Goal: Task Accomplishment & Management: Manage account settings

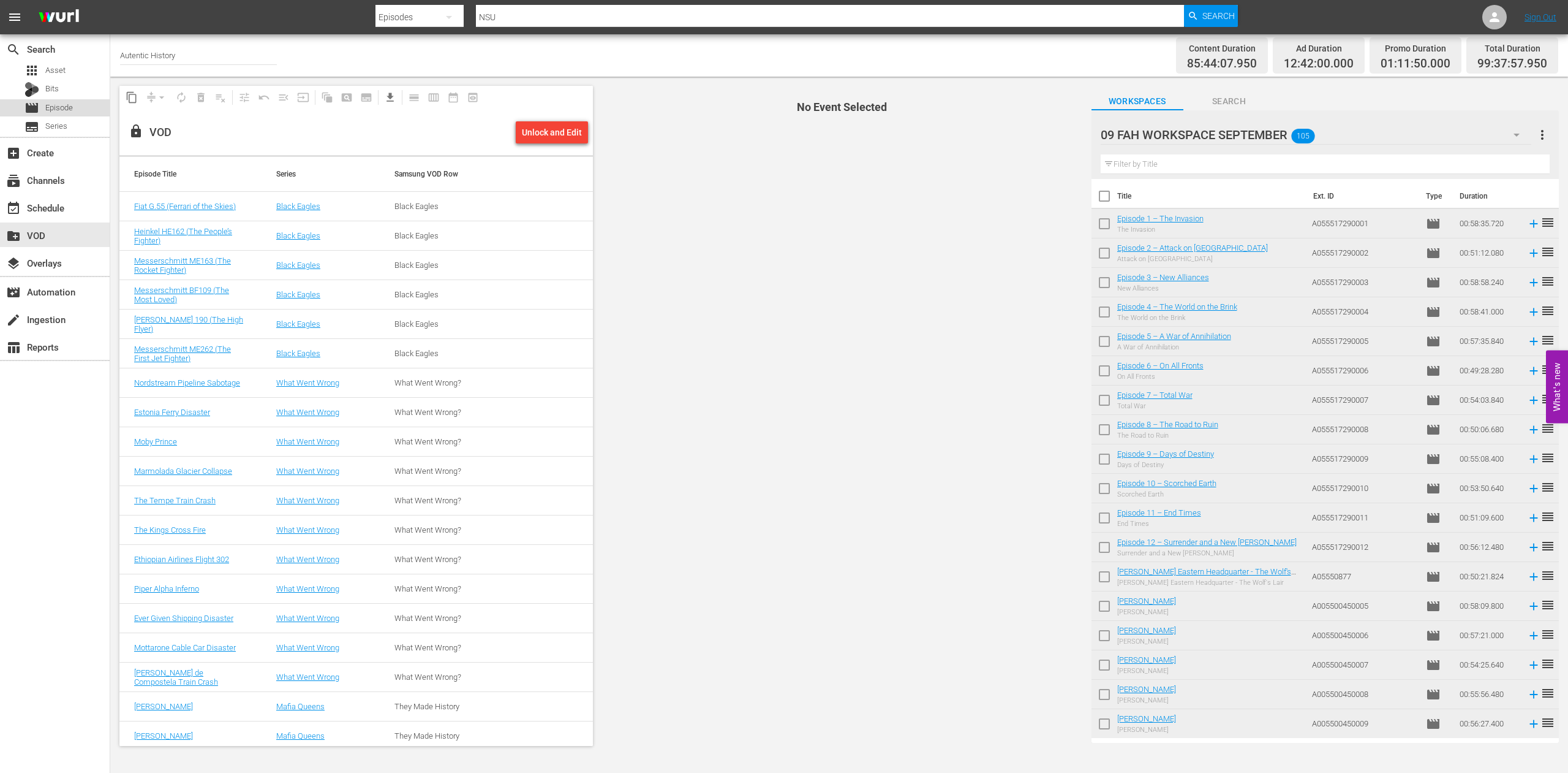
click at [60, 104] on span "Episode" at bounding box center [59, 108] width 28 height 12
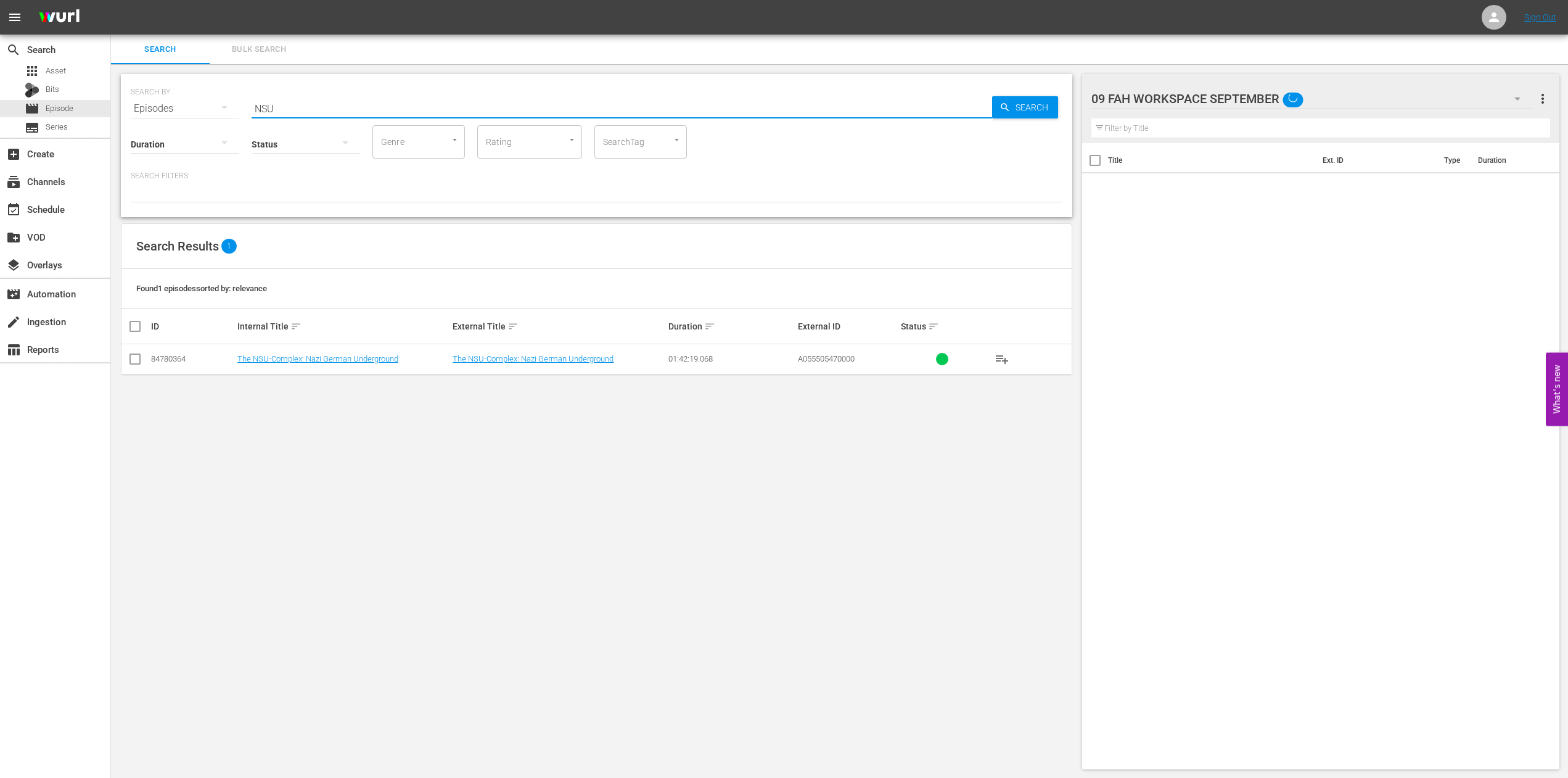
drag, startPoint x: 283, startPoint y: 111, endPoint x: 205, endPoint y: 110, distance: 78.0
click at [252, 110] on input "NSU" at bounding box center [622, 109] width 740 height 30
paste input "Europe's Forgotten Border"
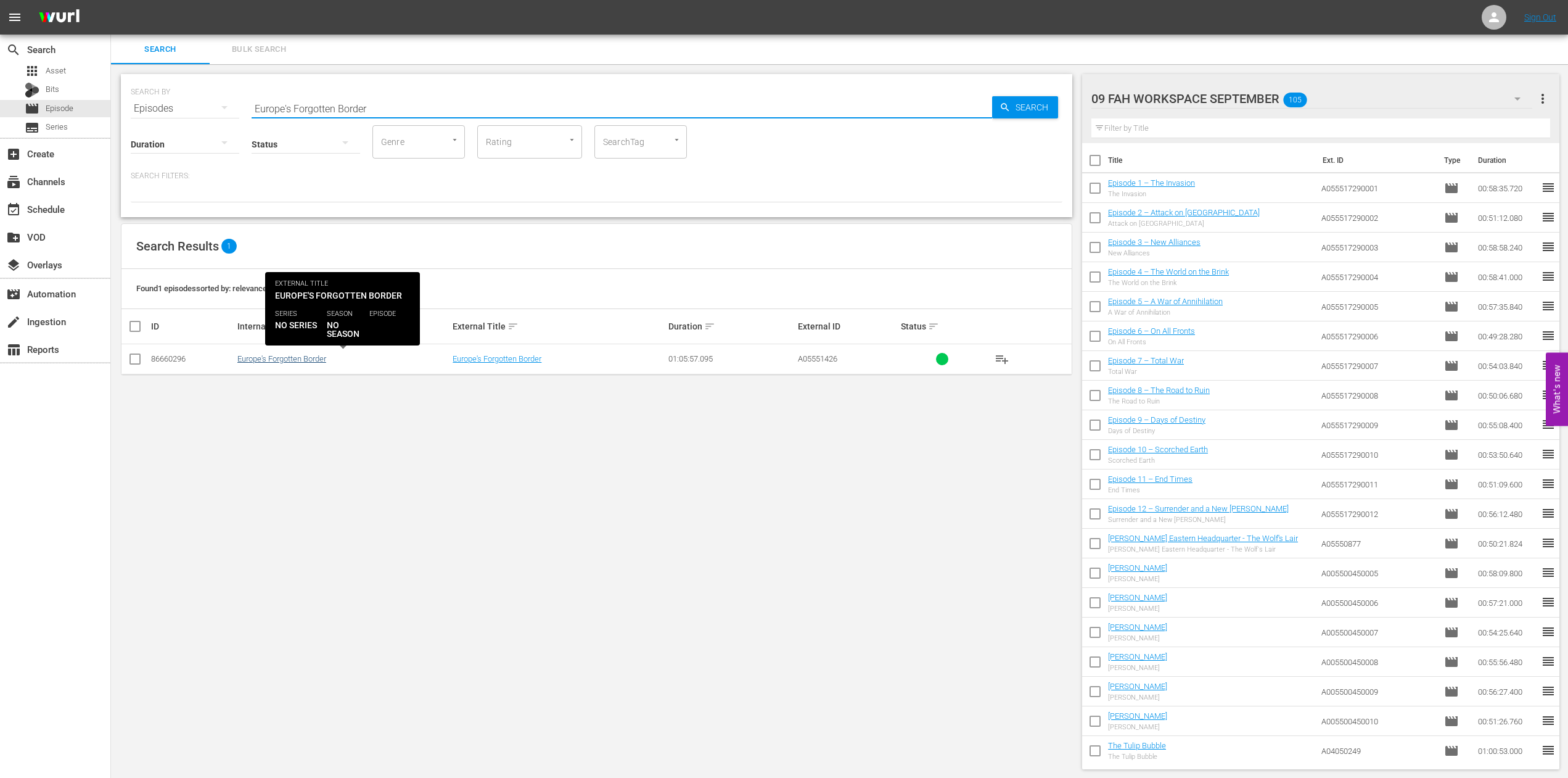
type input "Europe's Forgotten Border"
click at [313, 359] on link "Europe's Forgotten Border" at bounding box center [281, 359] width 89 height 9
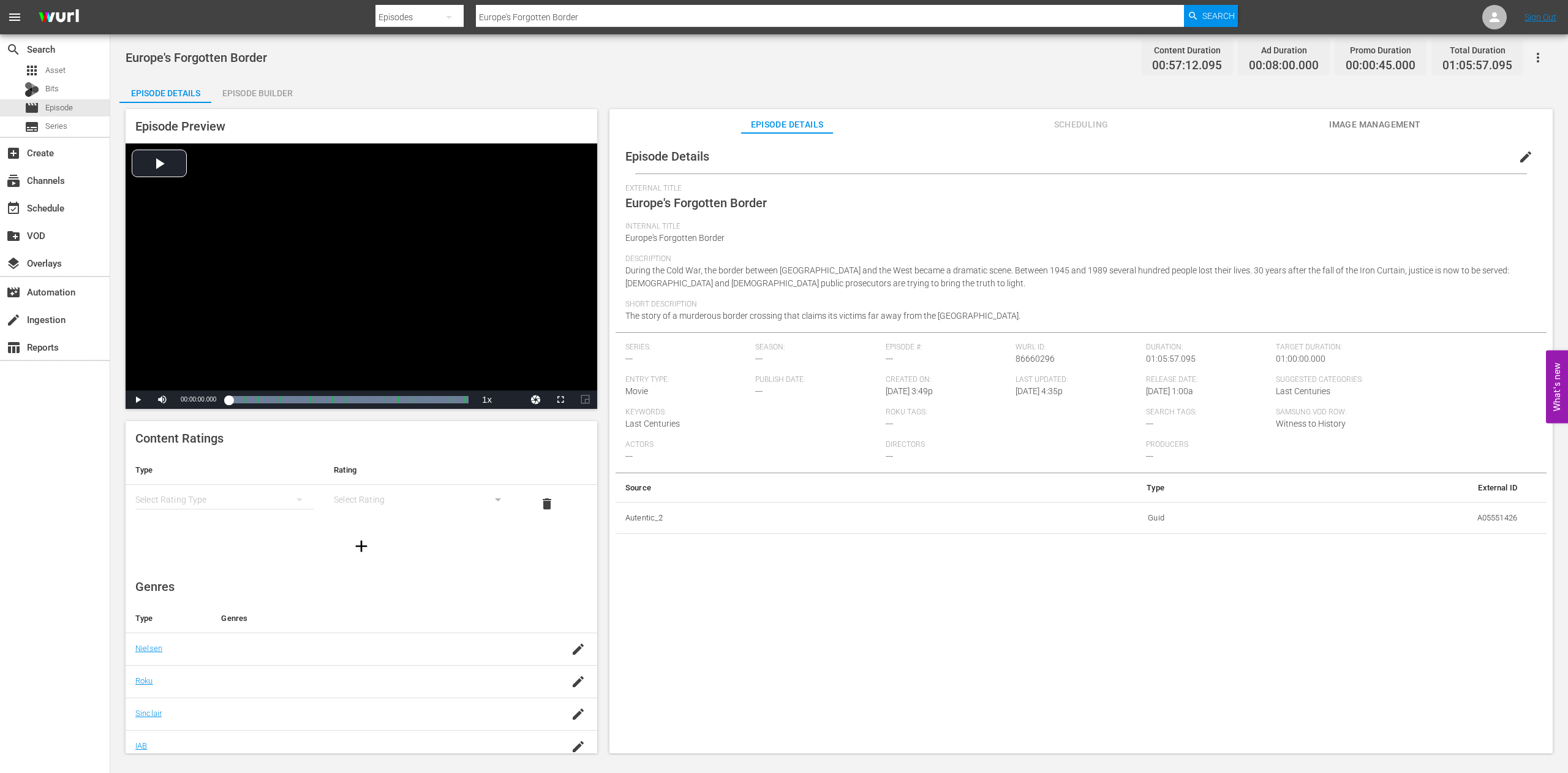
click at [1404, 123] on span "Image Management" at bounding box center [1375, 125] width 92 height 16
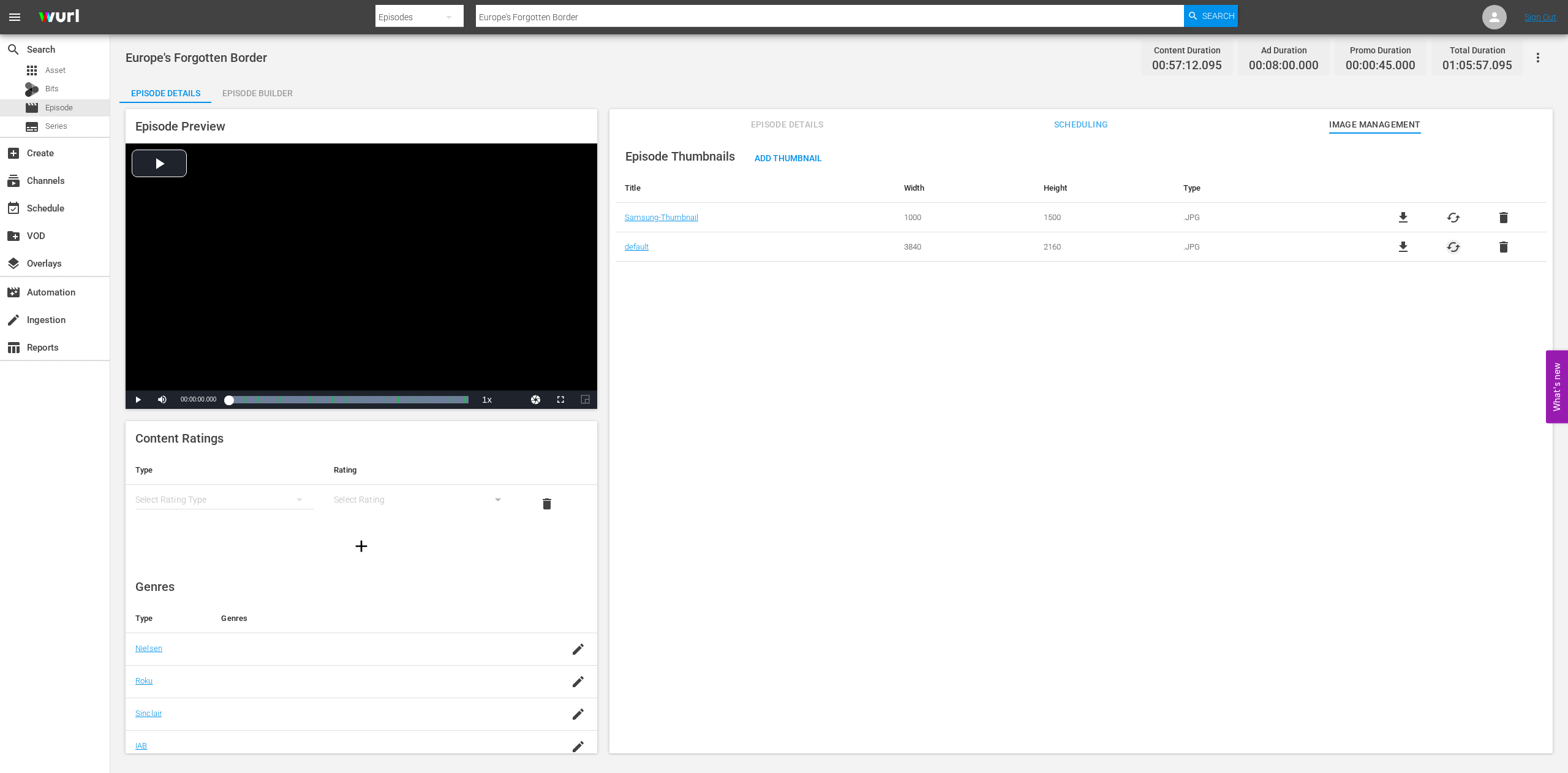
click at [1446, 249] on span "cached" at bounding box center [1453, 247] width 15 height 15
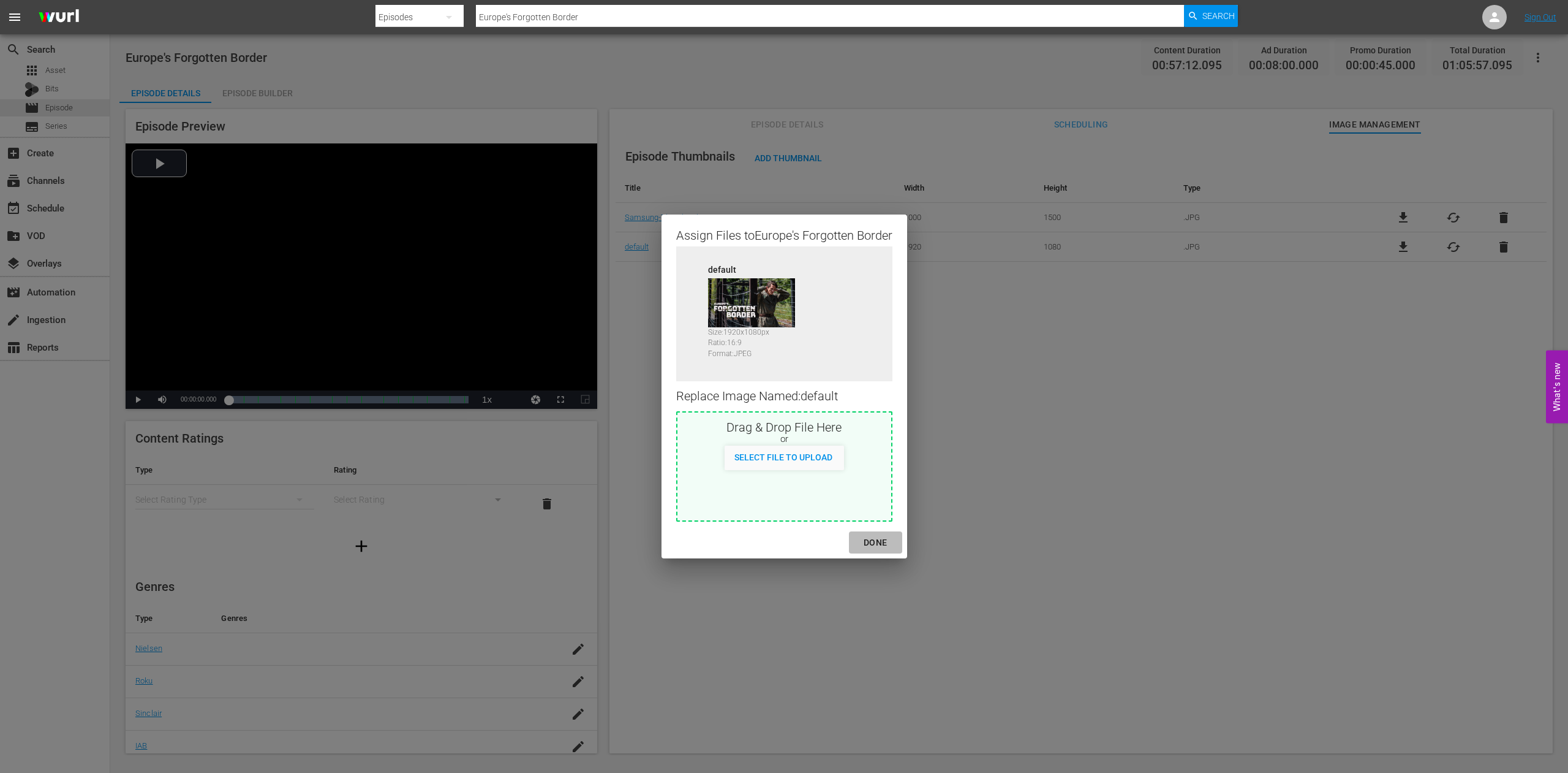
click at [880, 539] on div "DONE" at bounding box center [876, 543] width 43 height 16
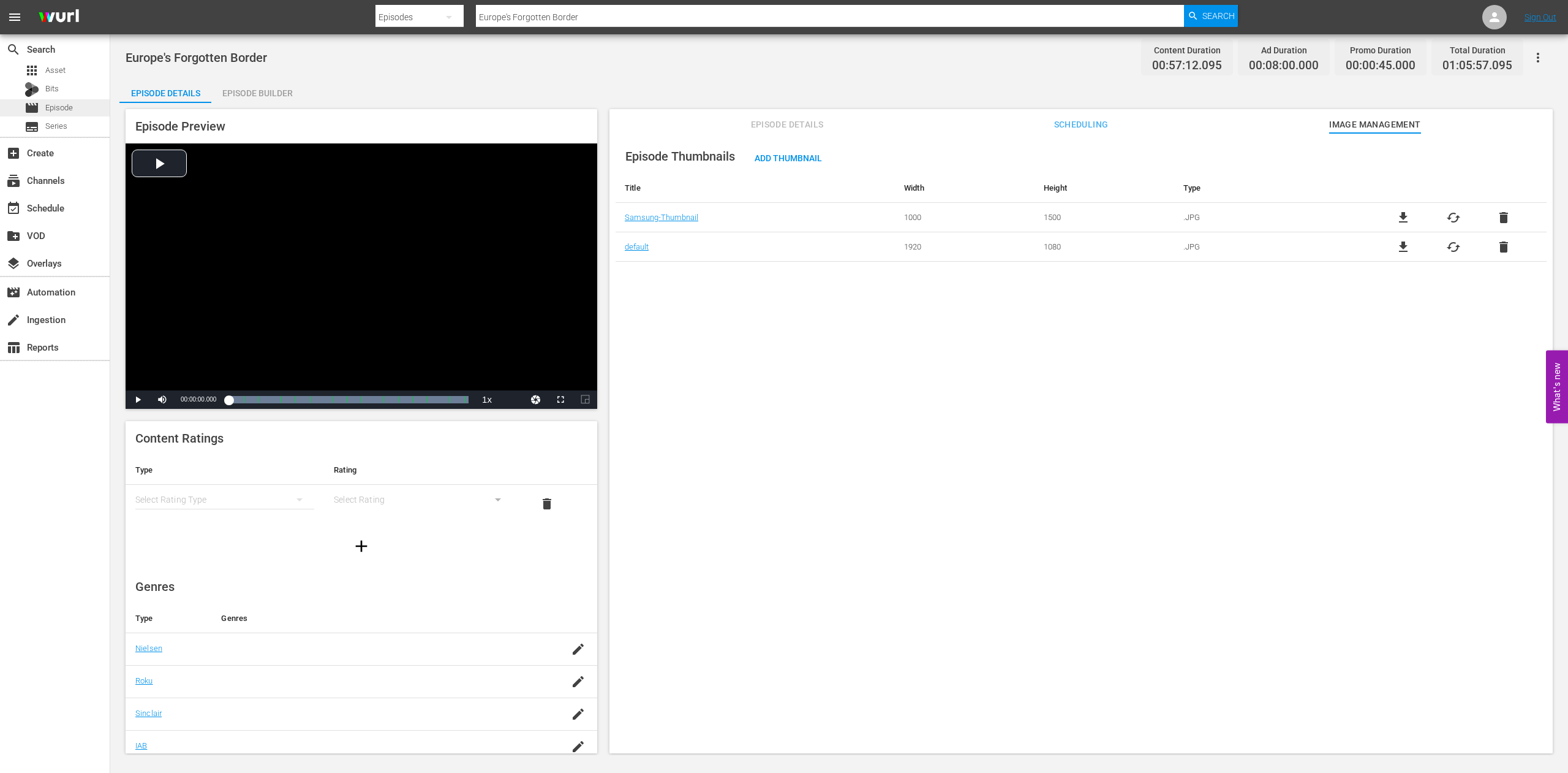
click at [56, 109] on span "Episode" at bounding box center [59, 108] width 28 height 12
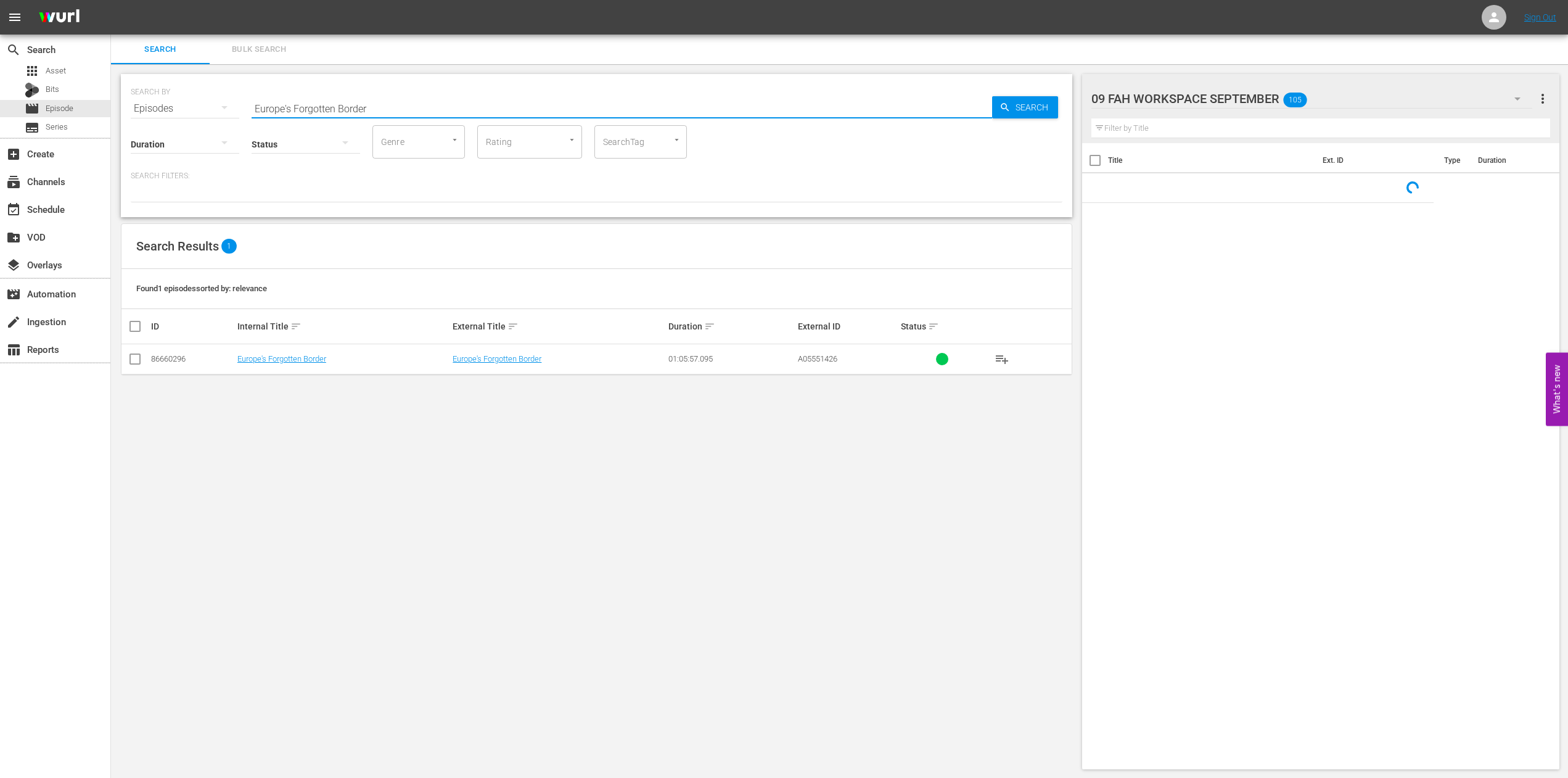
drag, startPoint x: 371, startPoint y: 113, endPoint x: 132, endPoint y: 113, distance: 239.0
click at [252, 113] on input "Europe's Forgotten Border" at bounding box center [622, 109] width 740 height 30
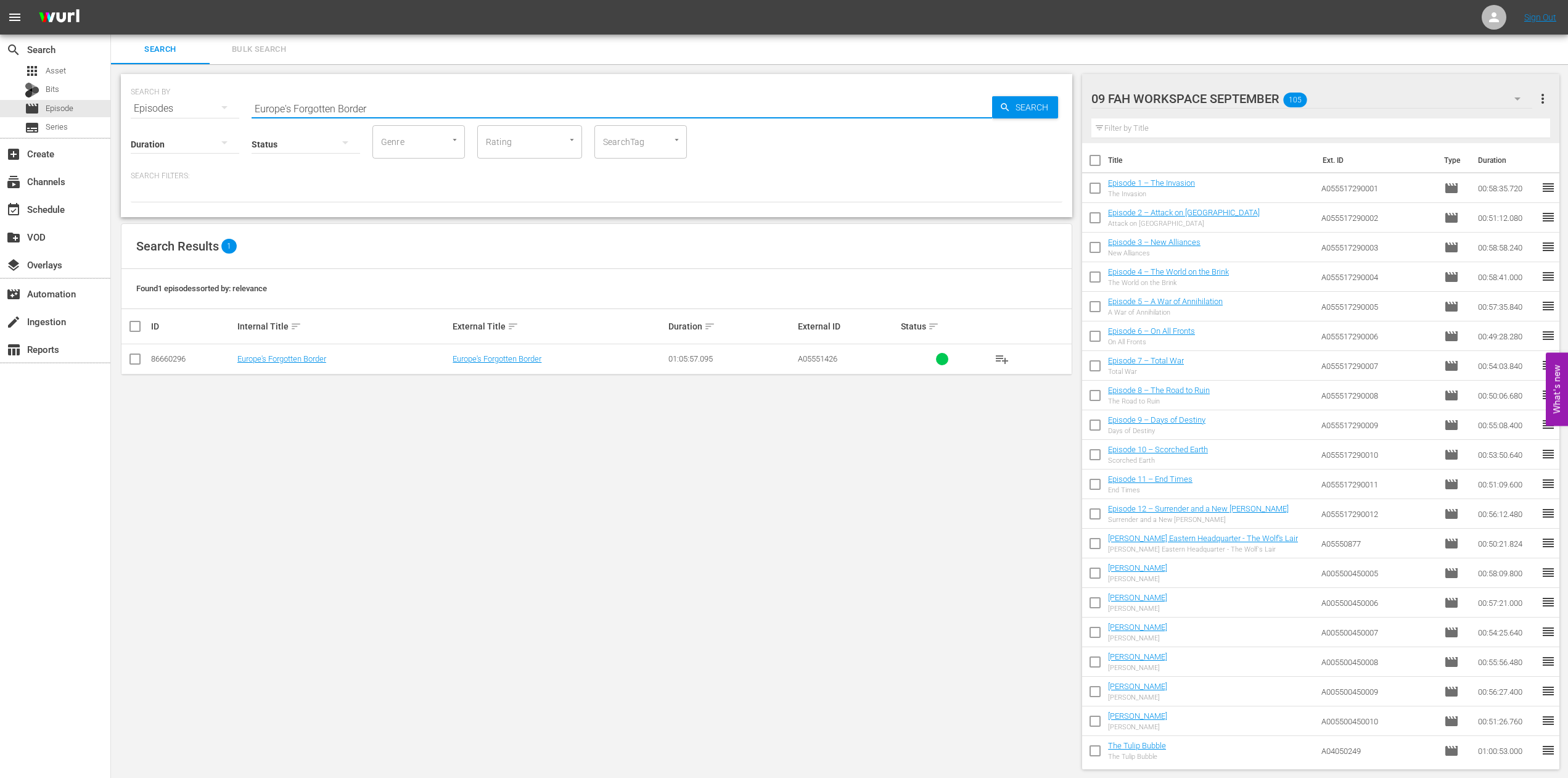
paste input "[PERSON_NAME] de Compostela Train Crash"
type input "[PERSON_NAME] de Compostela Train Crash"
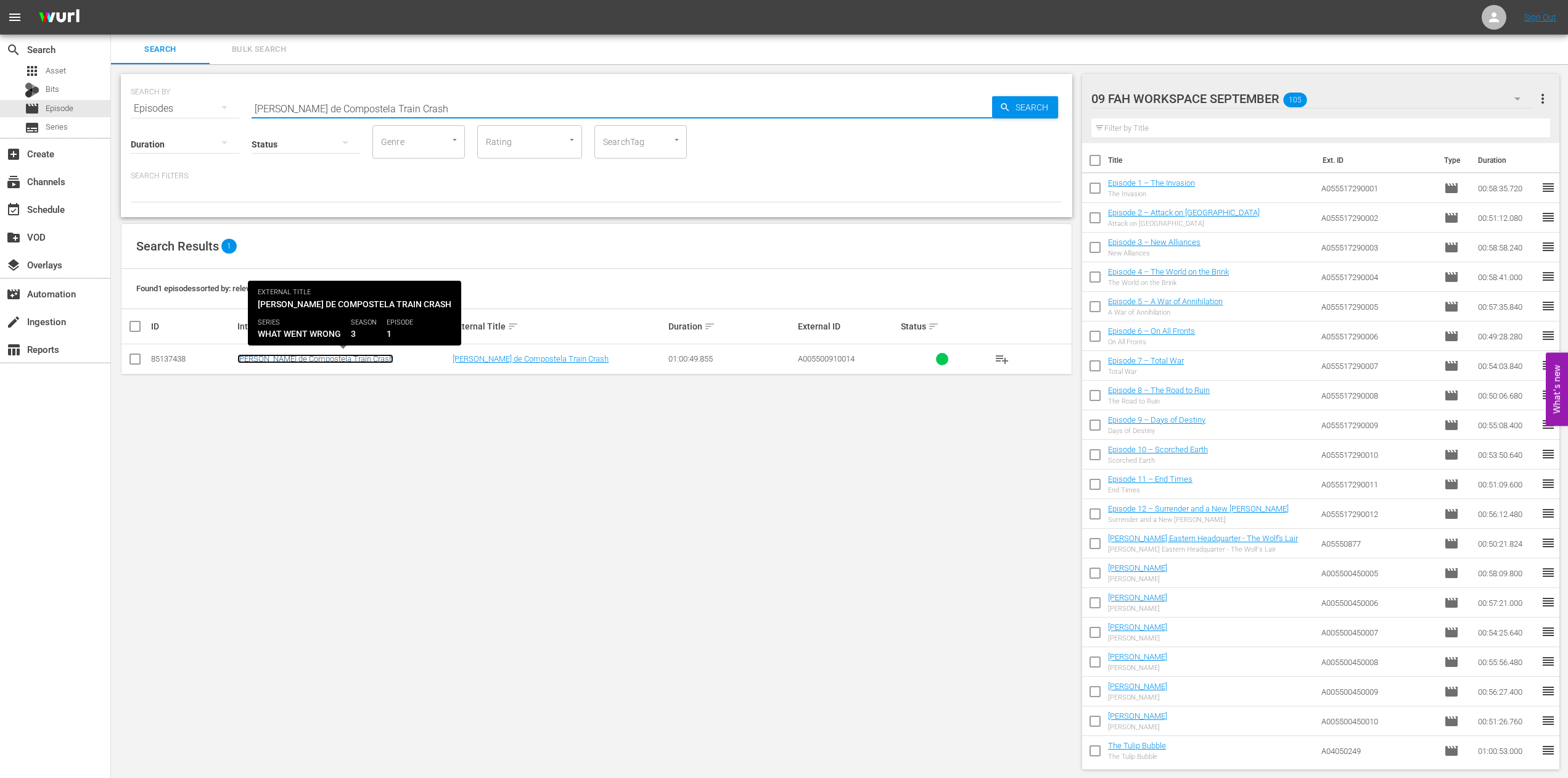
click at [275, 357] on link "[PERSON_NAME] de Compostela Train Crash" at bounding box center [315, 359] width 156 height 9
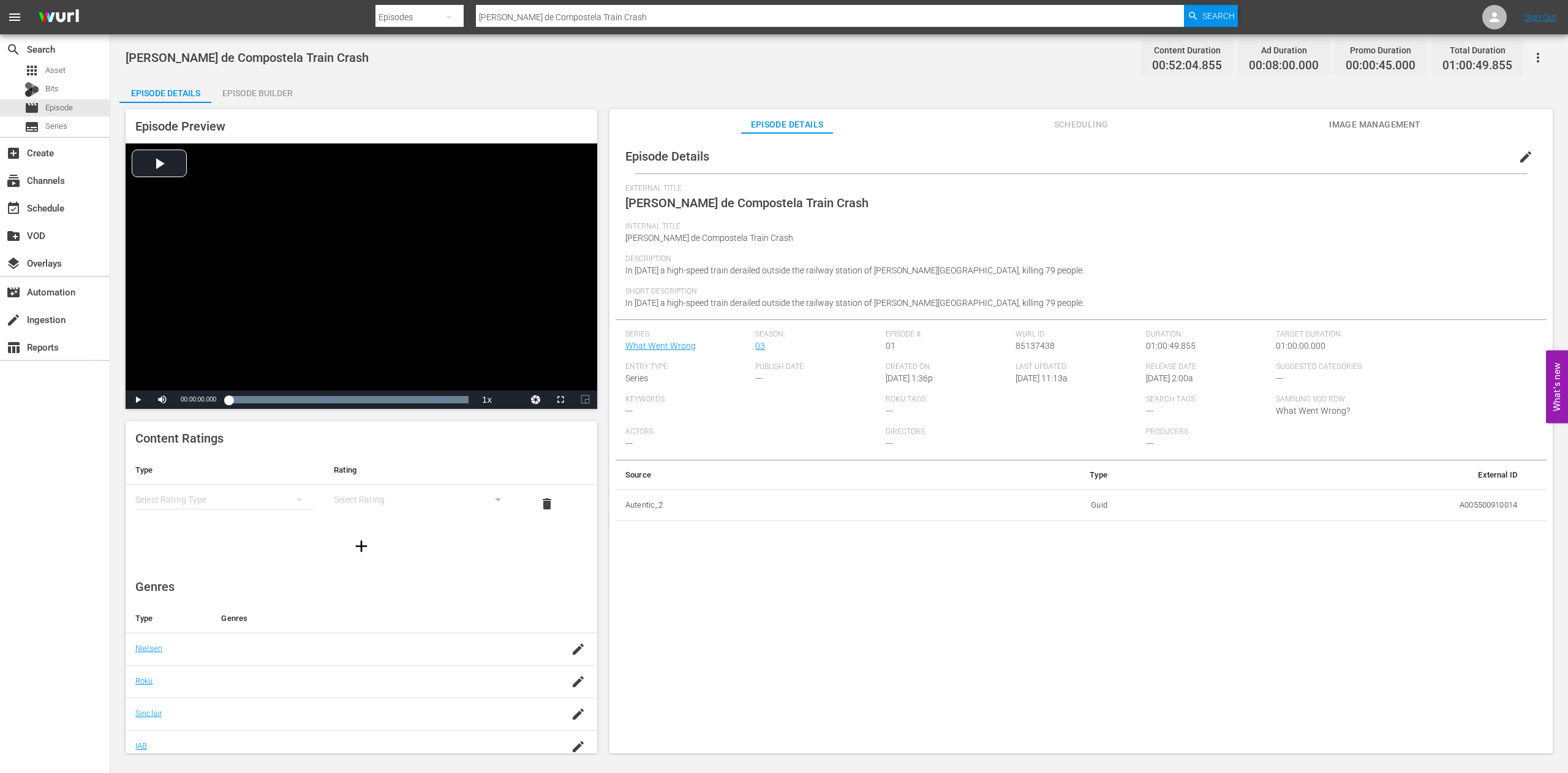
click at [1365, 127] on span "Image Management" at bounding box center [1375, 125] width 92 height 16
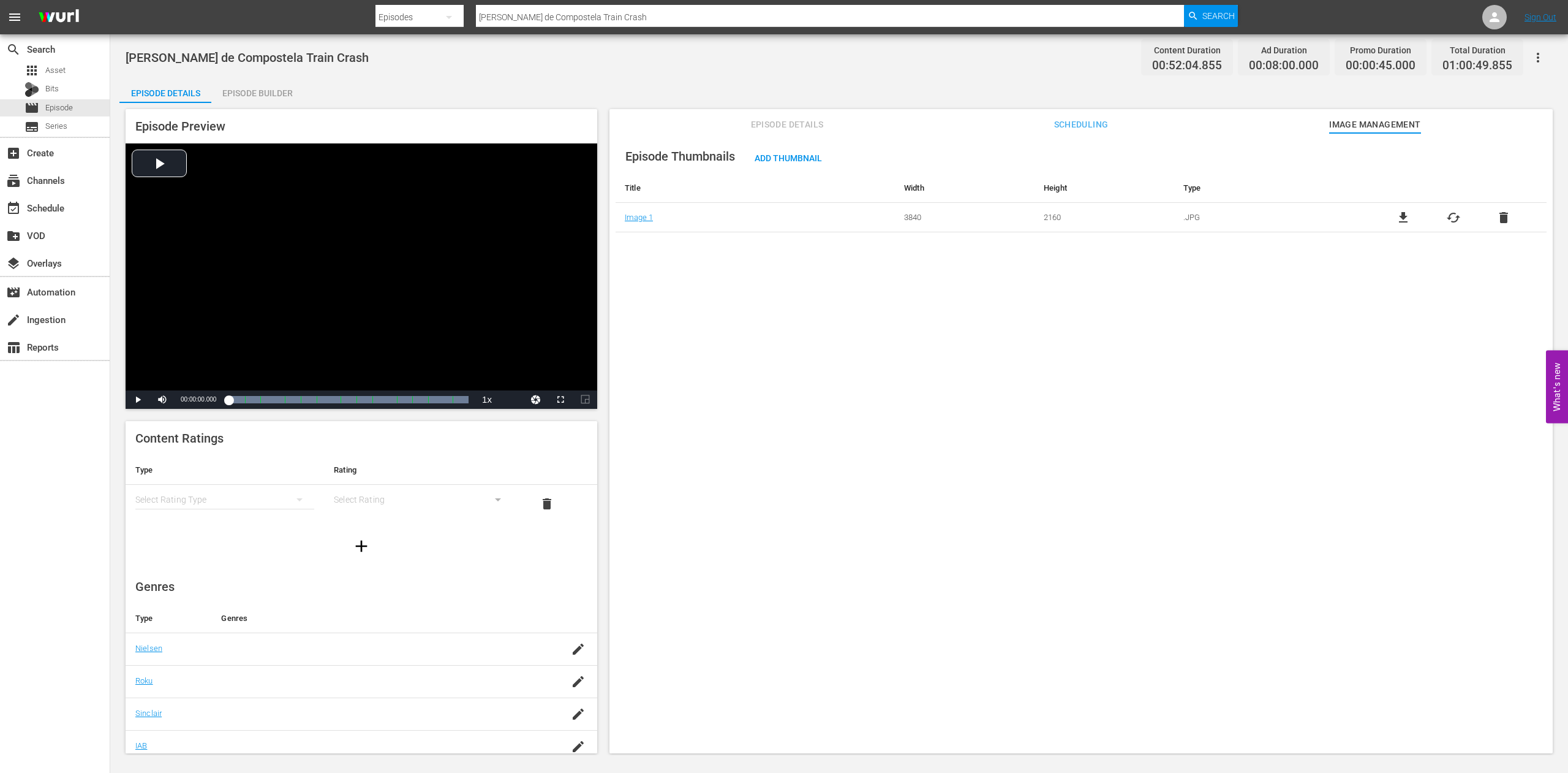
click at [1446, 214] on span "cached" at bounding box center [1453, 218] width 15 height 15
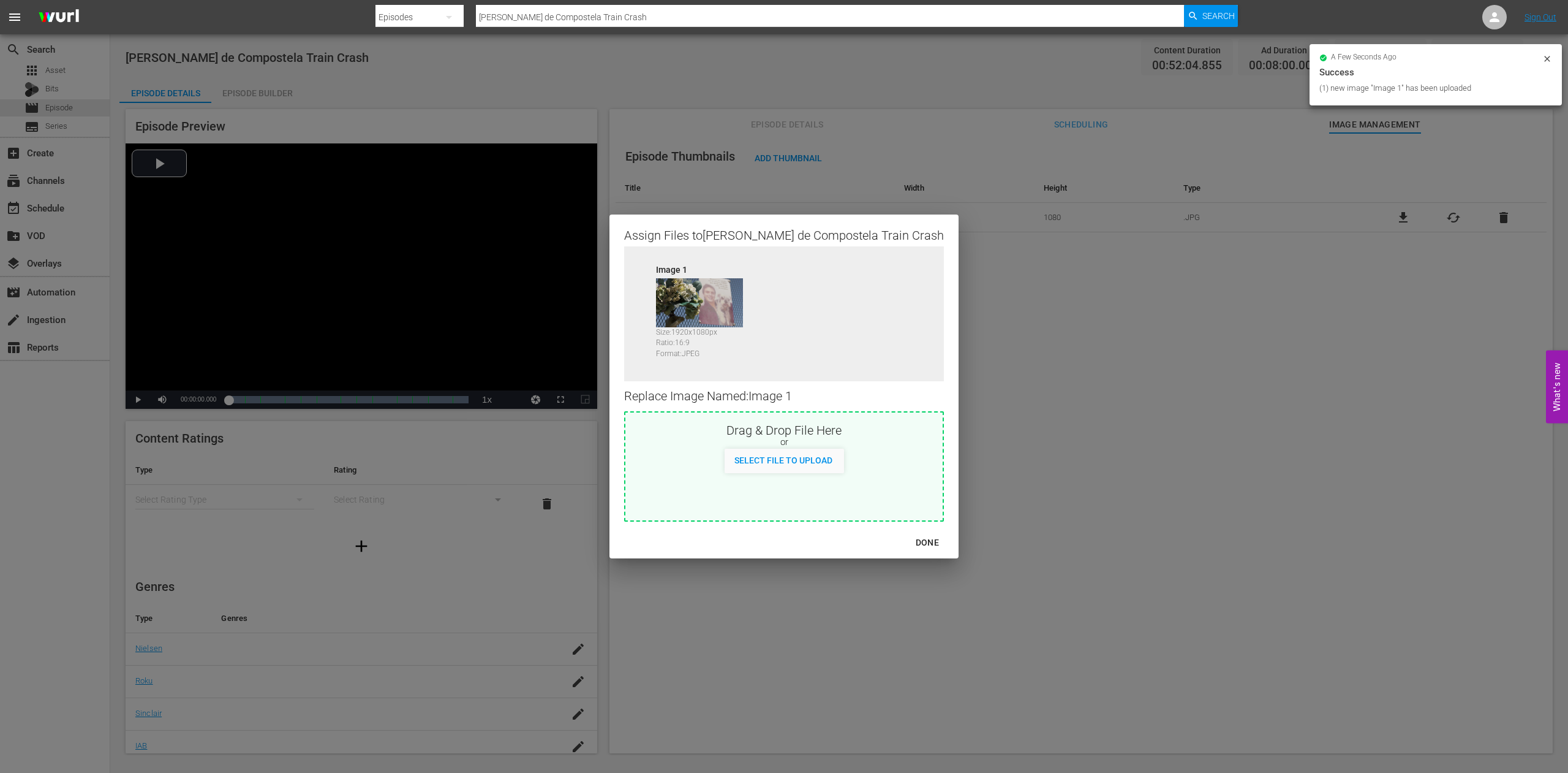
click at [906, 543] on div "DONE" at bounding box center [927, 543] width 43 height 16
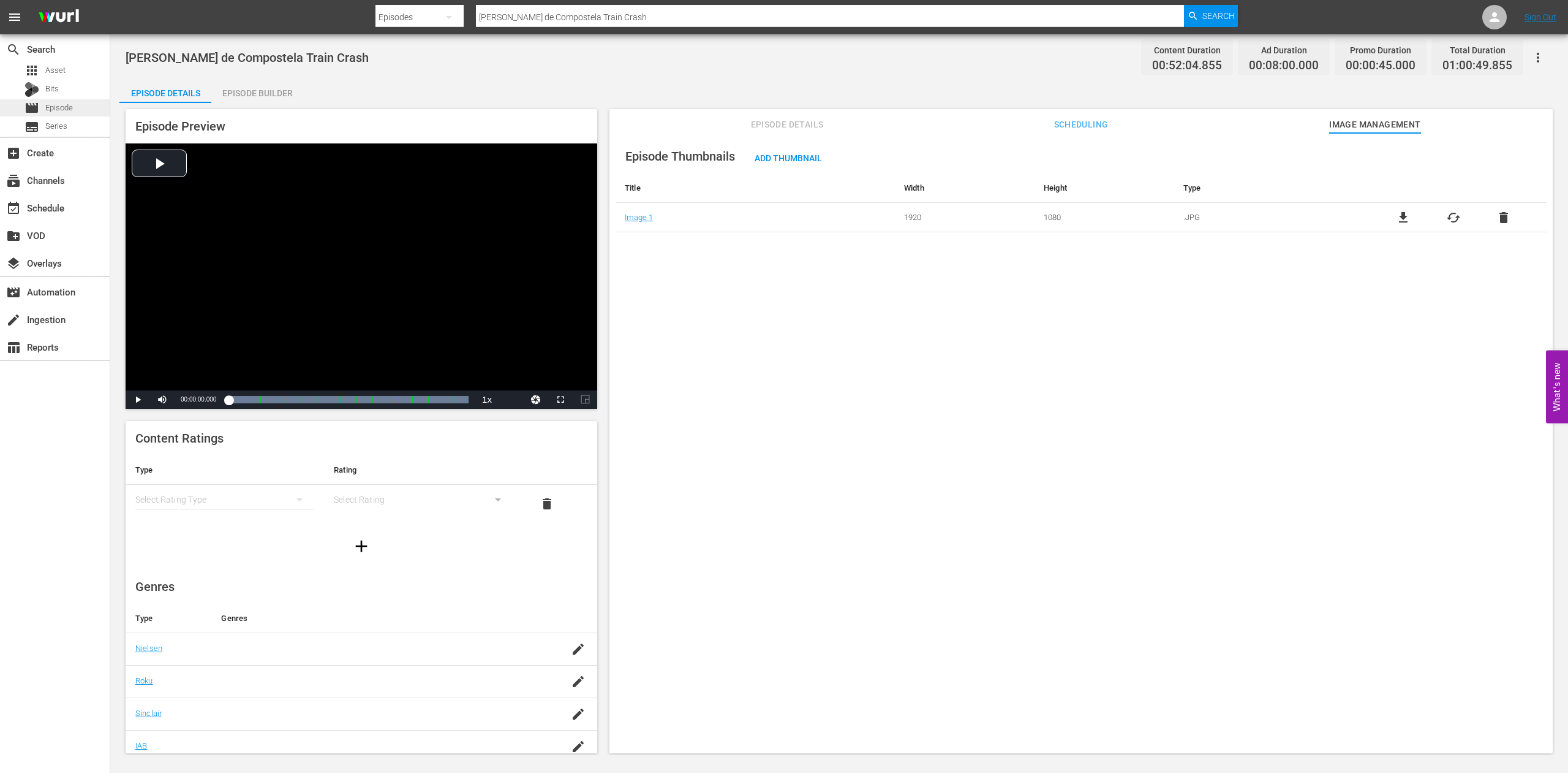
click at [65, 109] on span "Episode" at bounding box center [59, 108] width 28 height 12
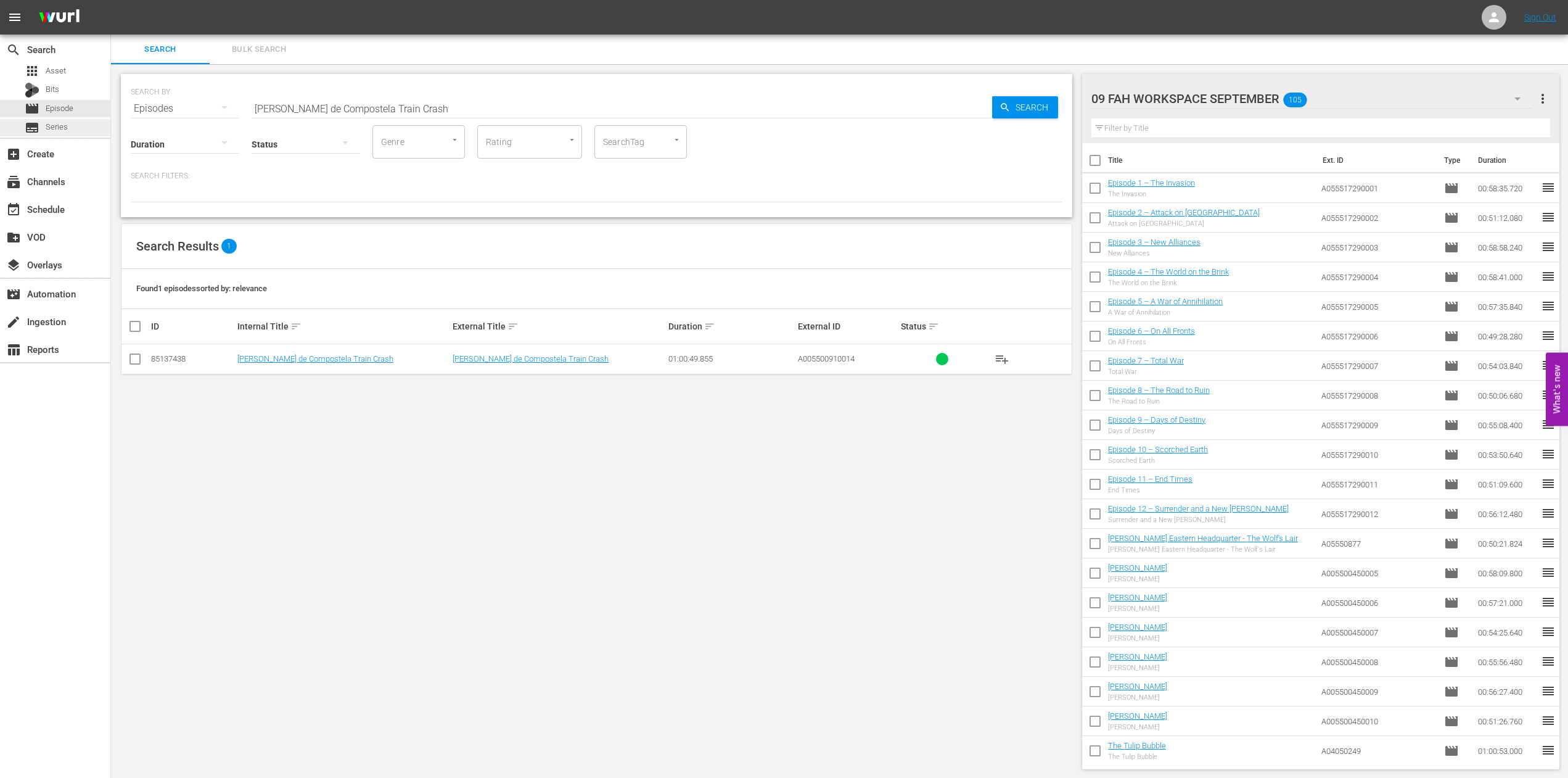
click at [58, 126] on span "Series" at bounding box center [56, 127] width 22 height 12
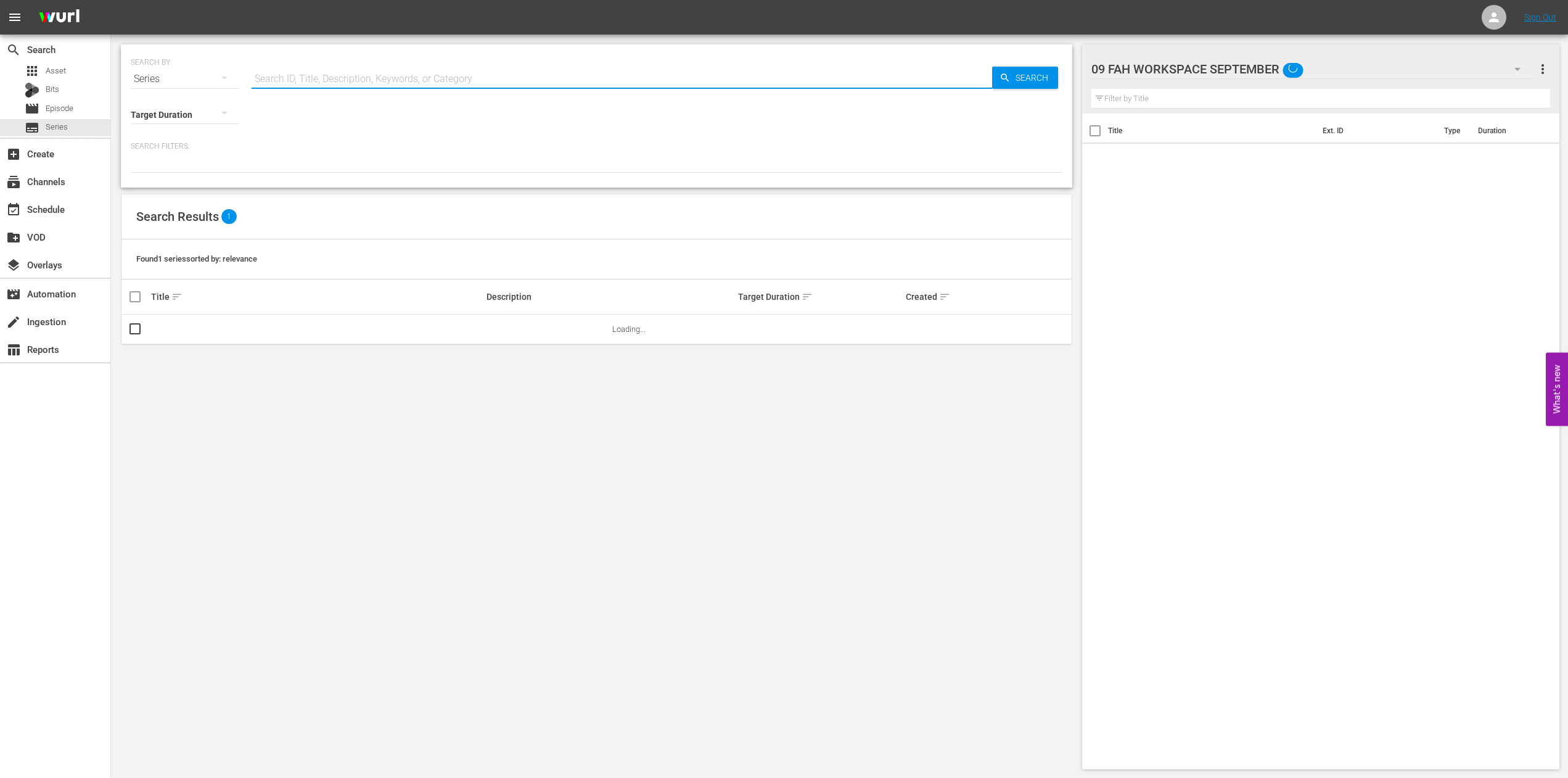
click at [317, 76] on input "text" at bounding box center [622, 79] width 740 height 30
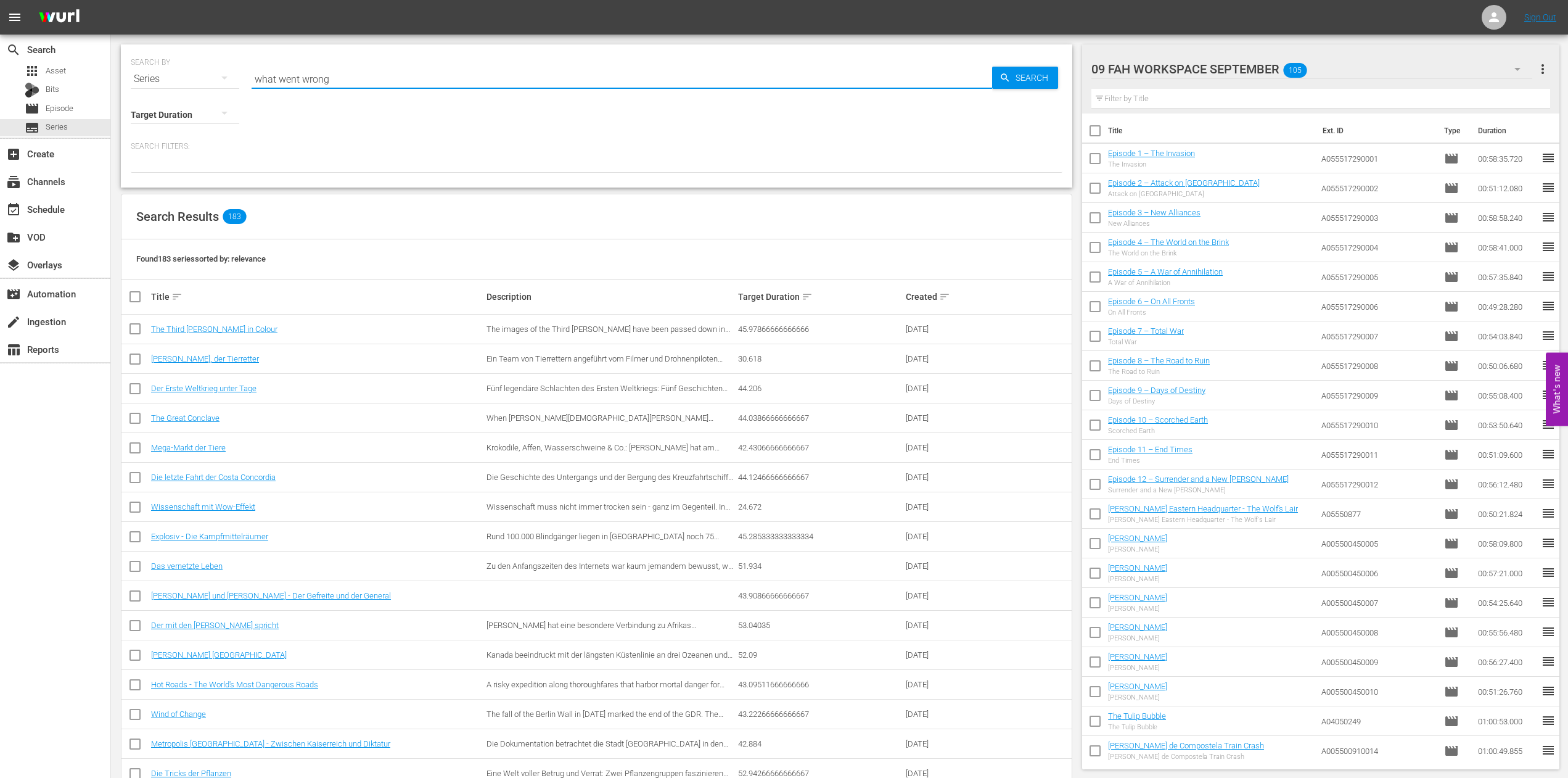
type input "what went wrong"
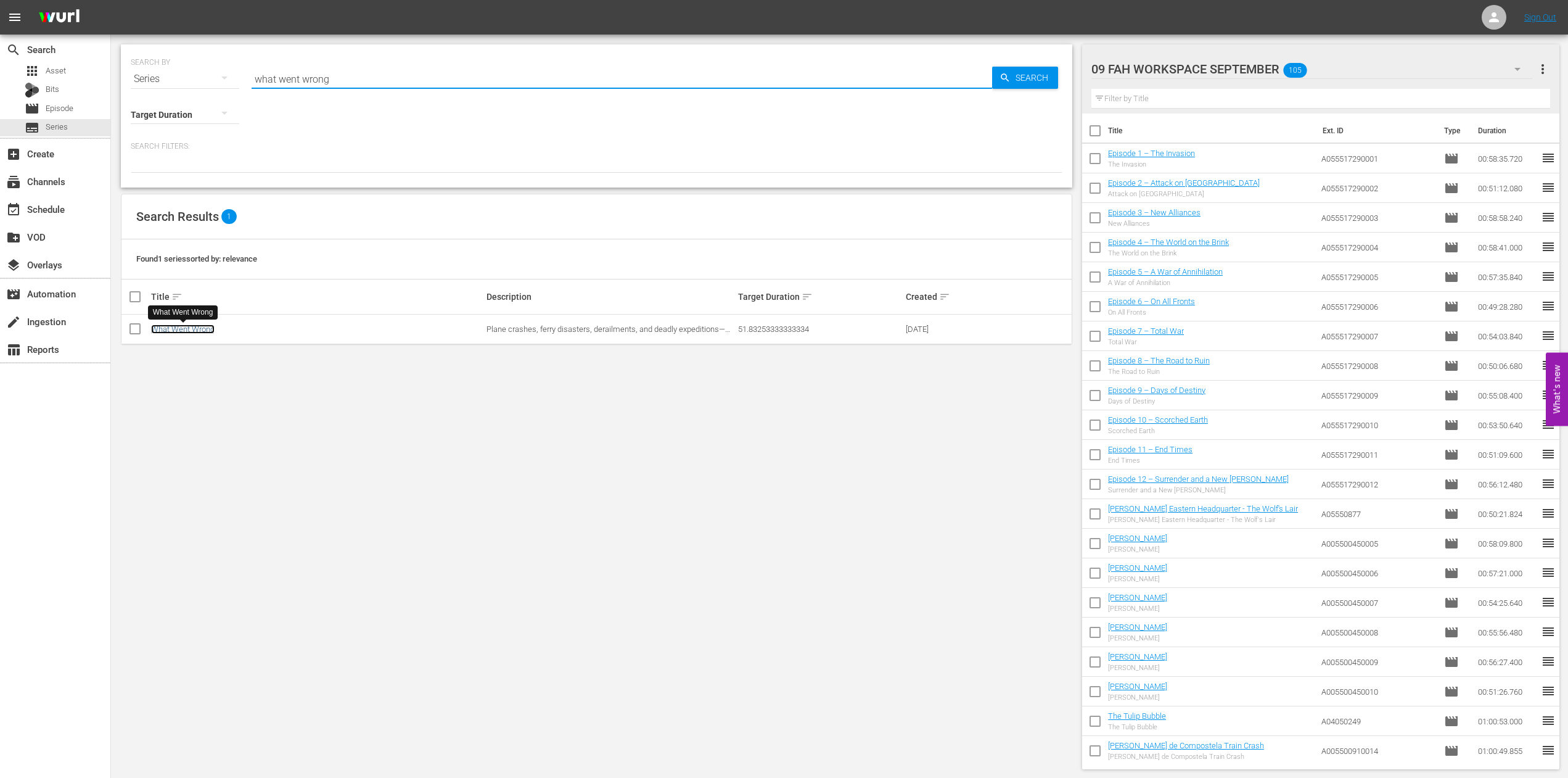
click at [186, 328] on link "What Went Wrong" at bounding box center [183, 329] width 64 height 9
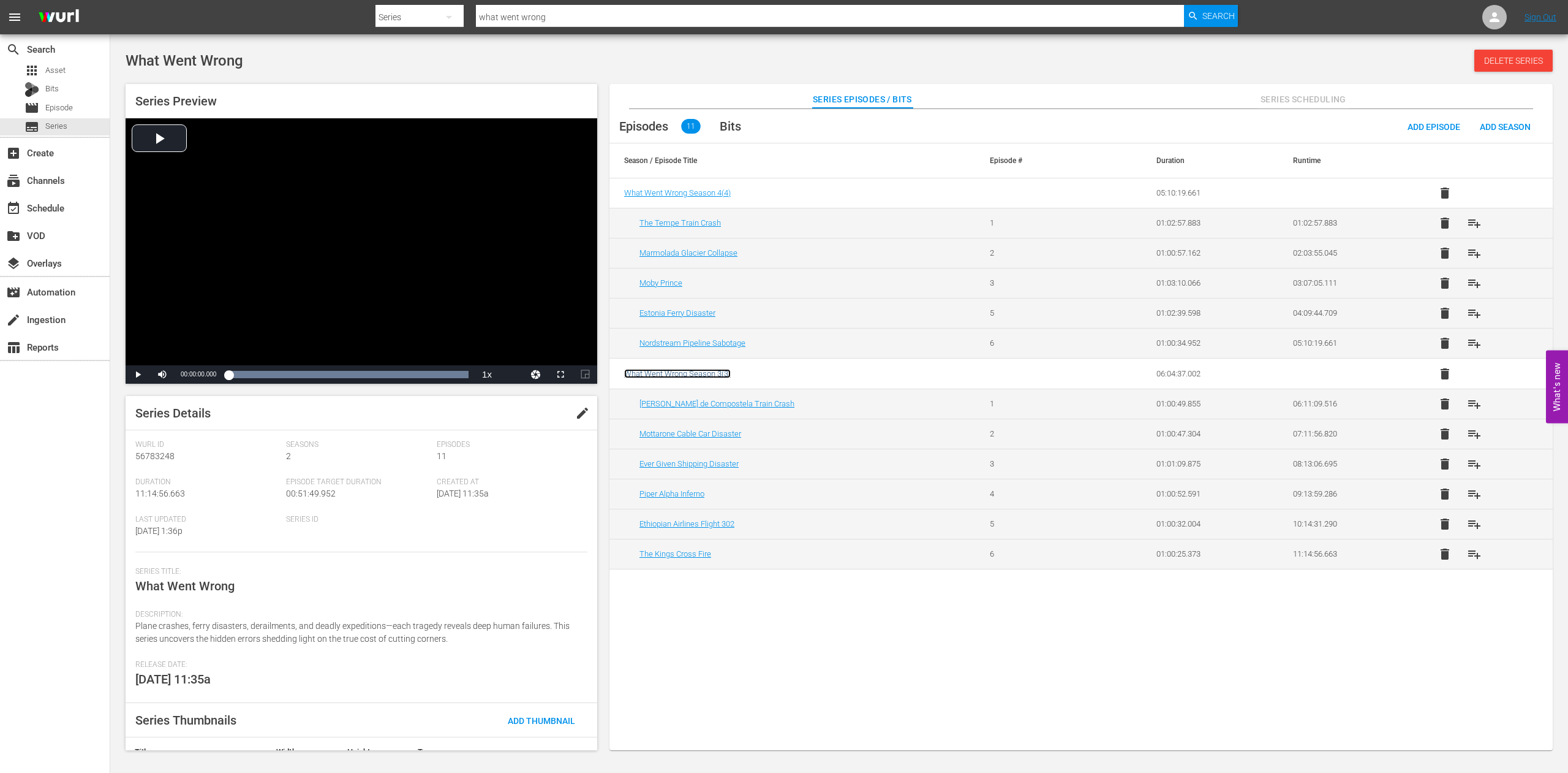
click at [682, 373] on span "What Went Wrong Season 3 ( 3 )" at bounding box center [678, 374] width 106 height 9
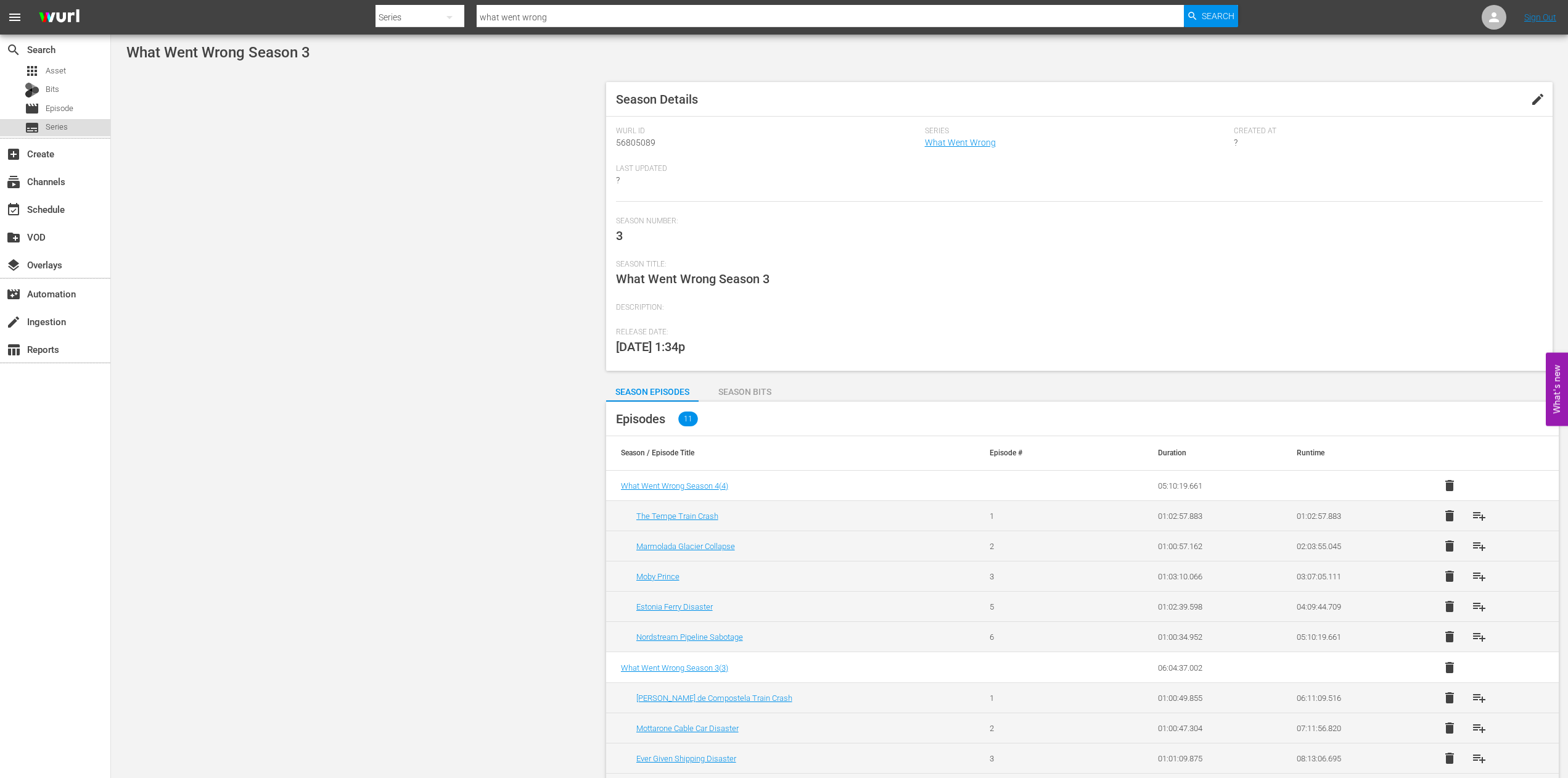
click at [58, 128] on span "Series" at bounding box center [56, 127] width 22 height 12
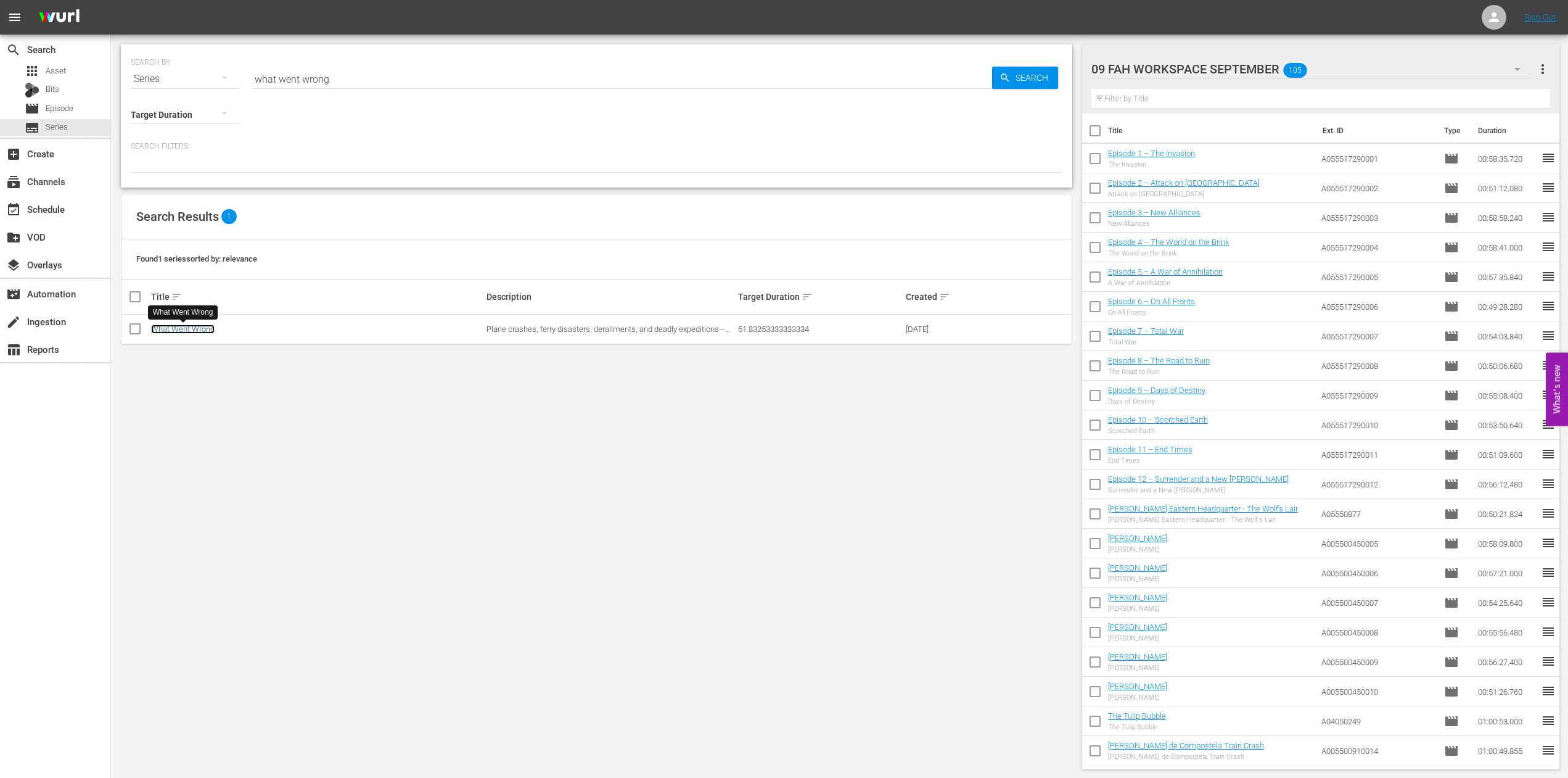
click at [188, 327] on link "What Went Wrong" at bounding box center [183, 329] width 64 height 9
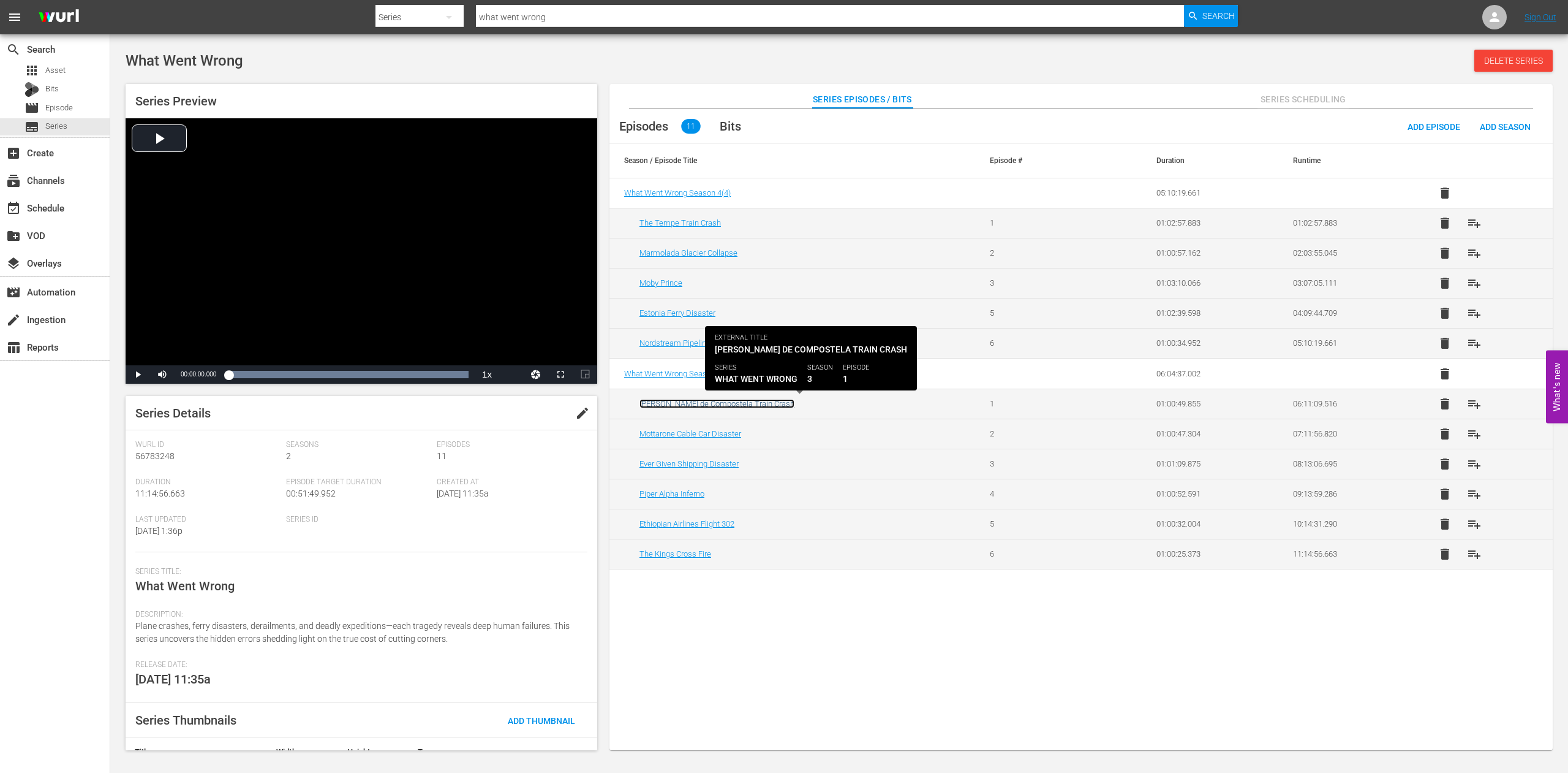
click at [694, 402] on link "[PERSON_NAME] de Compostela Train Crash" at bounding box center [717, 404] width 155 height 9
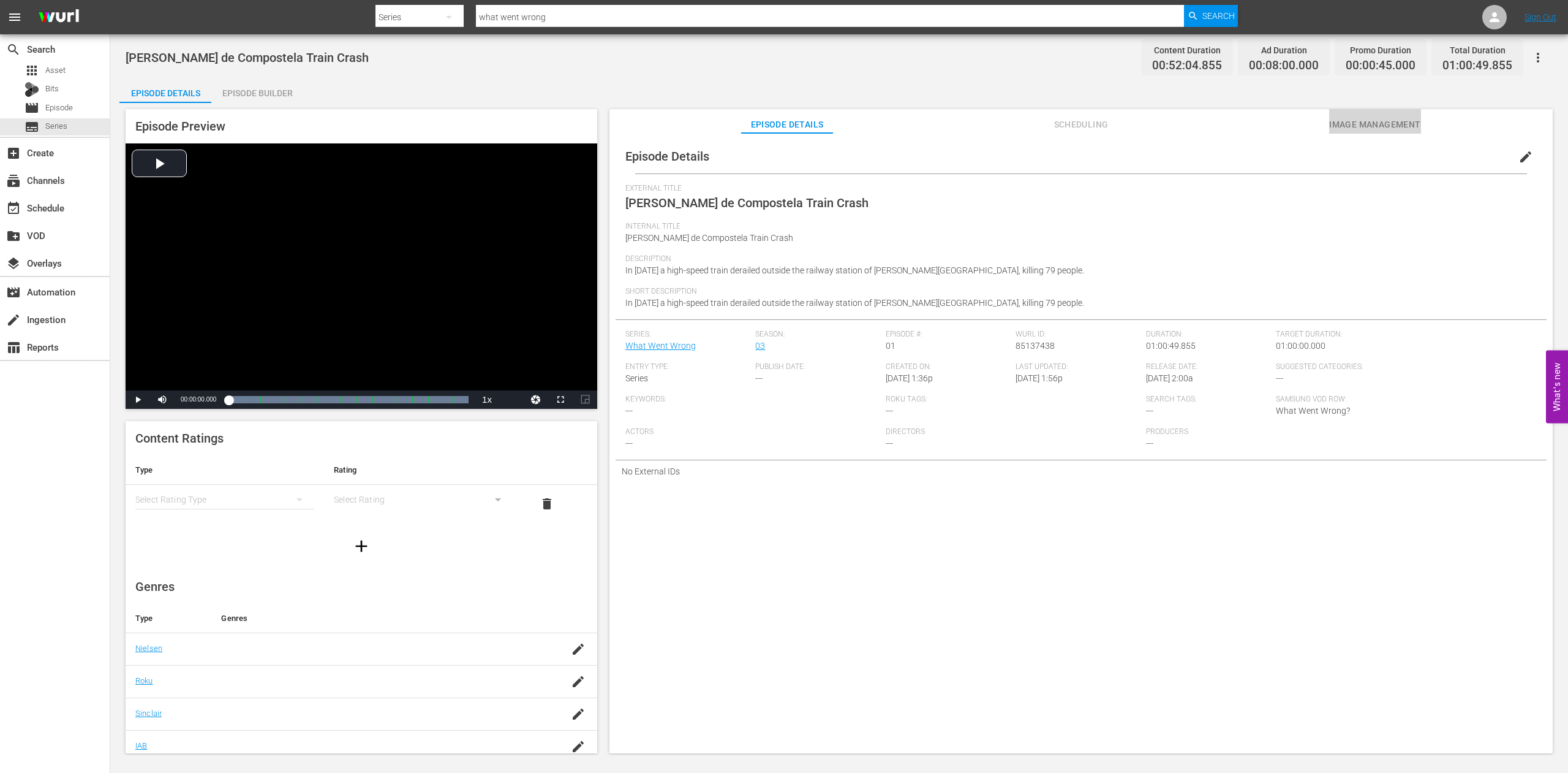
click at [1372, 119] on span "Image Management" at bounding box center [1375, 125] width 92 height 16
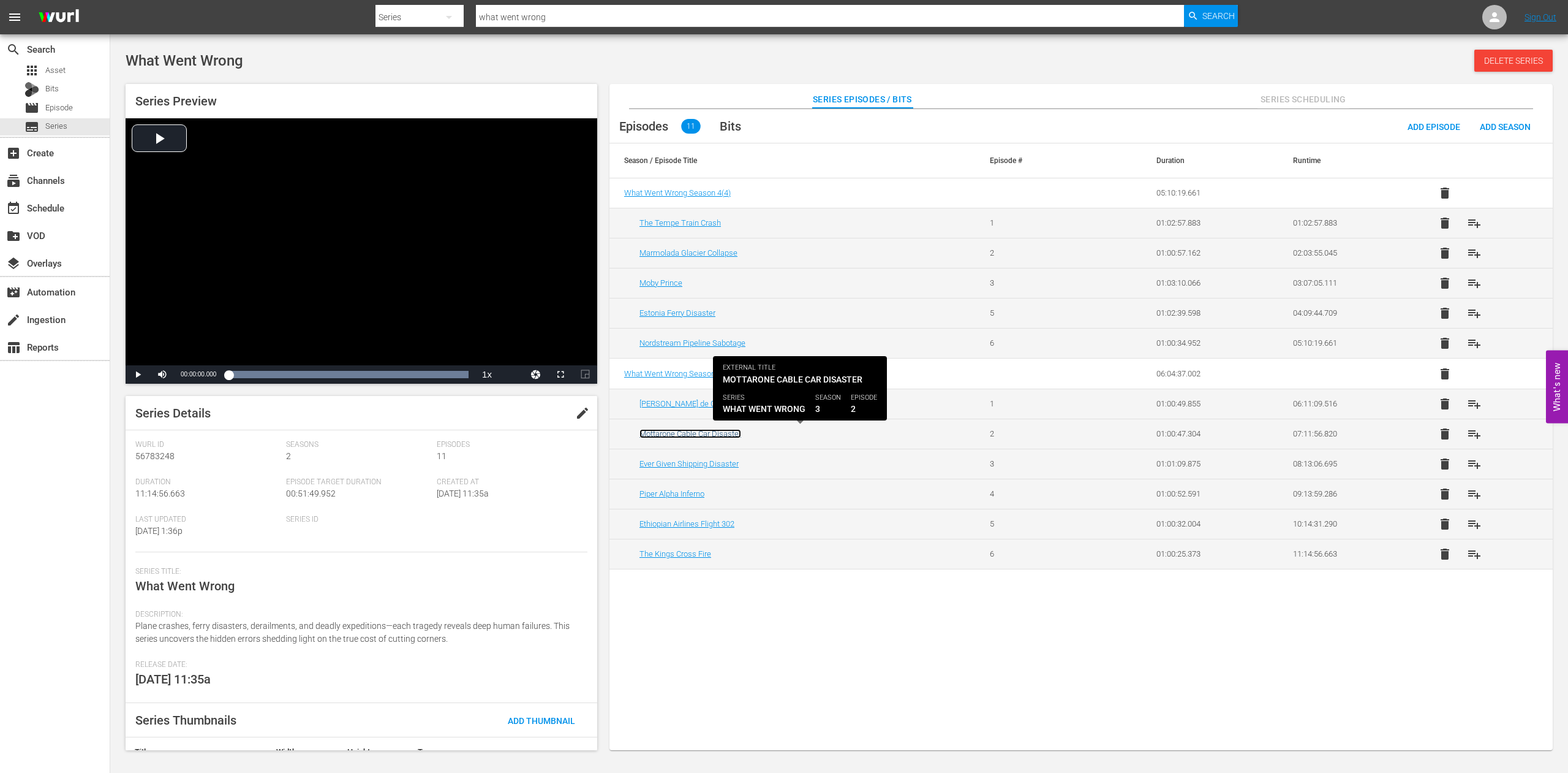
click at [667, 433] on link "Mottarone Cable Car Disaster" at bounding box center [690, 434] width 102 height 9
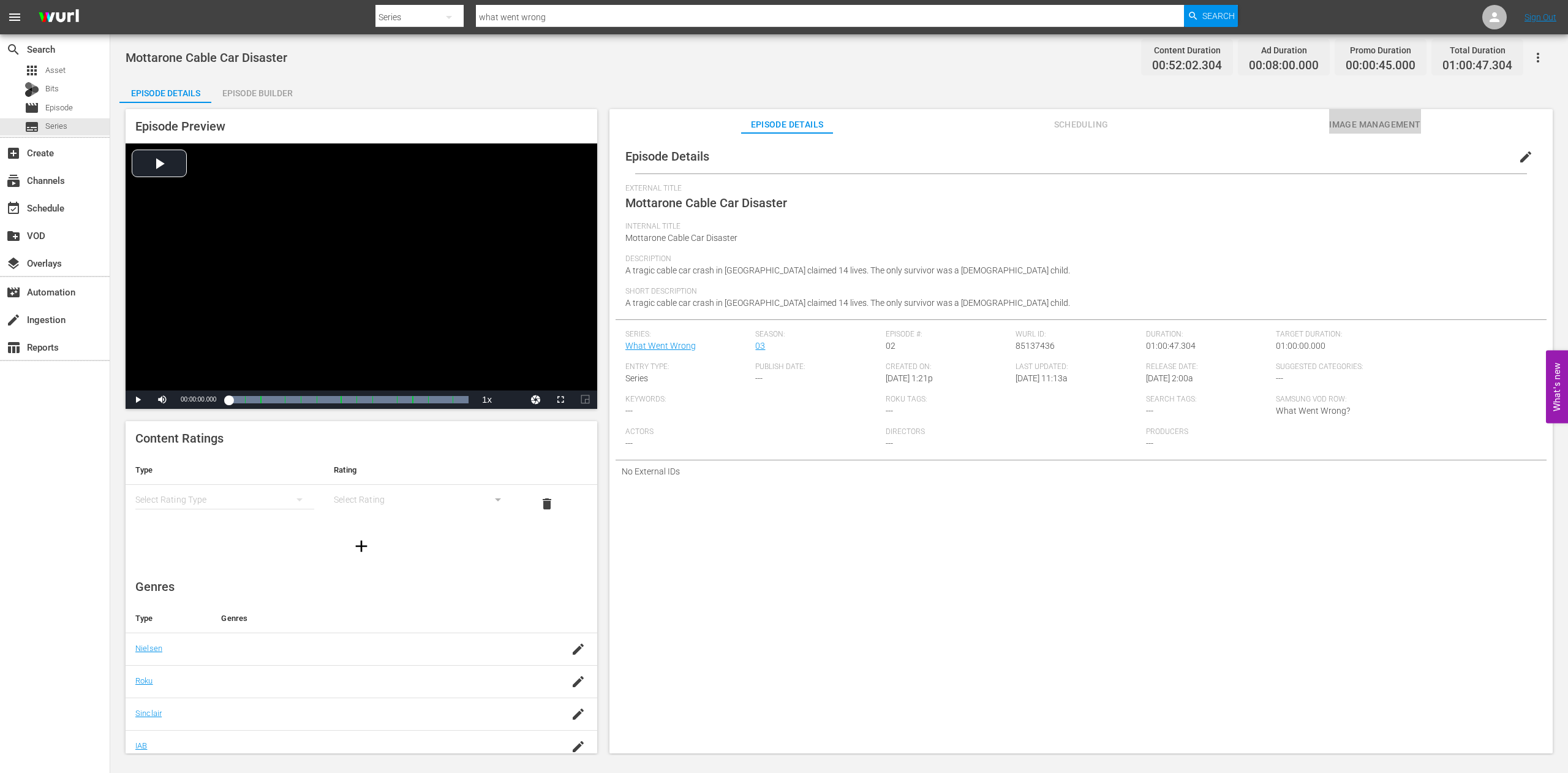
click at [1400, 127] on span "Image Management" at bounding box center [1375, 125] width 92 height 16
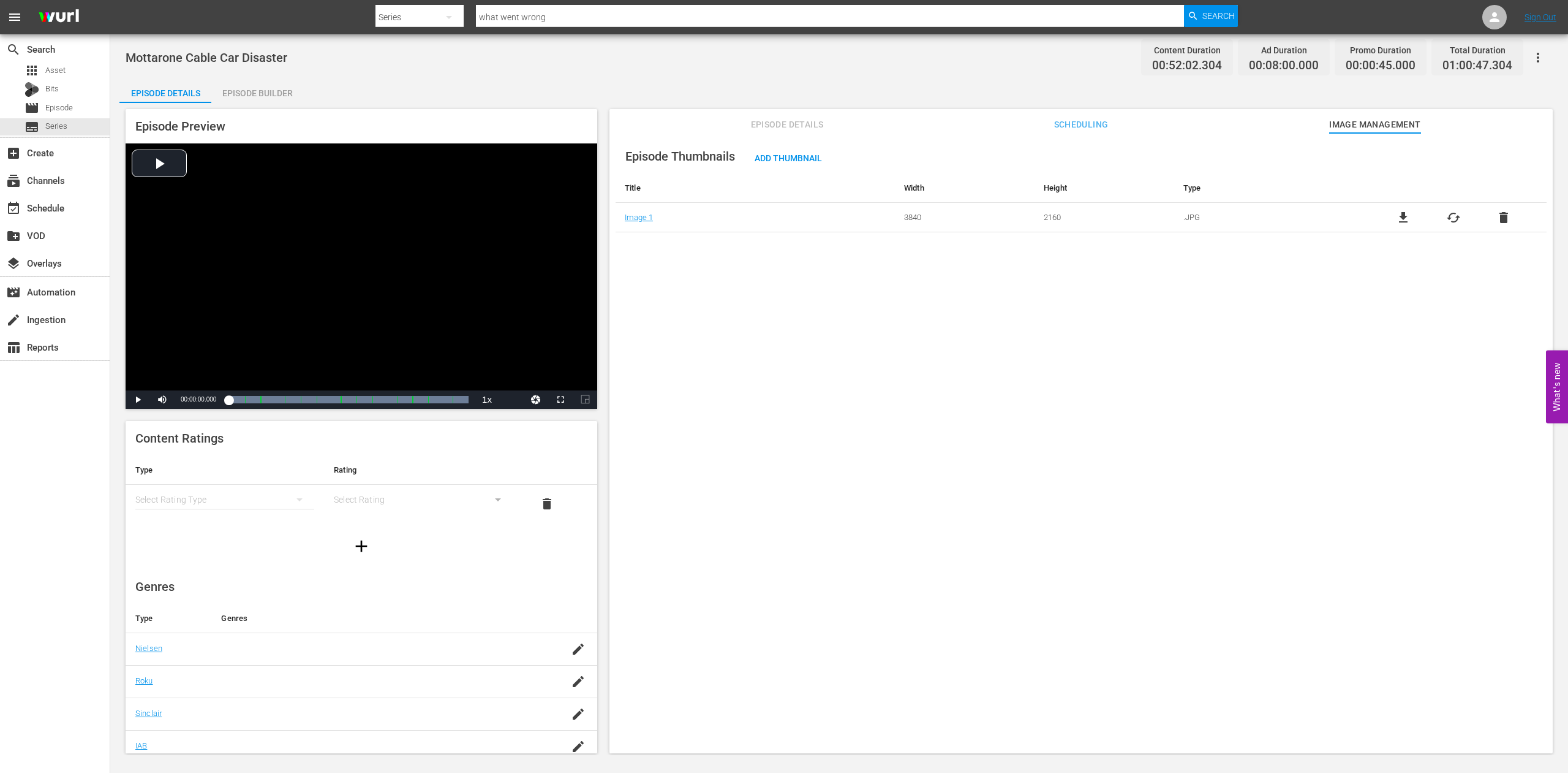
click at [1446, 219] on span "cached" at bounding box center [1453, 218] width 15 height 15
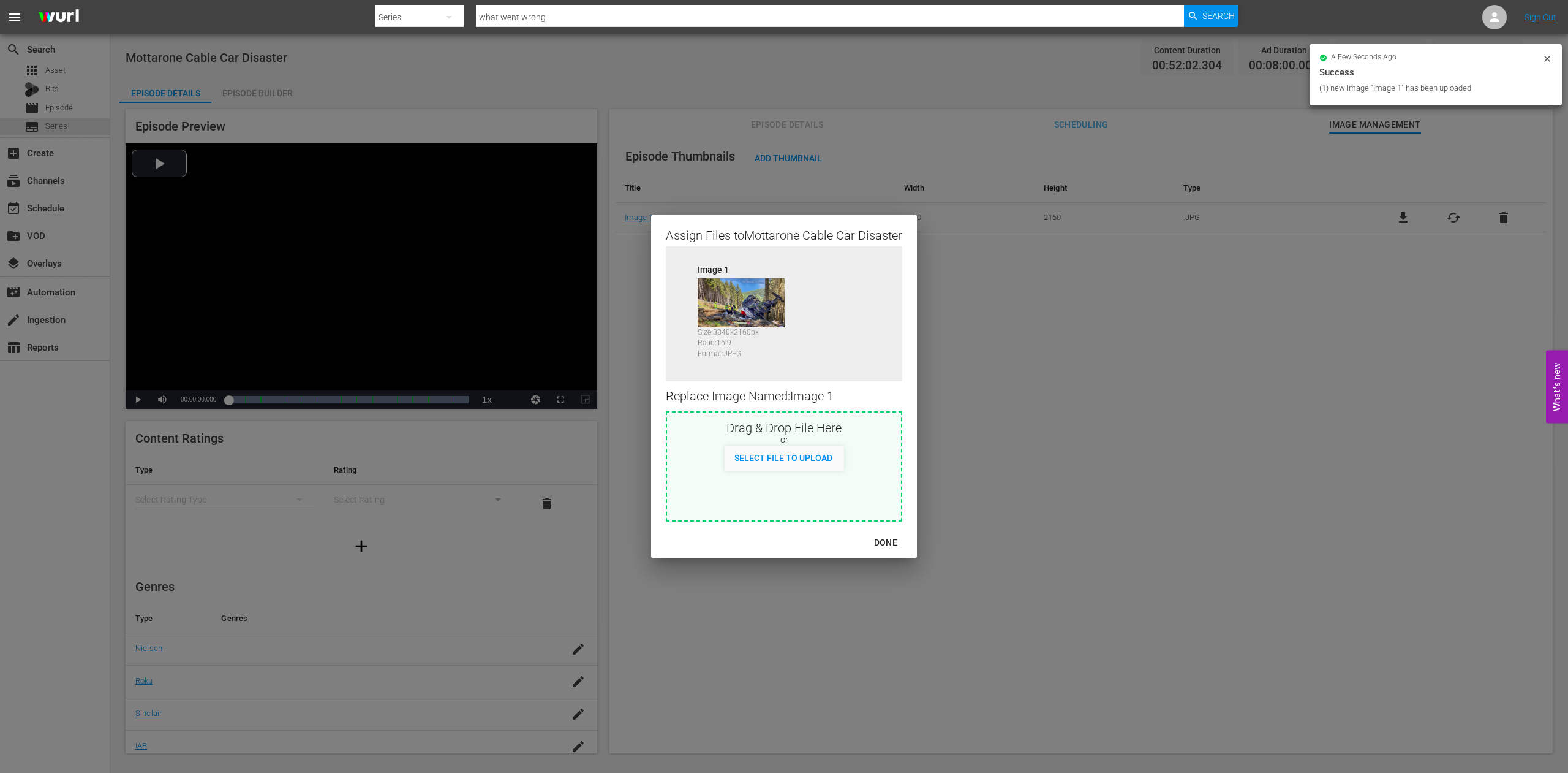
click at [891, 542] on div "DONE" at bounding box center [886, 543] width 43 height 16
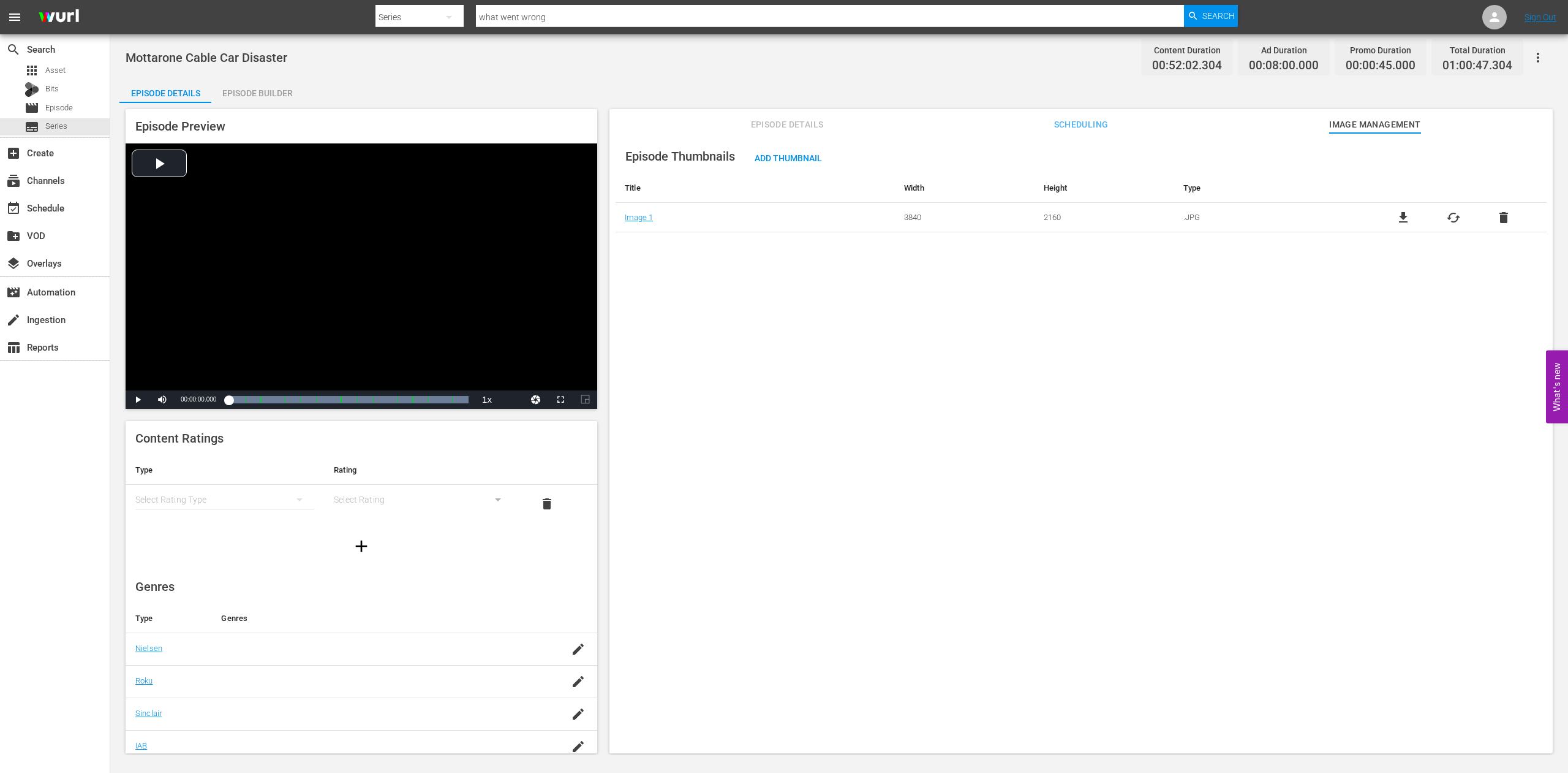
click at [936, 390] on div "Episode Thumbnails Add Thumbnail Title Width Height Type Image 1 3840 2160 .JPG…" at bounding box center [1081, 449] width 944 height 632
click at [1082, 126] on span "Scheduling" at bounding box center [1081, 125] width 92 height 16
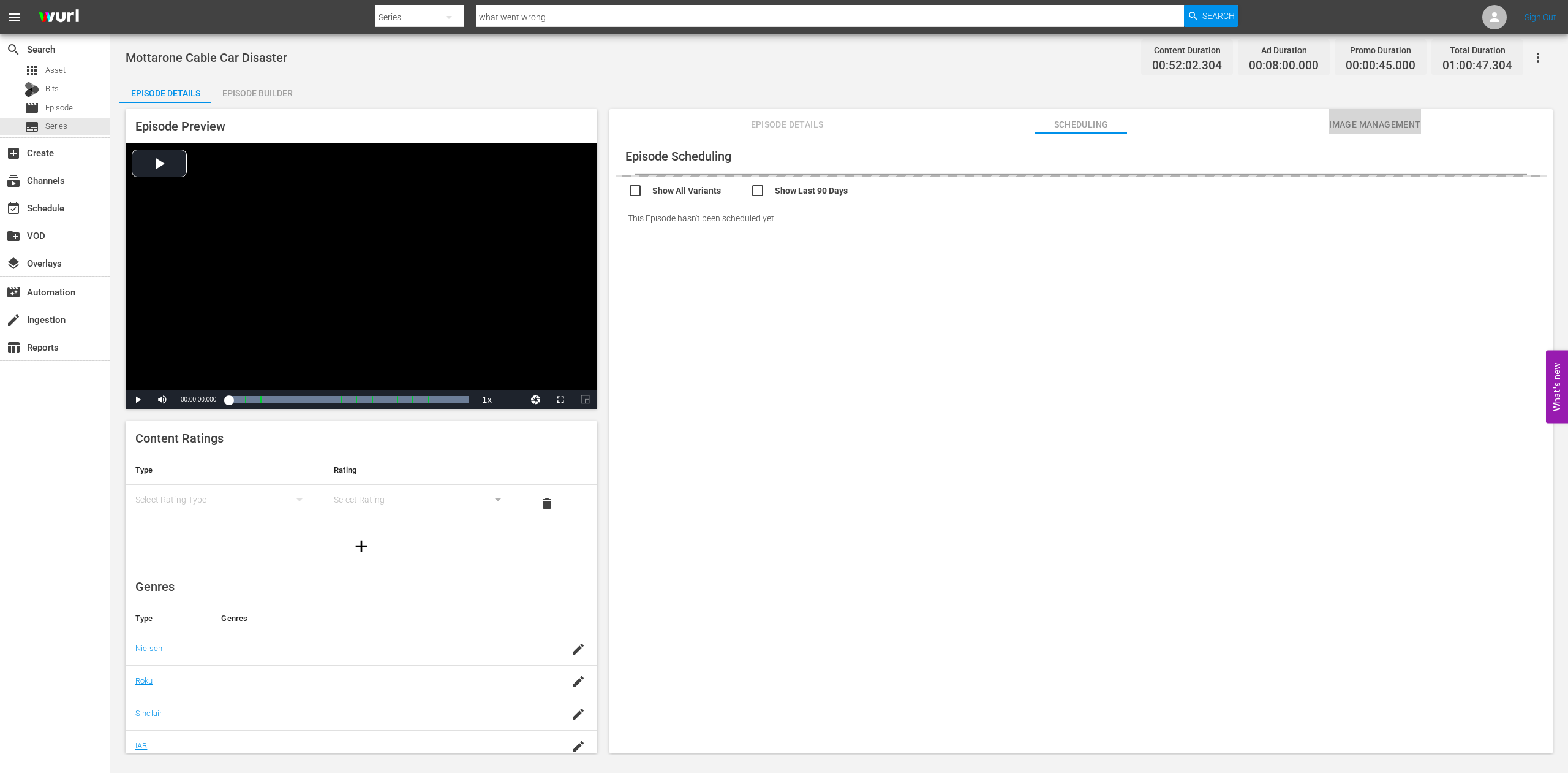
click at [1341, 125] on span "Image Management" at bounding box center [1375, 125] width 92 height 16
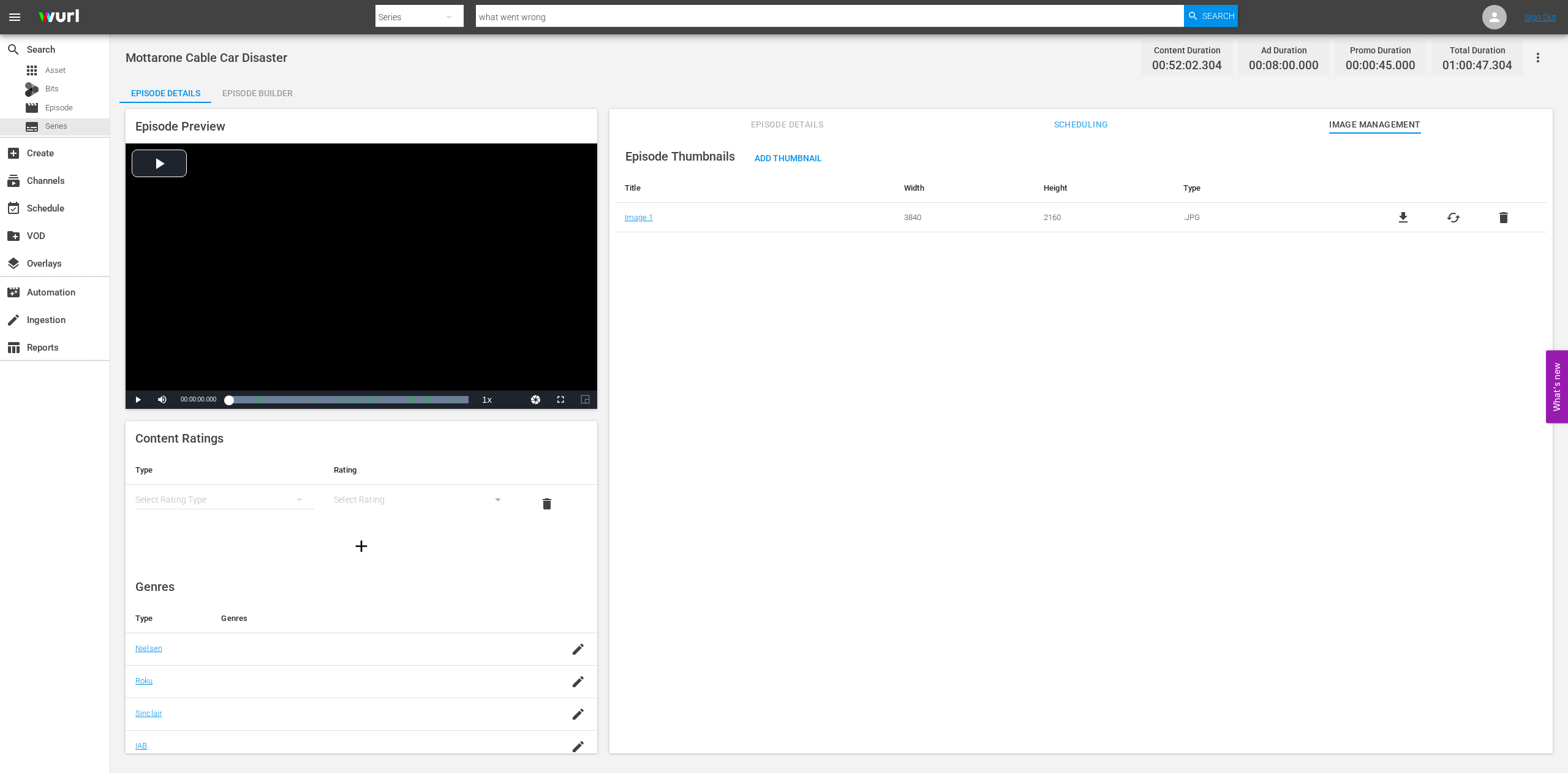
click at [765, 126] on span "Episode Details" at bounding box center [787, 125] width 92 height 16
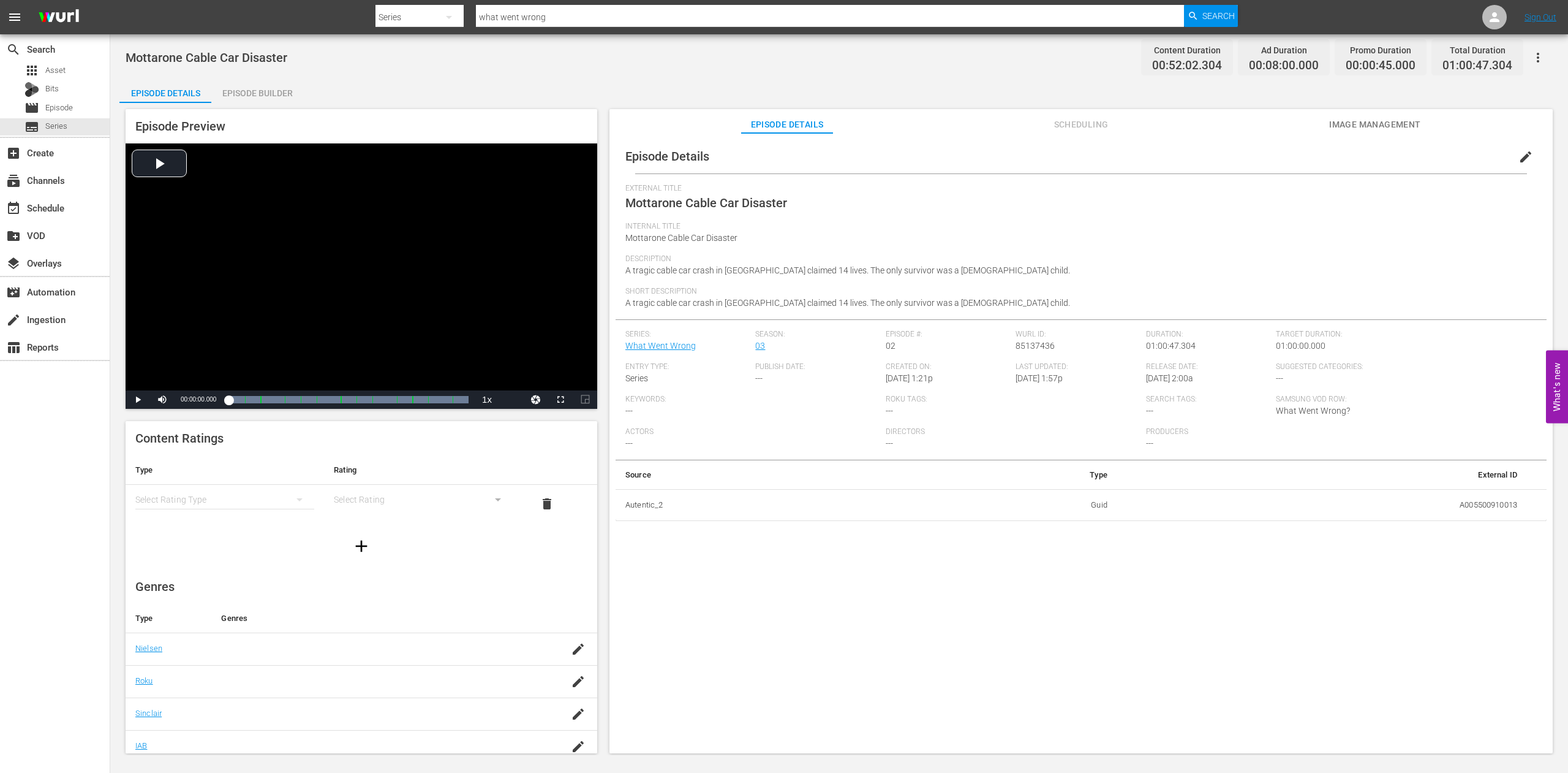
click at [1385, 127] on span "Image Management" at bounding box center [1375, 125] width 92 height 16
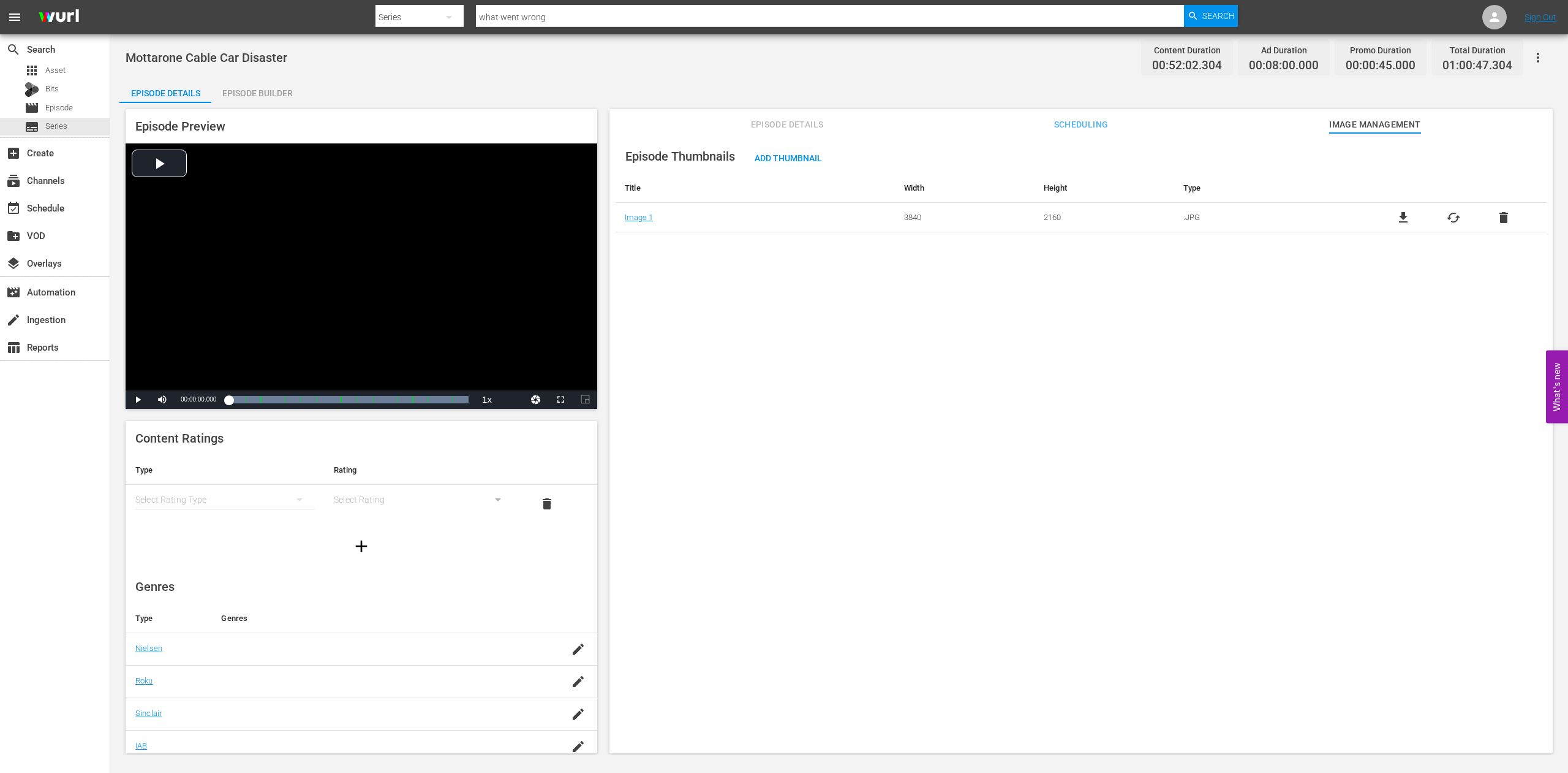
click at [1446, 217] on span "cached" at bounding box center [1453, 218] width 15 height 15
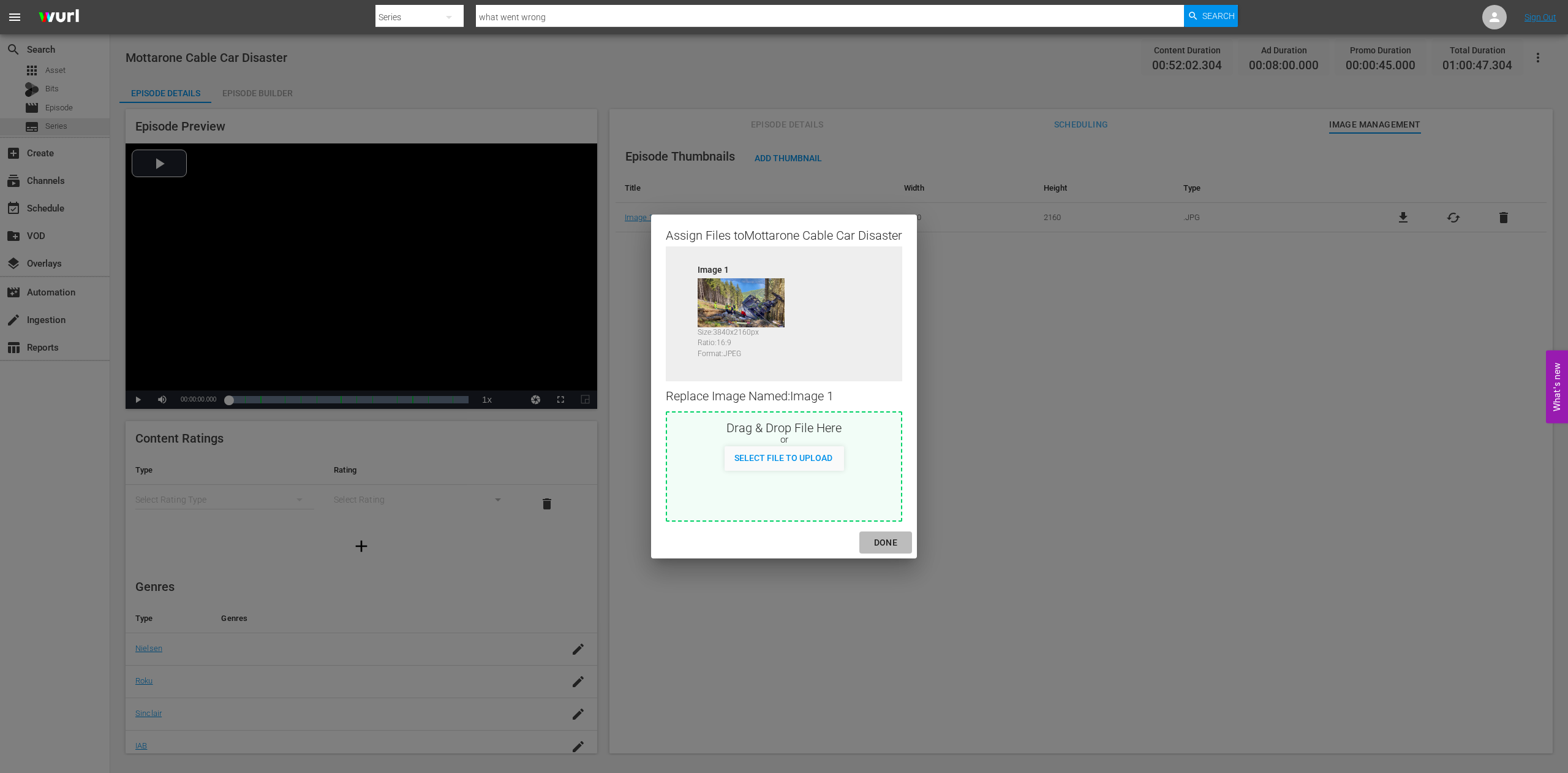
click at [892, 544] on div "DONE" at bounding box center [886, 543] width 43 height 16
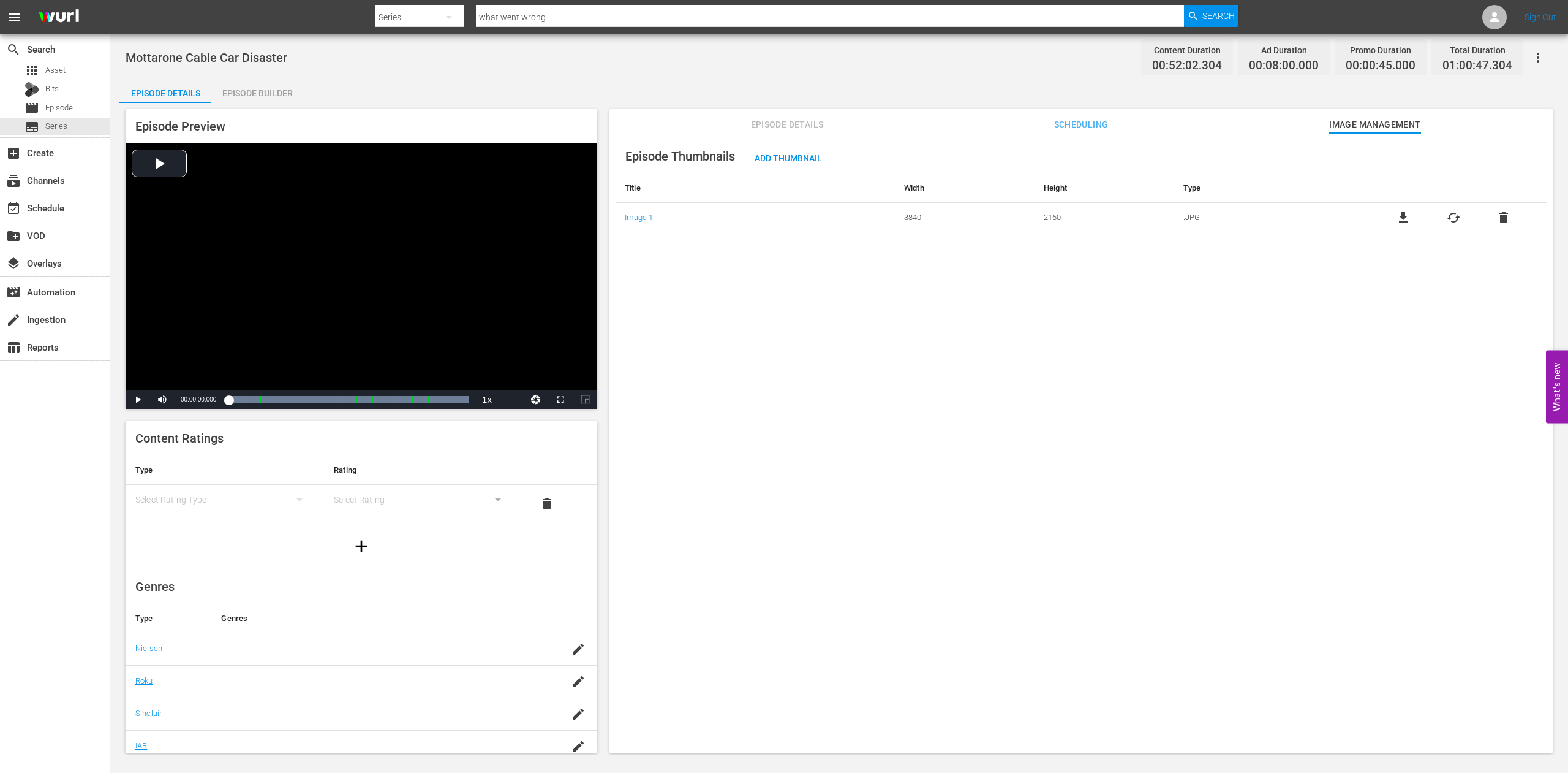
click at [1067, 127] on span "Scheduling" at bounding box center [1081, 125] width 92 height 16
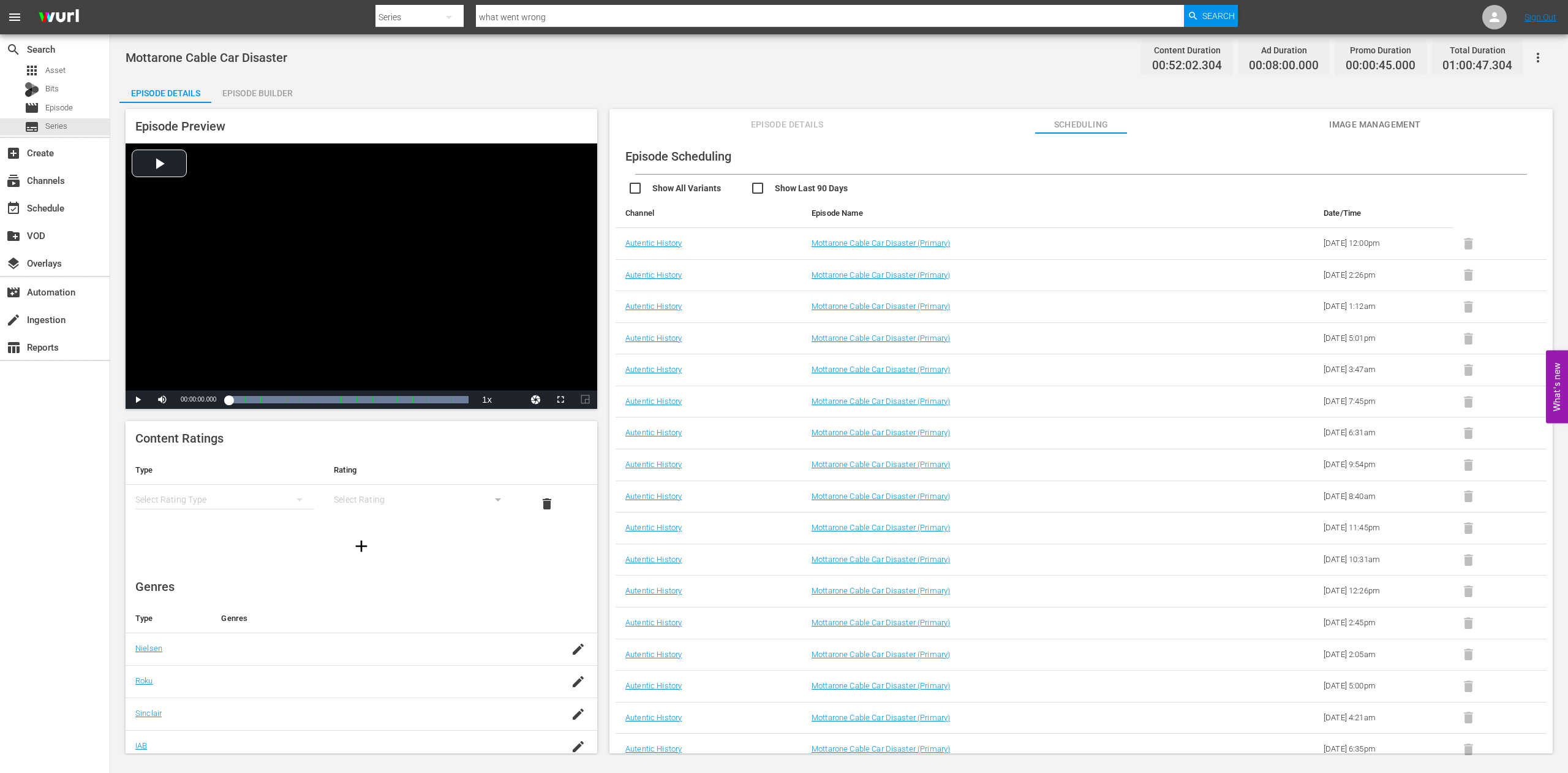
click at [1392, 125] on span "Image Management" at bounding box center [1375, 125] width 92 height 16
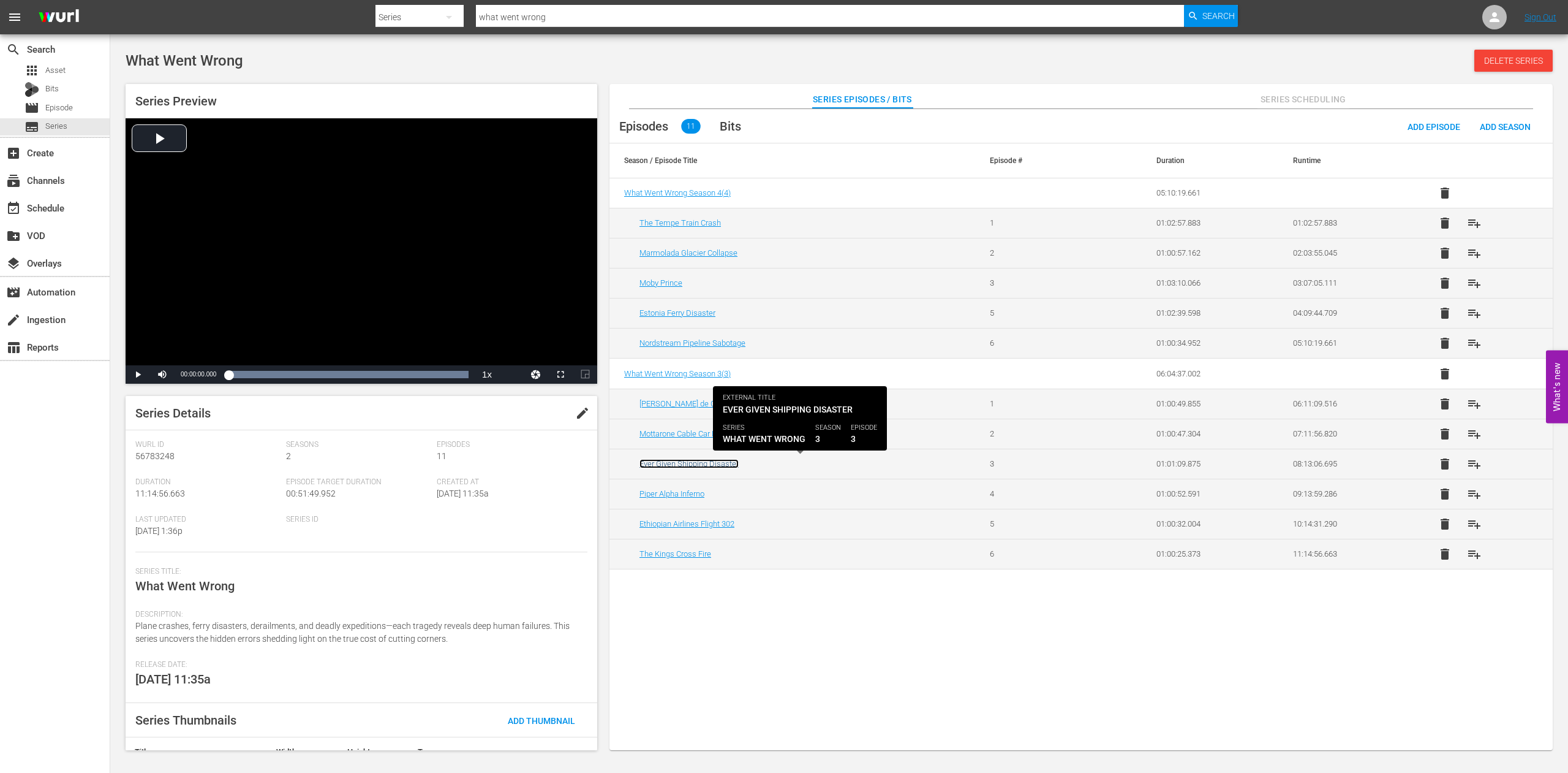
click at [680, 462] on link "Ever Given Shipping Disaster" at bounding box center [689, 464] width 99 height 9
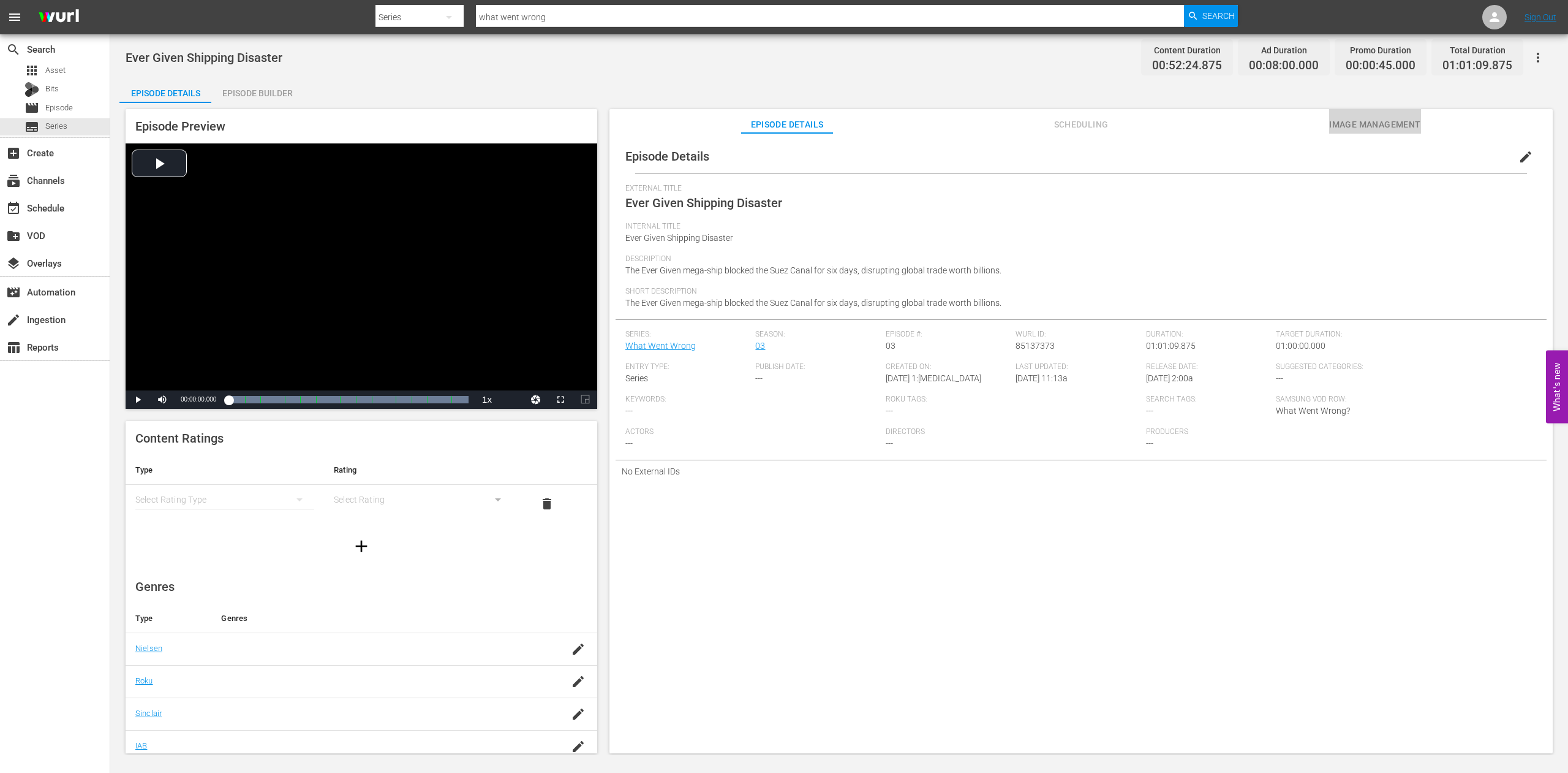
click at [1376, 121] on span "Image Management" at bounding box center [1375, 125] width 92 height 16
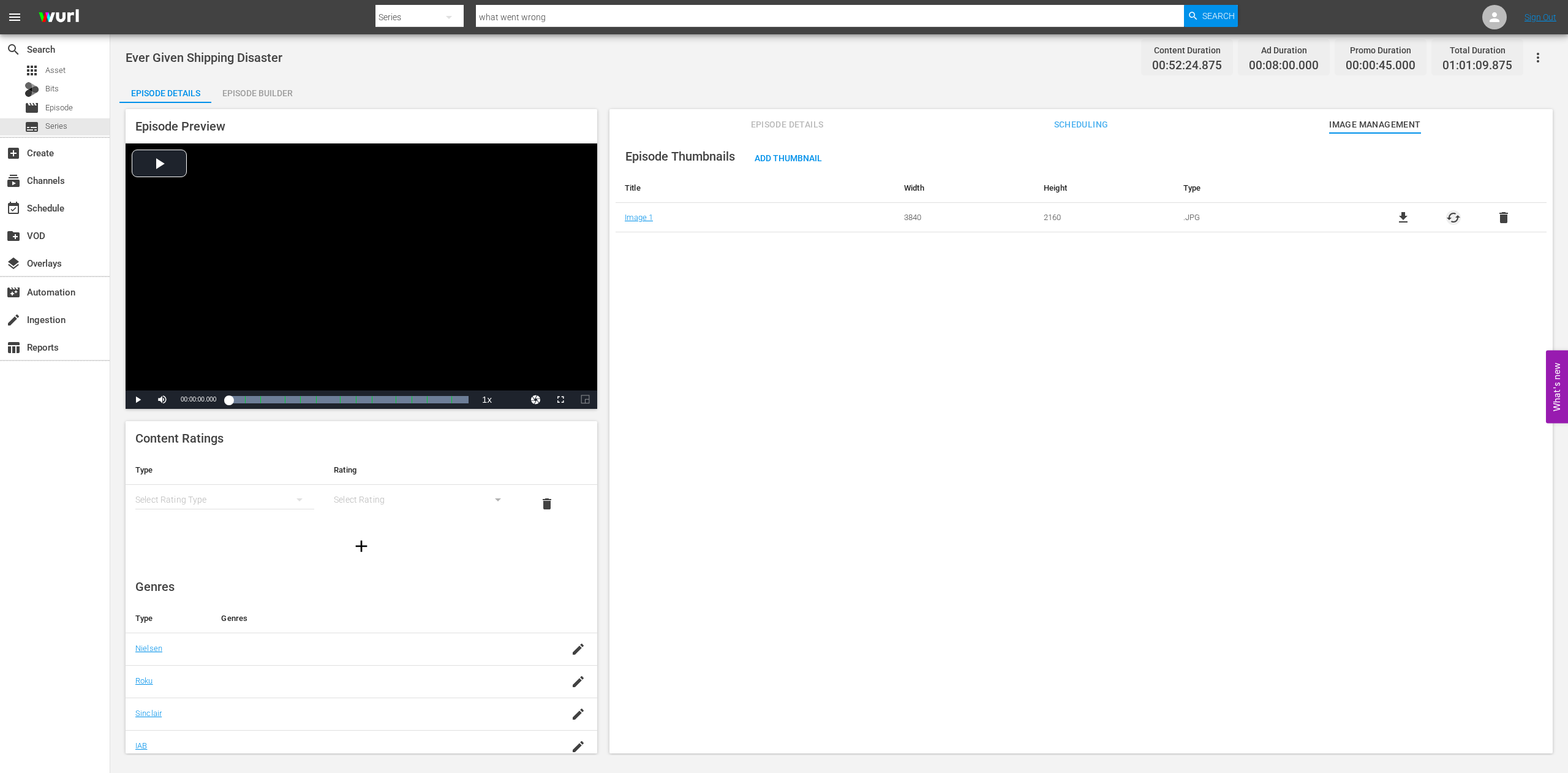
click at [1446, 217] on span "cached" at bounding box center [1453, 218] width 15 height 15
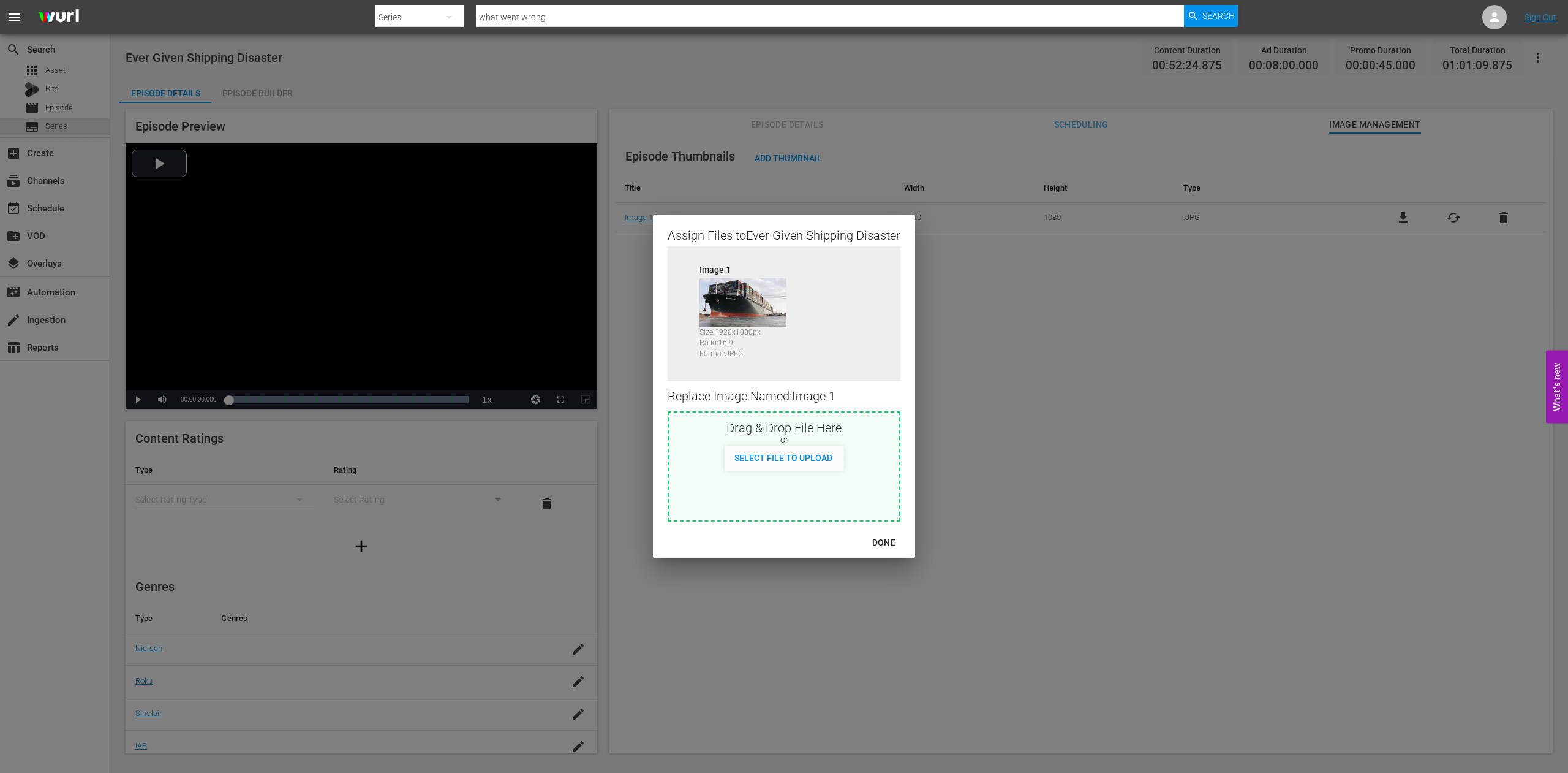
click at [882, 545] on div "DONE" at bounding box center [884, 543] width 43 height 16
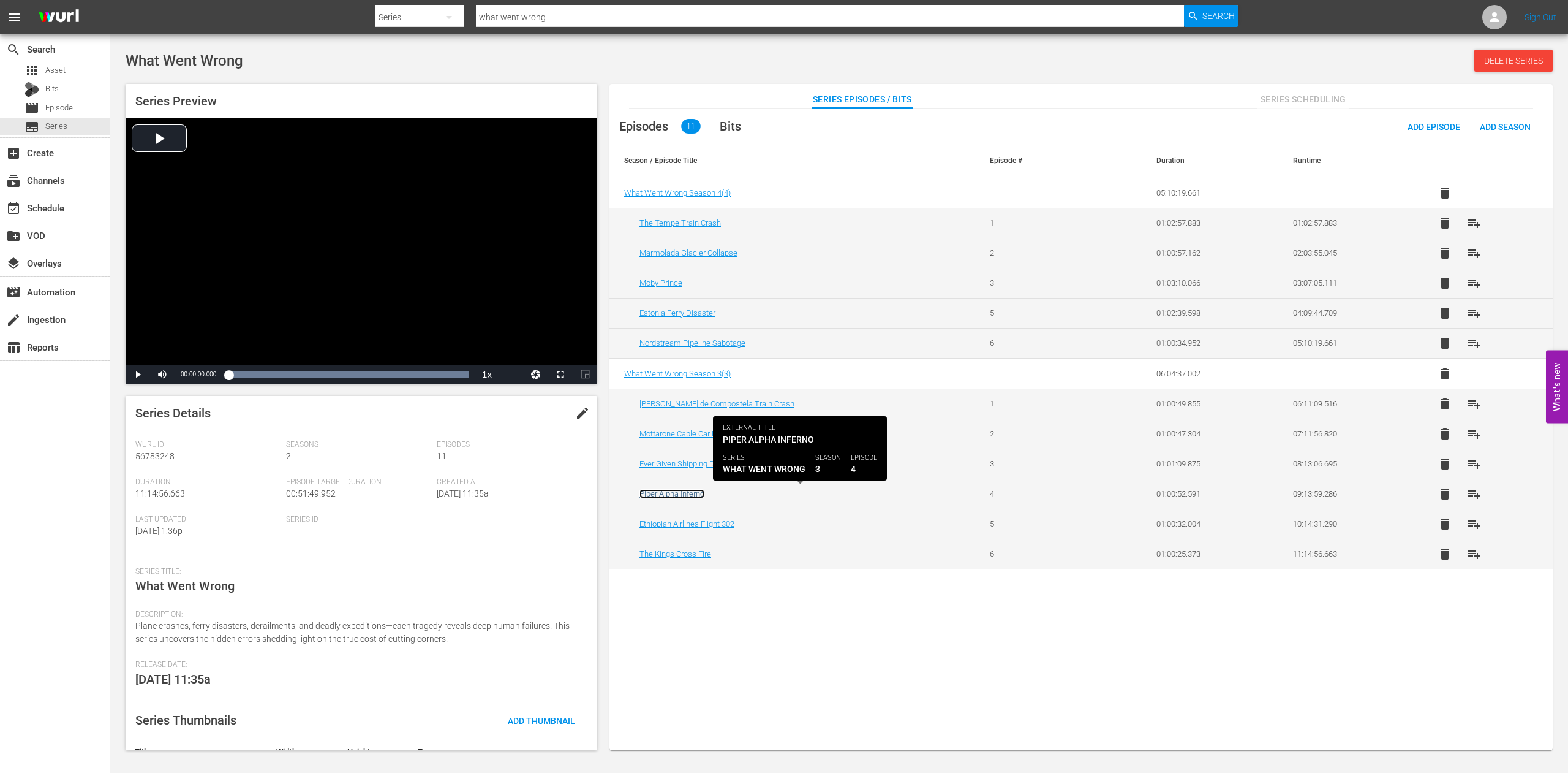
click at [672, 493] on link "Piper Alpha Inferno" at bounding box center [672, 494] width 65 height 9
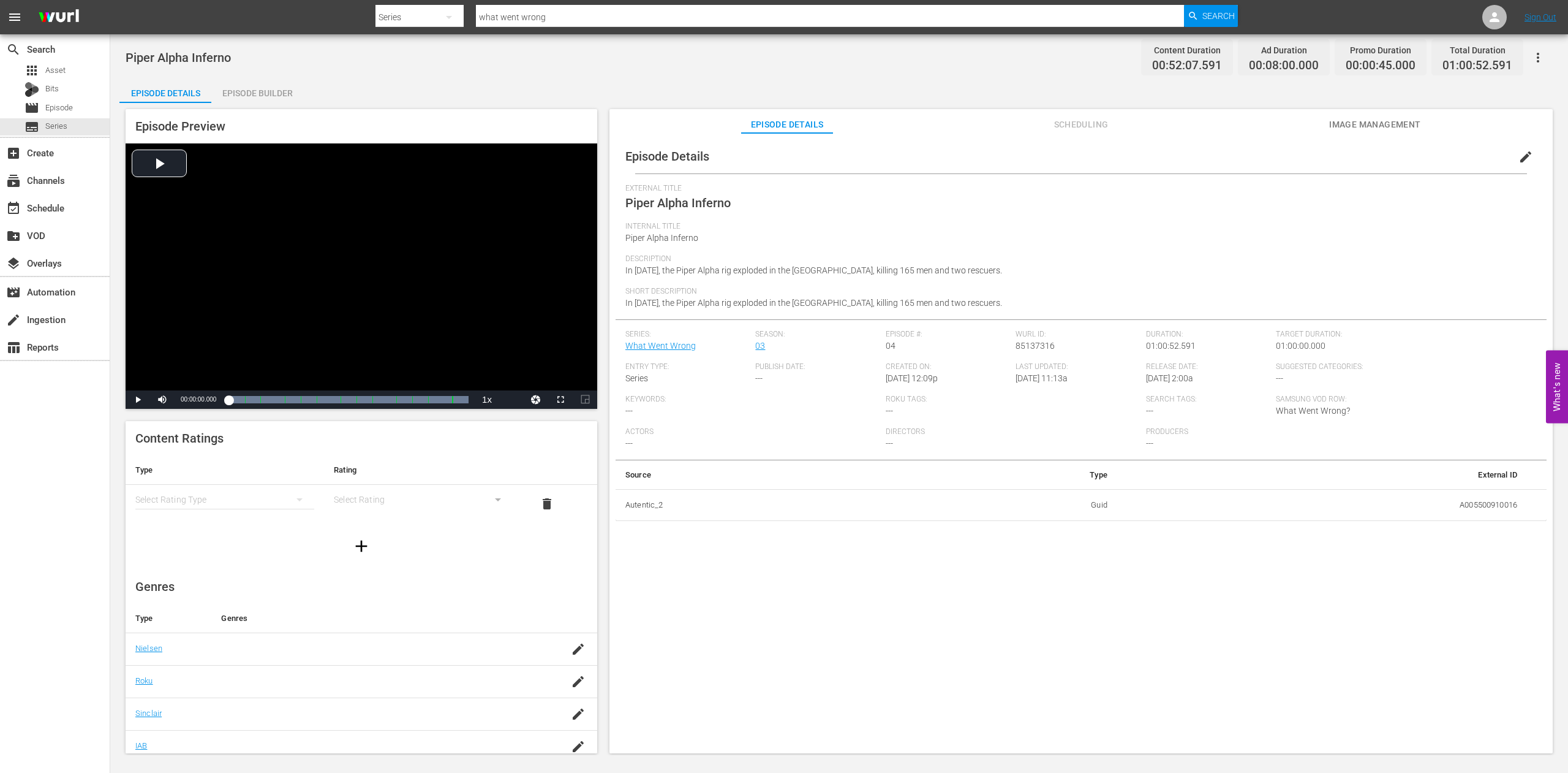
click at [1375, 126] on span "Image Management" at bounding box center [1375, 125] width 92 height 16
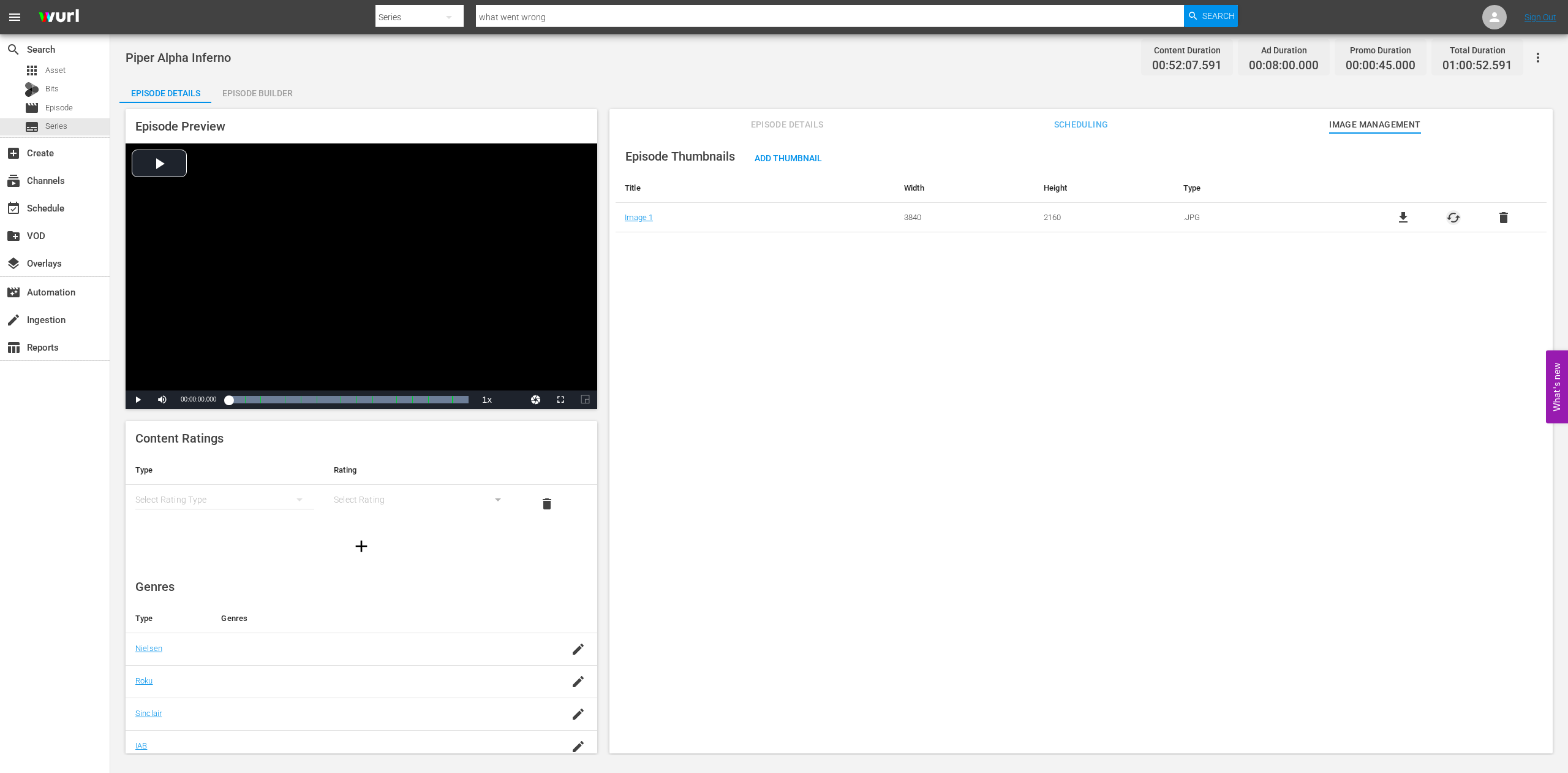
click at [1446, 215] on span "cached" at bounding box center [1453, 218] width 15 height 15
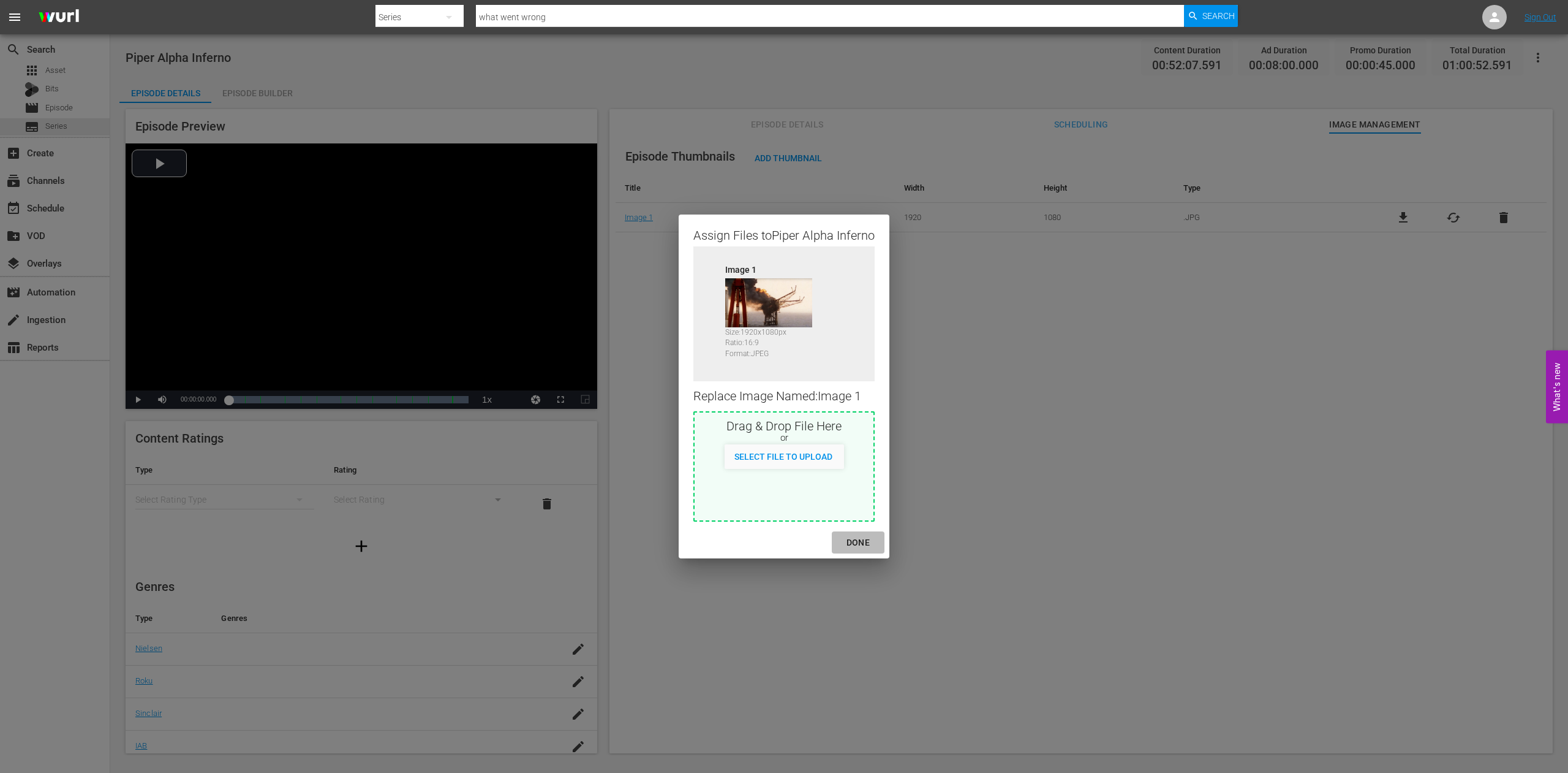
click at [865, 542] on div "DONE" at bounding box center [858, 543] width 43 height 16
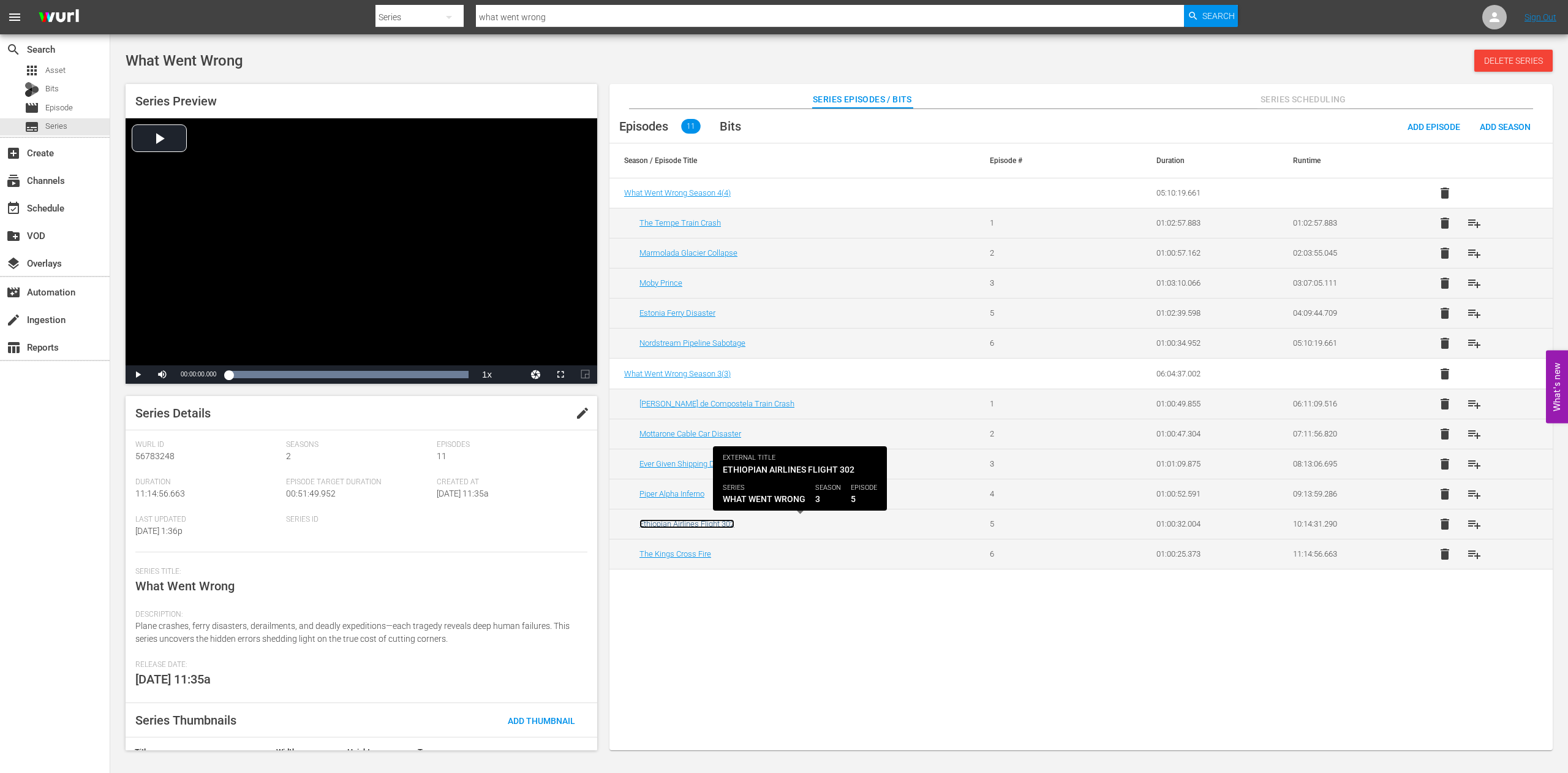
click at [679, 524] on link "Ethiopian Airlines Flight 302" at bounding box center [687, 524] width 95 height 9
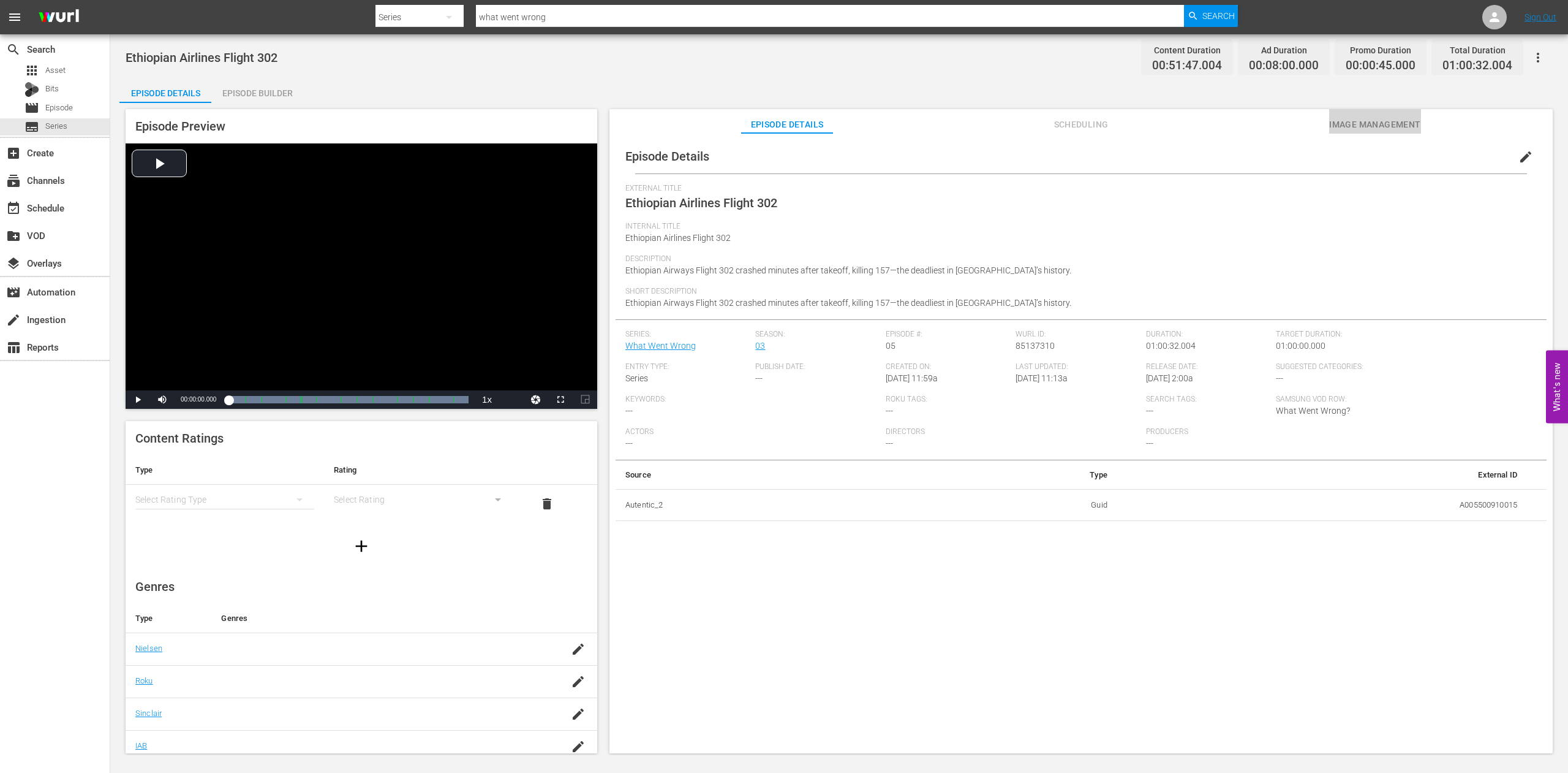
click at [1383, 125] on span "Image Management" at bounding box center [1375, 125] width 92 height 16
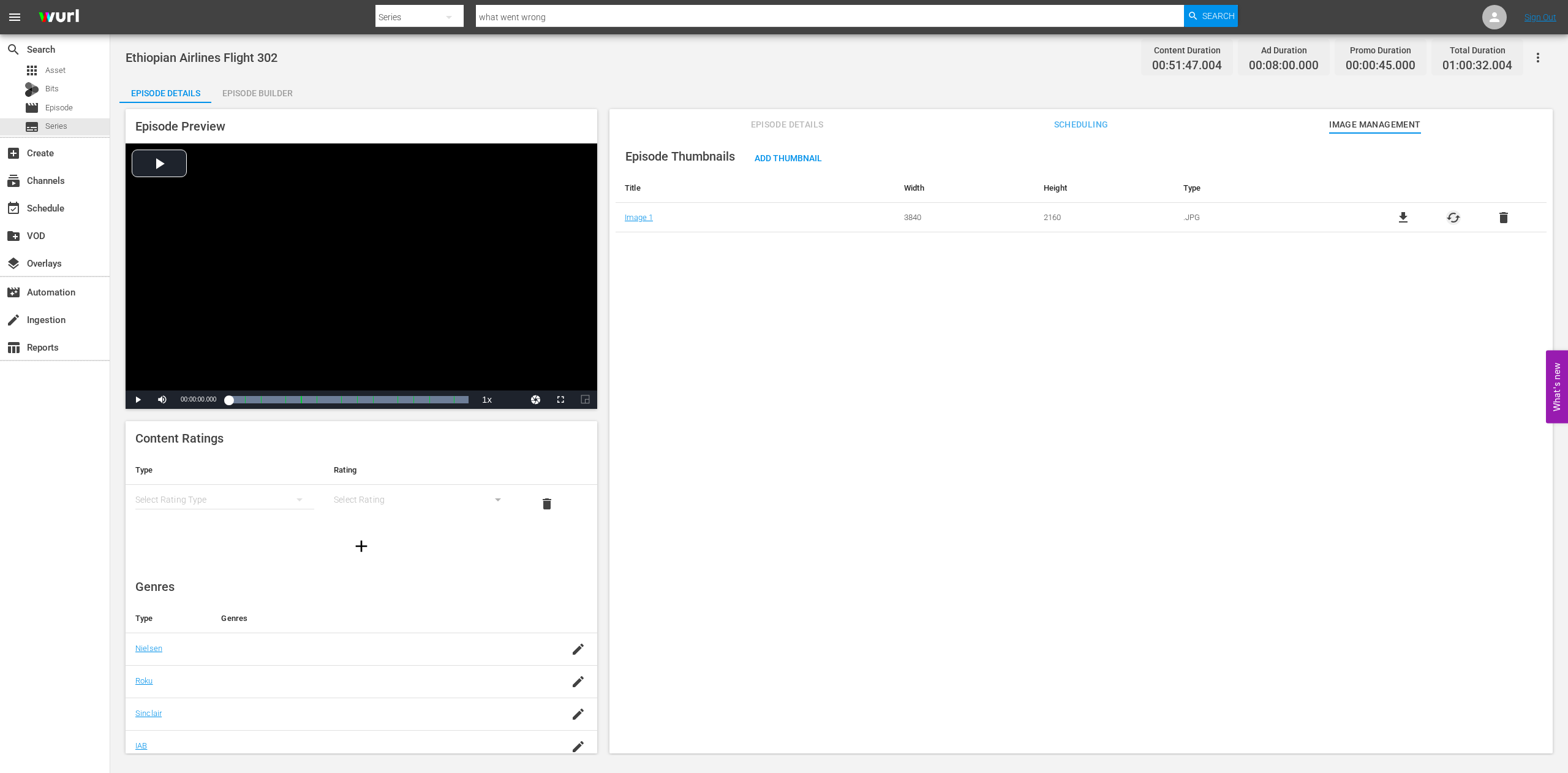
click at [1446, 220] on span "cached" at bounding box center [1453, 218] width 15 height 15
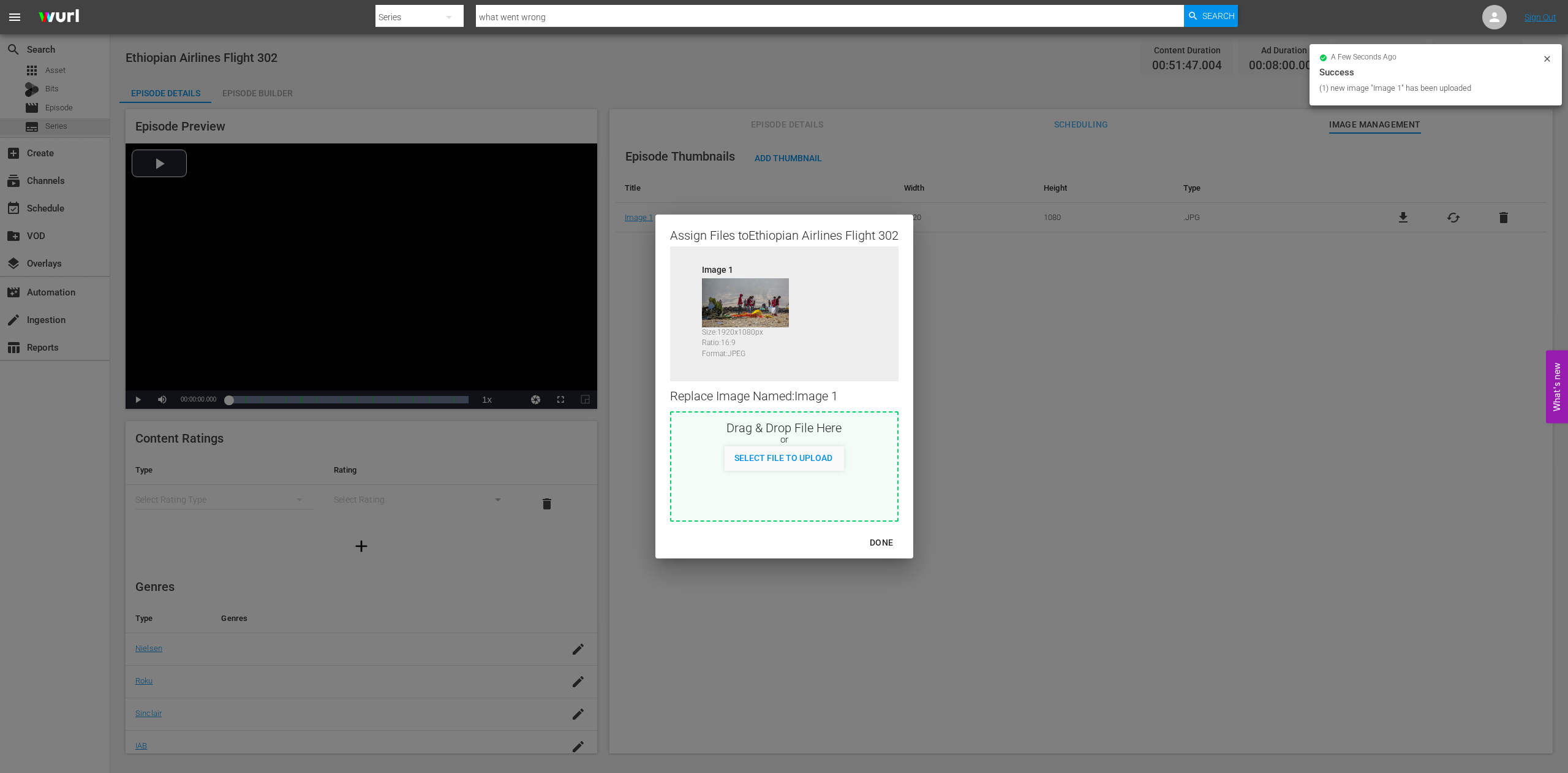
click at [880, 543] on div "DONE" at bounding box center [882, 543] width 43 height 16
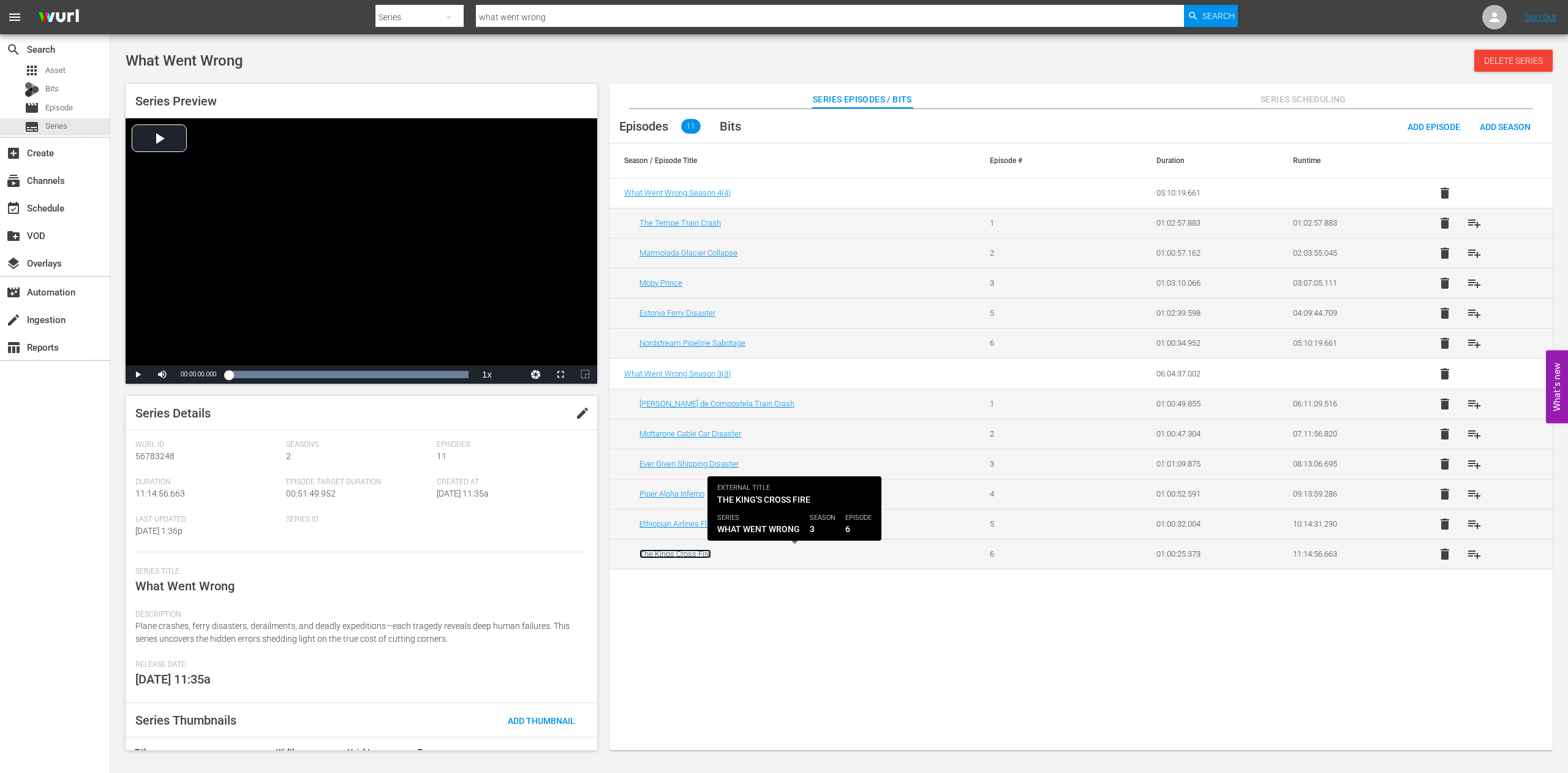
click at [664, 553] on link "The Kings Cross Fire" at bounding box center [676, 554] width 71 height 9
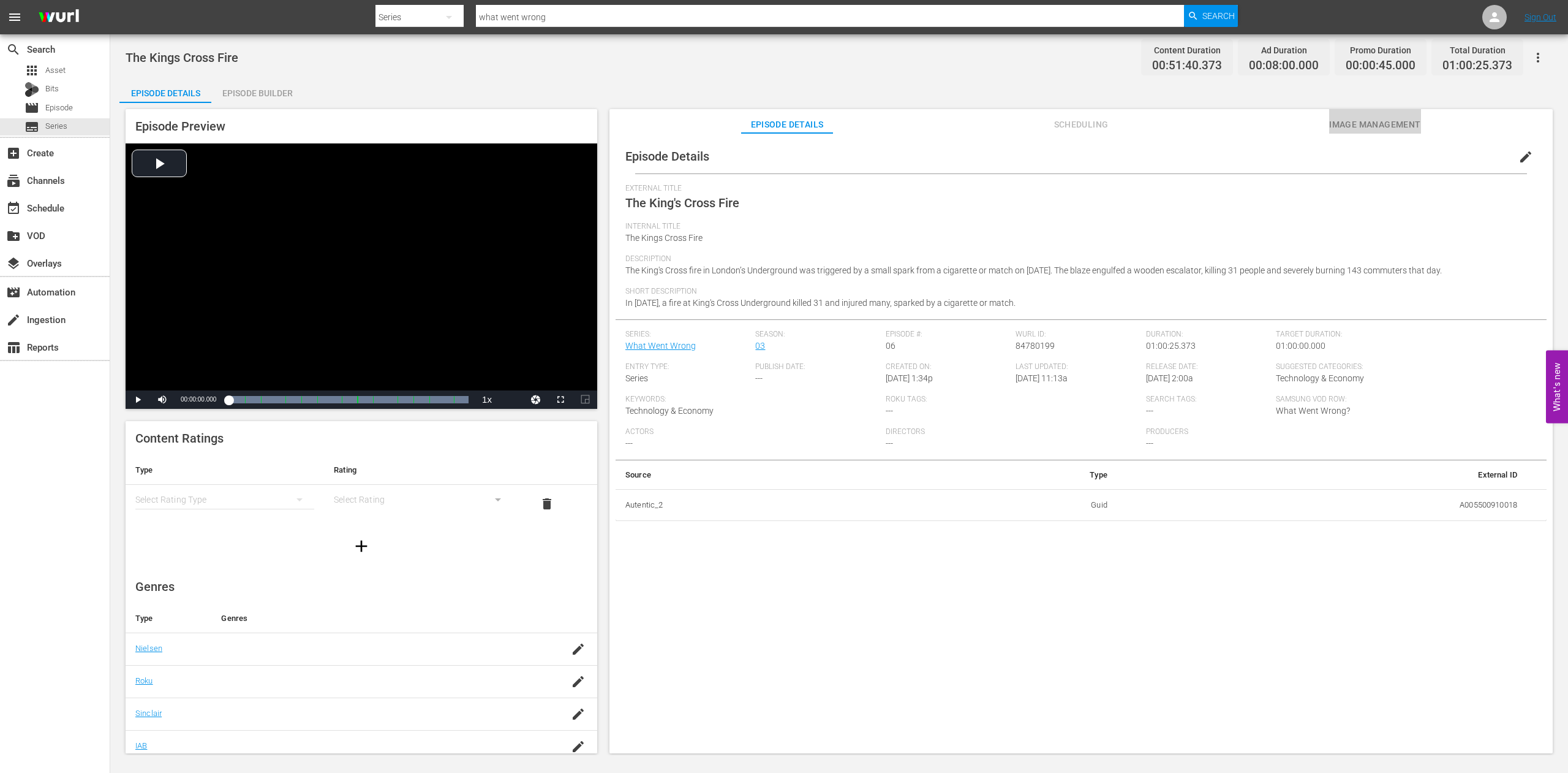
click at [1346, 124] on span "Image Management" at bounding box center [1375, 125] width 92 height 16
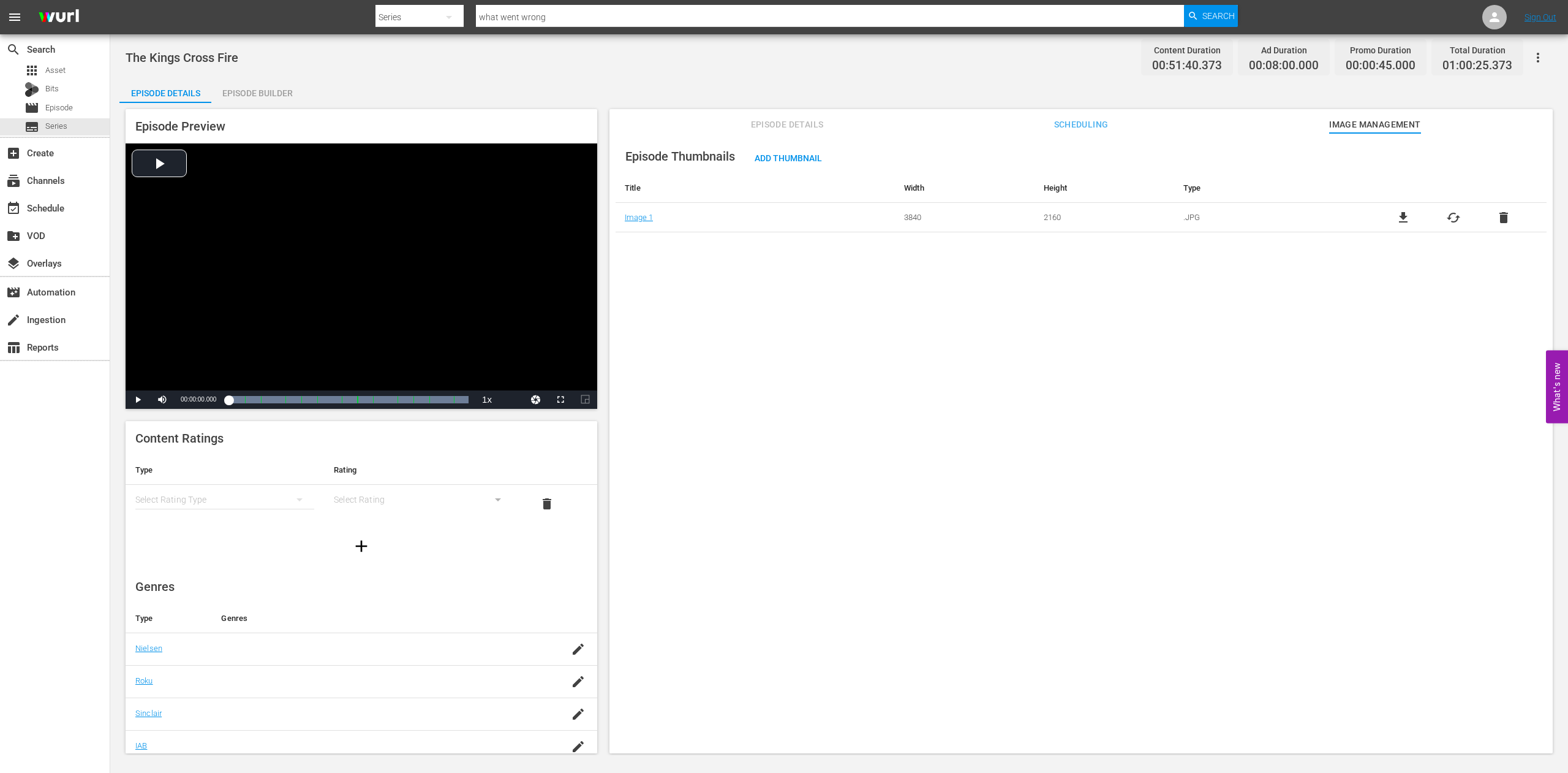
click at [1446, 217] on span "cached" at bounding box center [1453, 218] width 15 height 15
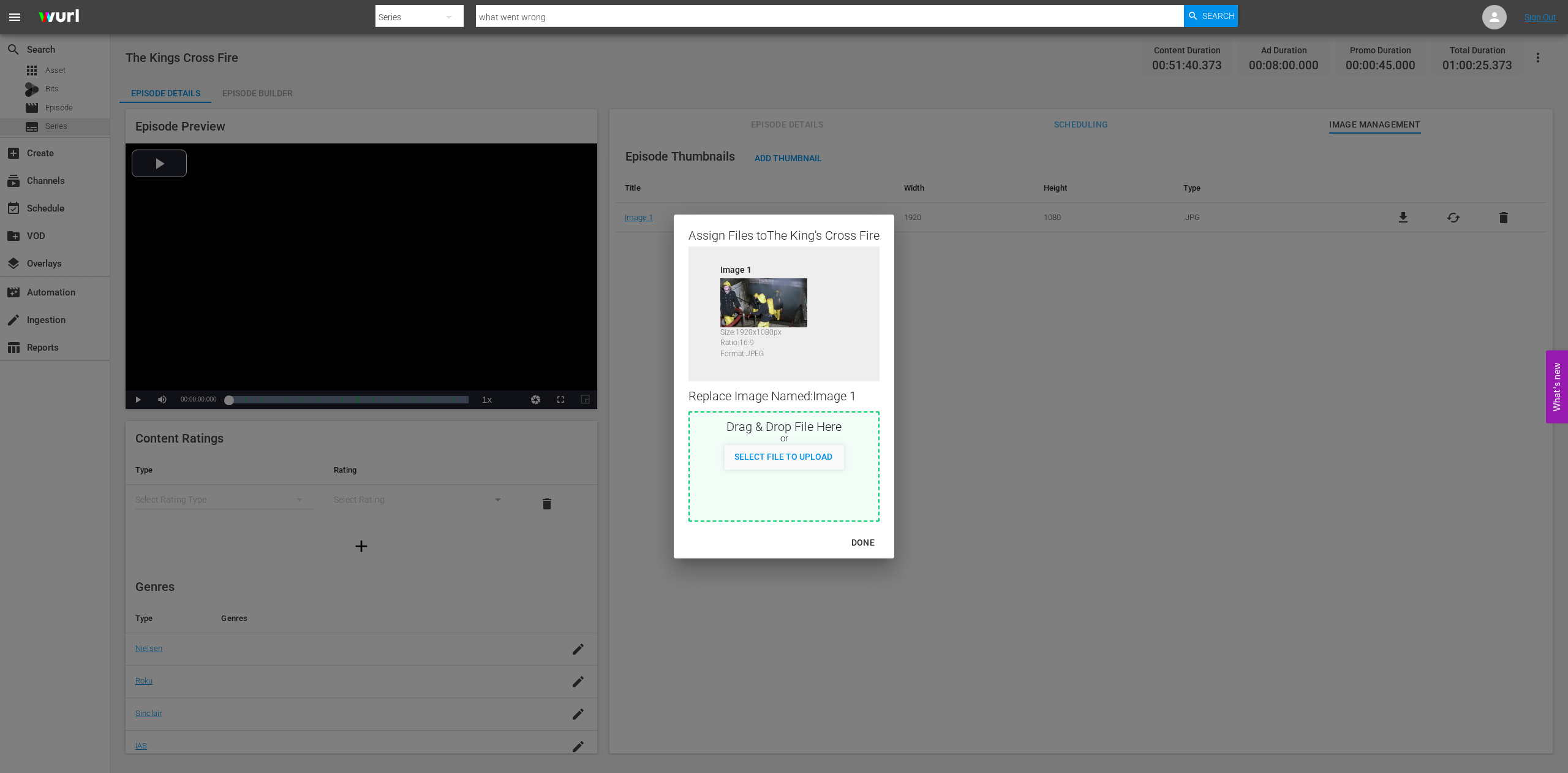
click at [870, 543] on div "DONE" at bounding box center [863, 543] width 43 height 16
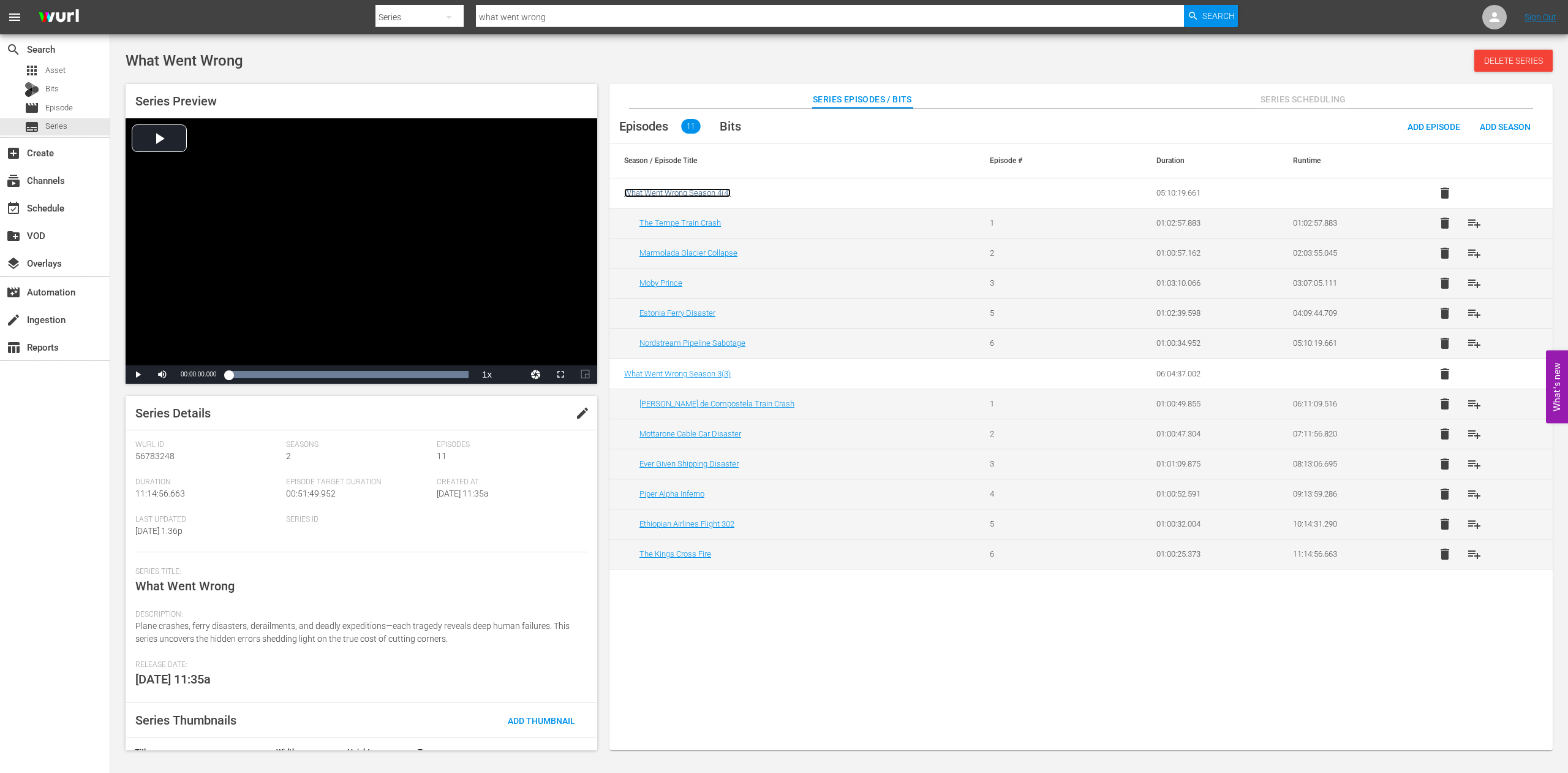
click at [676, 192] on span "What Went Wrong Season 4 ( 4 )" at bounding box center [678, 193] width 106 height 9
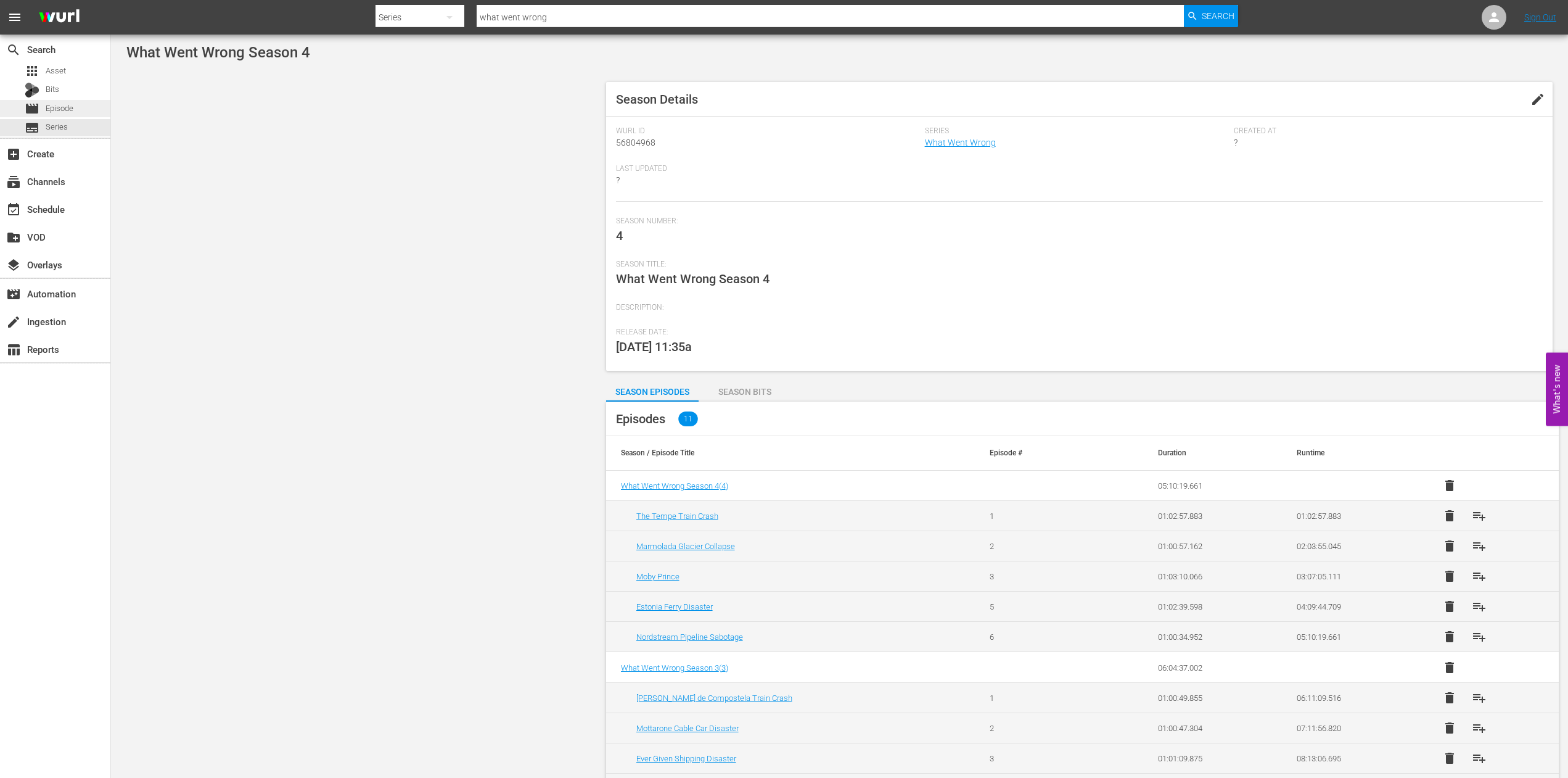
click at [60, 106] on span "Episode" at bounding box center [59, 109] width 28 height 12
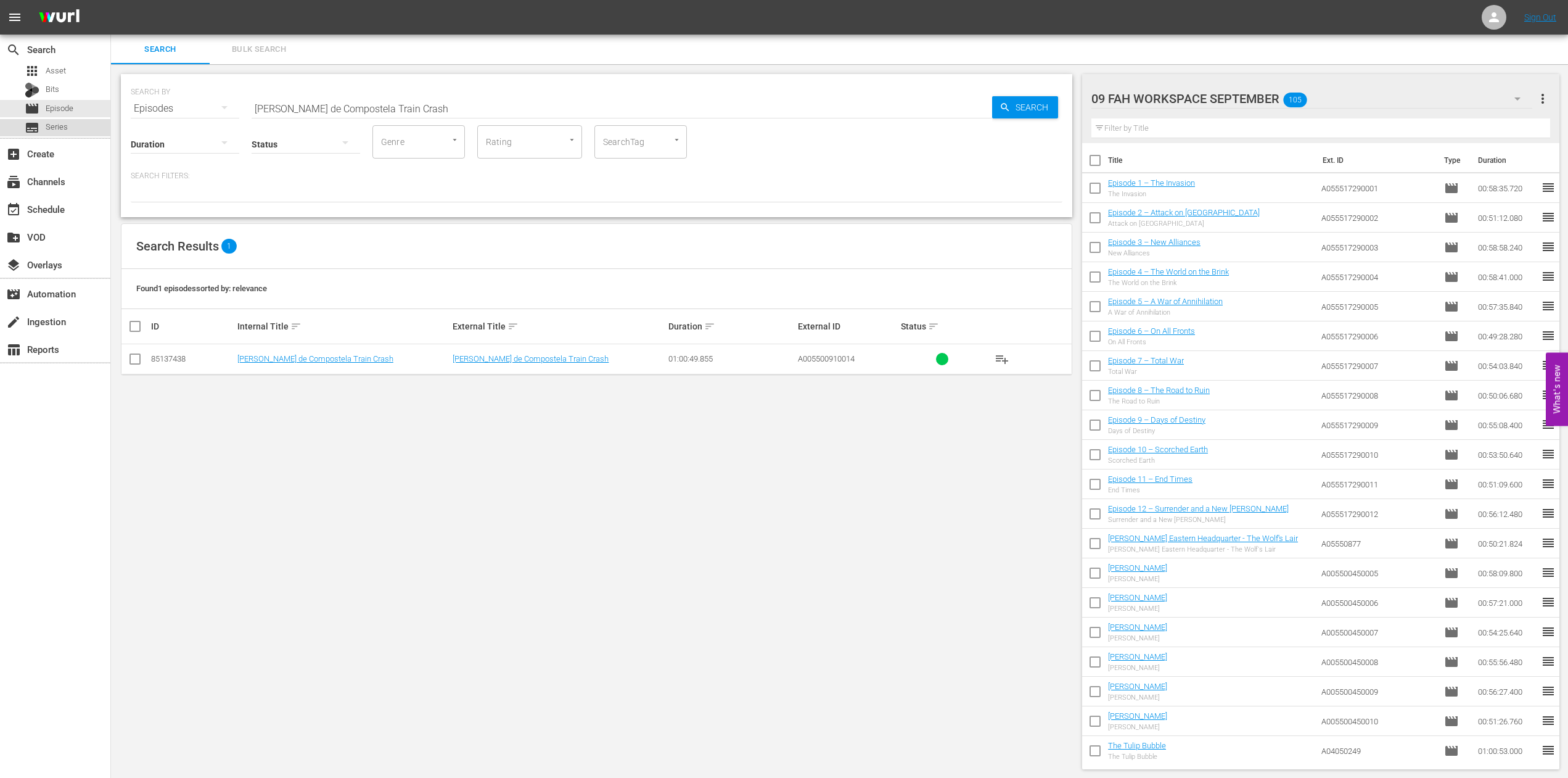
click at [62, 127] on span "Series" at bounding box center [56, 127] width 22 height 12
click at [53, 126] on span "Series" at bounding box center [56, 127] width 22 height 12
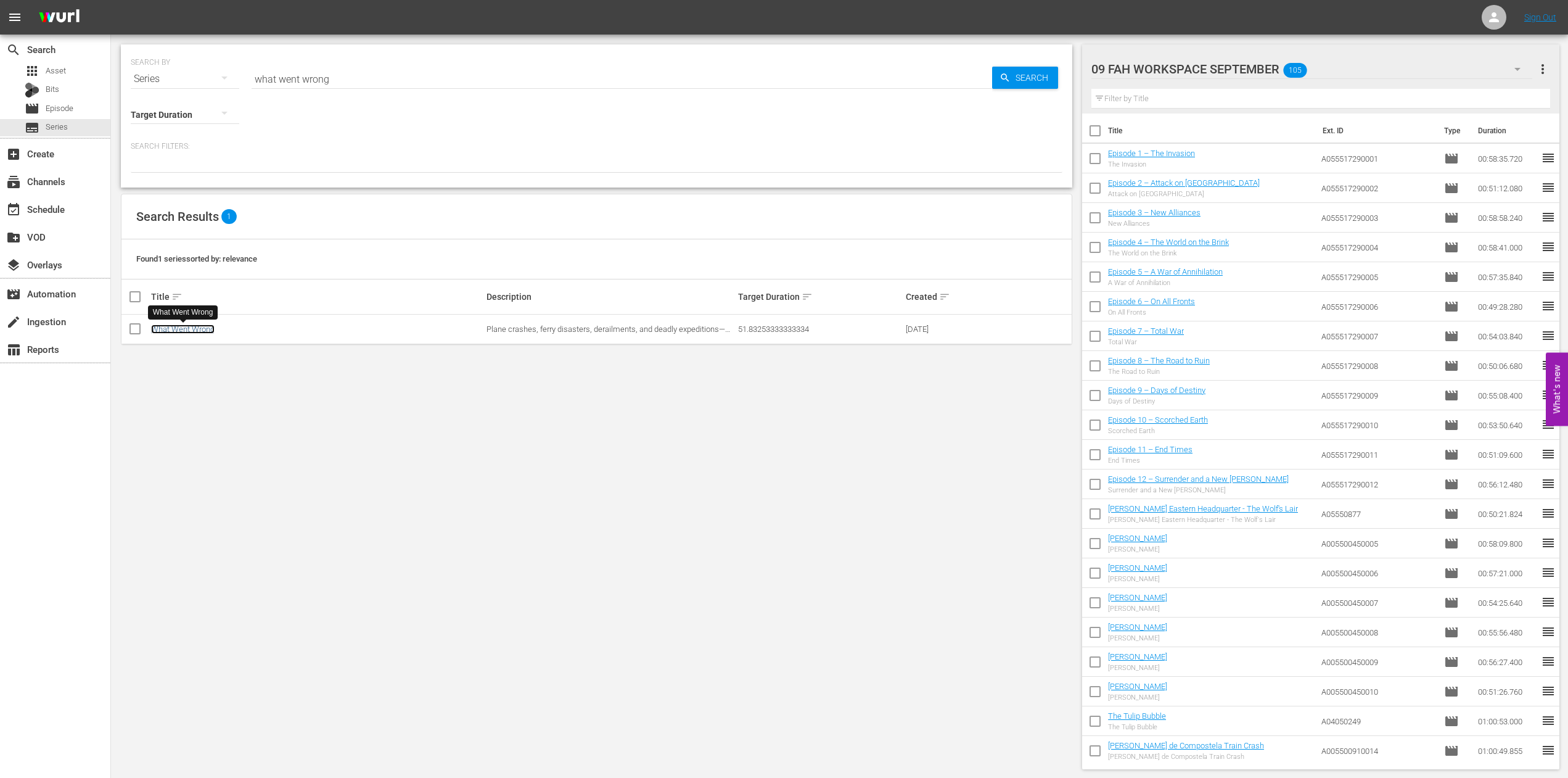
click at [190, 329] on link "What Went Wrong" at bounding box center [183, 329] width 64 height 9
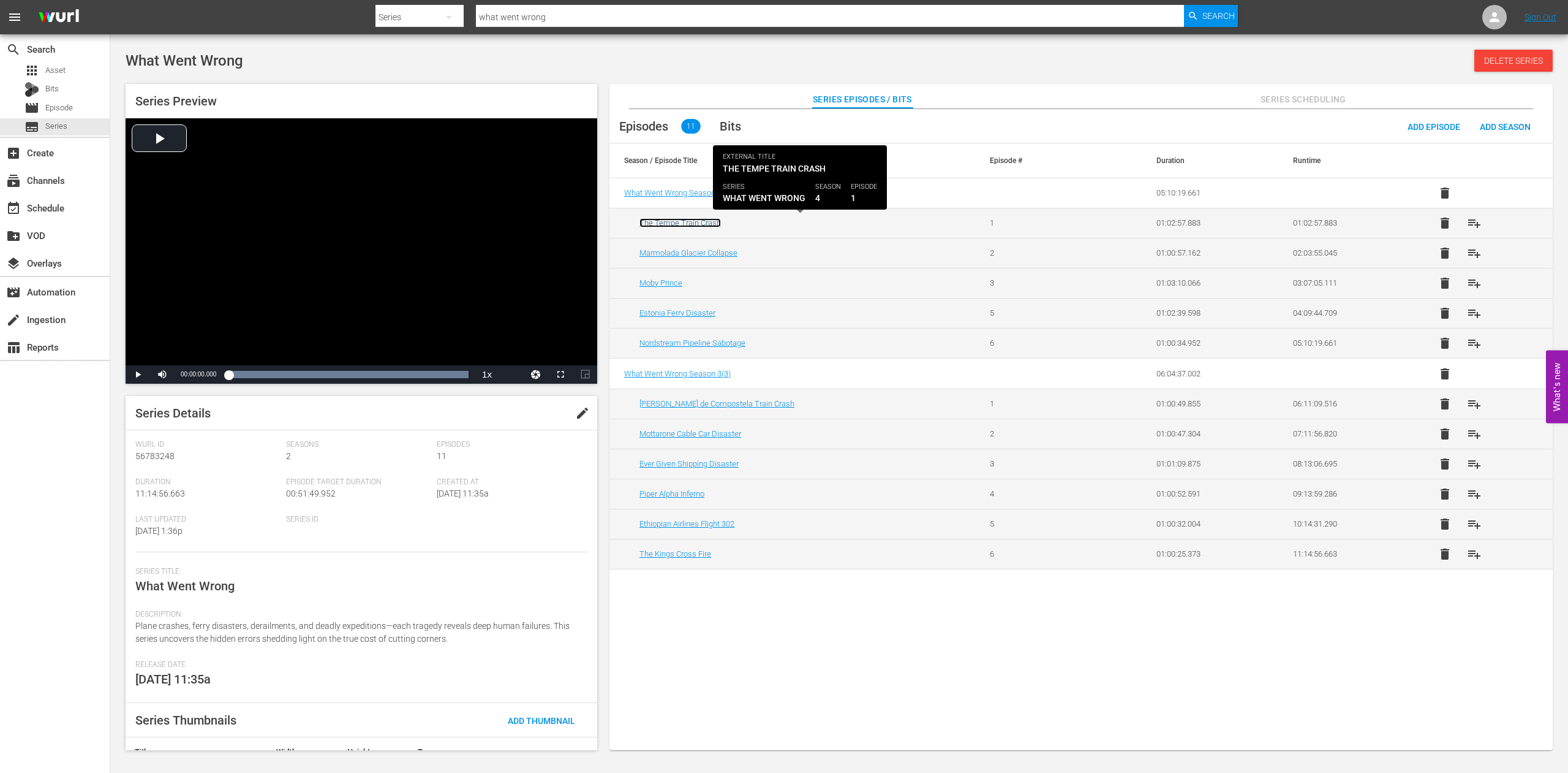
click at [667, 220] on link "The Tempe Train Crash" at bounding box center [680, 223] width 81 height 9
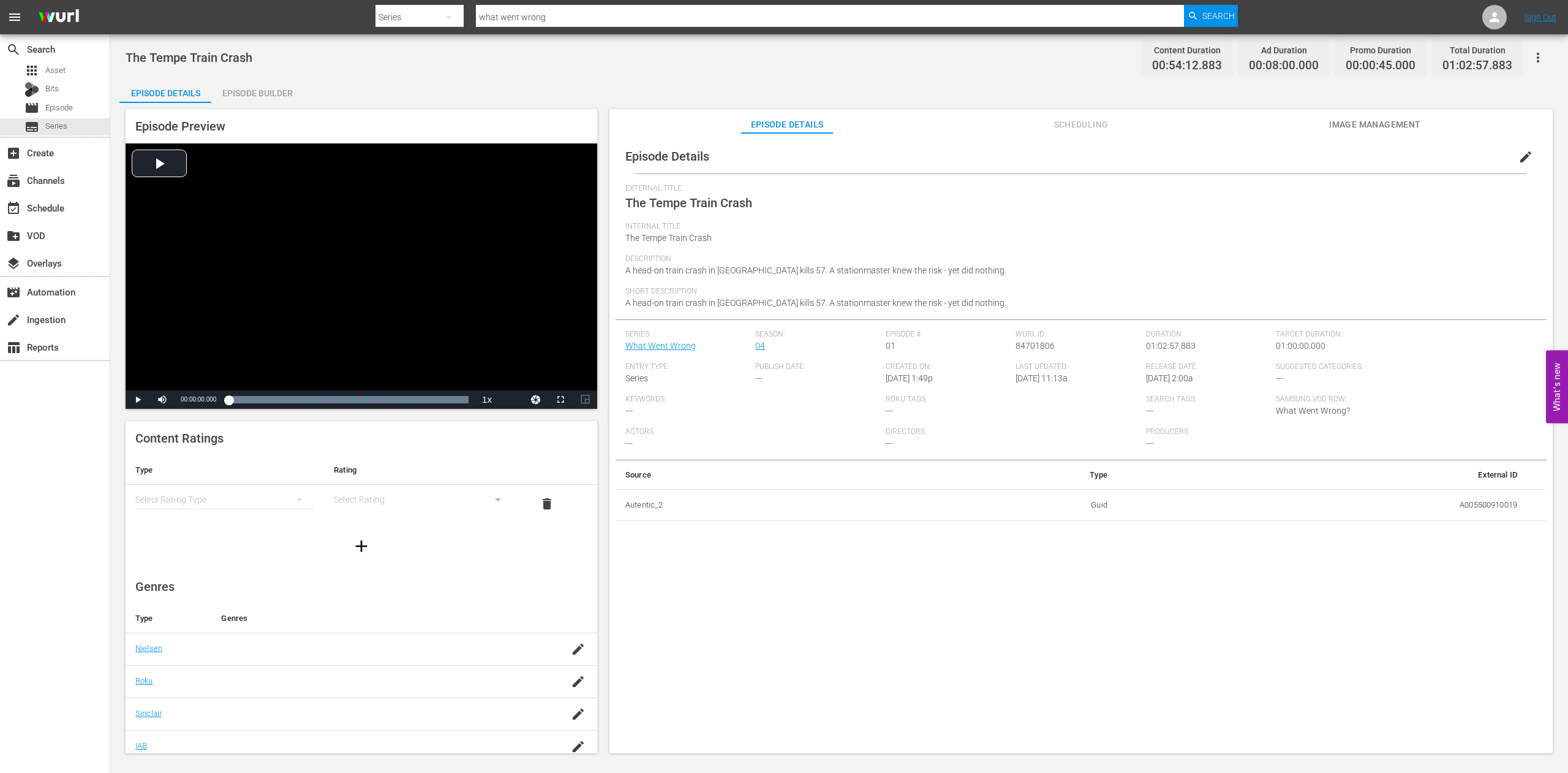
click at [1398, 126] on span "Image Management" at bounding box center [1375, 125] width 92 height 16
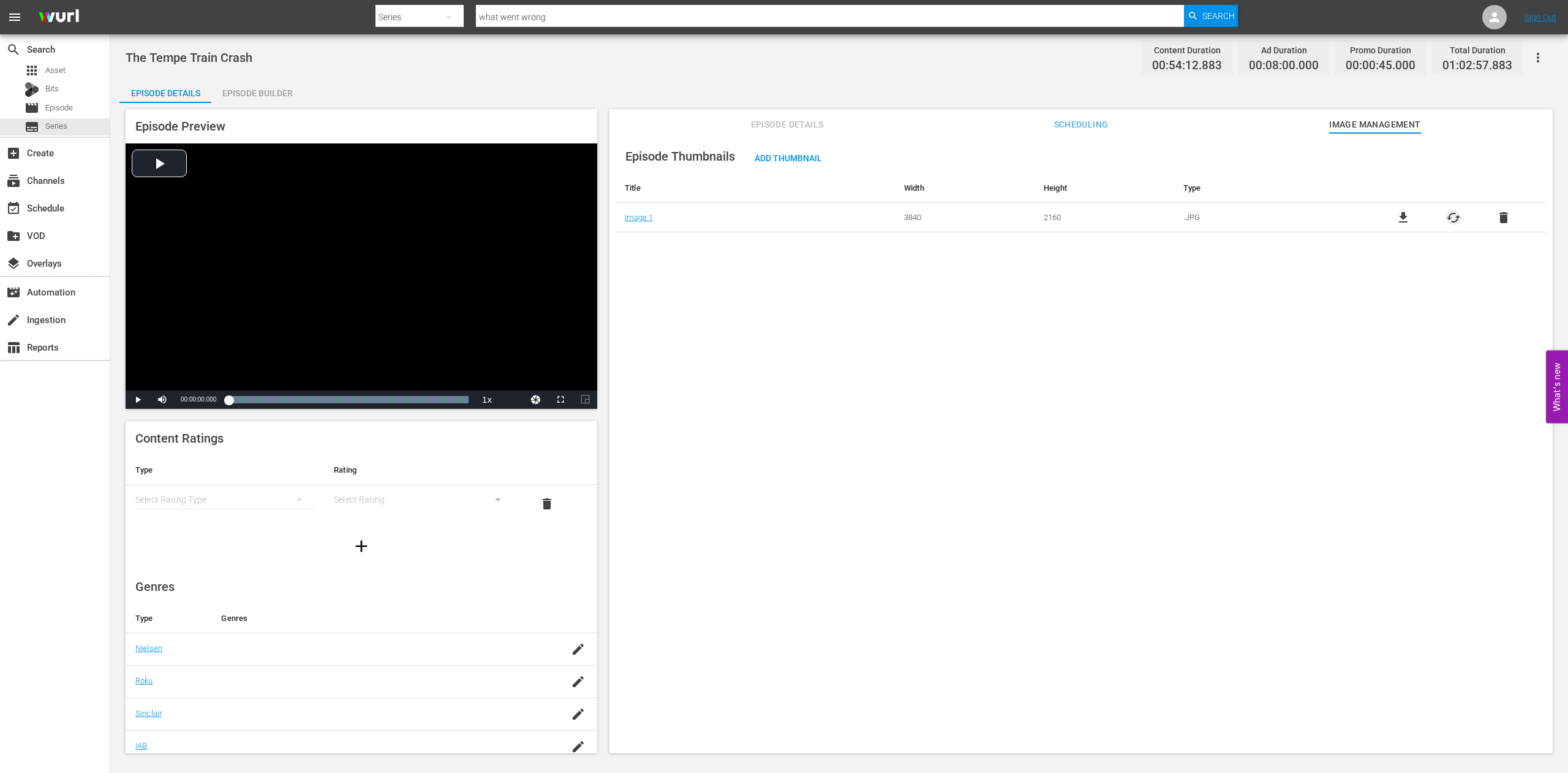
click at [1446, 215] on span "cached" at bounding box center [1453, 218] width 15 height 15
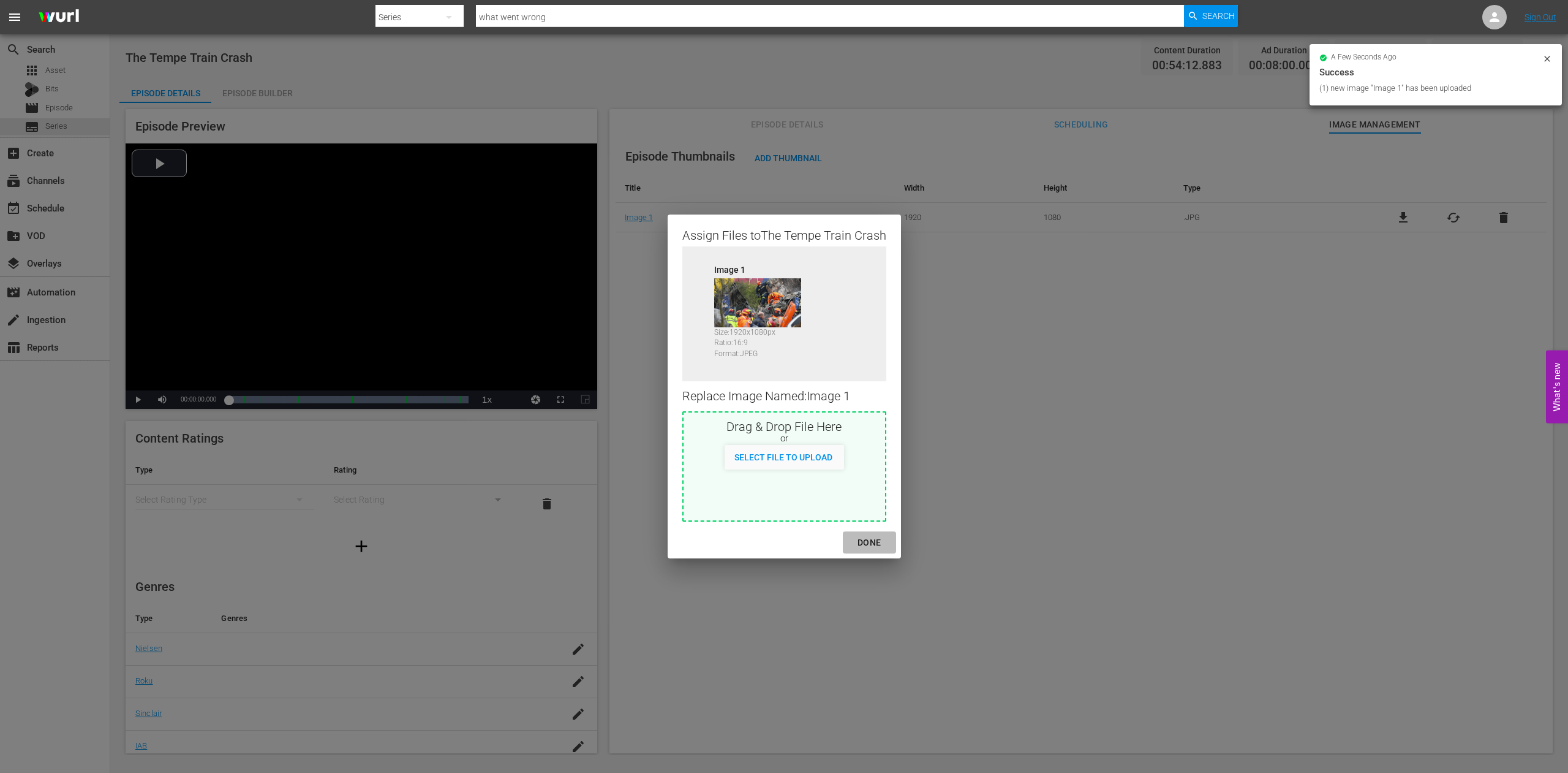
click at [871, 538] on div "DONE" at bounding box center [870, 543] width 43 height 16
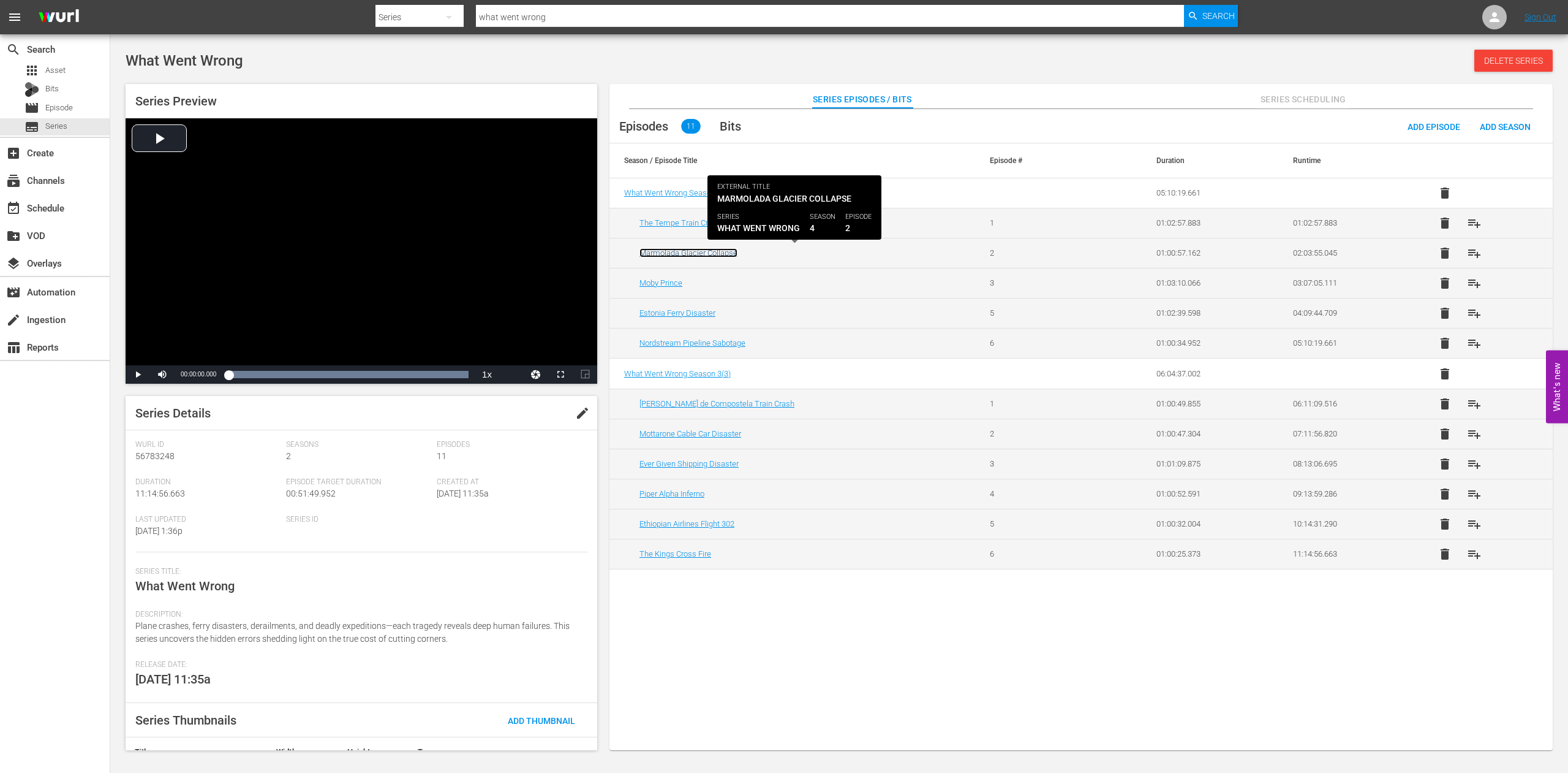
click at [679, 253] on link "Marmolada Glacier Collapse" at bounding box center [689, 253] width 98 height 9
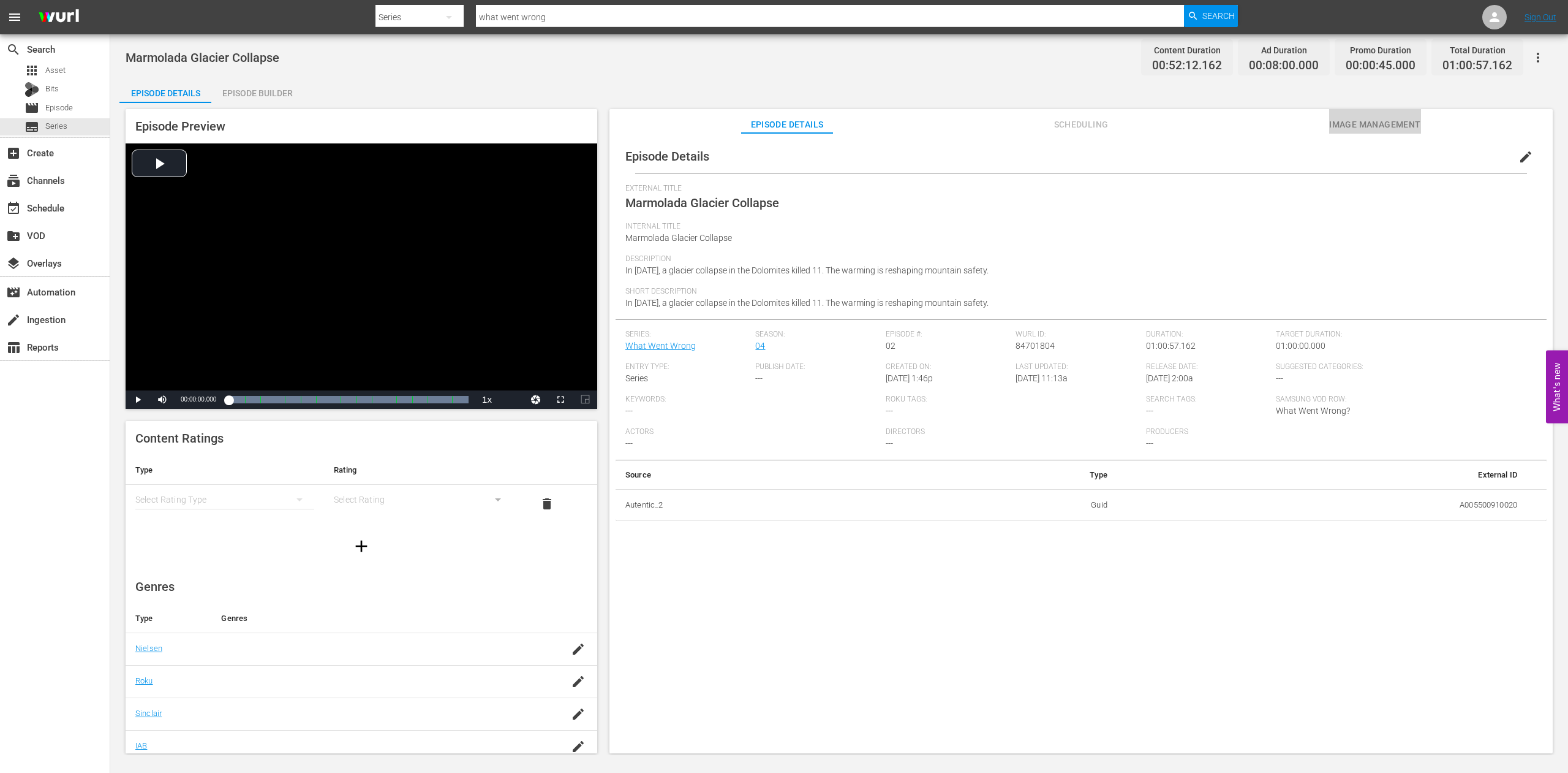
click at [1382, 126] on span "Image Management" at bounding box center [1375, 125] width 92 height 16
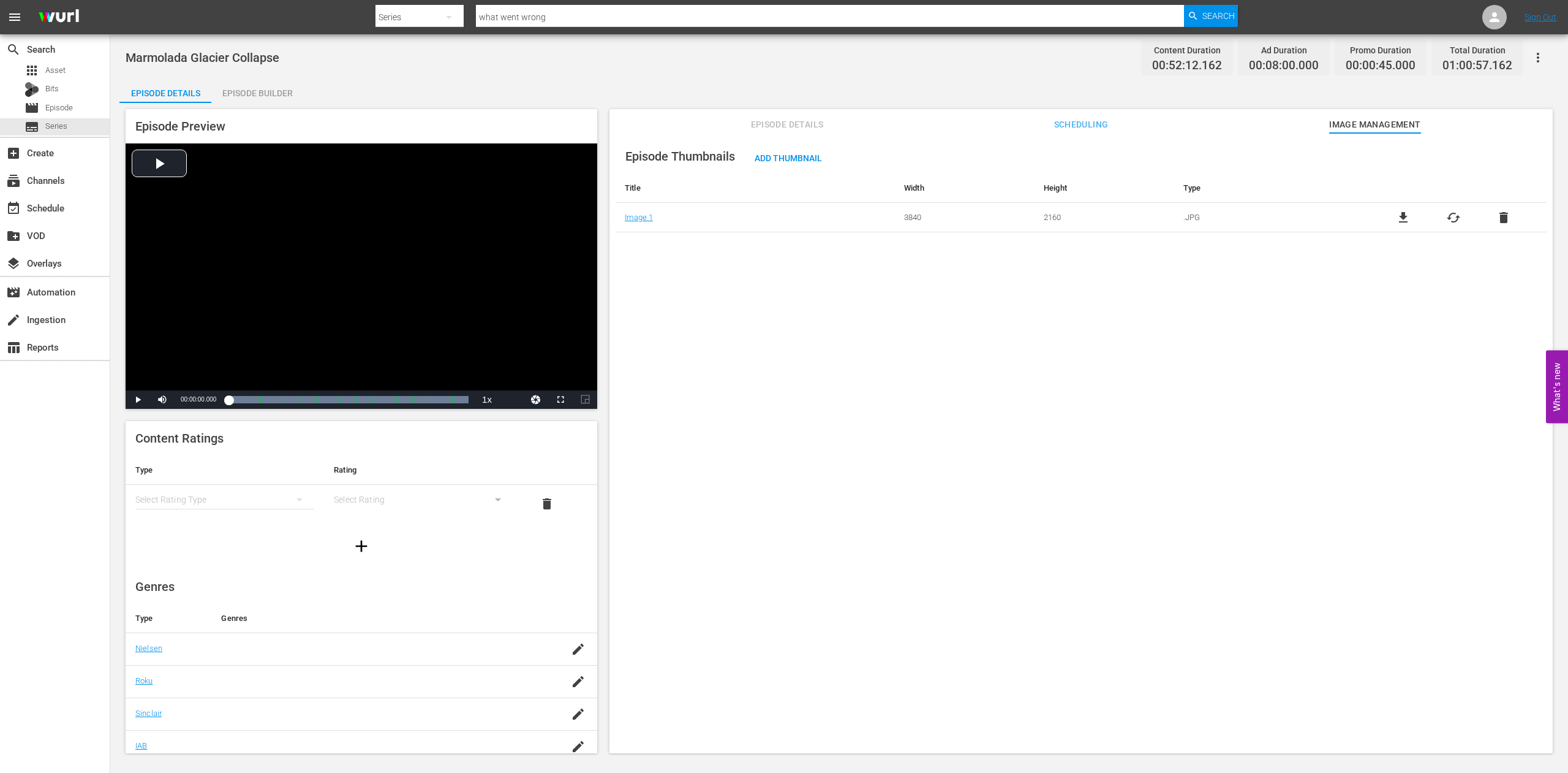
click at [1446, 217] on span "cached" at bounding box center [1453, 218] width 15 height 15
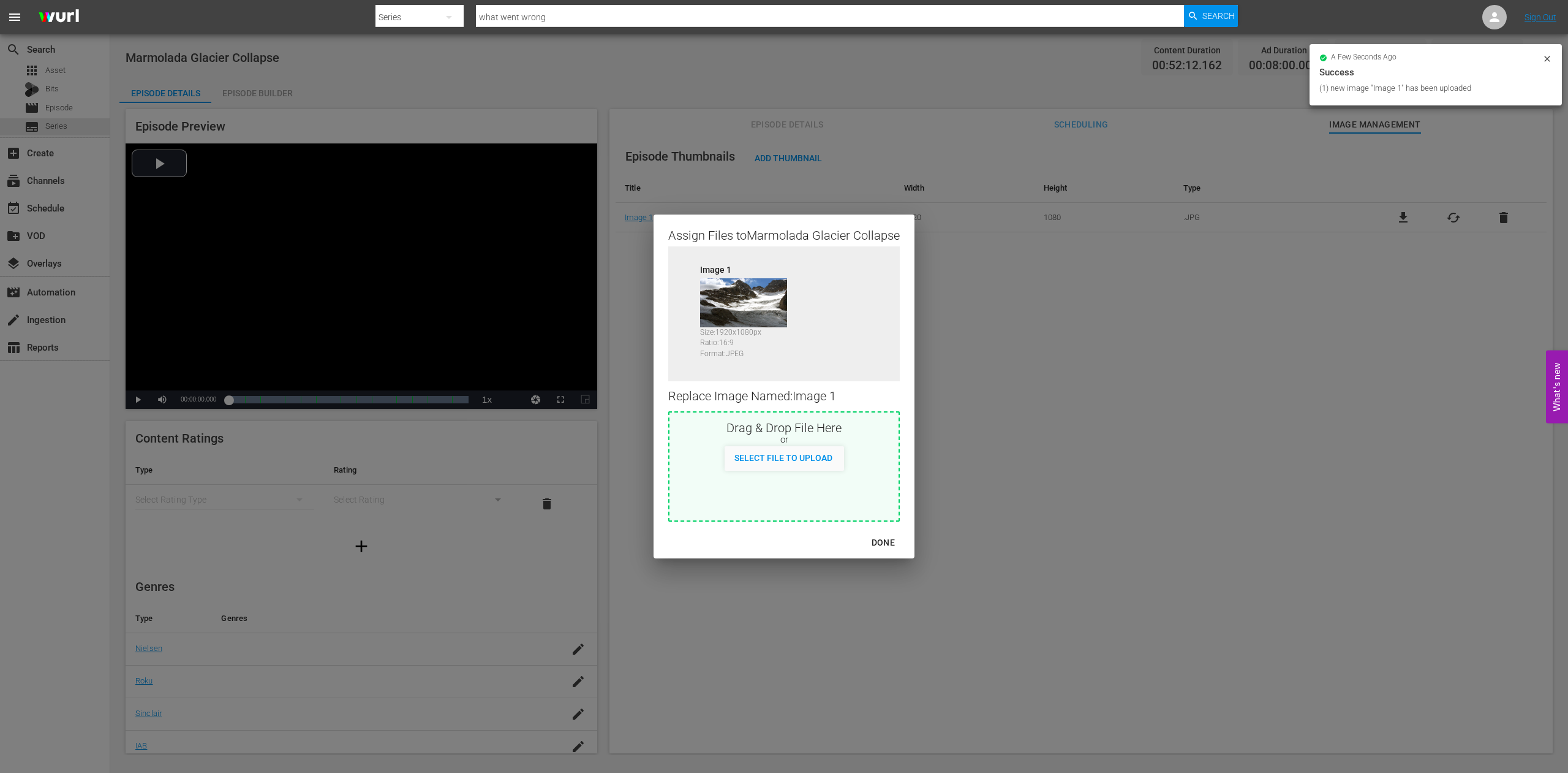
click at [884, 545] on div "DONE" at bounding box center [884, 543] width 43 height 16
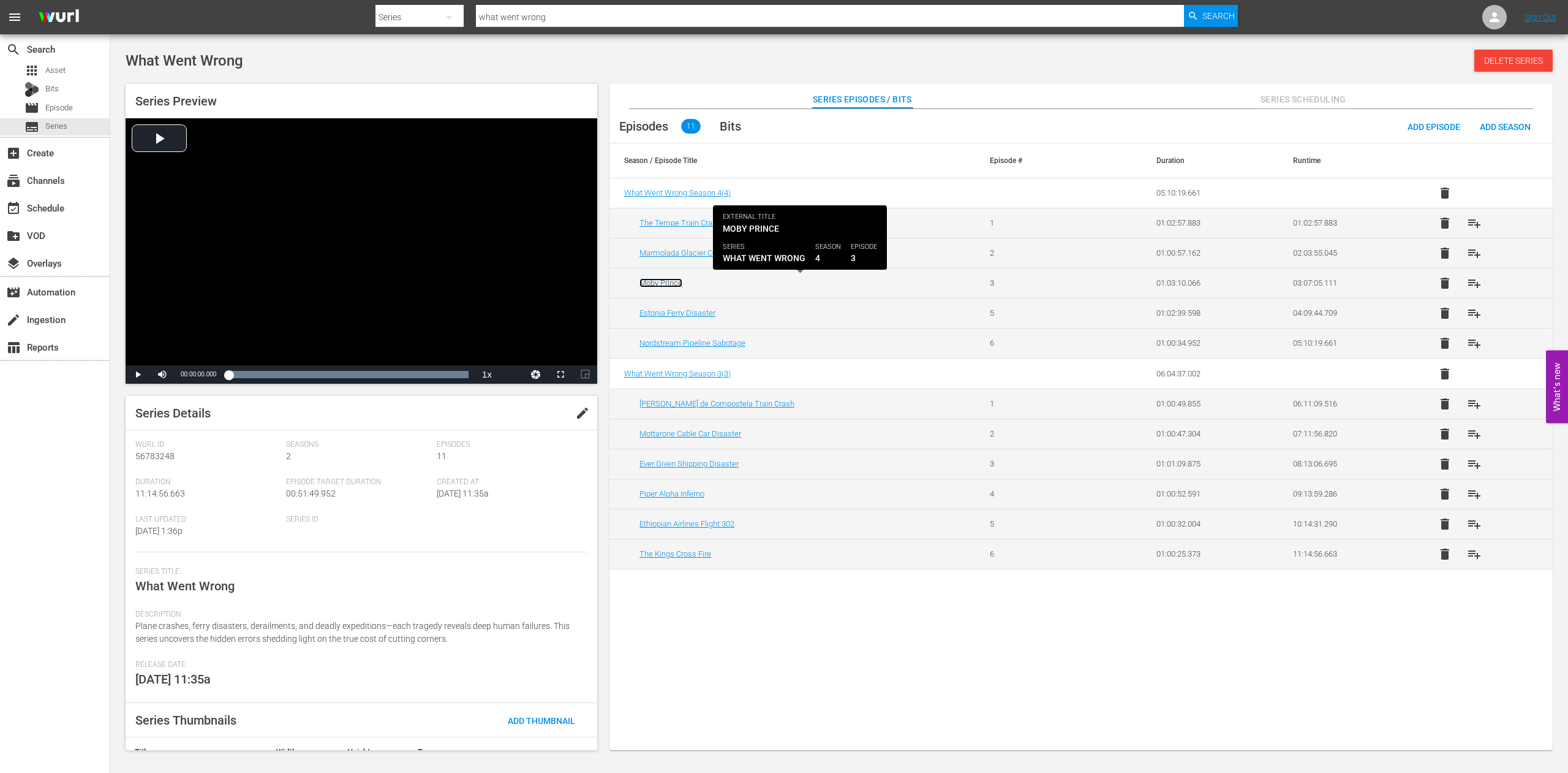
click at [659, 281] on link "Moby Prince" at bounding box center [661, 283] width 43 height 9
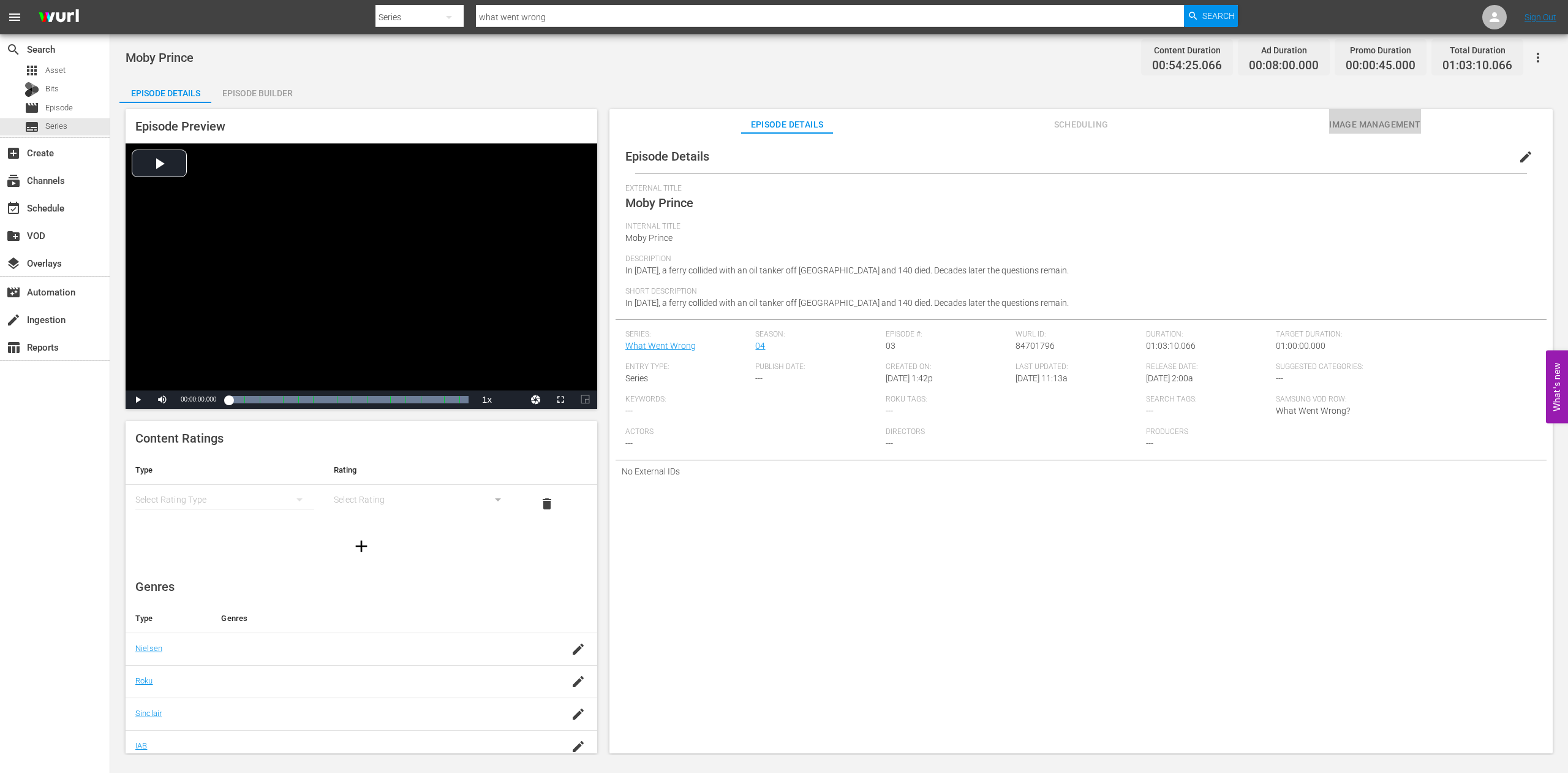
click at [1402, 129] on span "Image Management" at bounding box center [1375, 125] width 92 height 16
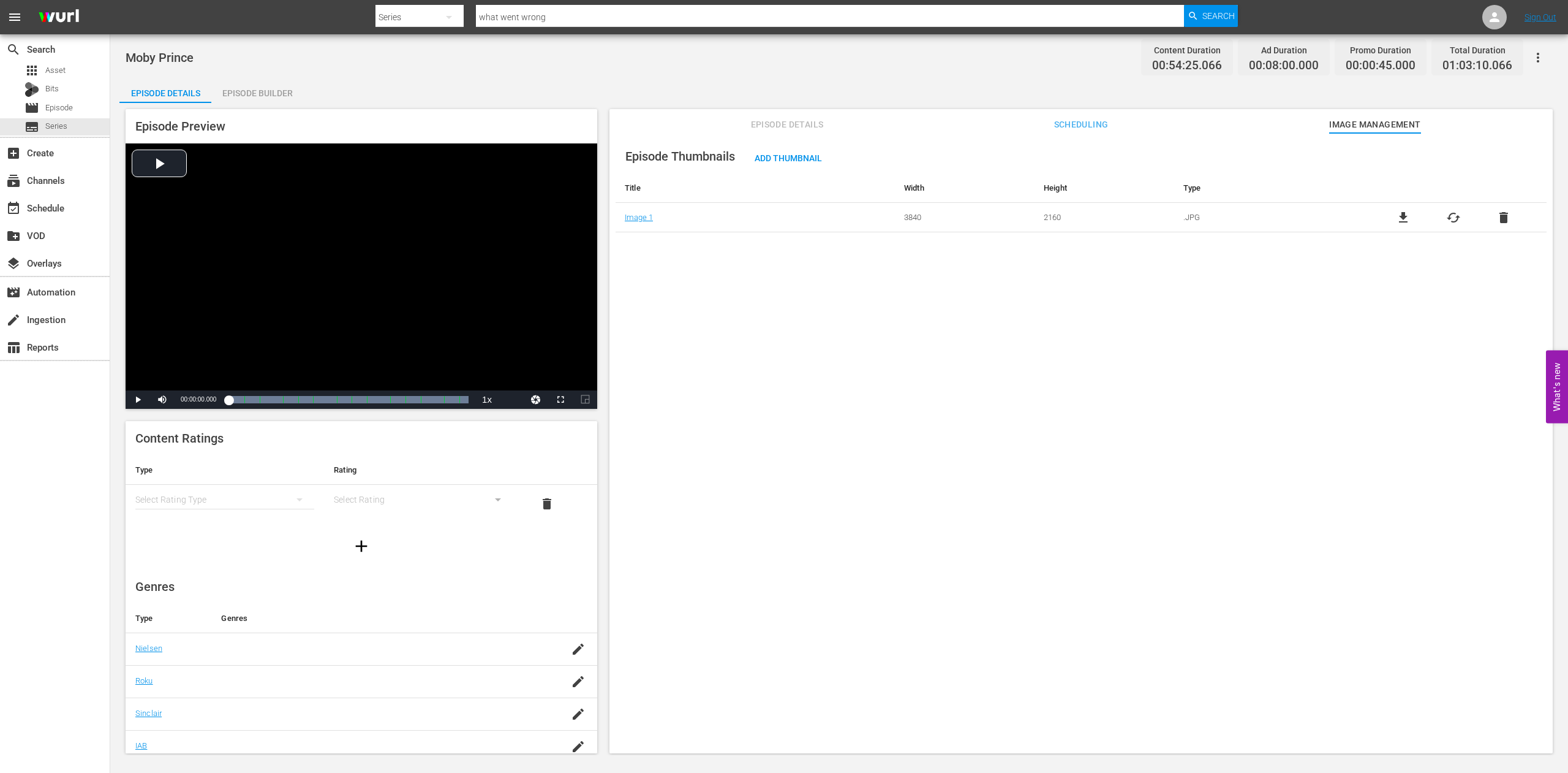
click at [1446, 224] on span "cached" at bounding box center [1453, 218] width 15 height 15
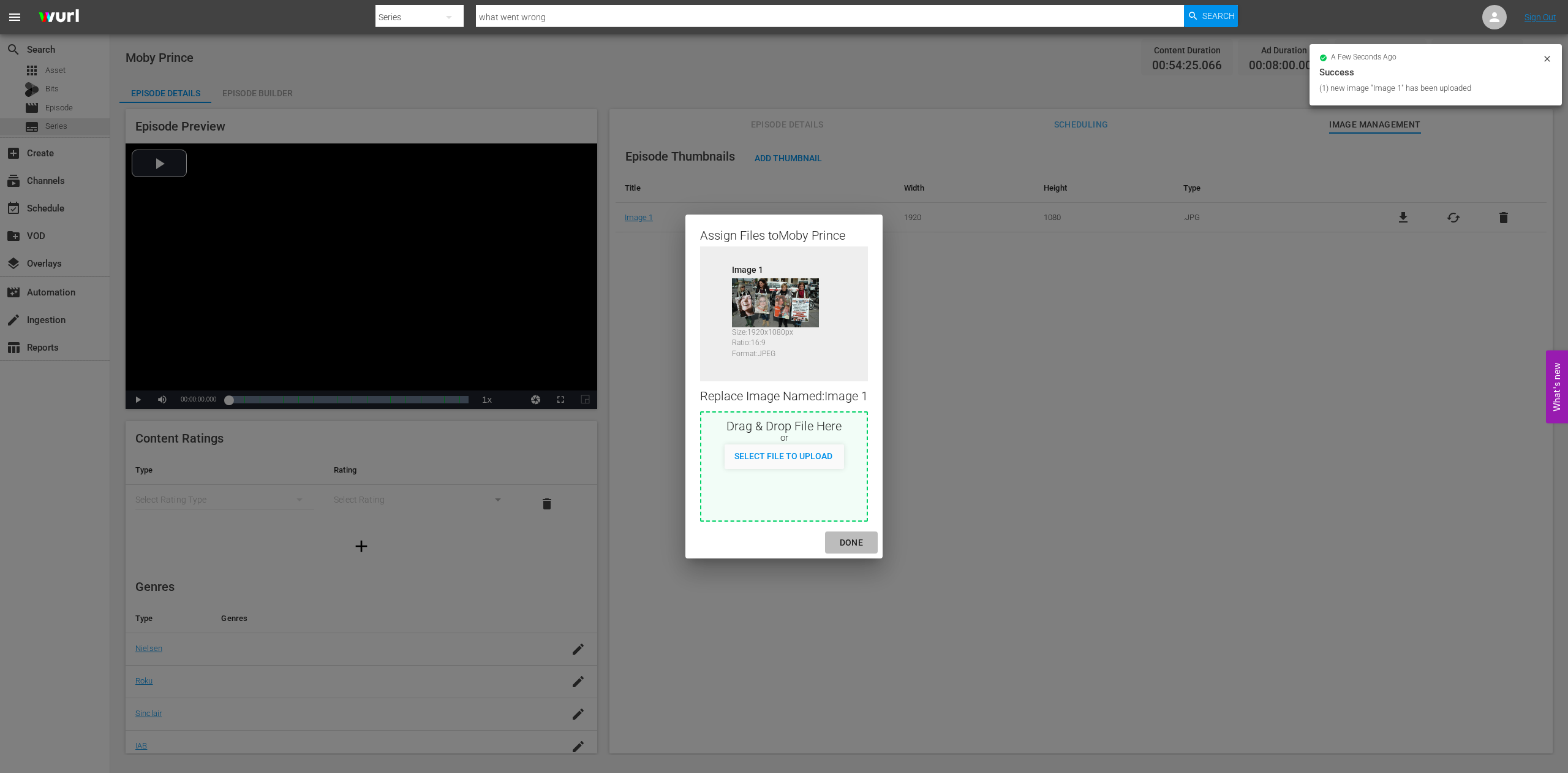
click at [854, 538] on div "DONE" at bounding box center [851, 543] width 43 height 16
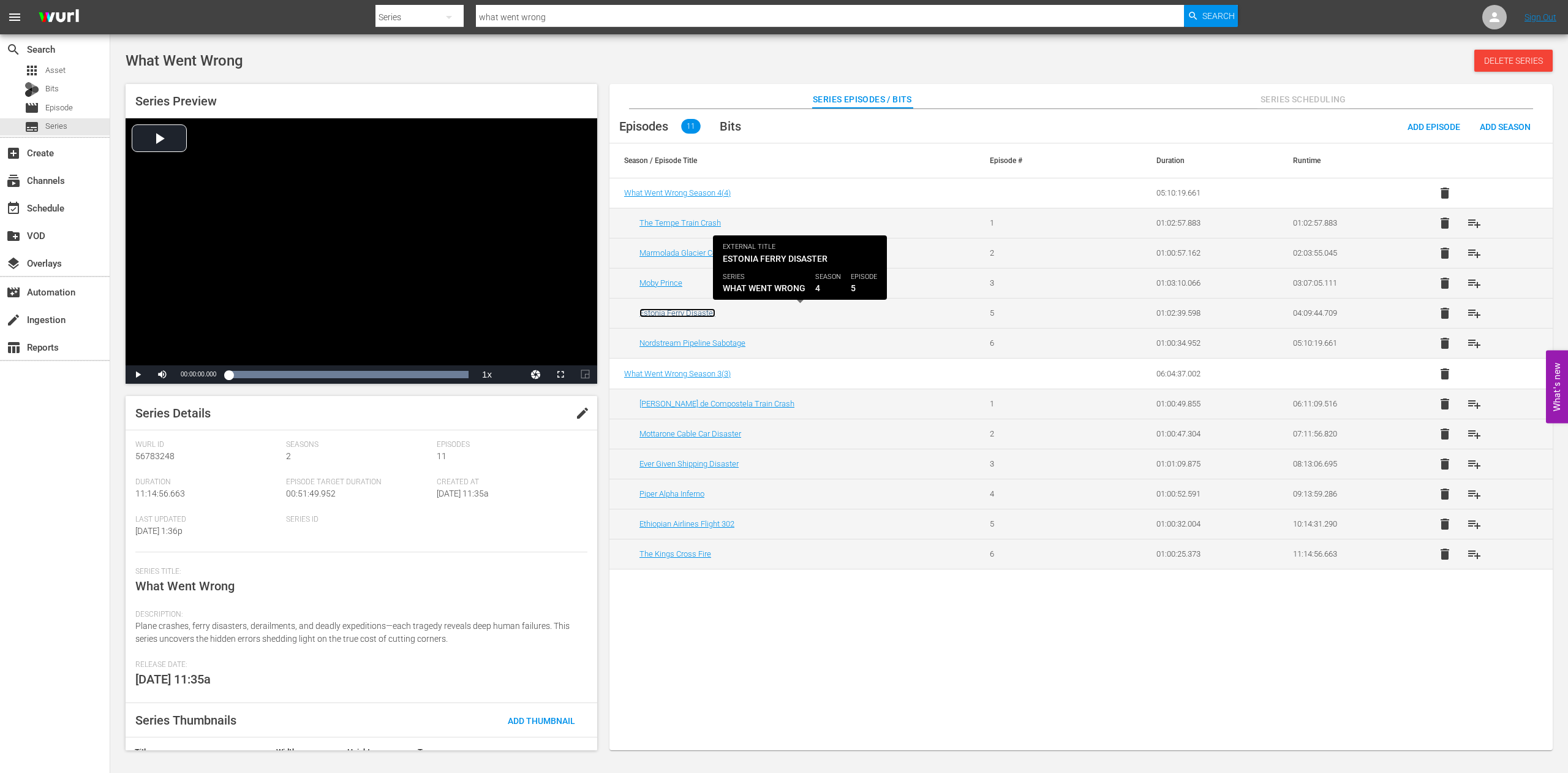
click at [674, 311] on link "Estonia Ferry Disaster" at bounding box center [678, 313] width 76 height 9
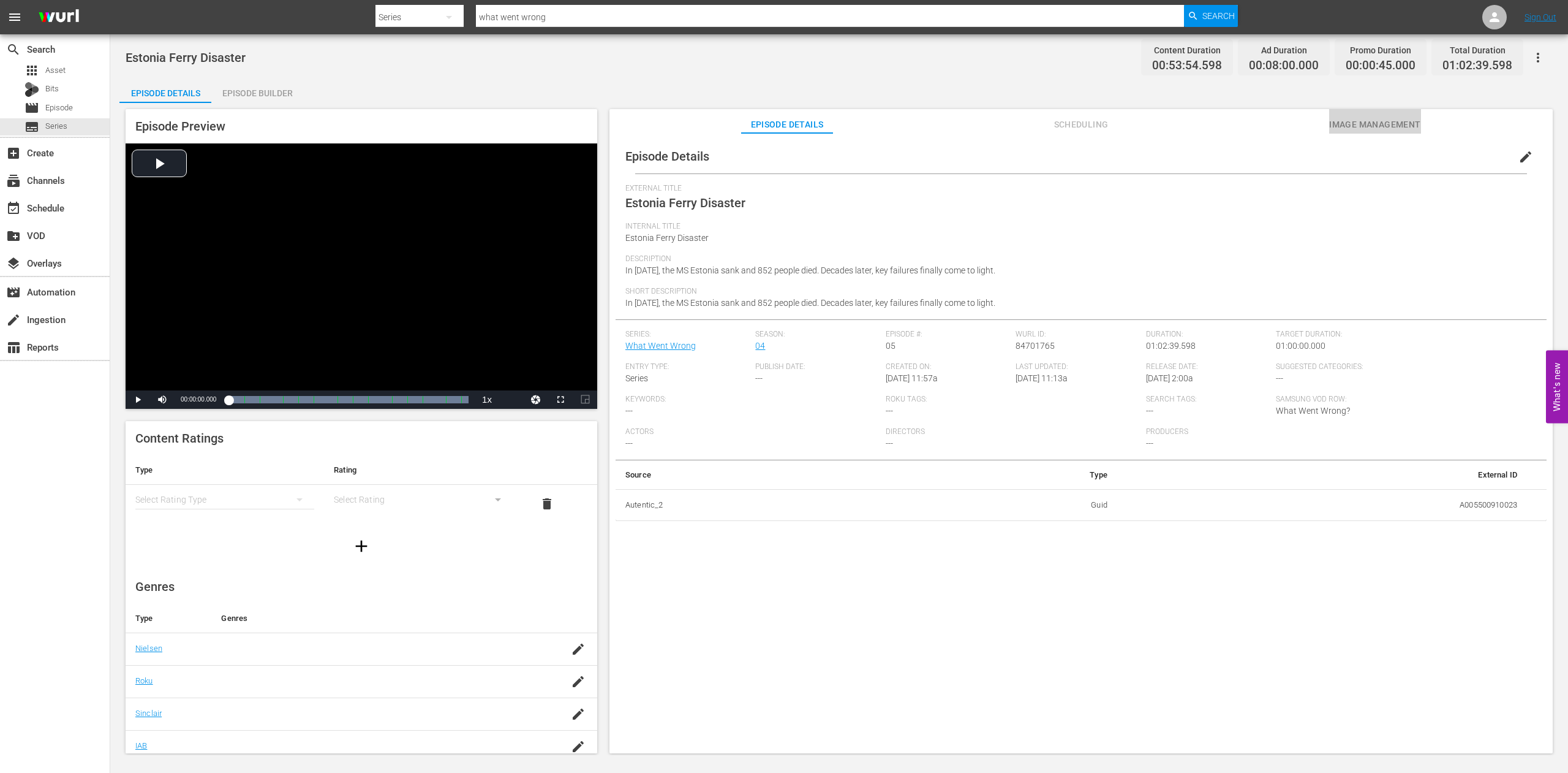
click at [1387, 124] on span "Image Management" at bounding box center [1375, 125] width 92 height 16
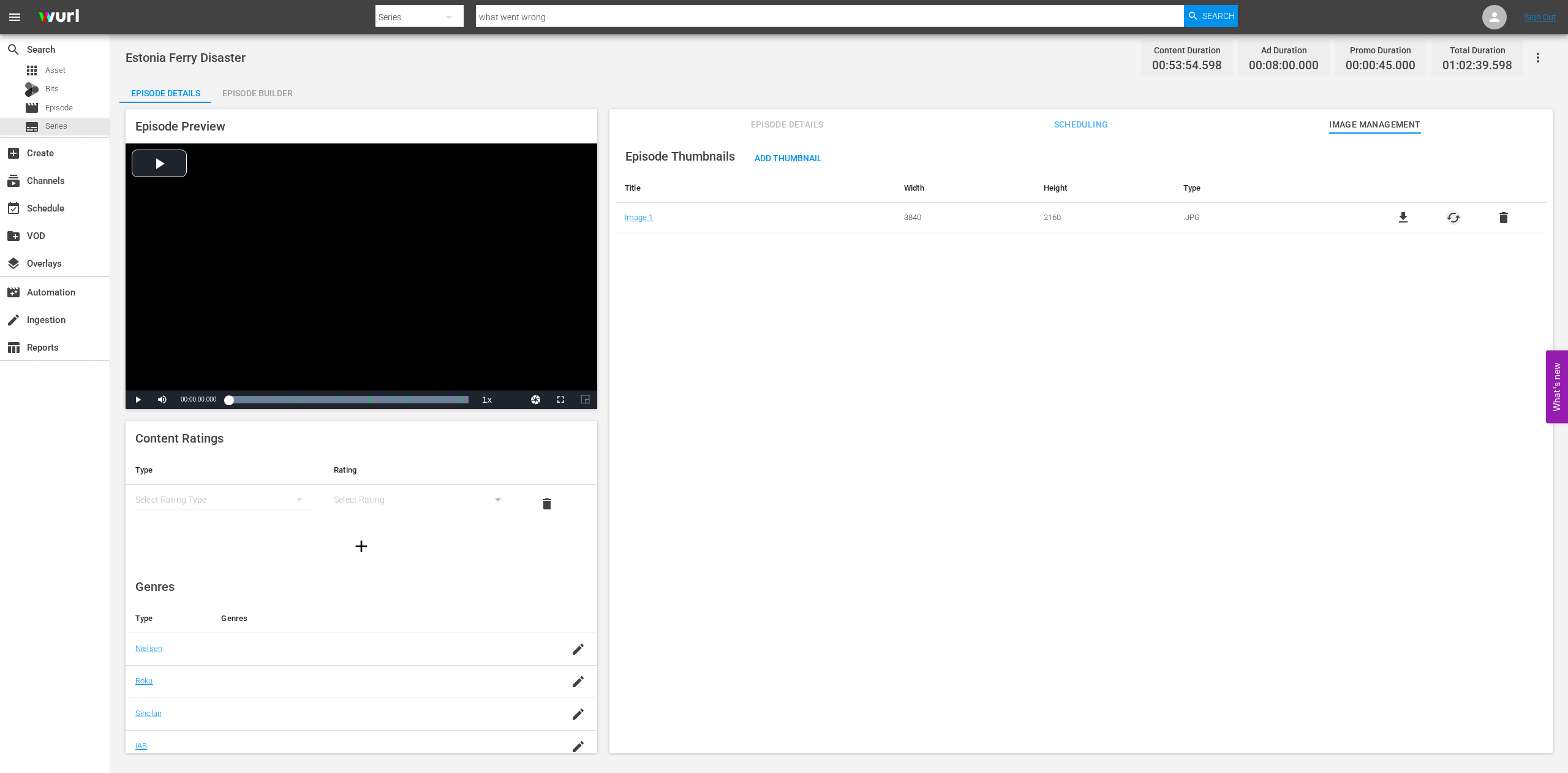
click at [1446, 216] on span "cached" at bounding box center [1453, 218] width 15 height 15
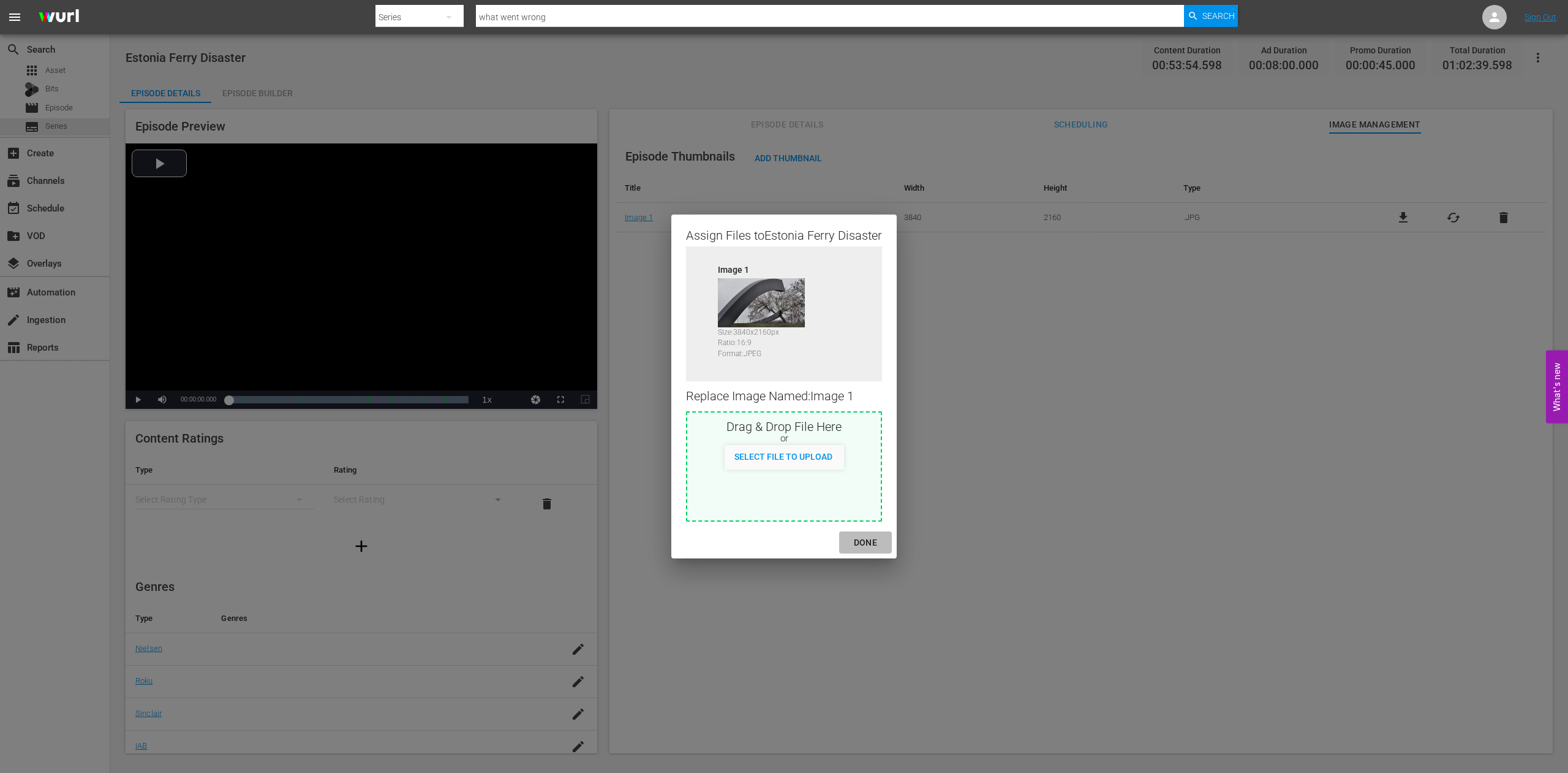
click at [869, 545] on div "DONE" at bounding box center [865, 543] width 43 height 16
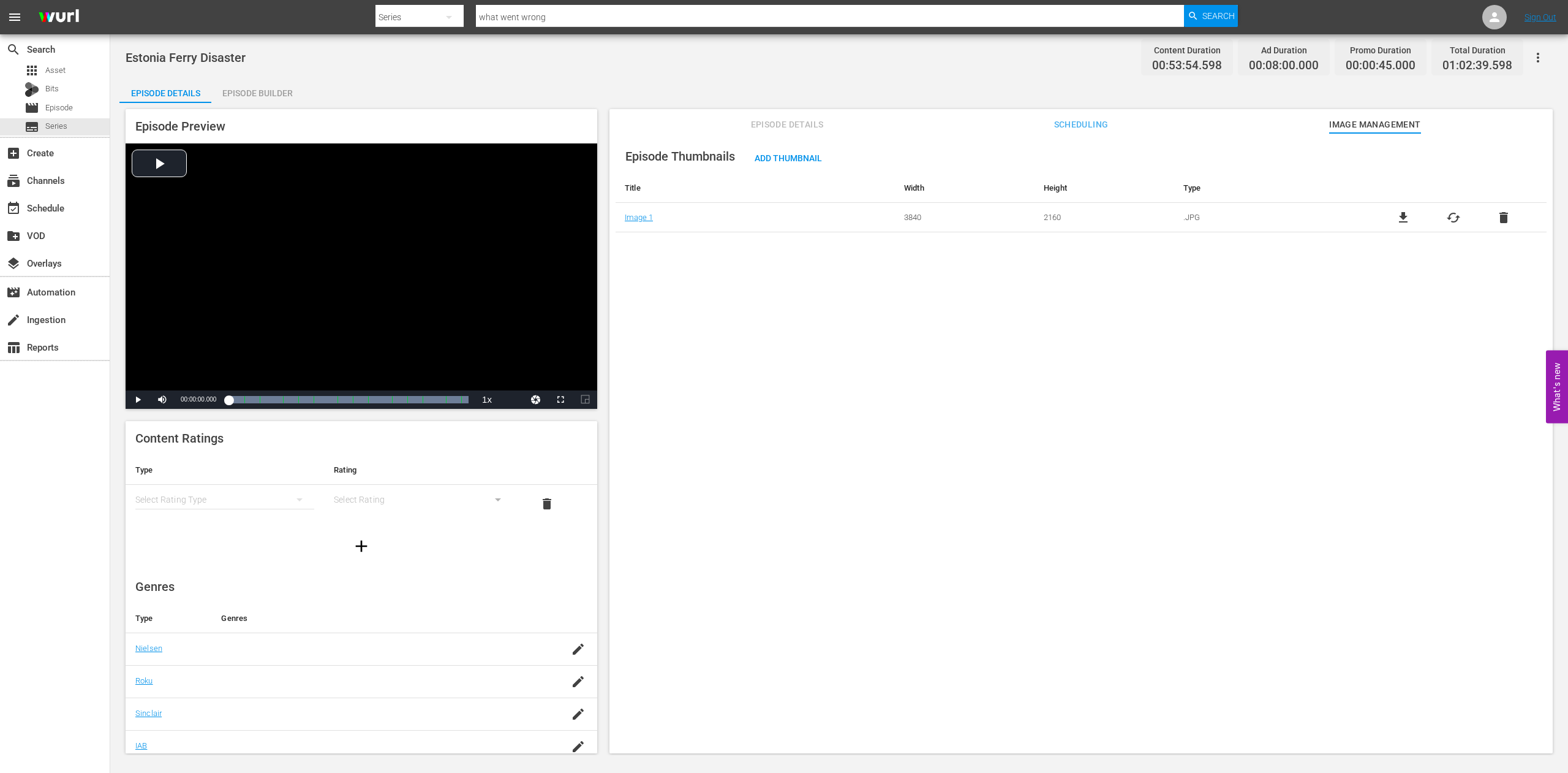
click at [1446, 216] on span "cached" at bounding box center [1453, 218] width 15 height 15
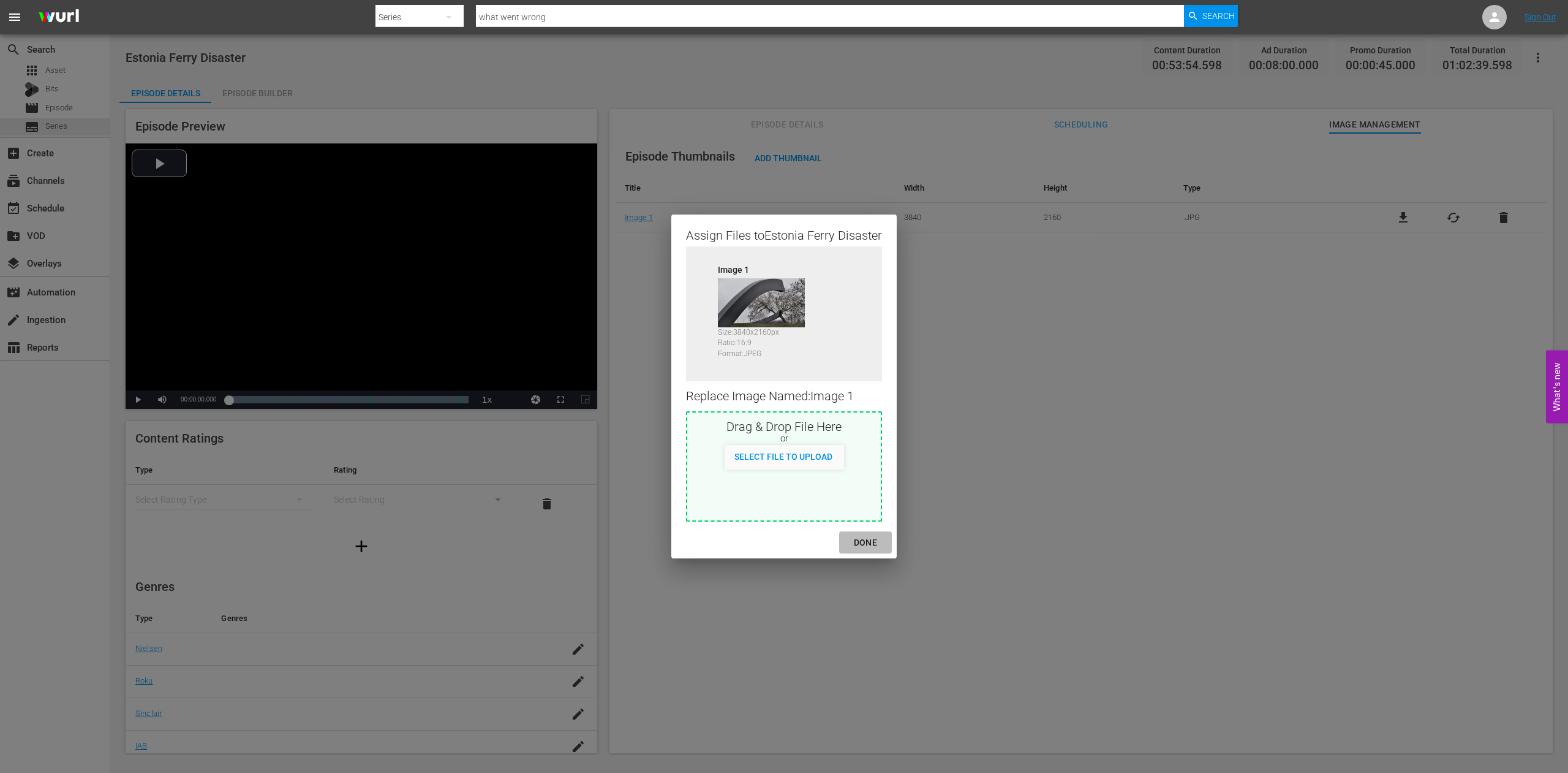
click at [868, 536] on div "DONE" at bounding box center [865, 543] width 43 height 16
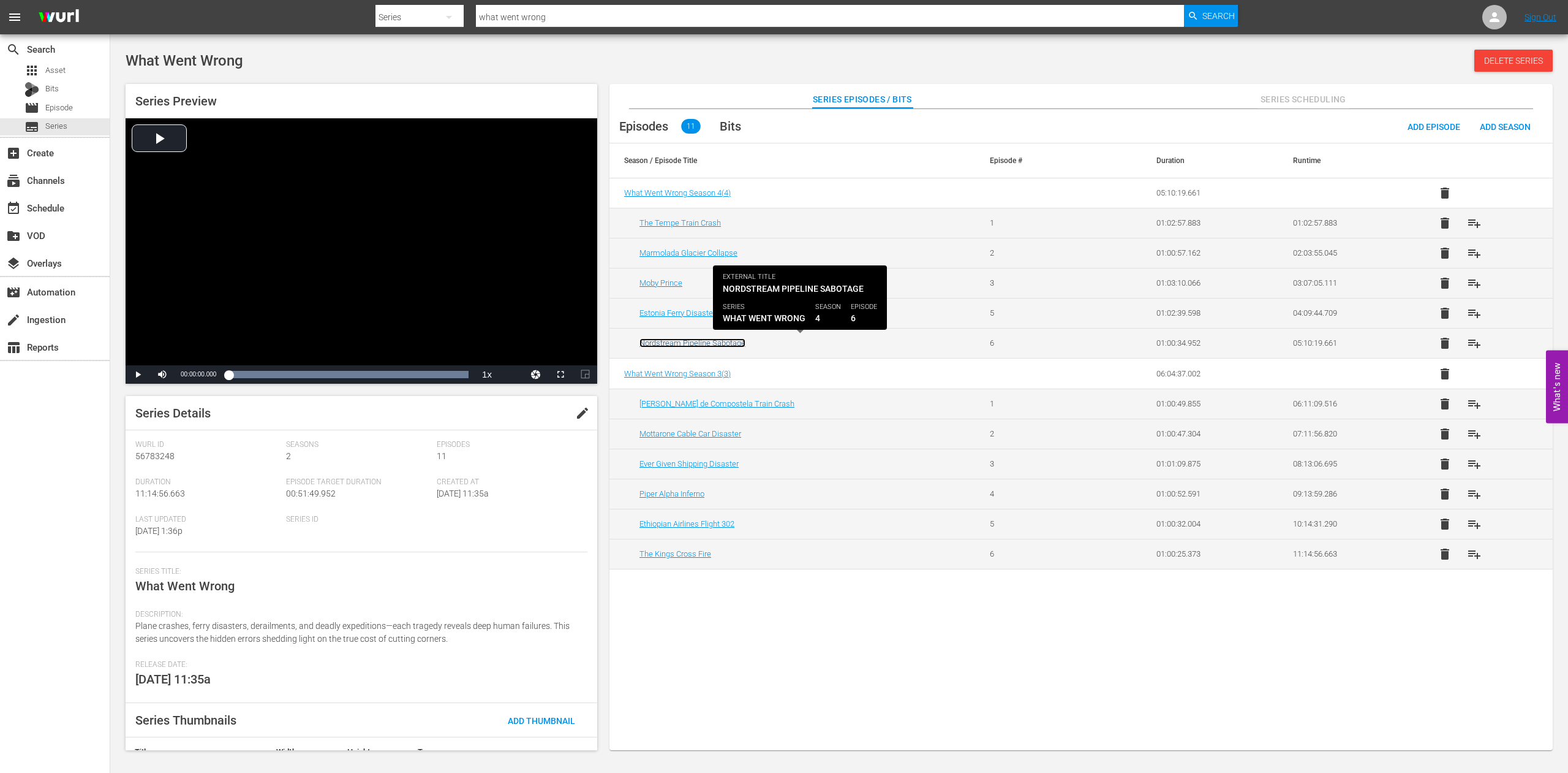
click at [667, 343] on link "Nordstream Pipeline Sabotage" at bounding box center [692, 343] width 106 height 9
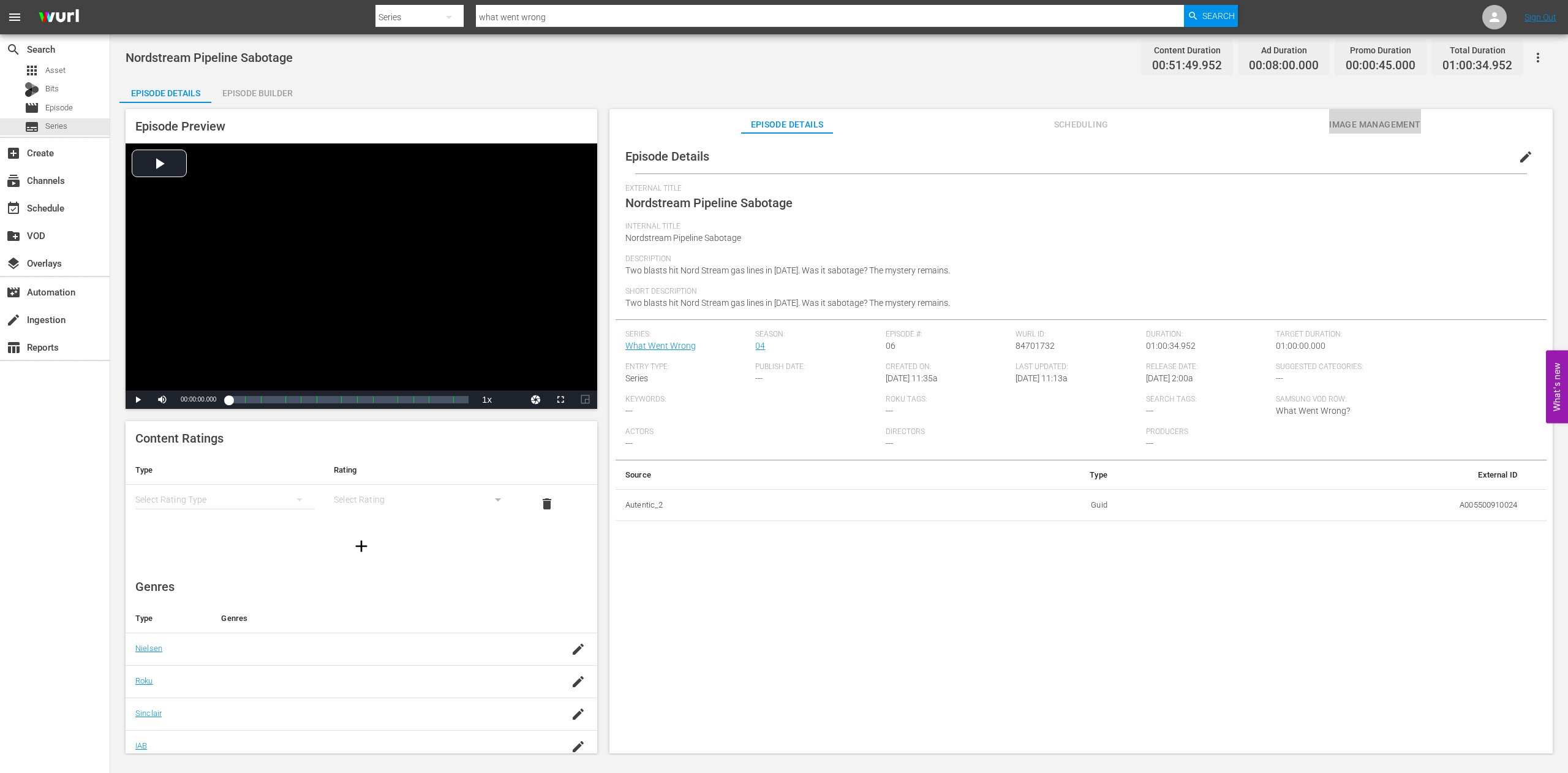
click at [1394, 121] on span "Image Management" at bounding box center [1375, 125] width 92 height 16
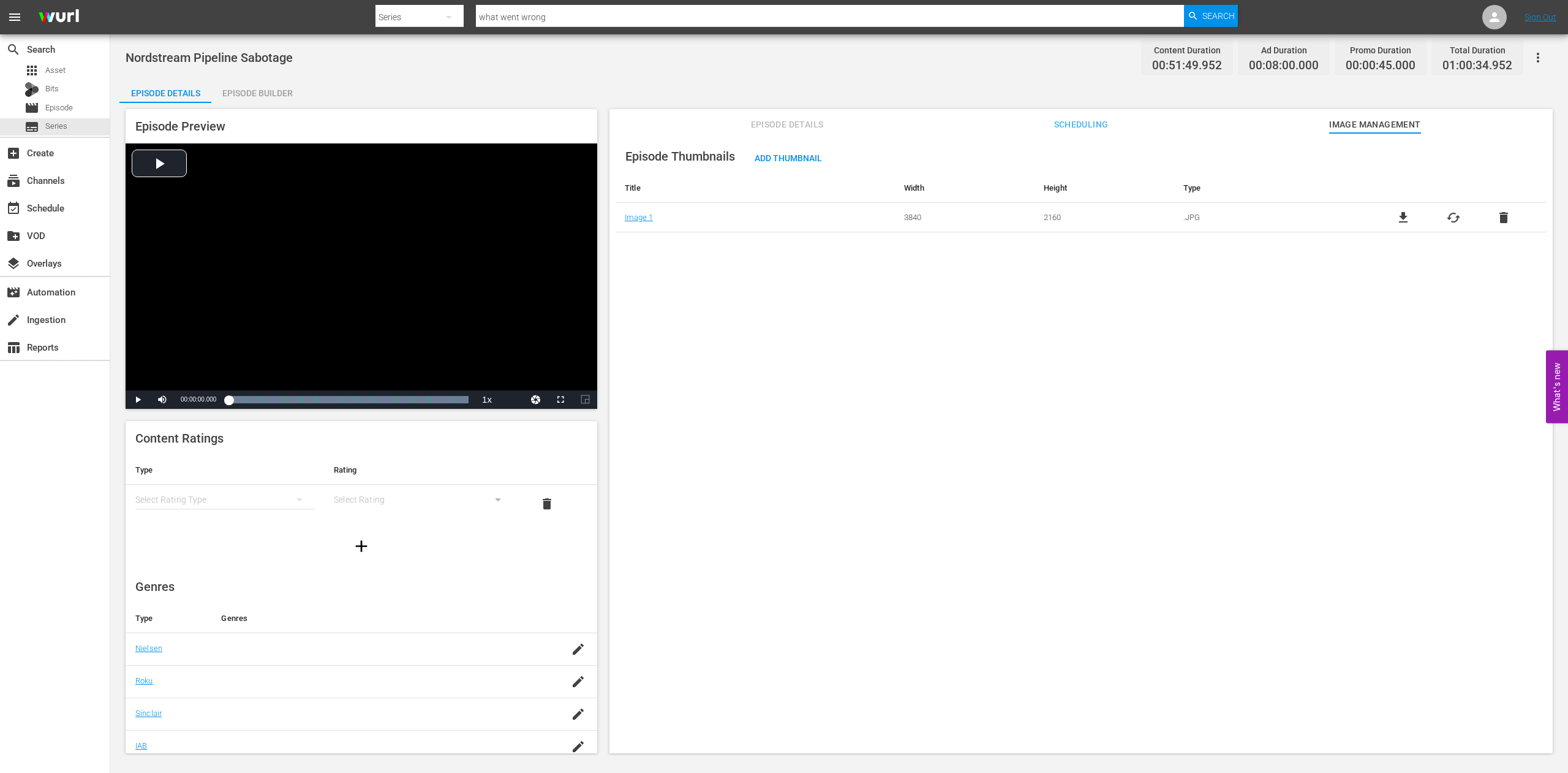
click at [1446, 220] on span "cached" at bounding box center [1453, 218] width 15 height 15
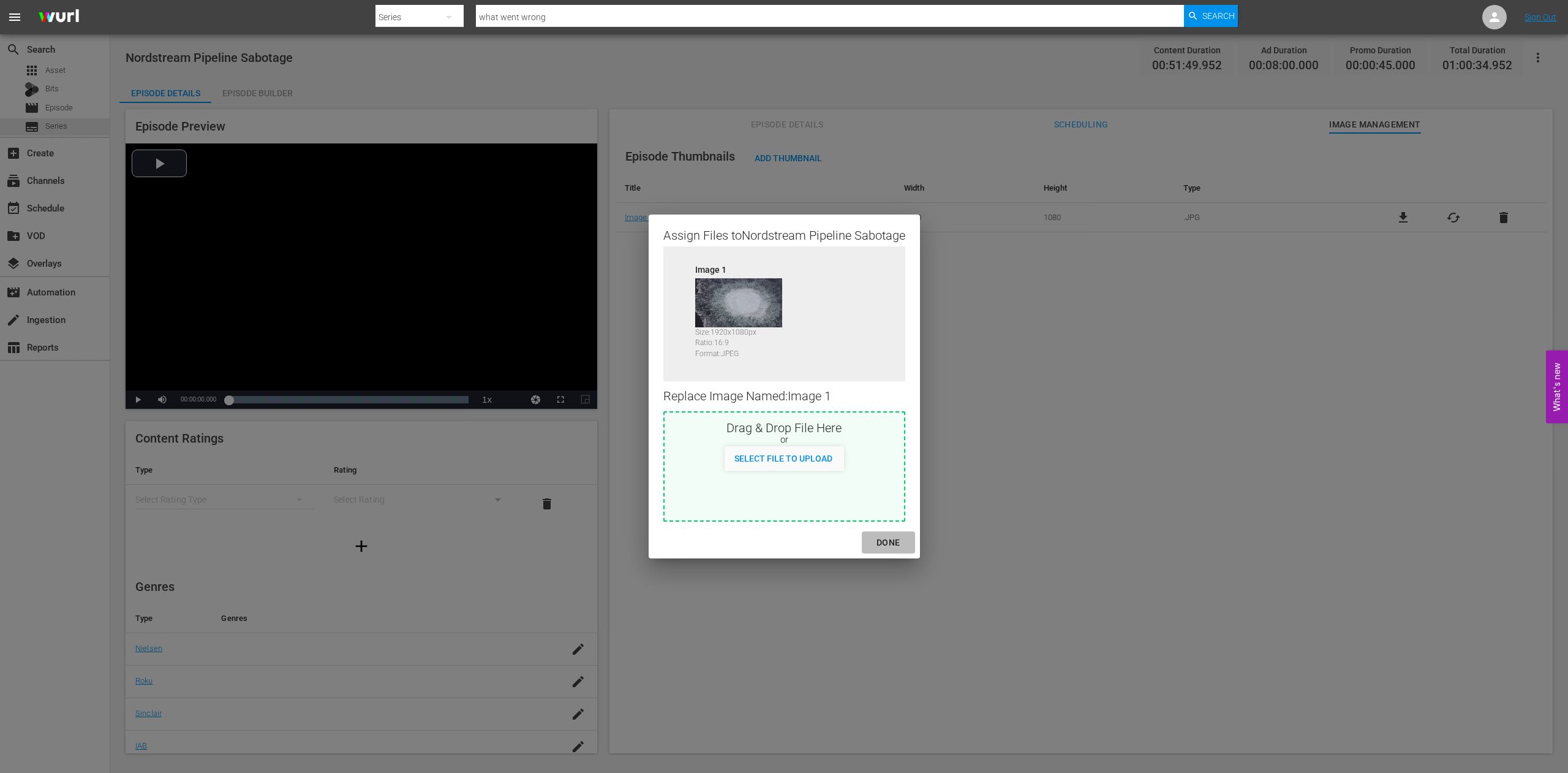
click at [894, 542] on div "DONE" at bounding box center [888, 543] width 43 height 16
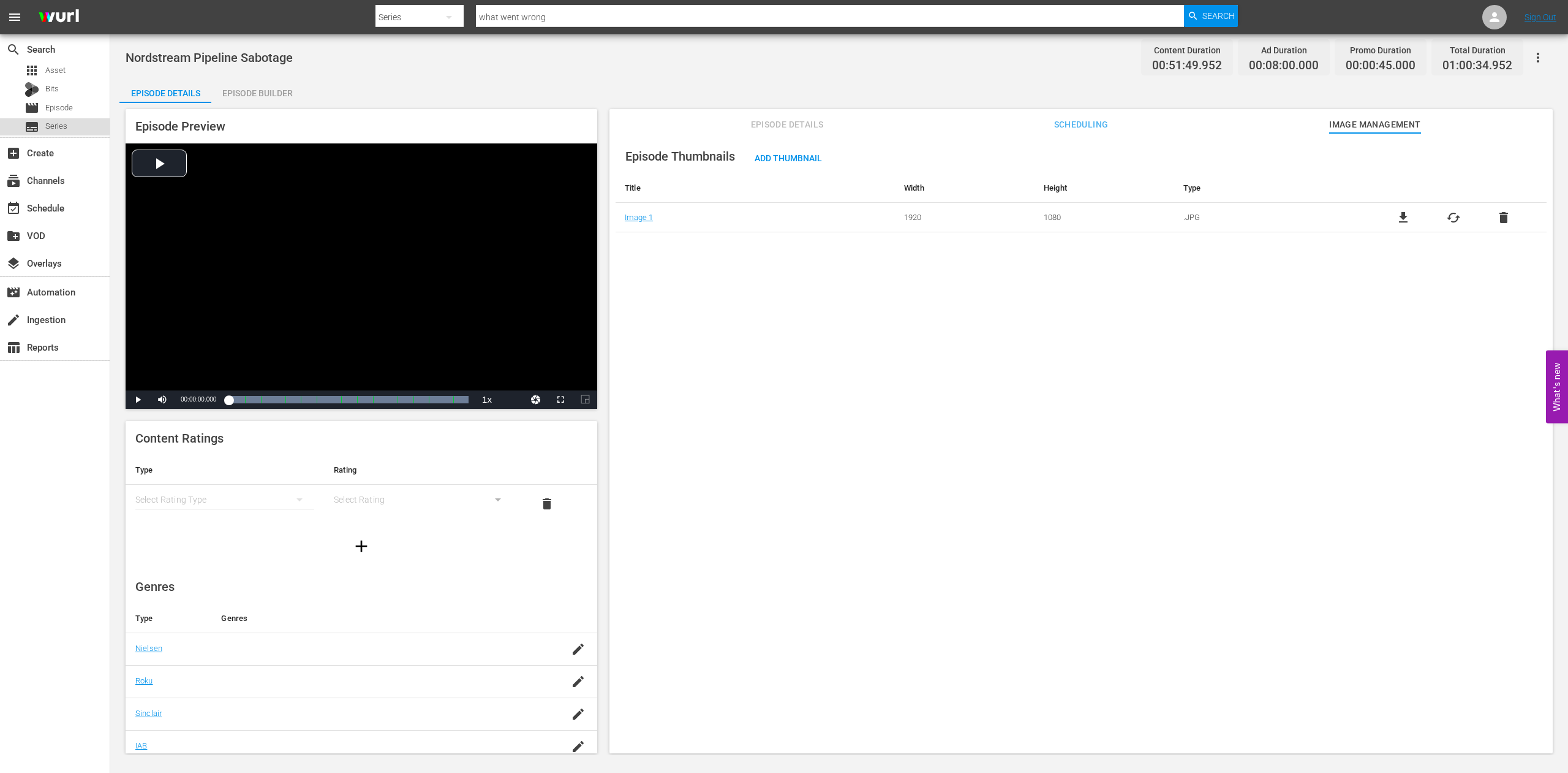
click at [55, 125] on span "Series" at bounding box center [56, 126] width 22 height 12
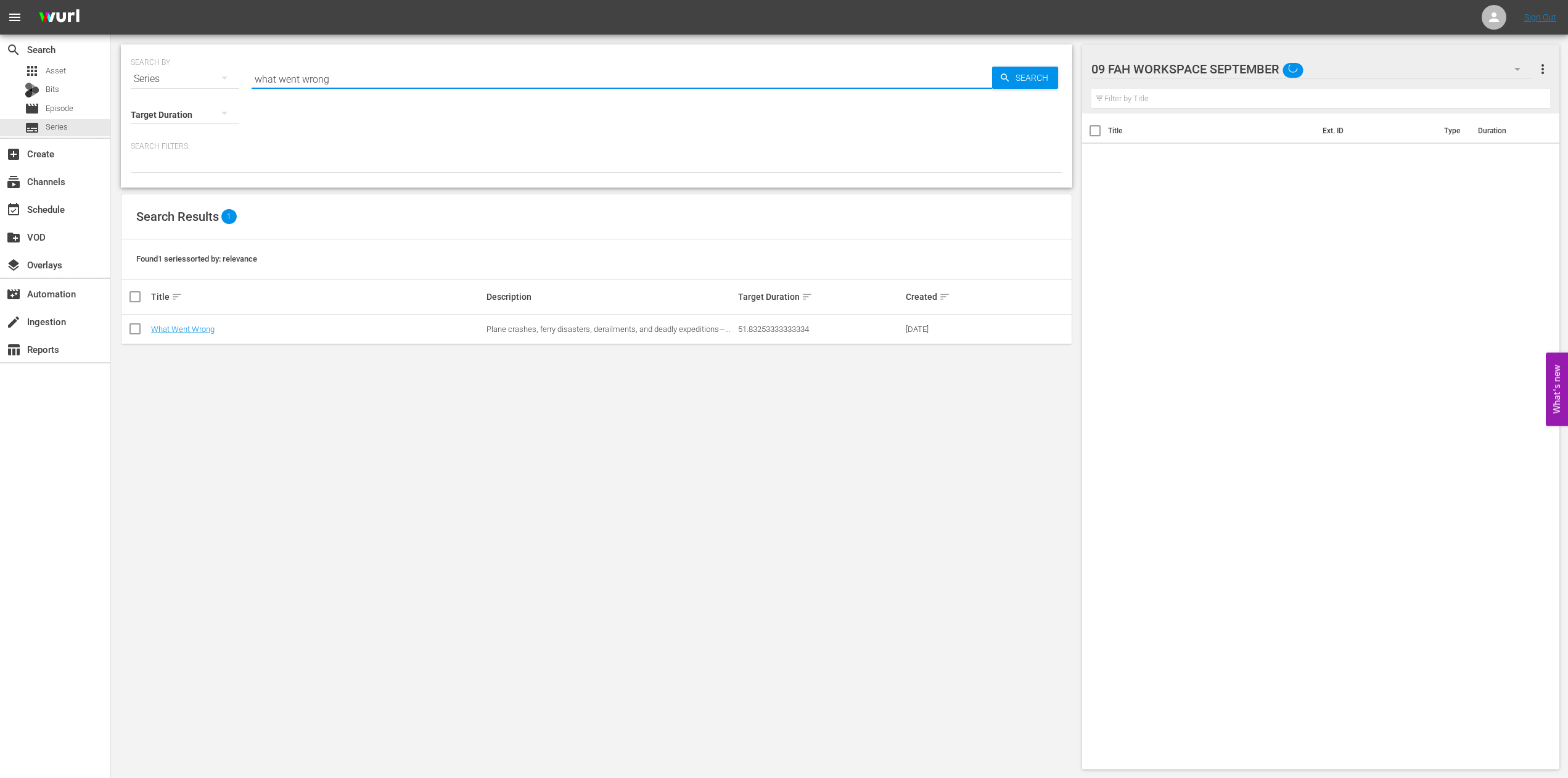
drag, startPoint x: 335, startPoint y: 79, endPoint x: 144, endPoint y: 63, distance: 191.7
click at [252, 64] on input "what went wrong" at bounding box center [622, 79] width 740 height 30
paste input "In the Grip of Gazprom"
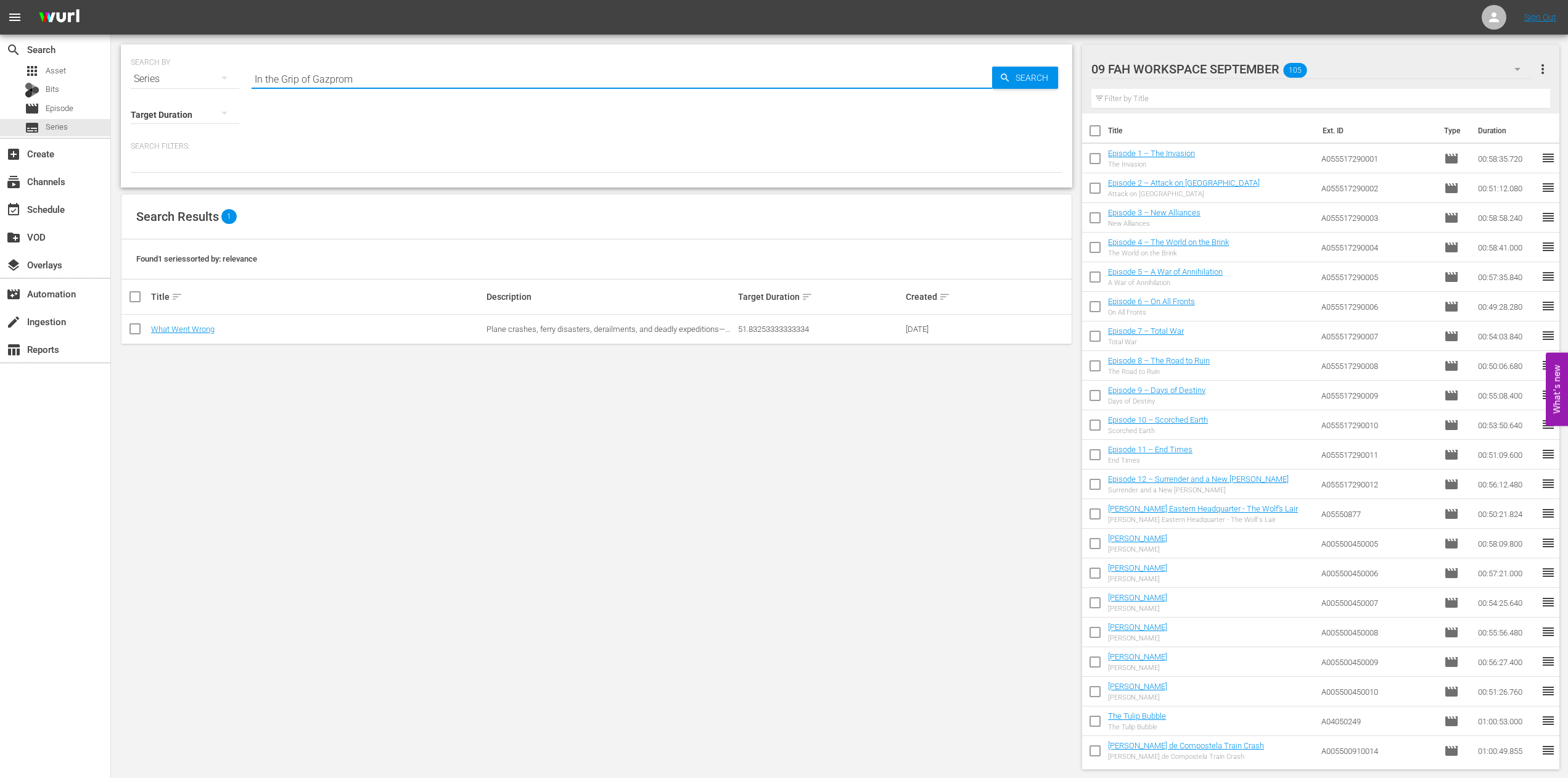
type input "In the Grip of Gazprom"
click at [178, 329] on link "In the Grip of Gazprom" at bounding box center [190, 329] width 78 height 9
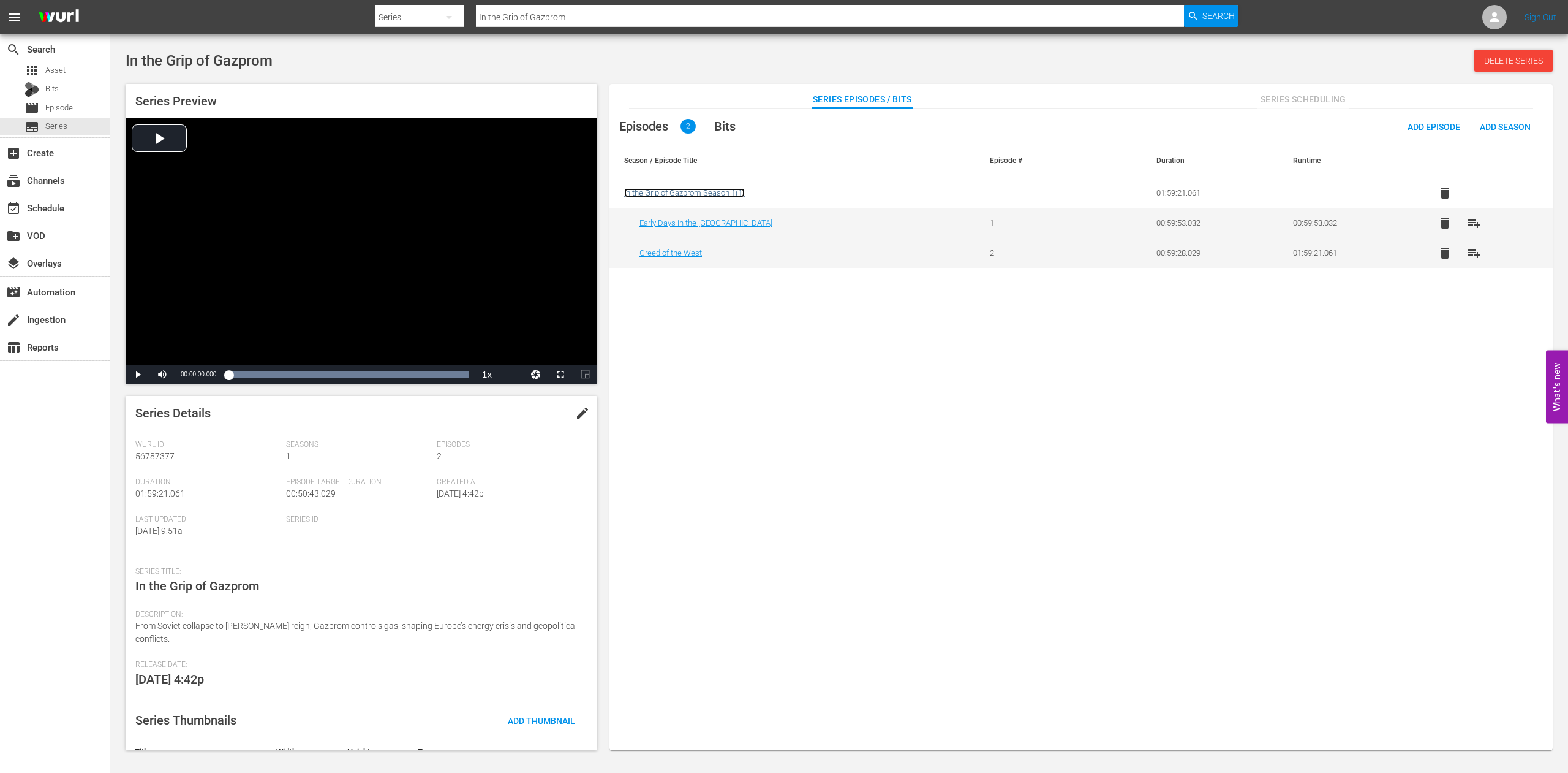
click at [692, 191] on span "In the Grip of Gazprom Season 1 ( 1 )" at bounding box center [684, 193] width 121 height 9
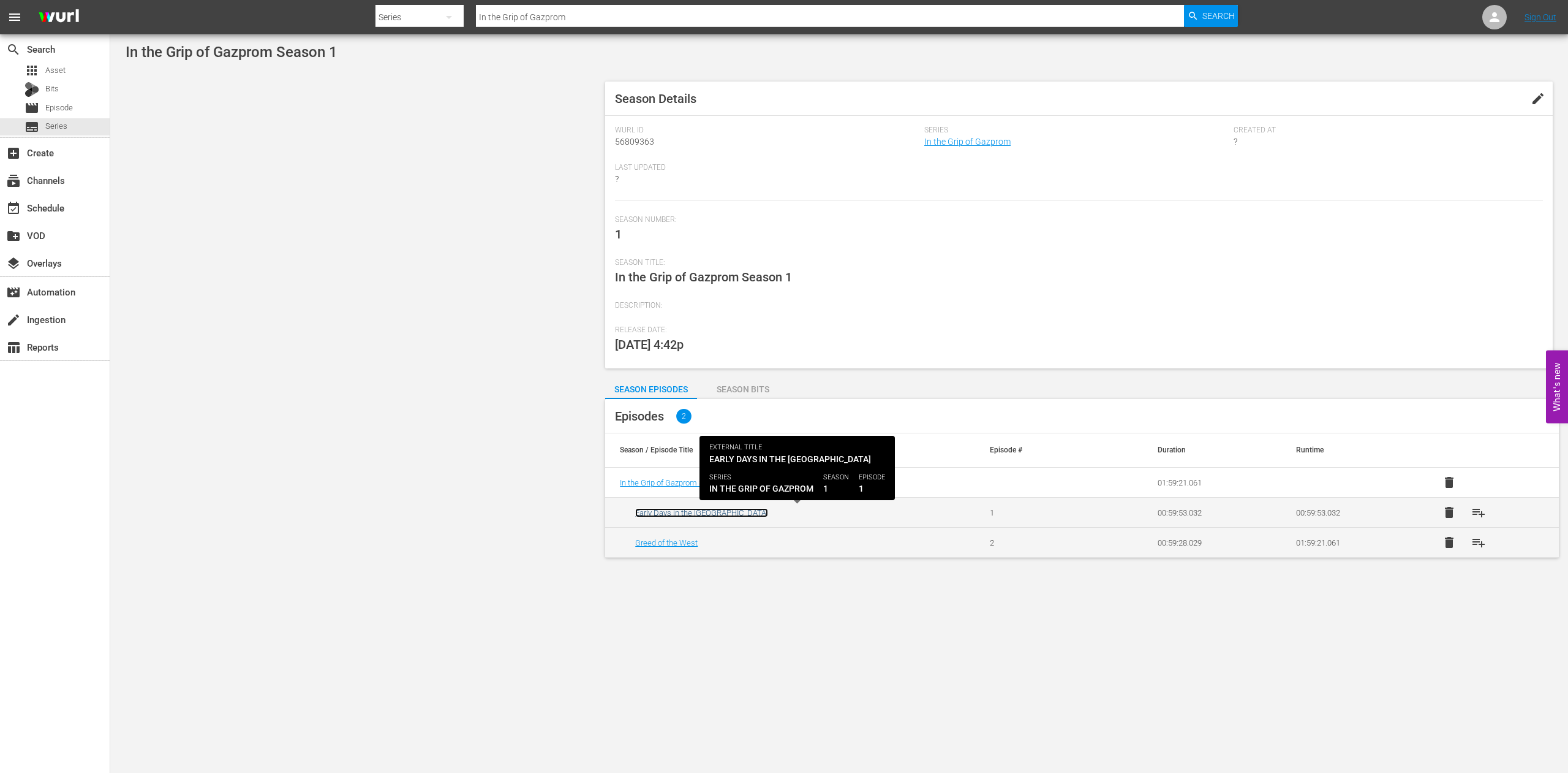
click at [674, 513] on link "Early Days in the [GEOGRAPHIC_DATA]" at bounding box center [701, 513] width 133 height 9
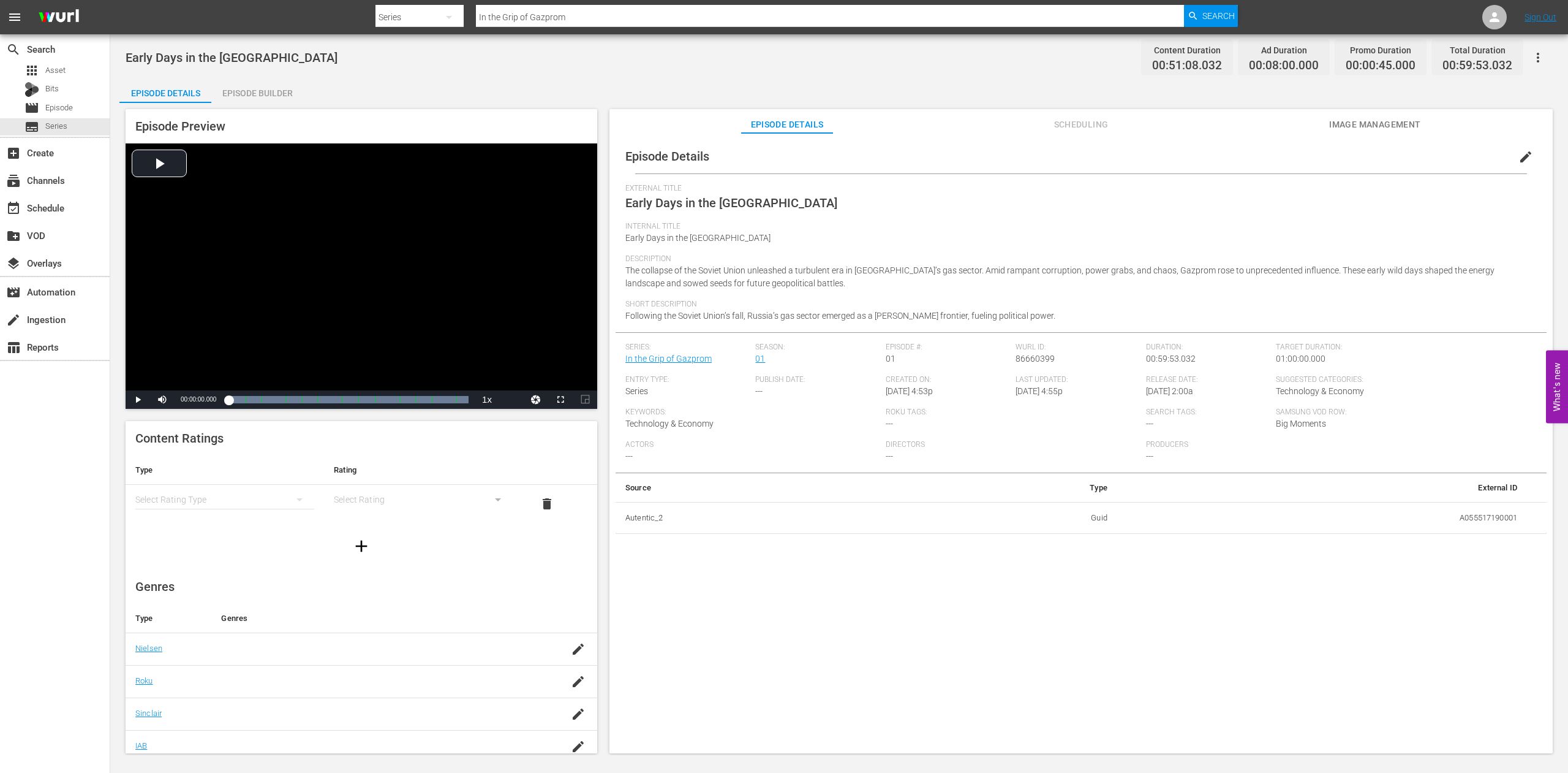
click at [1363, 124] on span "Image Management" at bounding box center [1375, 125] width 92 height 16
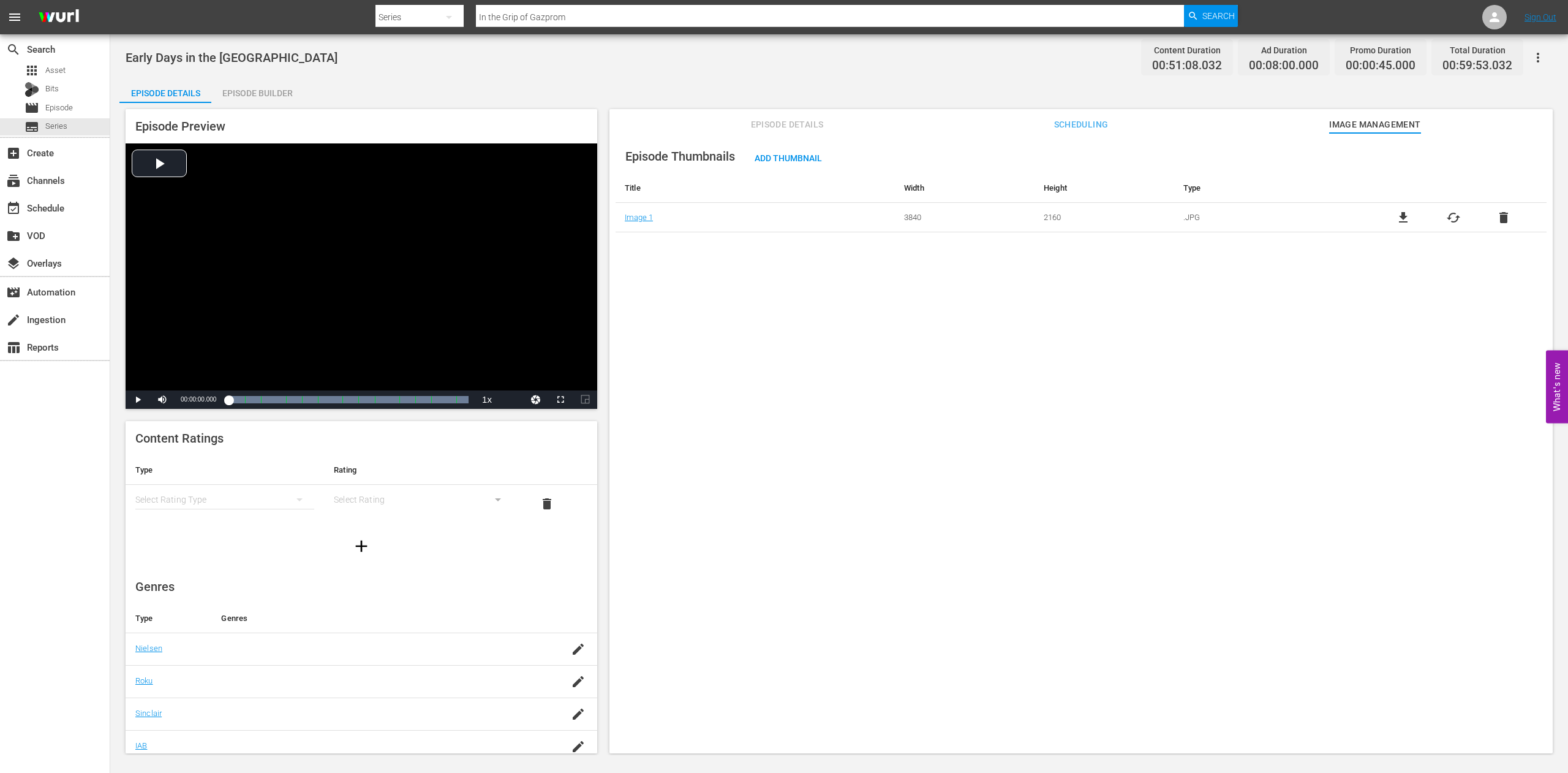
click at [1446, 218] on span "cached" at bounding box center [1453, 218] width 15 height 15
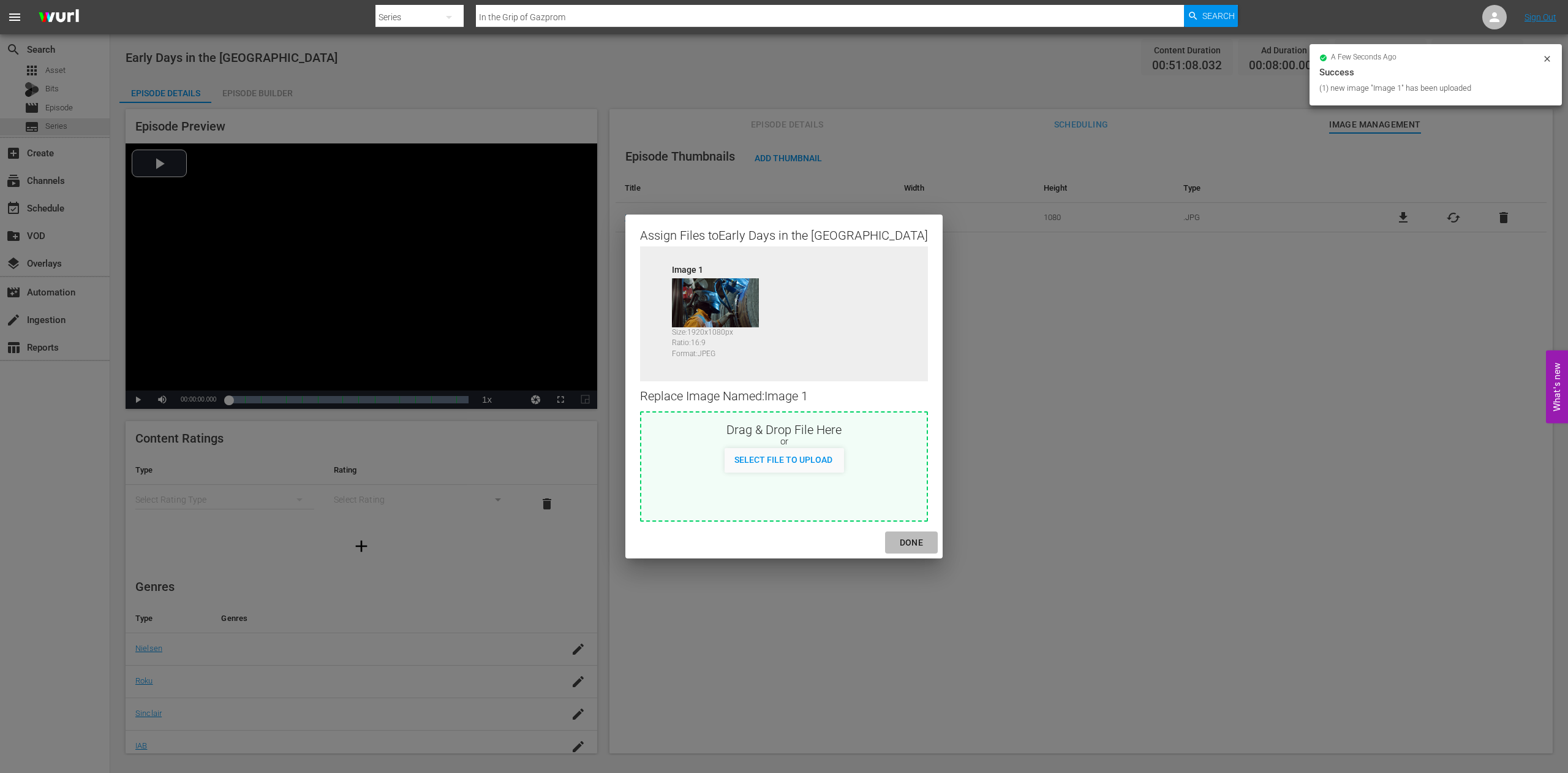
click at [890, 543] on div "DONE" at bounding box center [912, 543] width 43 height 16
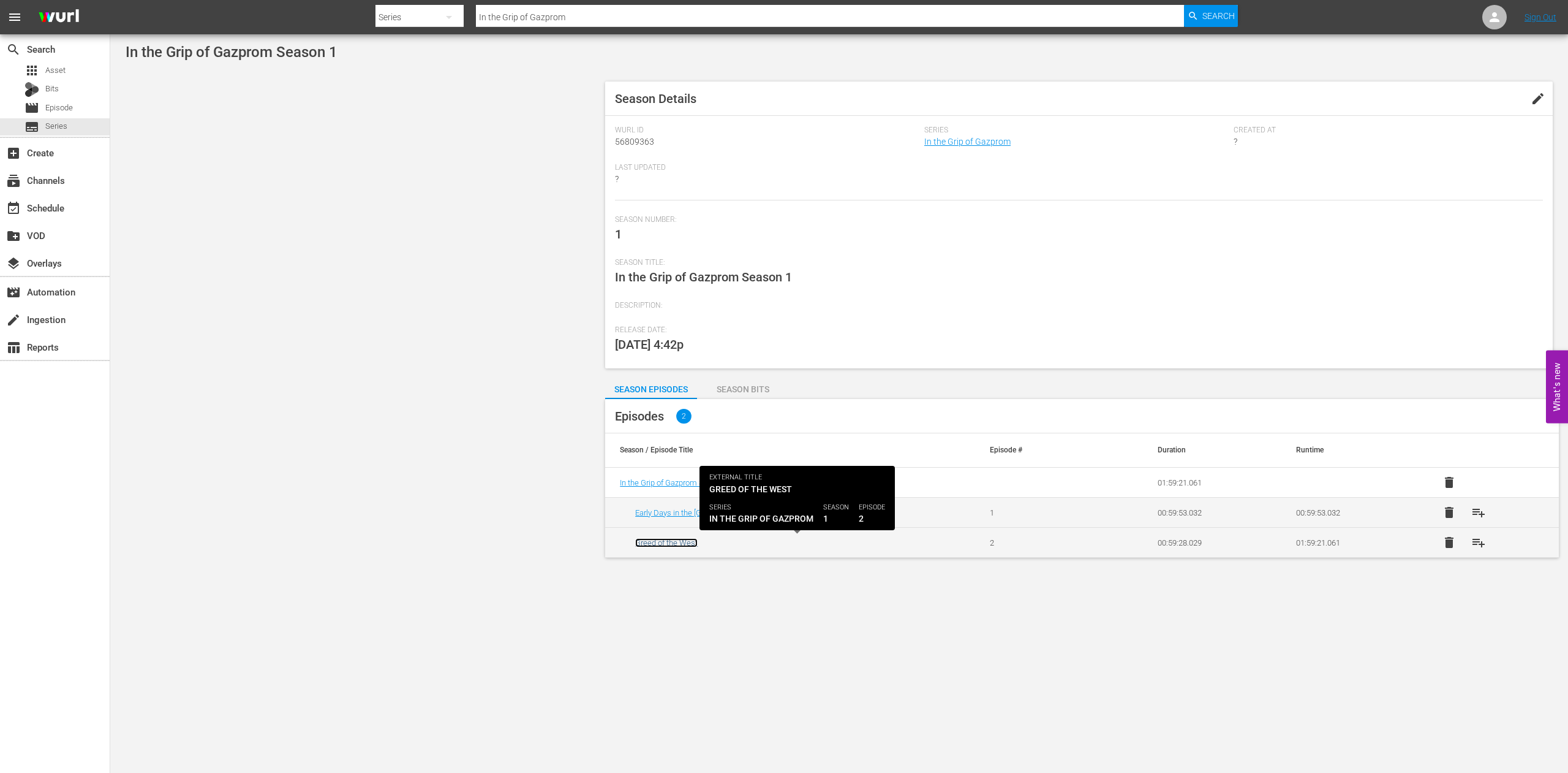
click at [672, 544] on link "Greed of the West" at bounding box center [666, 543] width 63 height 9
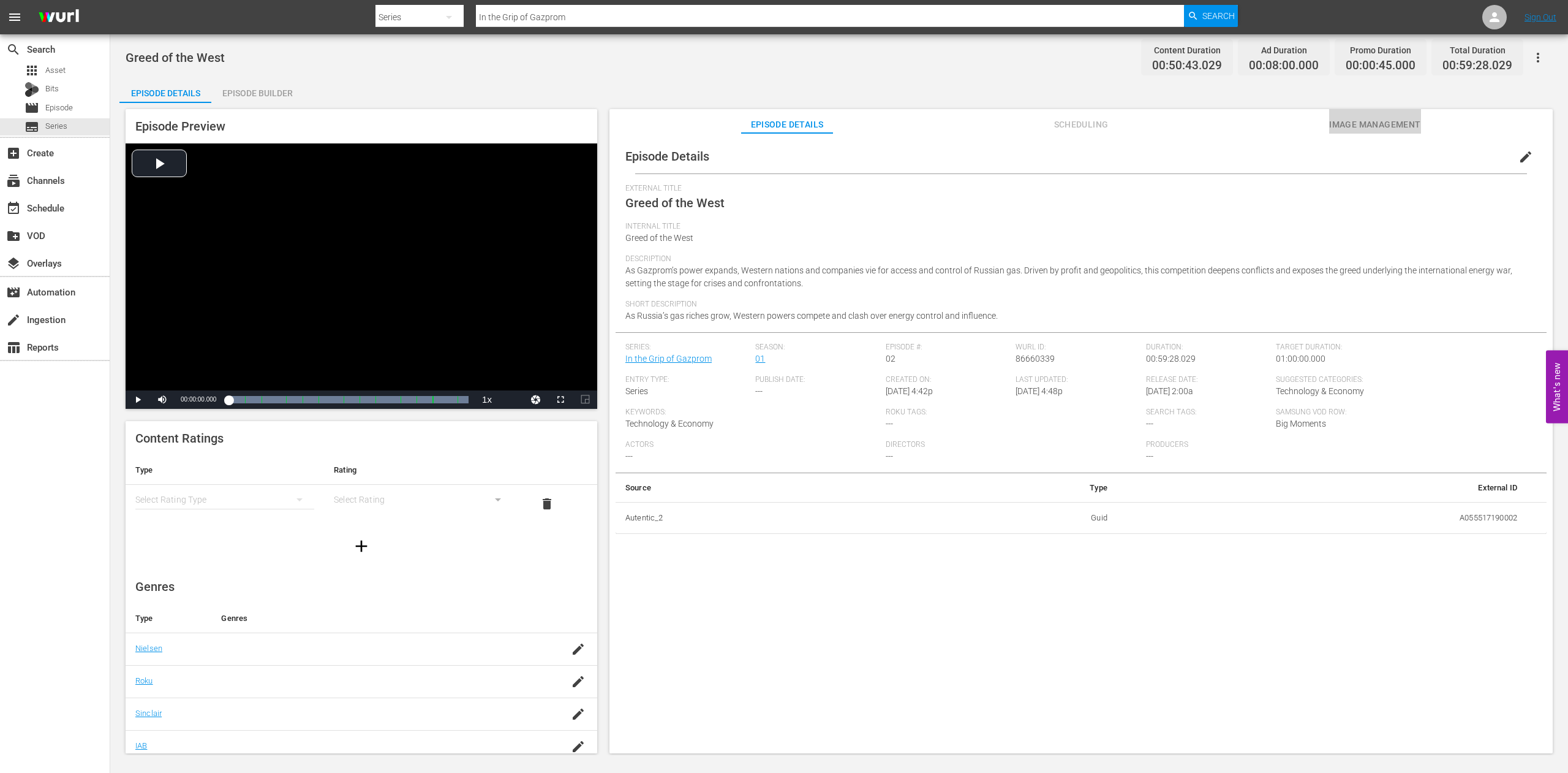
click at [1370, 123] on span "Image Management" at bounding box center [1375, 125] width 92 height 16
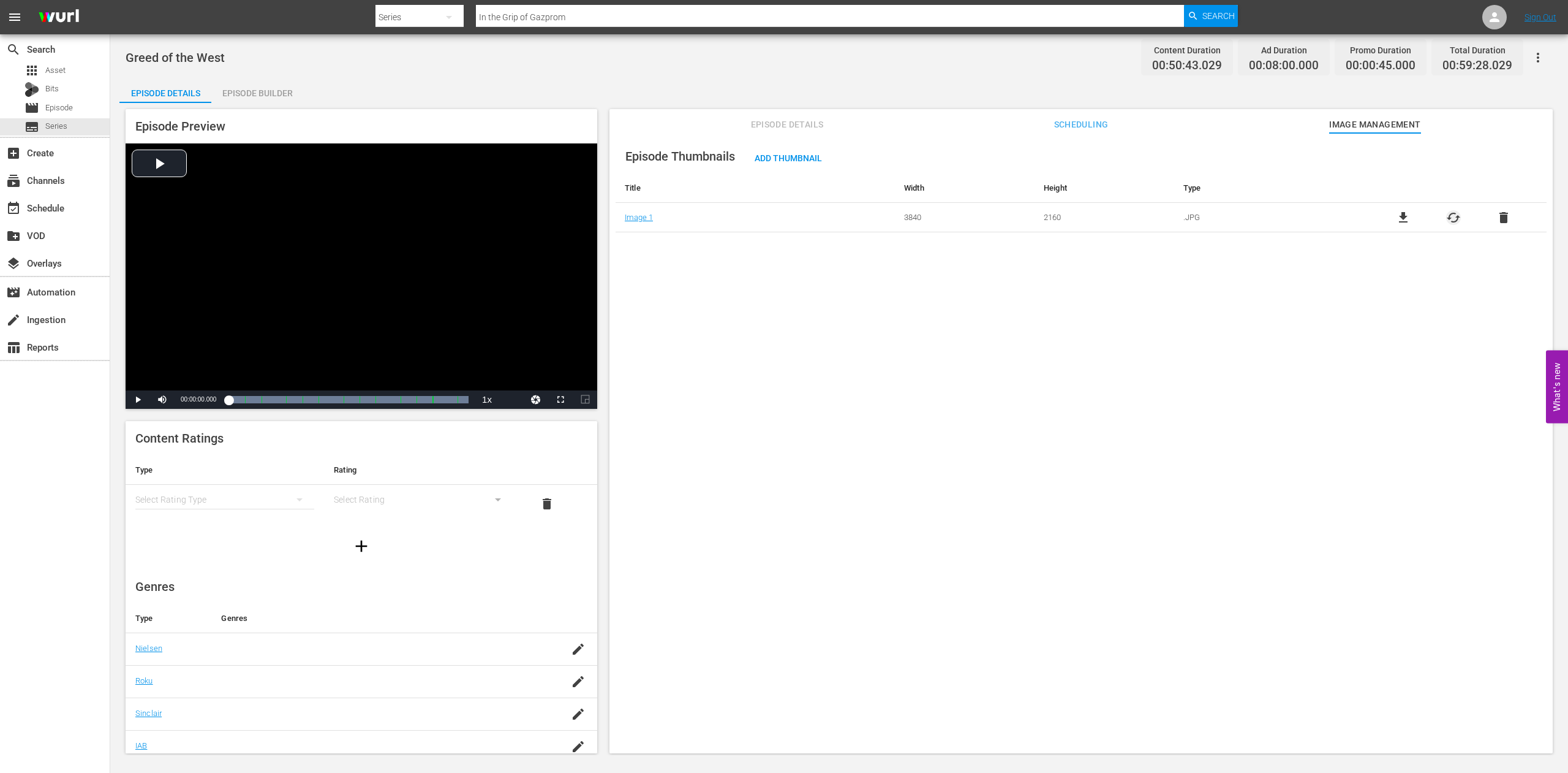
click at [1446, 214] on span "cached" at bounding box center [1453, 218] width 15 height 15
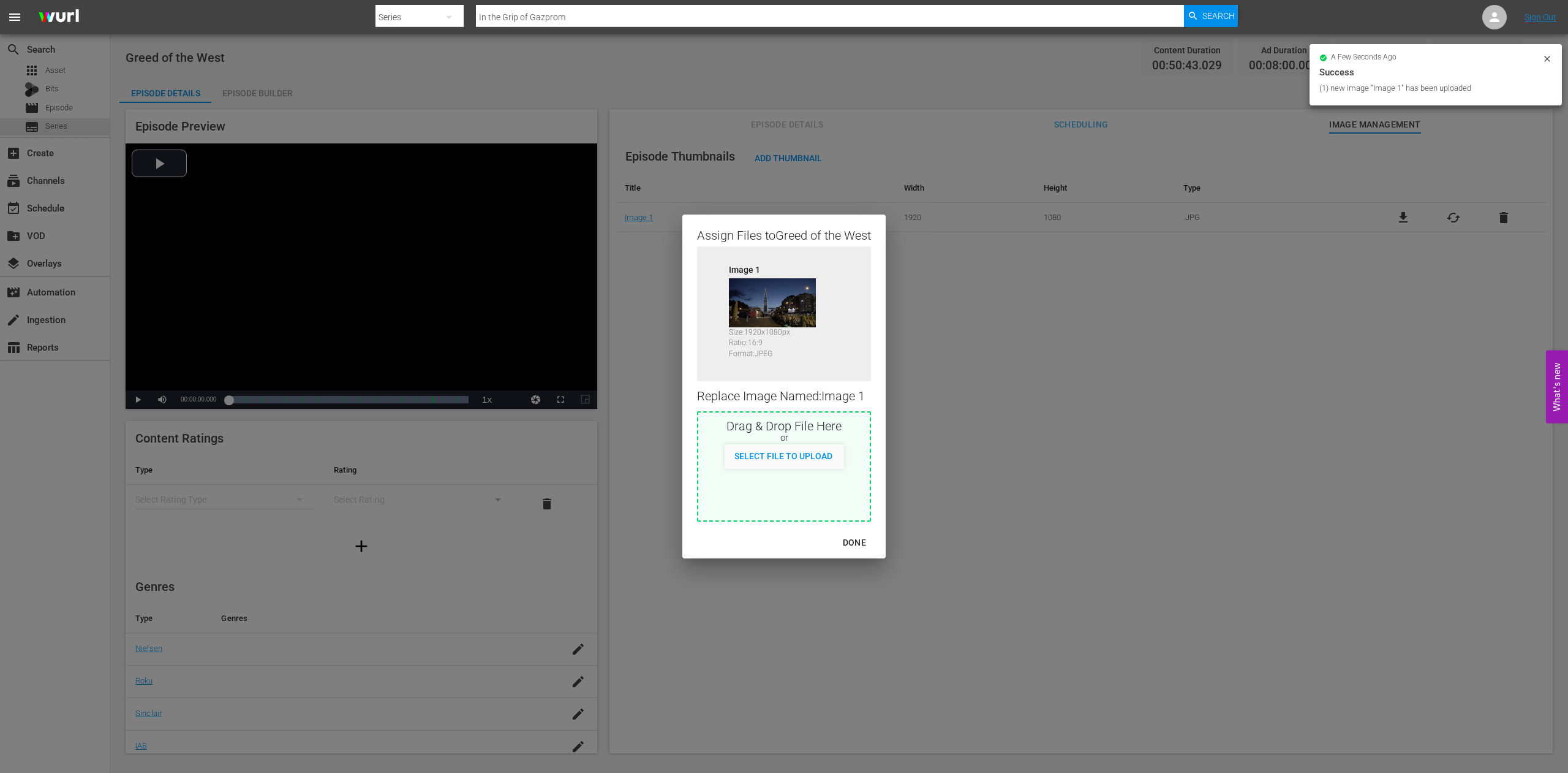
click at [853, 540] on div "DONE" at bounding box center [855, 543] width 43 height 16
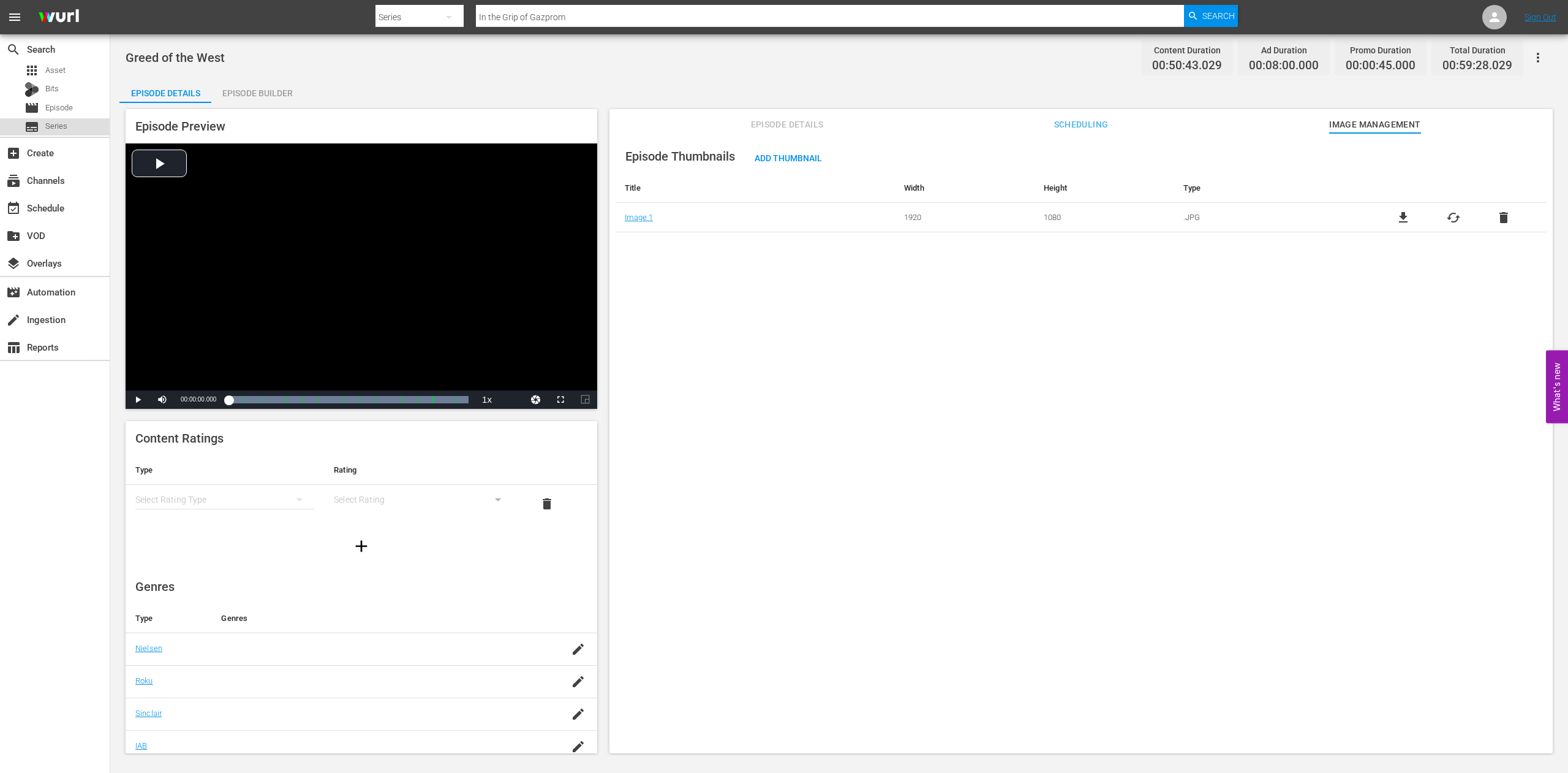
click at [59, 126] on span "Series" at bounding box center [56, 126] width 22 height 12
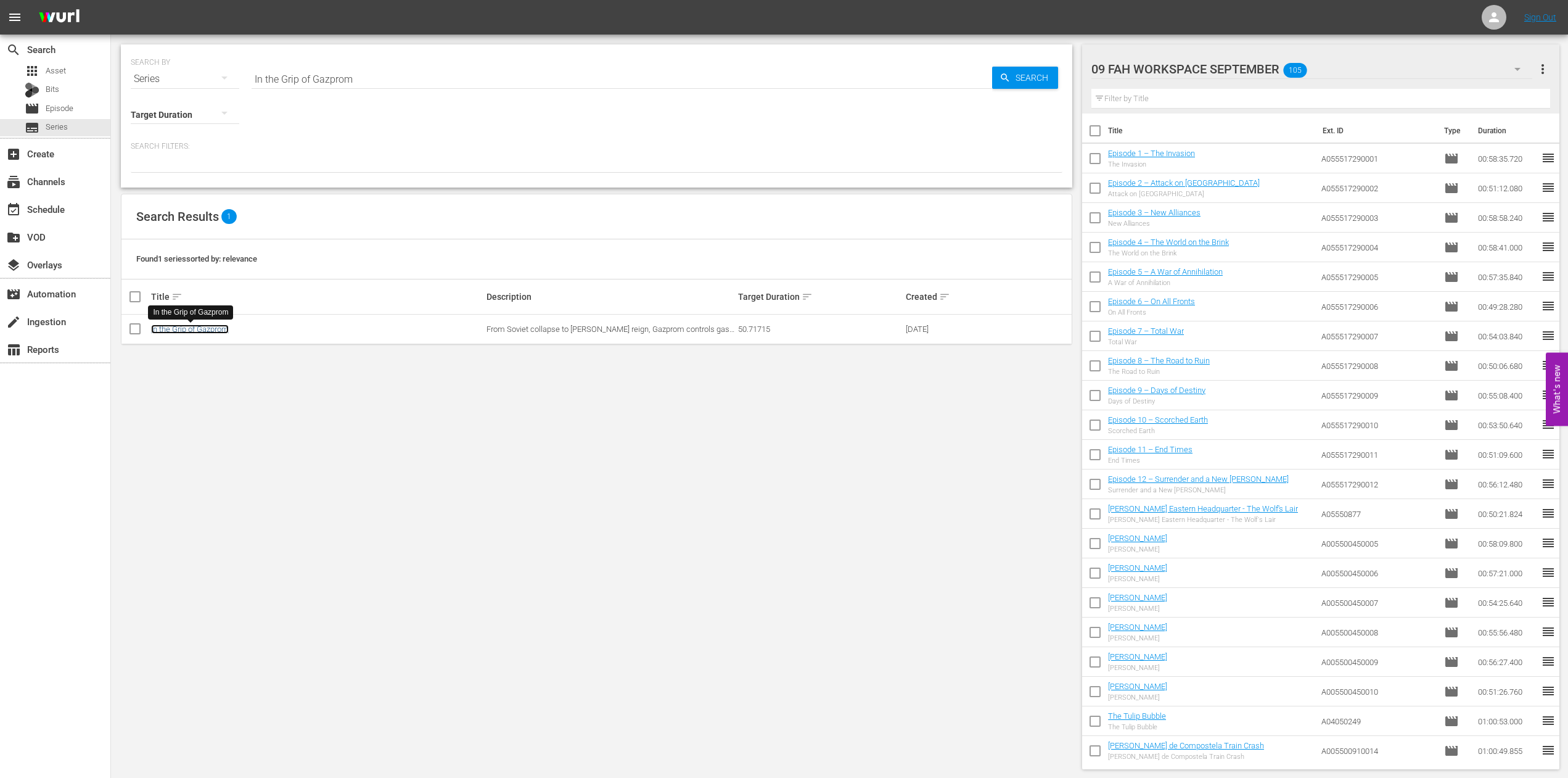
click at [228, 330] on link "In the Grip of Gazprom" at bounding box center [190, 329] width 78 height 9
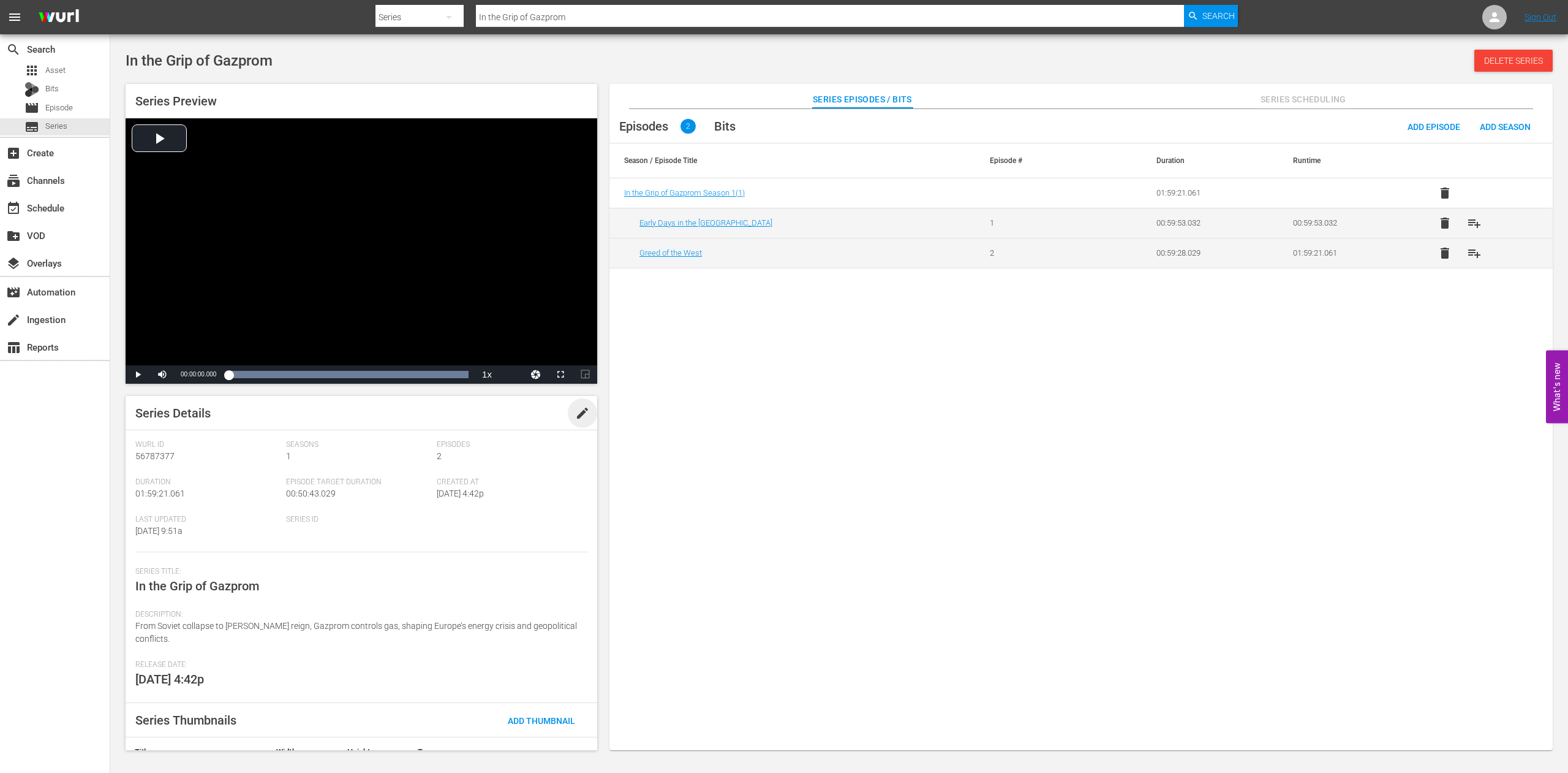
click at [575, 414] on span "edit" at bounding box center [583, 413] width 15 height 15
click at [567, 412] on span "Save" at bounding box center [565, 413] width 40 height 10
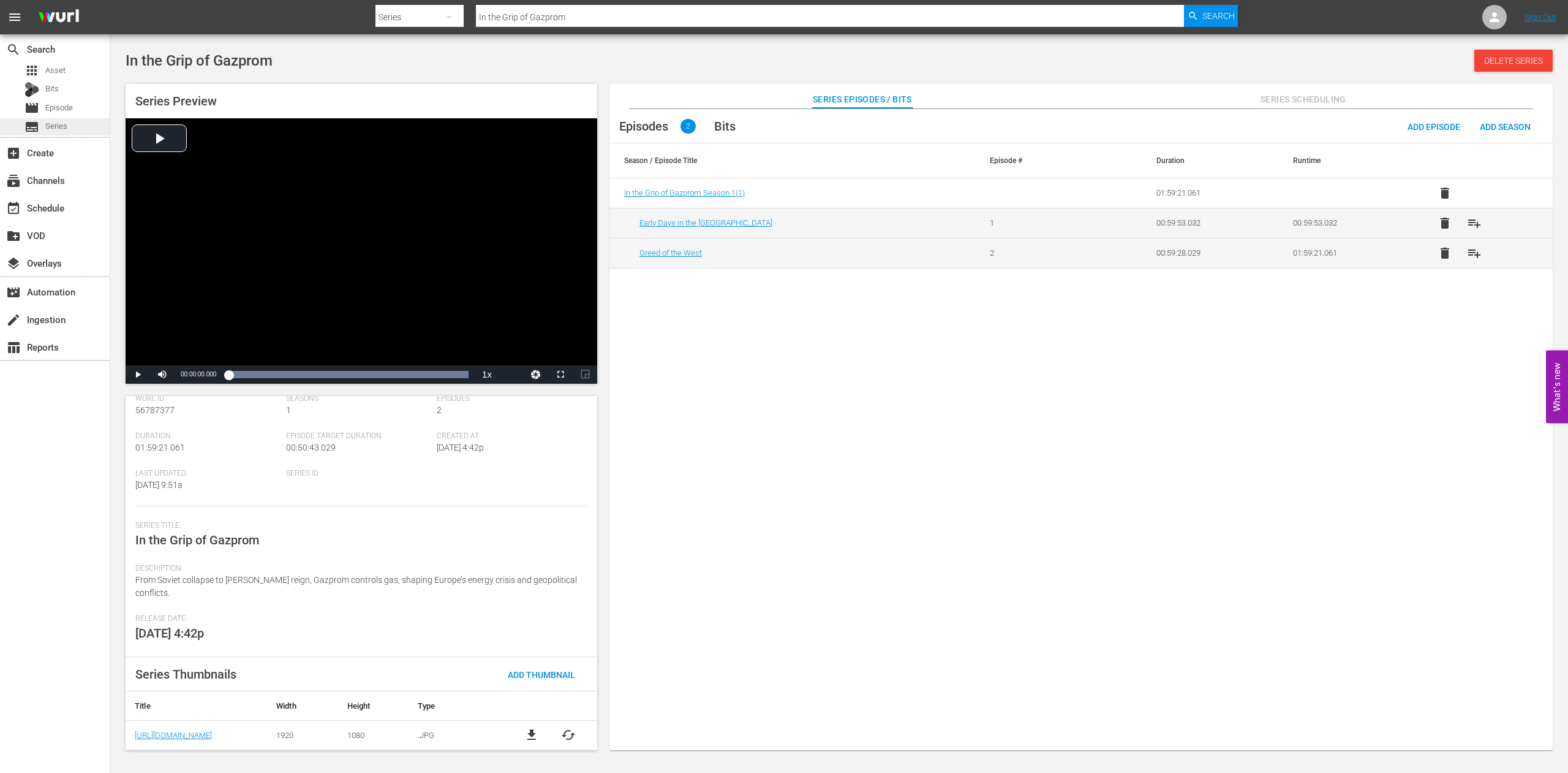
click at [60, 124] on span "Series" at bounding box center [56, 126] width 22 height 12
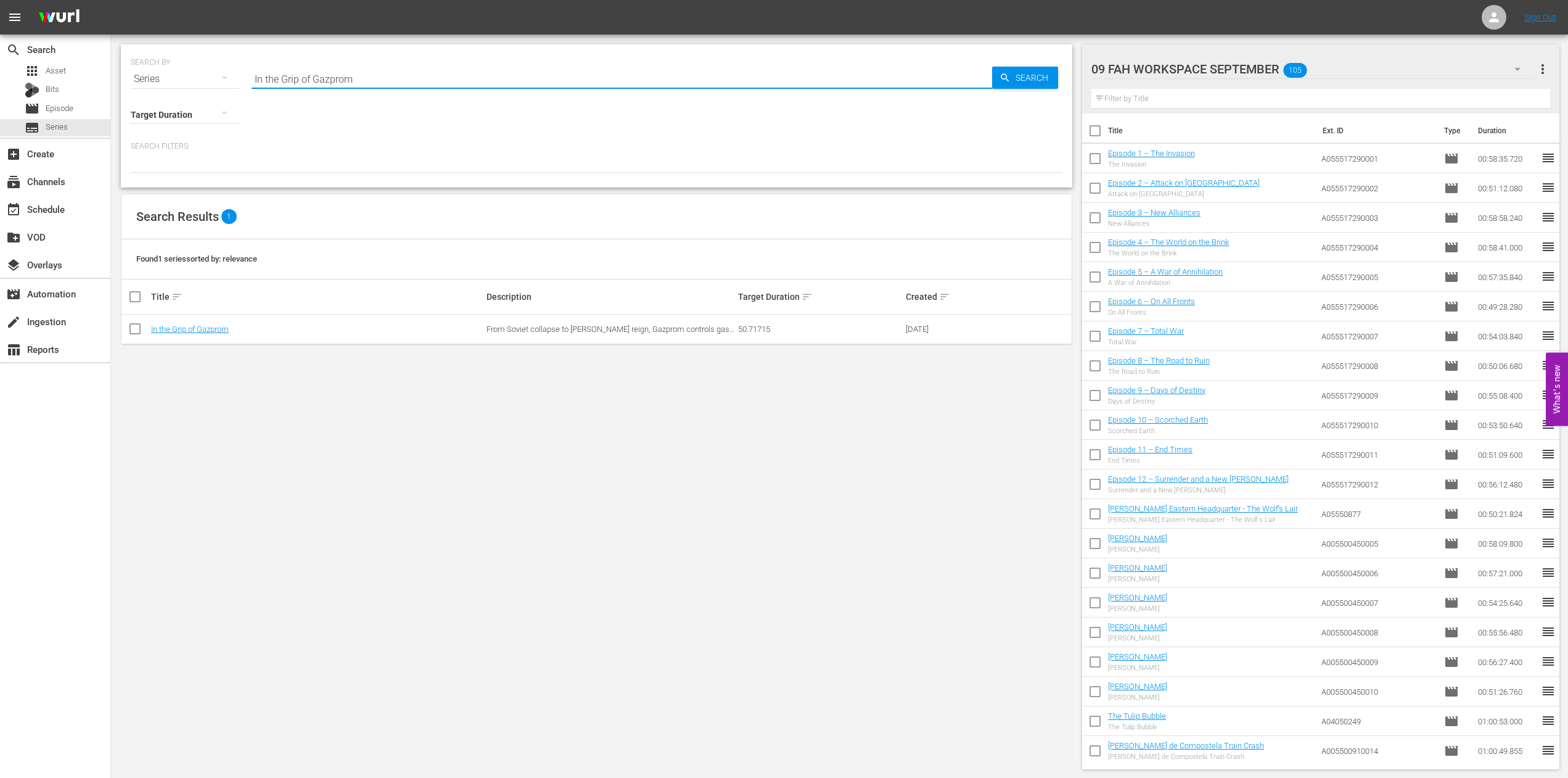
click at [381, 75] on input "In the Grip of Gazprom" at bounding box center [622, 79] width 740 height 30
drag, startPoint x: 364, startPoint y: 79, endPoint x: 120, endPoint y: 51, distance: 245.6
click at [252, 64] on input "In the Grip of Gazprom" at bounding box center [622, 79] width 740 height 30
paste input "The Race for the Atomic Bomb"
type input "The Race for the Atomic Bomb"
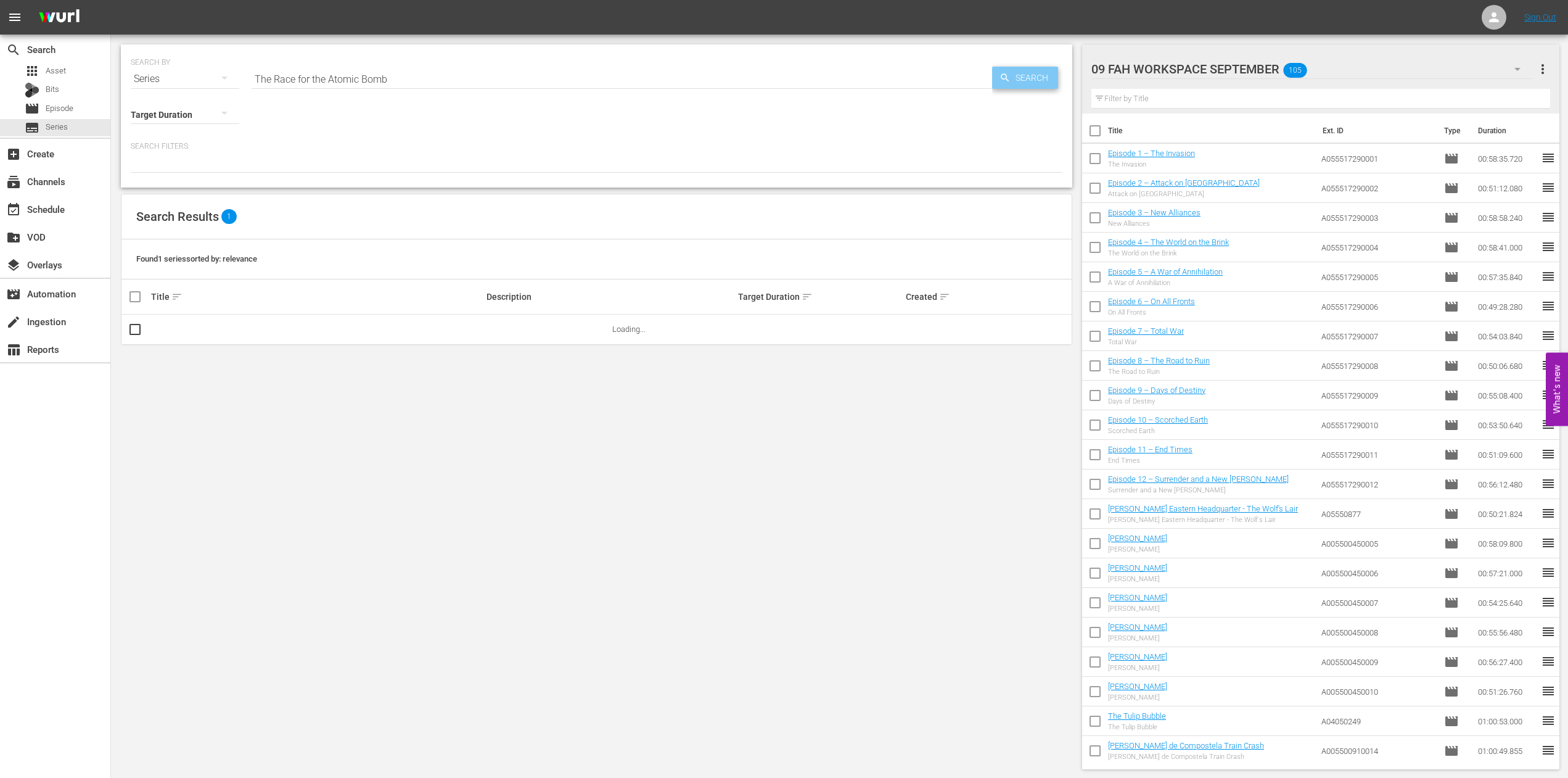
click at [1026, 78] on span "Search" at bounding box center [1034, 77] width 47 height 22
click at [217, 330] on link "The Race for the Atomic Bomb" at bounding box center [205, 329] width 107 height 9
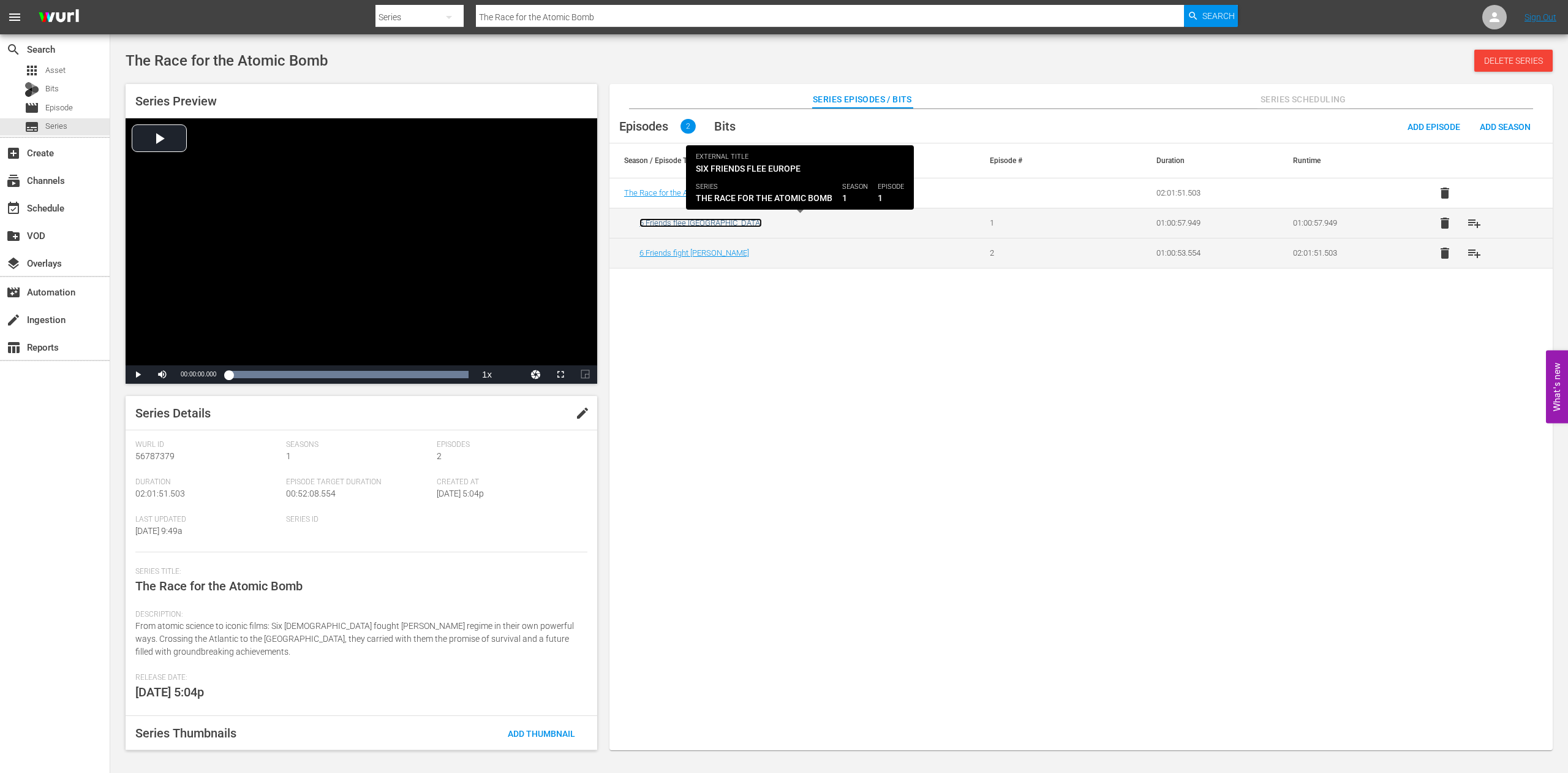
click at [676, 224] on link "6 Friends flee [GEOGRAPHIC_DATA]" at bounding box center [701, 223] width 123 height 9
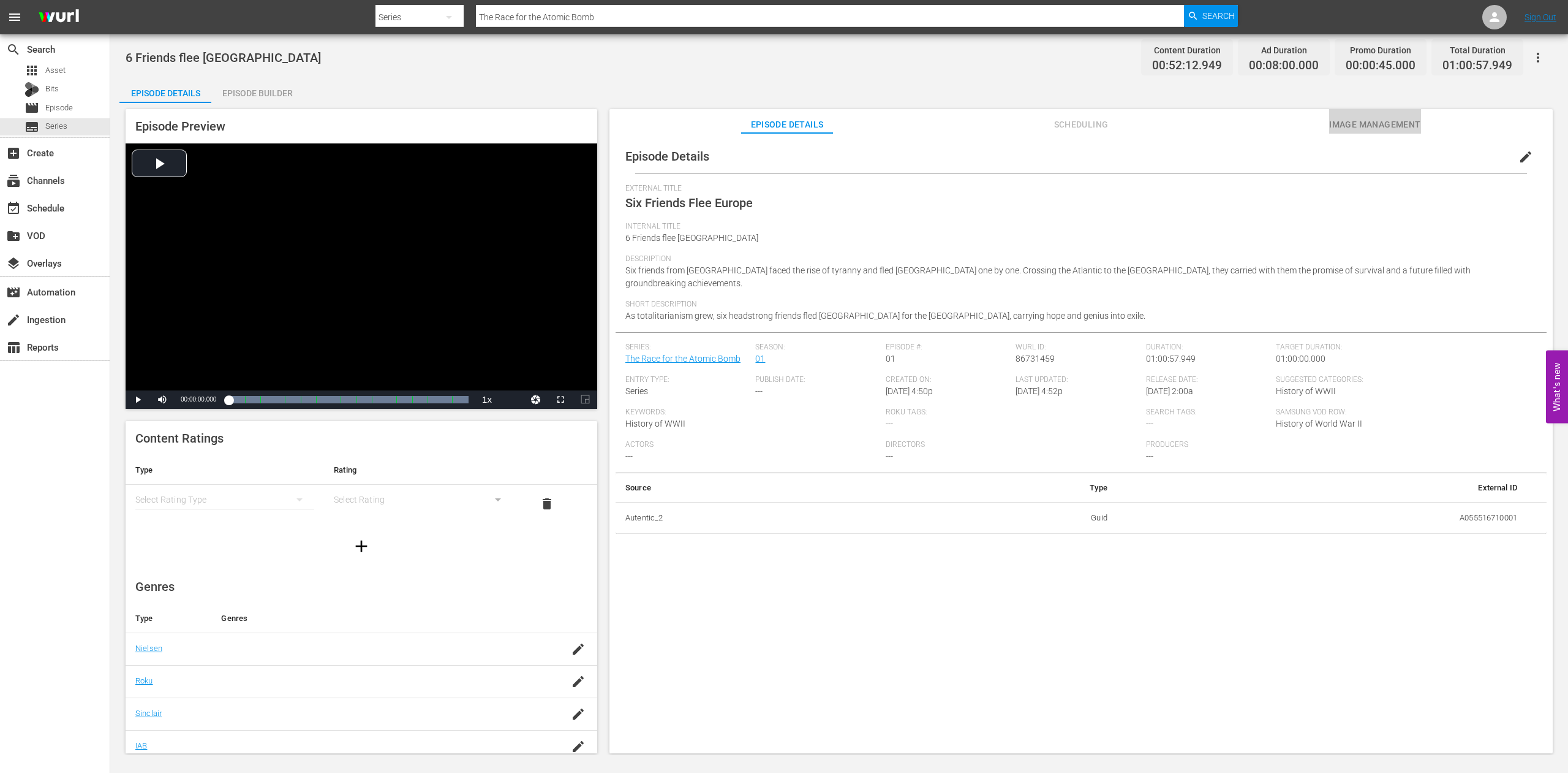
click at [1379, 126] on span "Image Management" at bounding box center [1375, 125] width 92 height 16
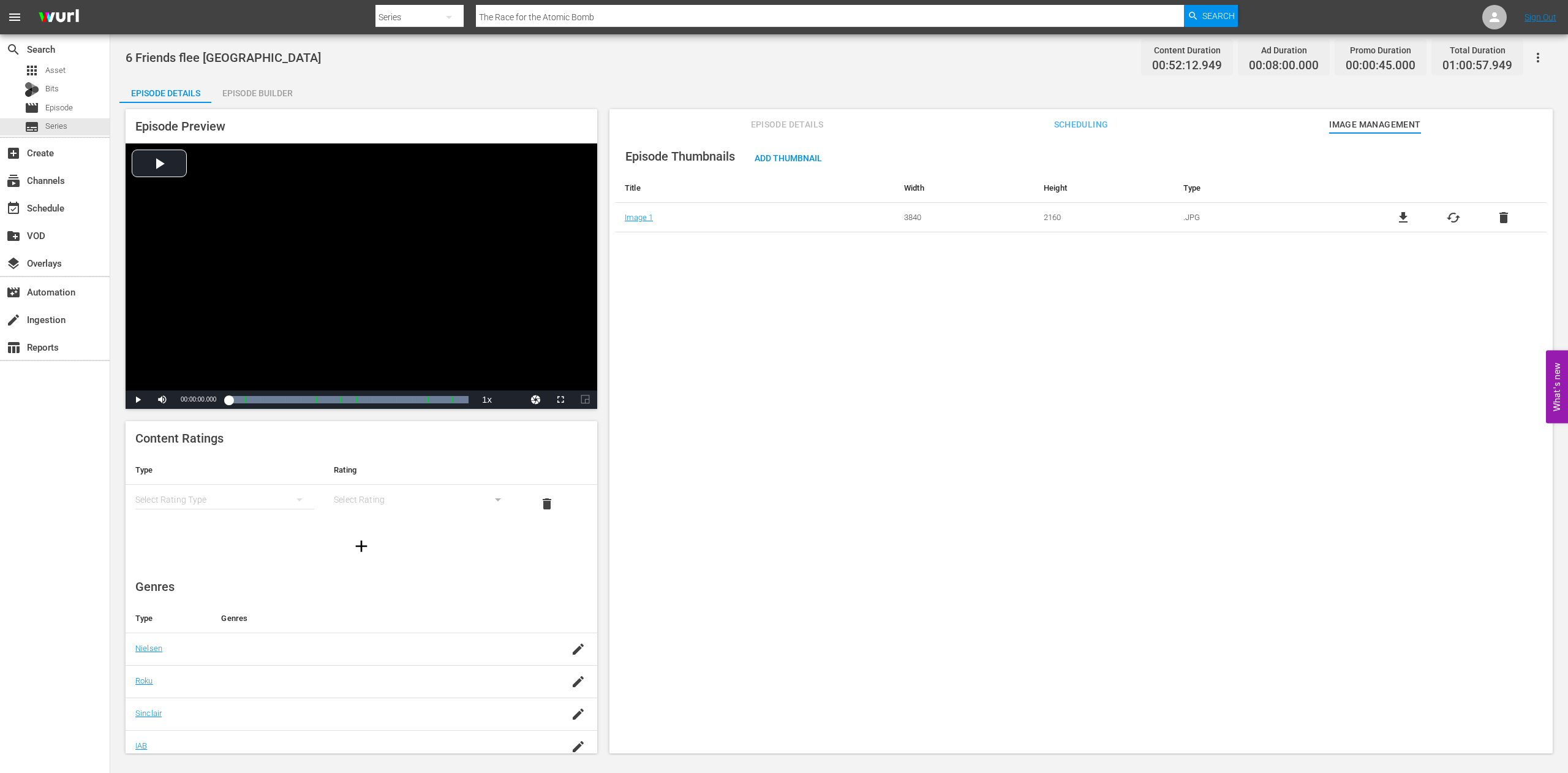
click at [1446, 216] on span "cached" at bounding box center [1453, 218] width 15 height 15
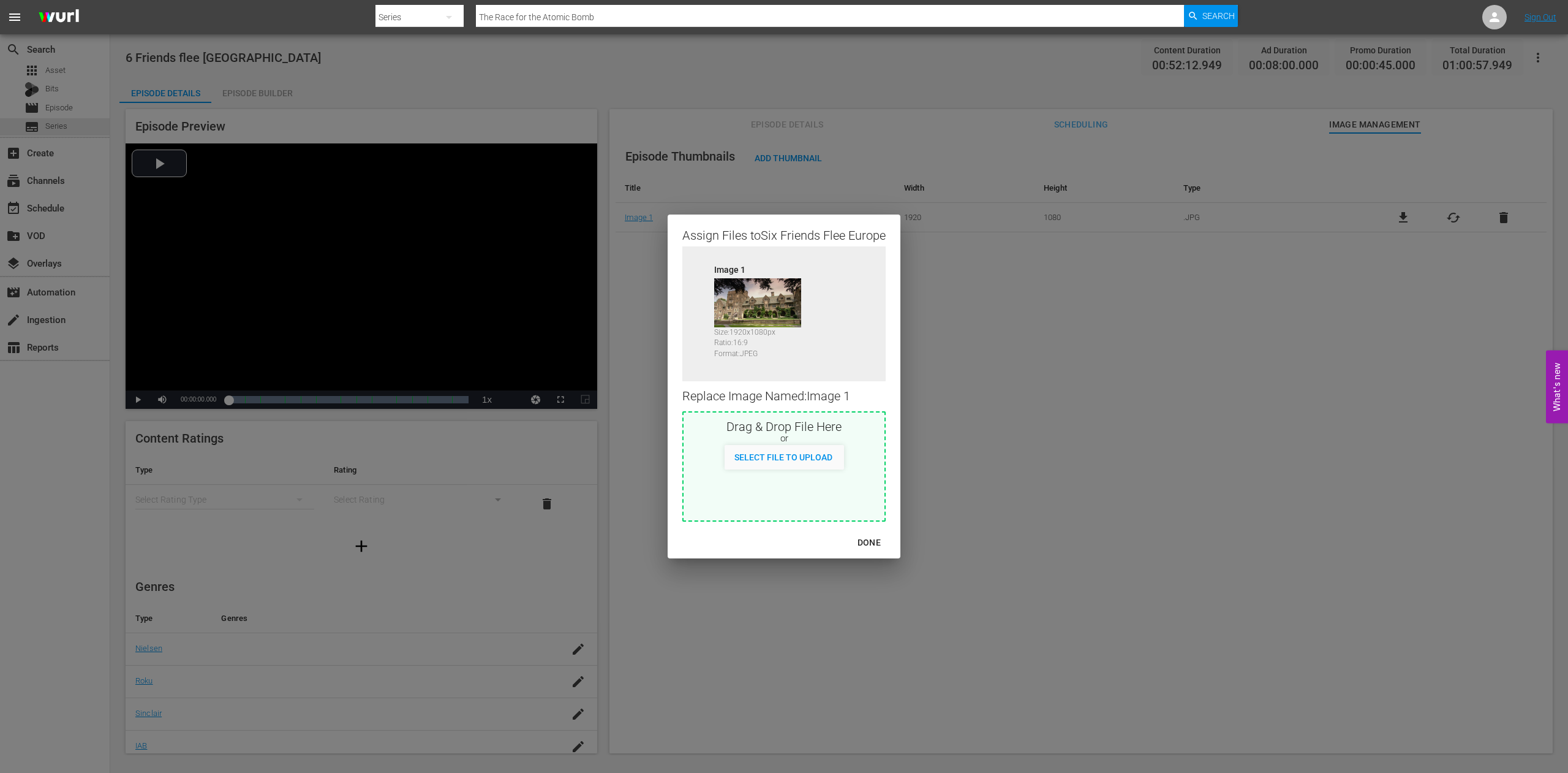
click at [871, 543] on div "DONE" at bounding box center [870, 543] width 43 height 16
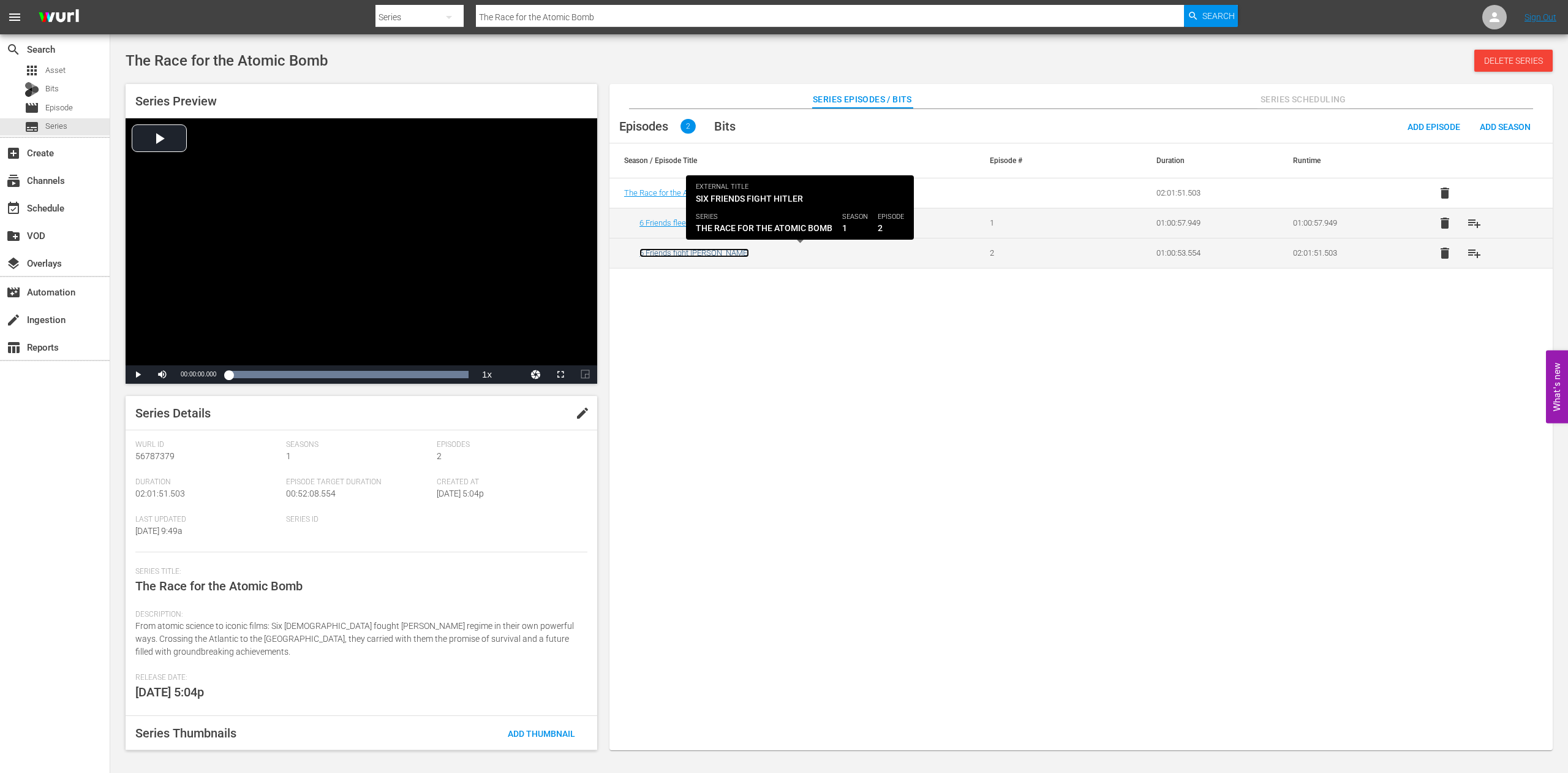
click at [683, 254] on link "6 Friends fight [PERSON_NAME]" at bounding box center [694, 253] width 110 height 9
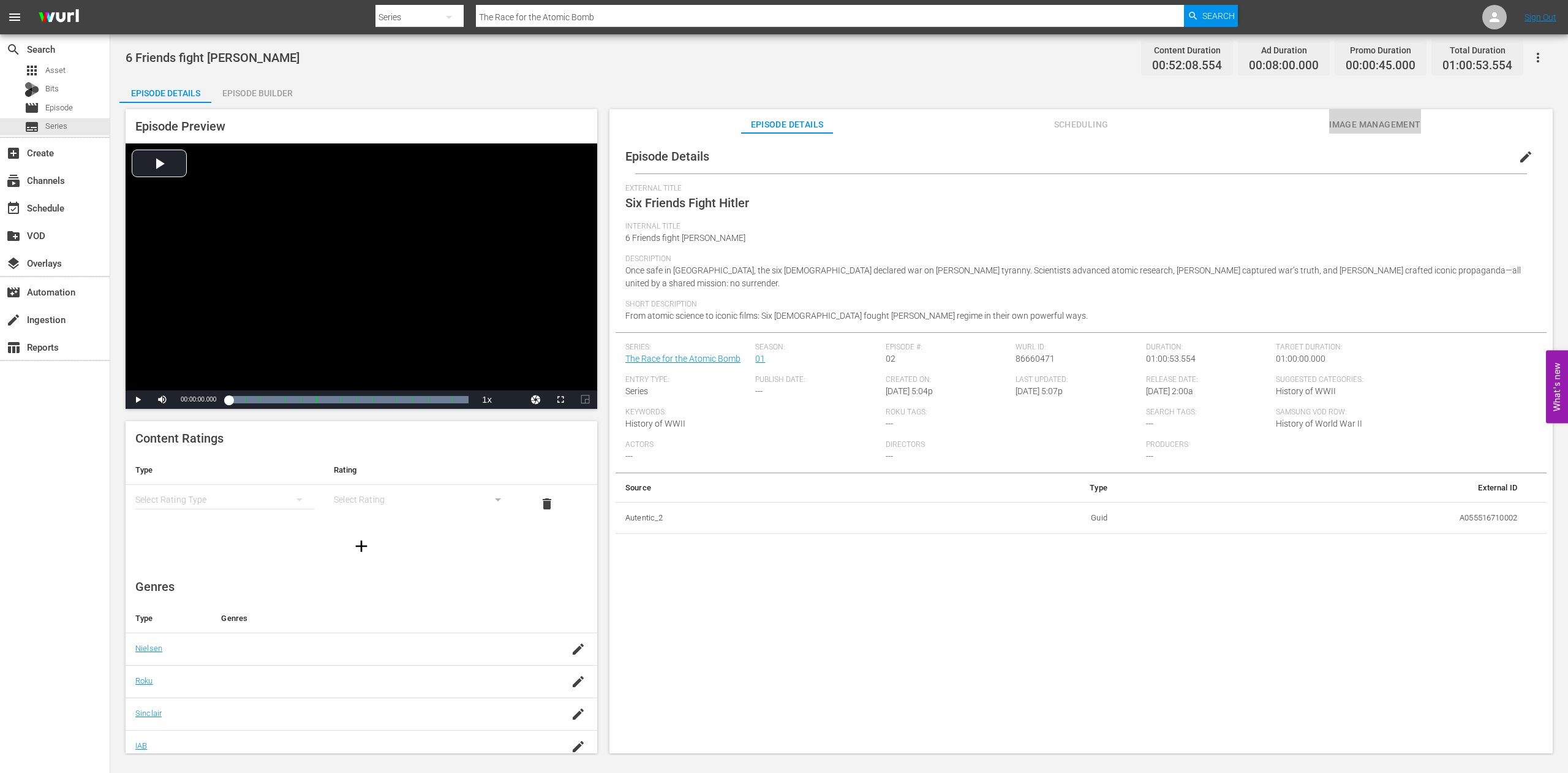
click at [1377, 125] on span "Image Management" at bounding box center [1375, 125] width 92 height 16
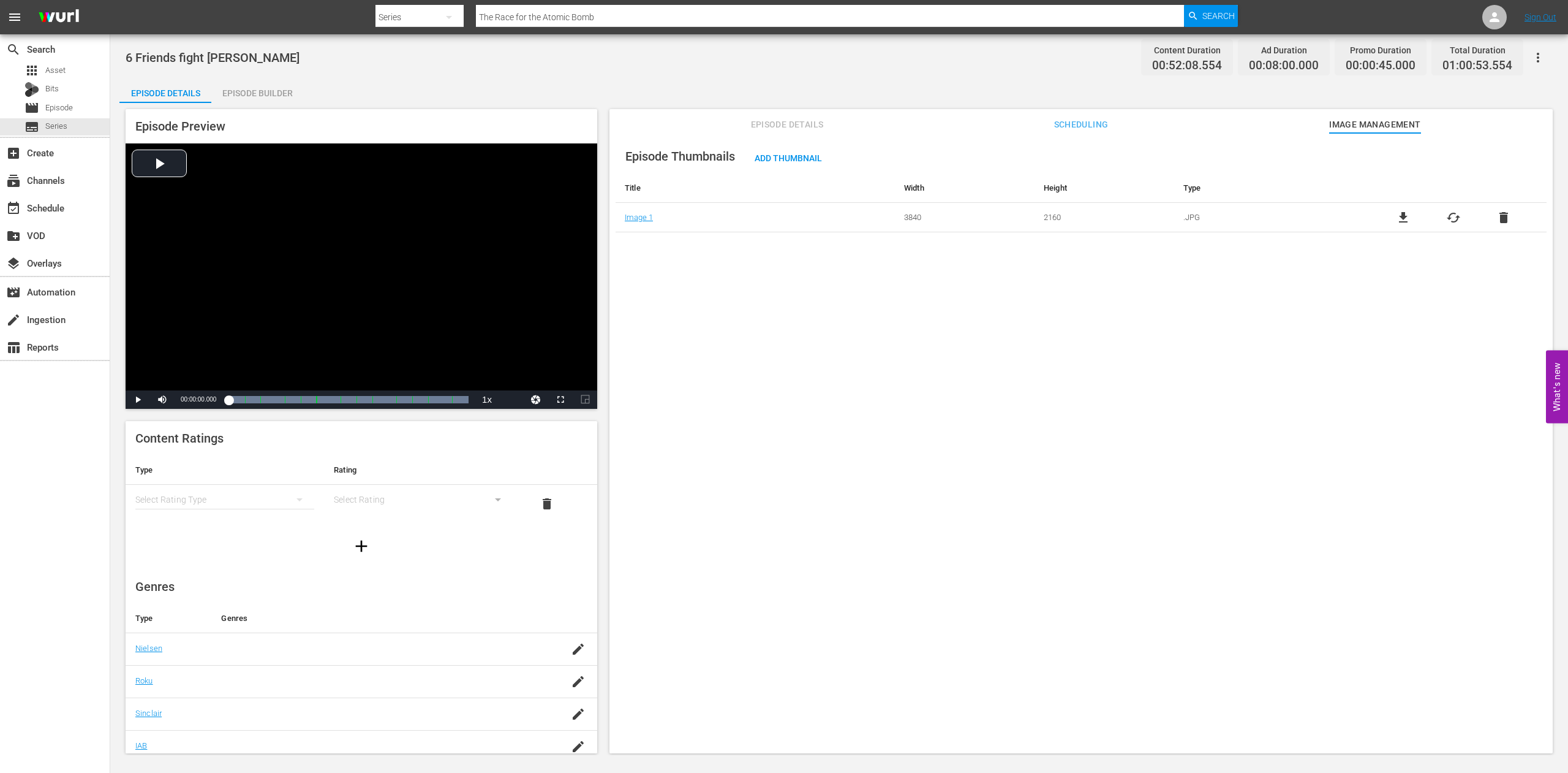
click at [1446, 215] on span "cached" at bounding box center [1453, 218] width 15 height 15
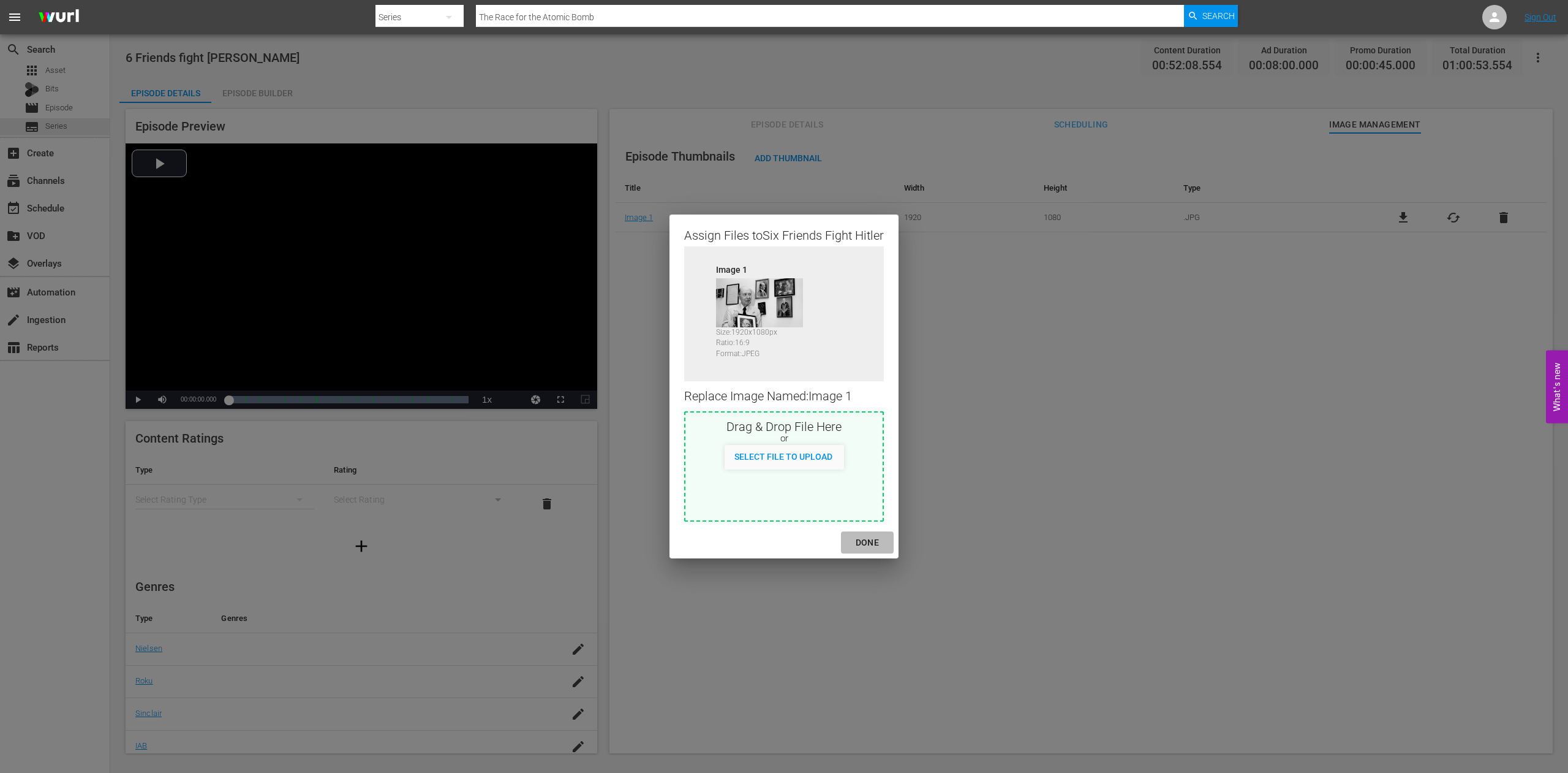
click at [872, 543] on div "DONE" at bounding box center [868, 543] width 43 height 16
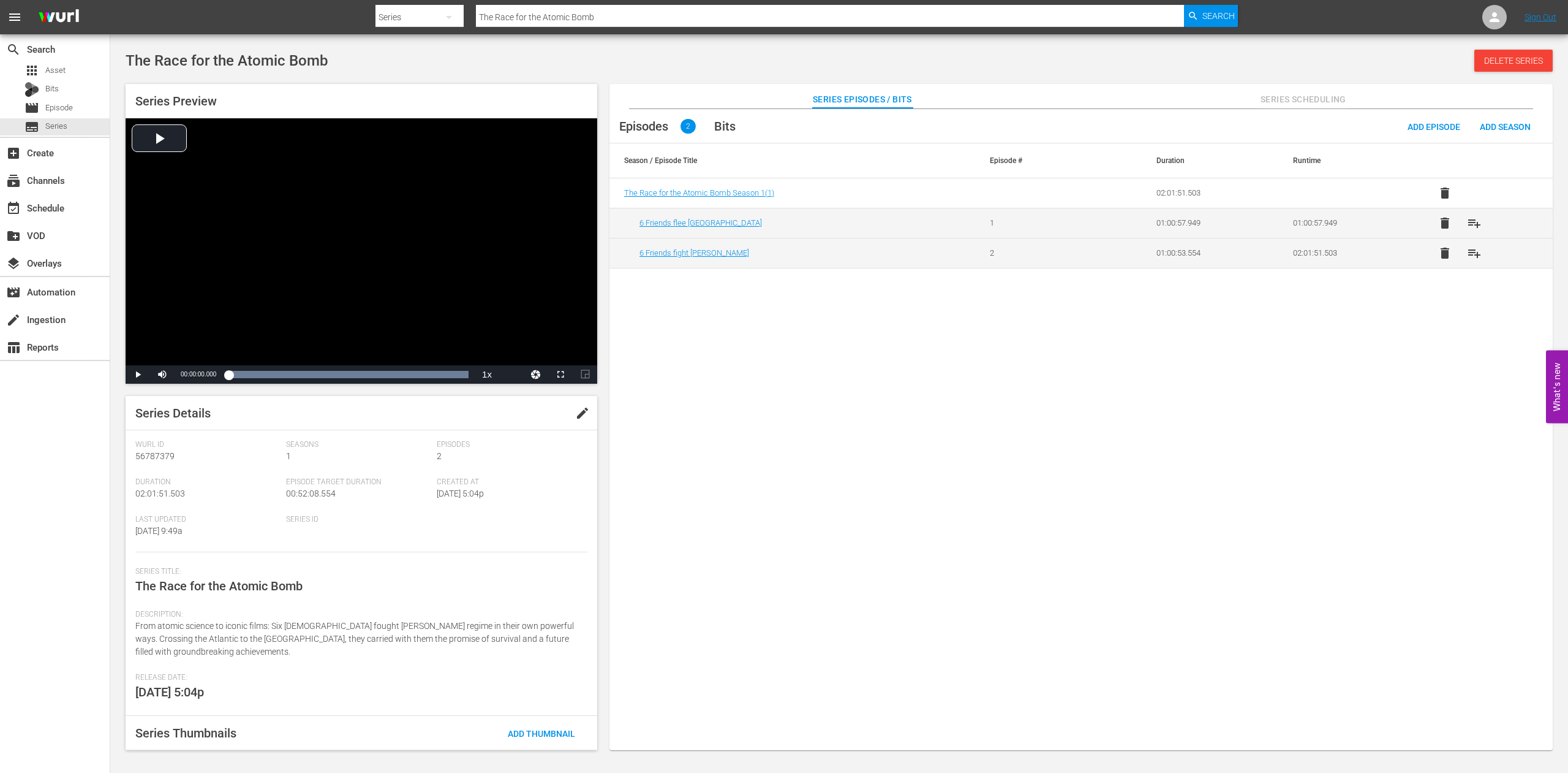
click at [575, 414] on span "edit" at bounding box center [583, 413] width 15 height 15
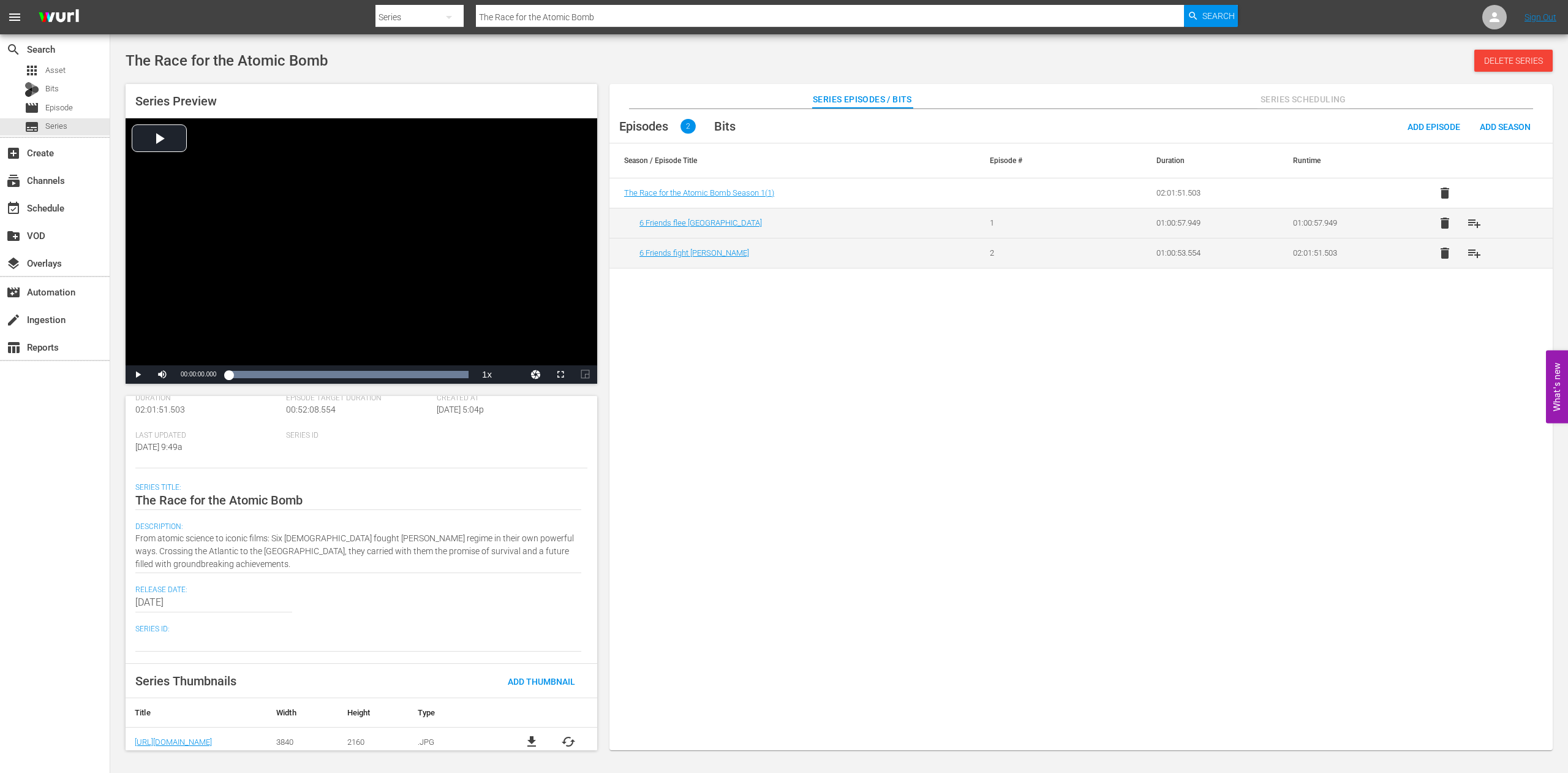
scroll to position [91, 0]
click at [561, 736] on span "cached" at bounding box center [568, 735] width 15 height 15
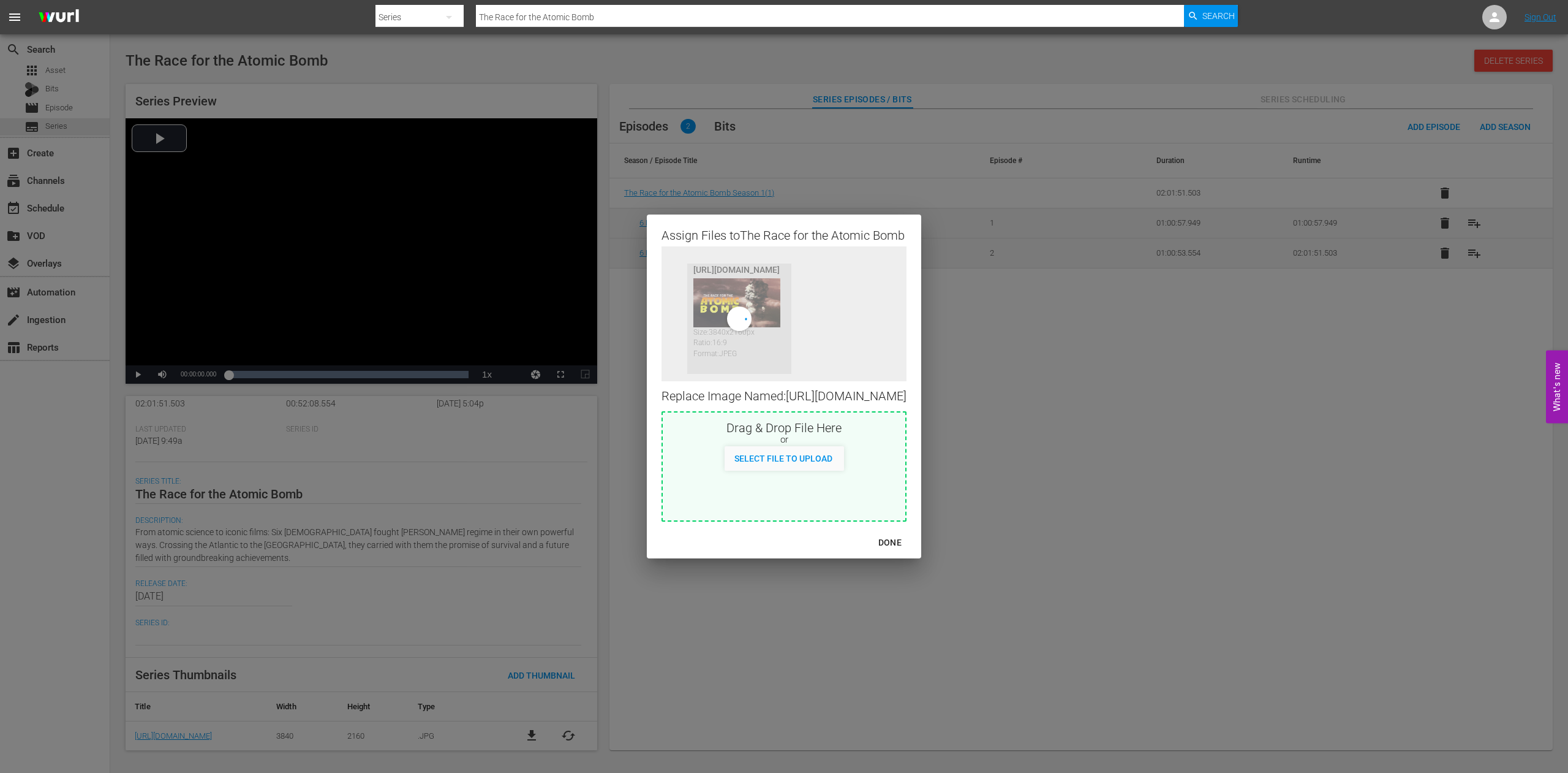
scroll to position [67, 0]
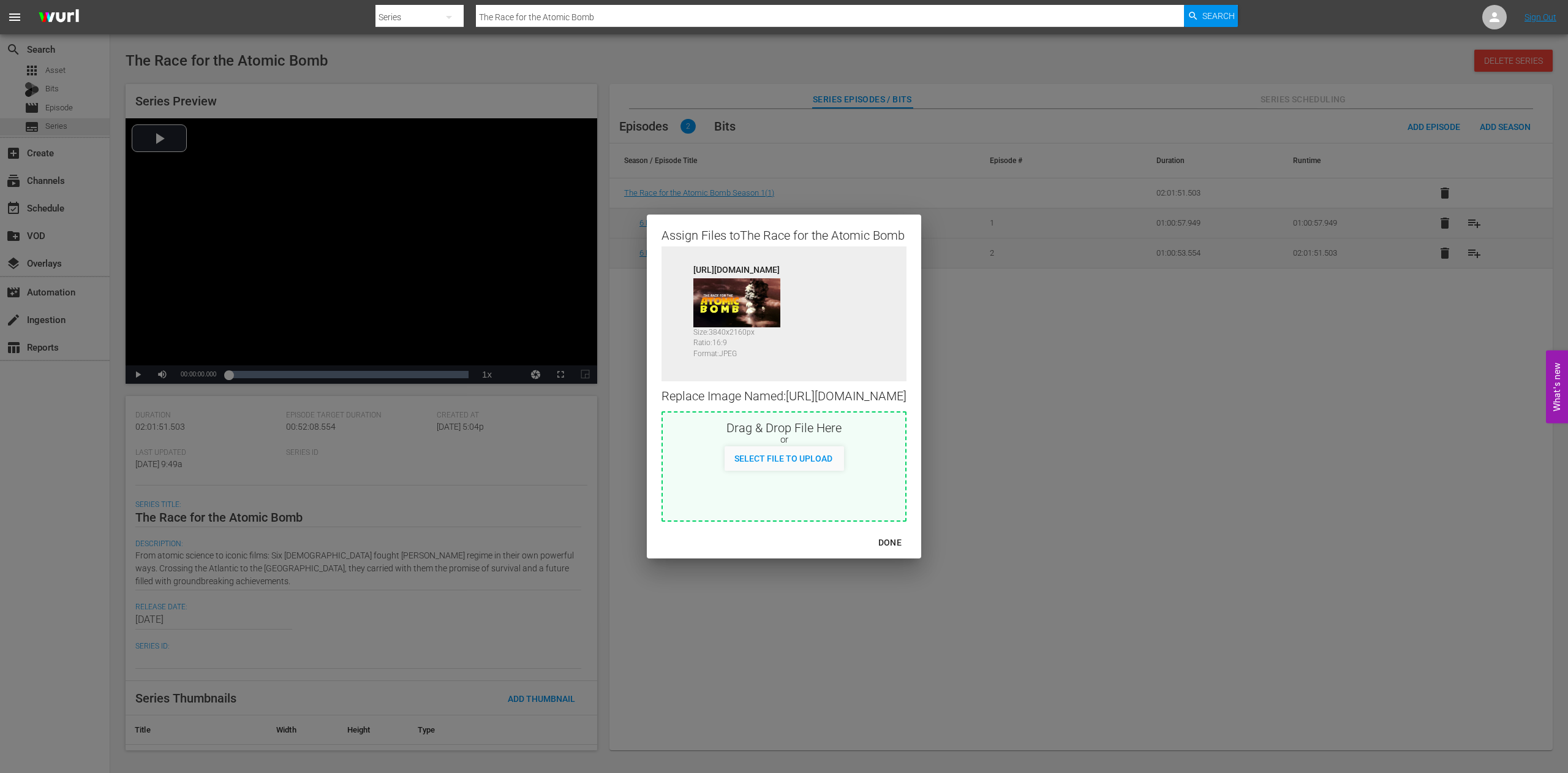
click at [802, 697] on div "Assign Files to The Race for the Atomic Bomb Source [URL][DOMAIN_NAME] Size: 38…" at bounding box center [784, 386] width 1539 height 743
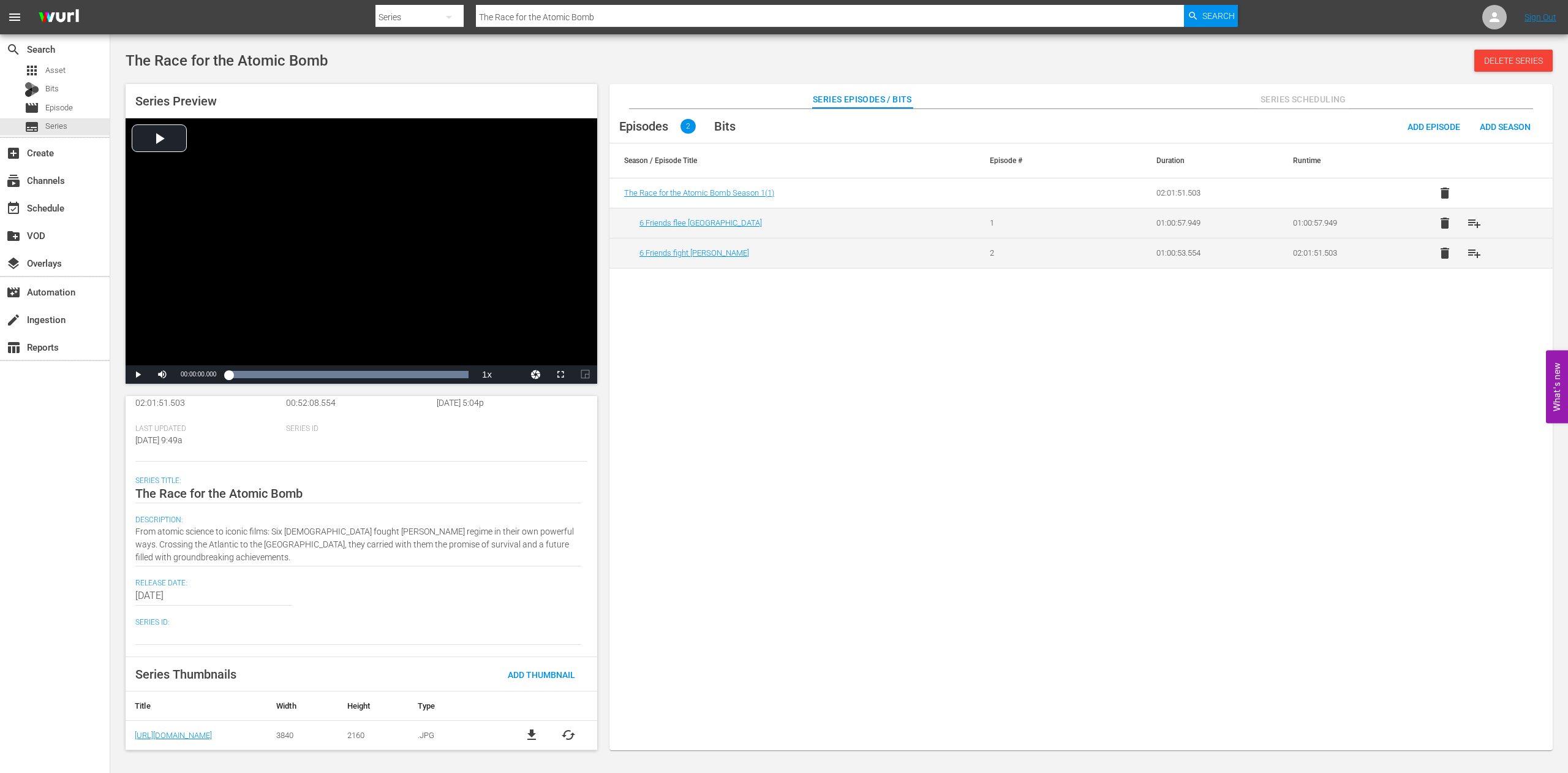
scroll to position [0, 0]
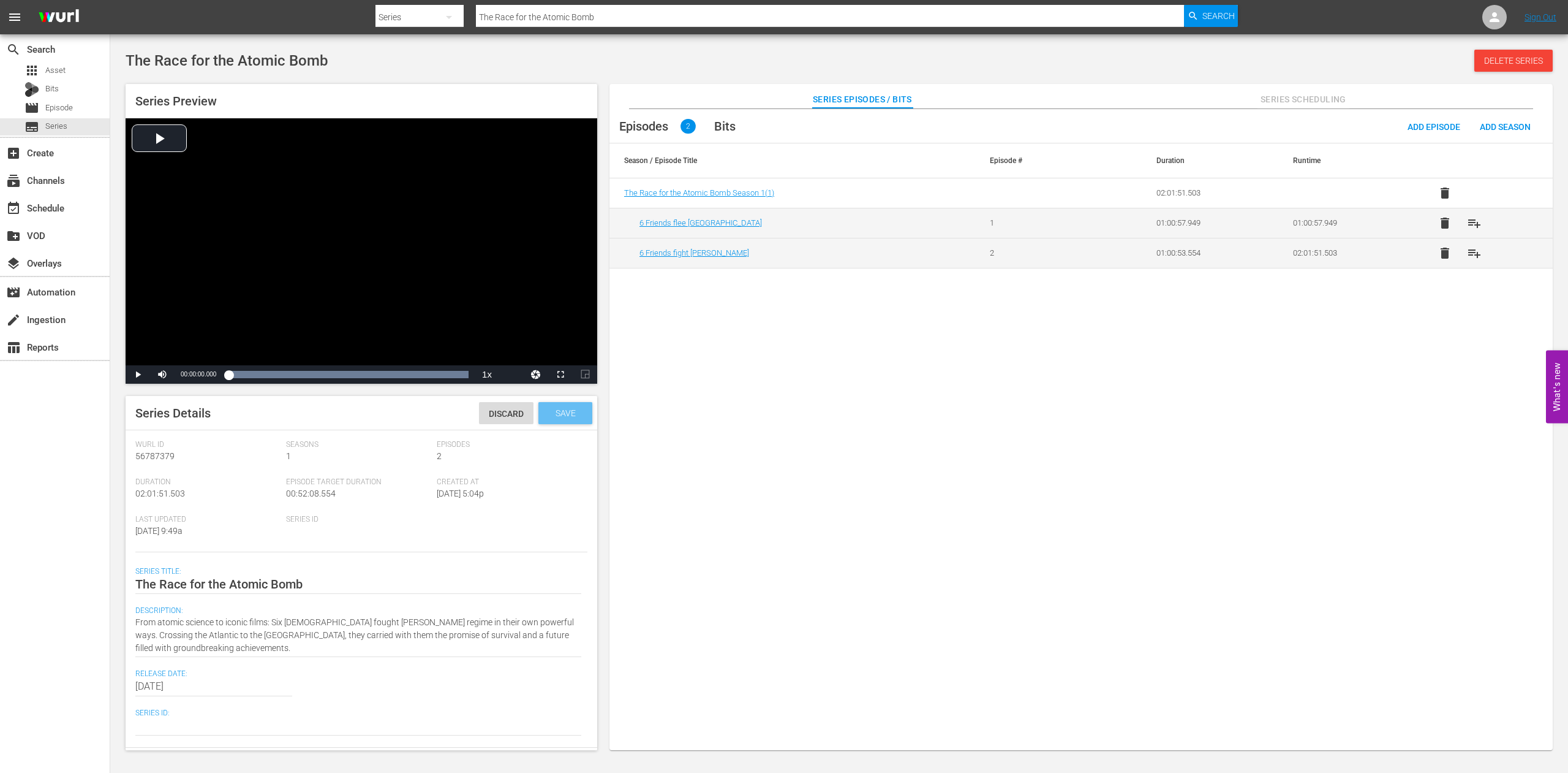
click at [558, 416] on span "Save" at bounding box center [565, 413] width 40 height 10
click at [61, 107] on span "Episode" at bounding box center [59, 108] width 28 height 12
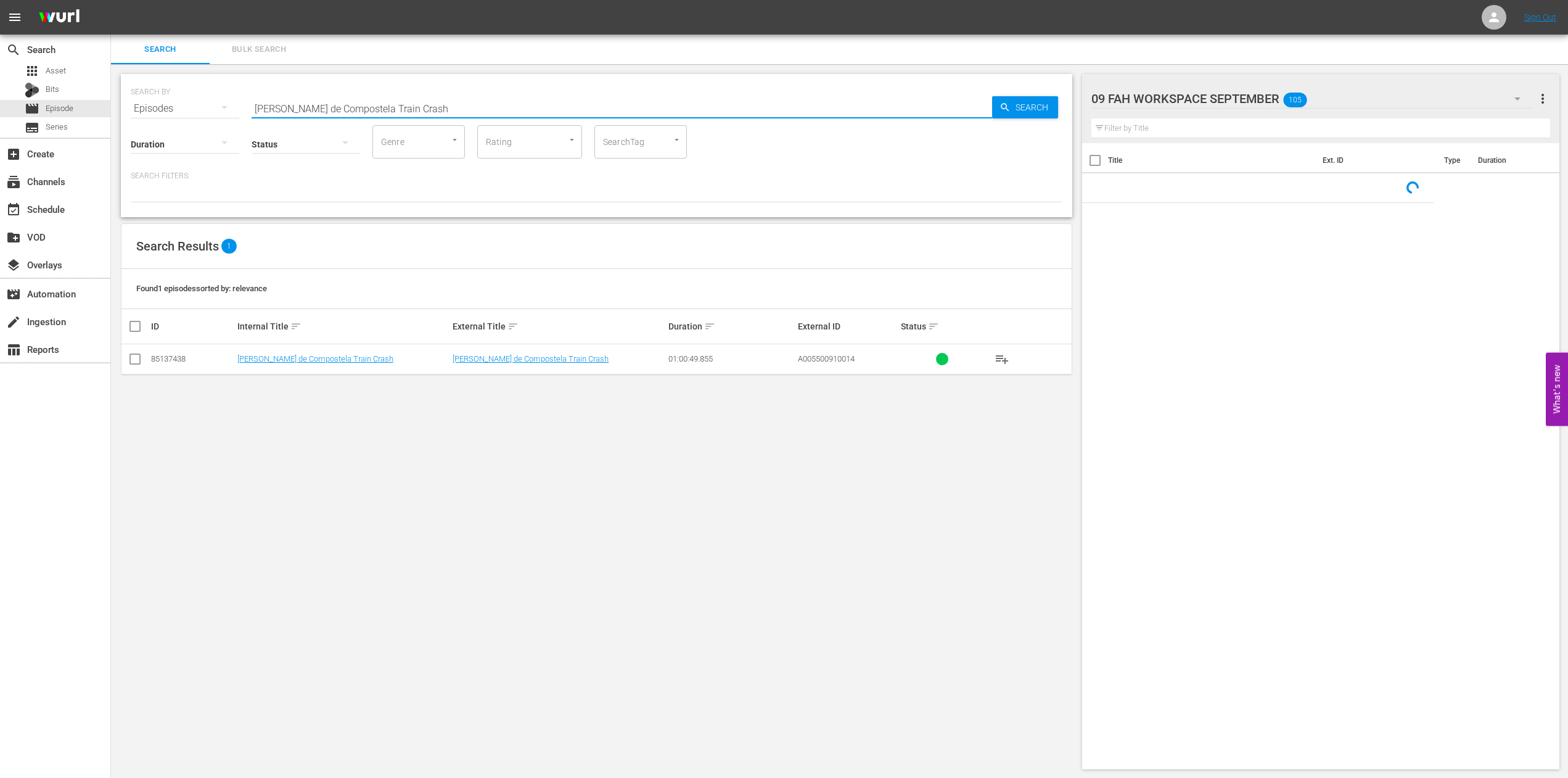
drag, startPoint x: 434, startPoint y: 111, endPoint x: 74, endPoint y: 83, distance: 361.1
click at [252, 94] on input "[PERSON_NAME] de Compostela Train Crash" at bounding box center [622, 109] width 740 height 30
type input "o"
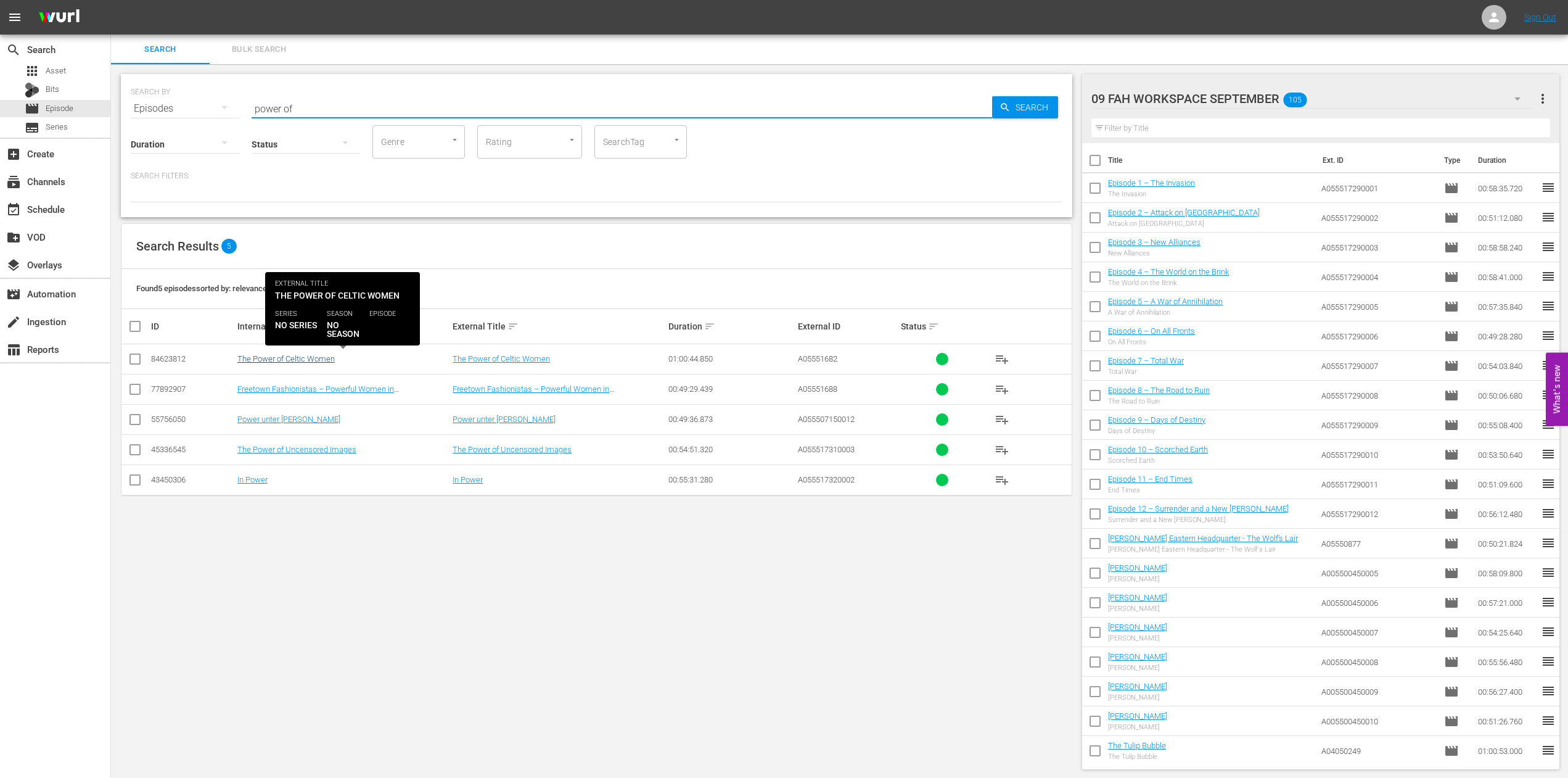
type input "power of"
click at [307, 358] on link "The Power of Celtic Women" at bounding box center [286, 359] width 98 height 9
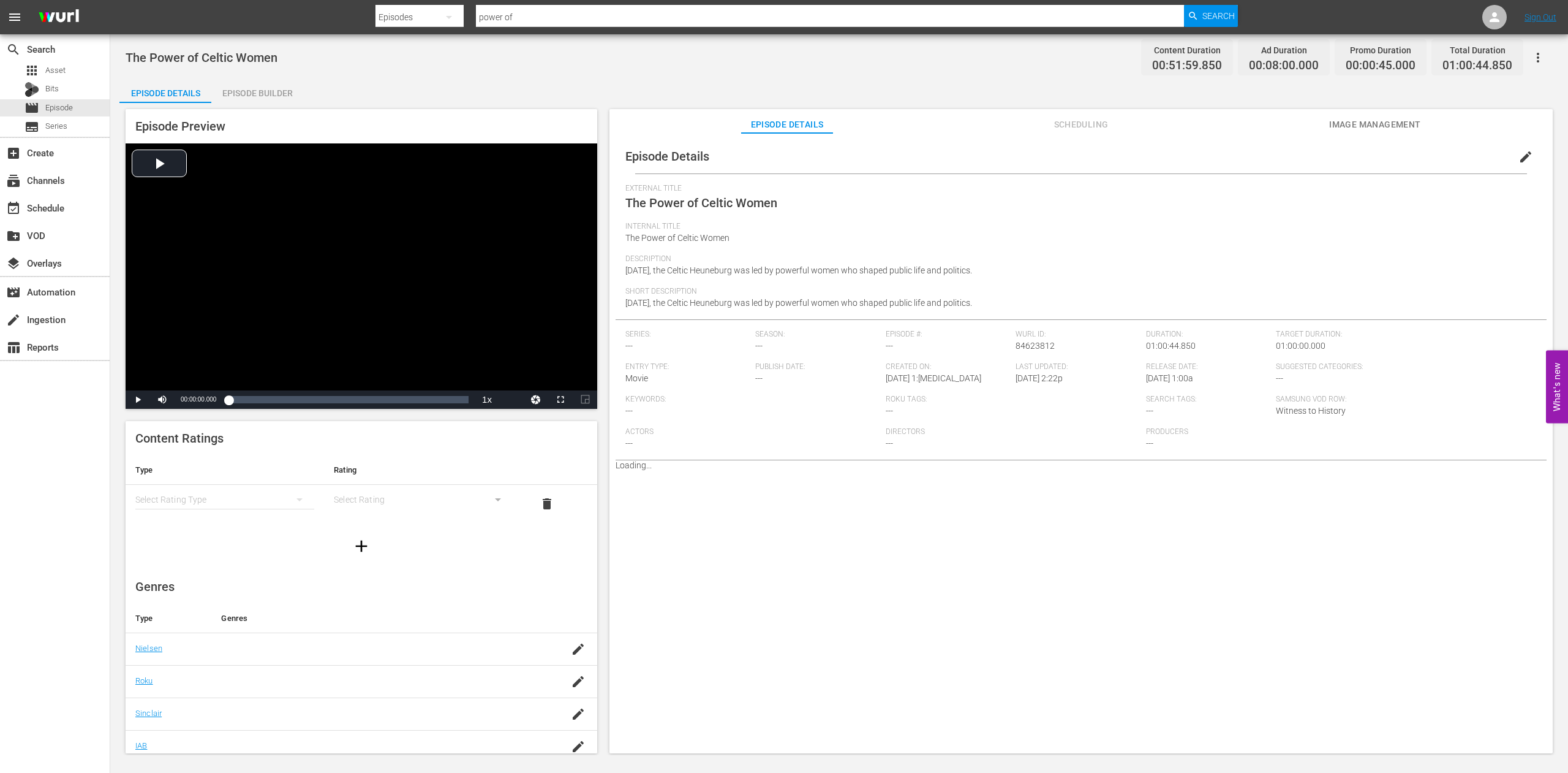
click at [1384, 127] on span "Image Management" at bounding box center [1375, 125] width 92 height 16
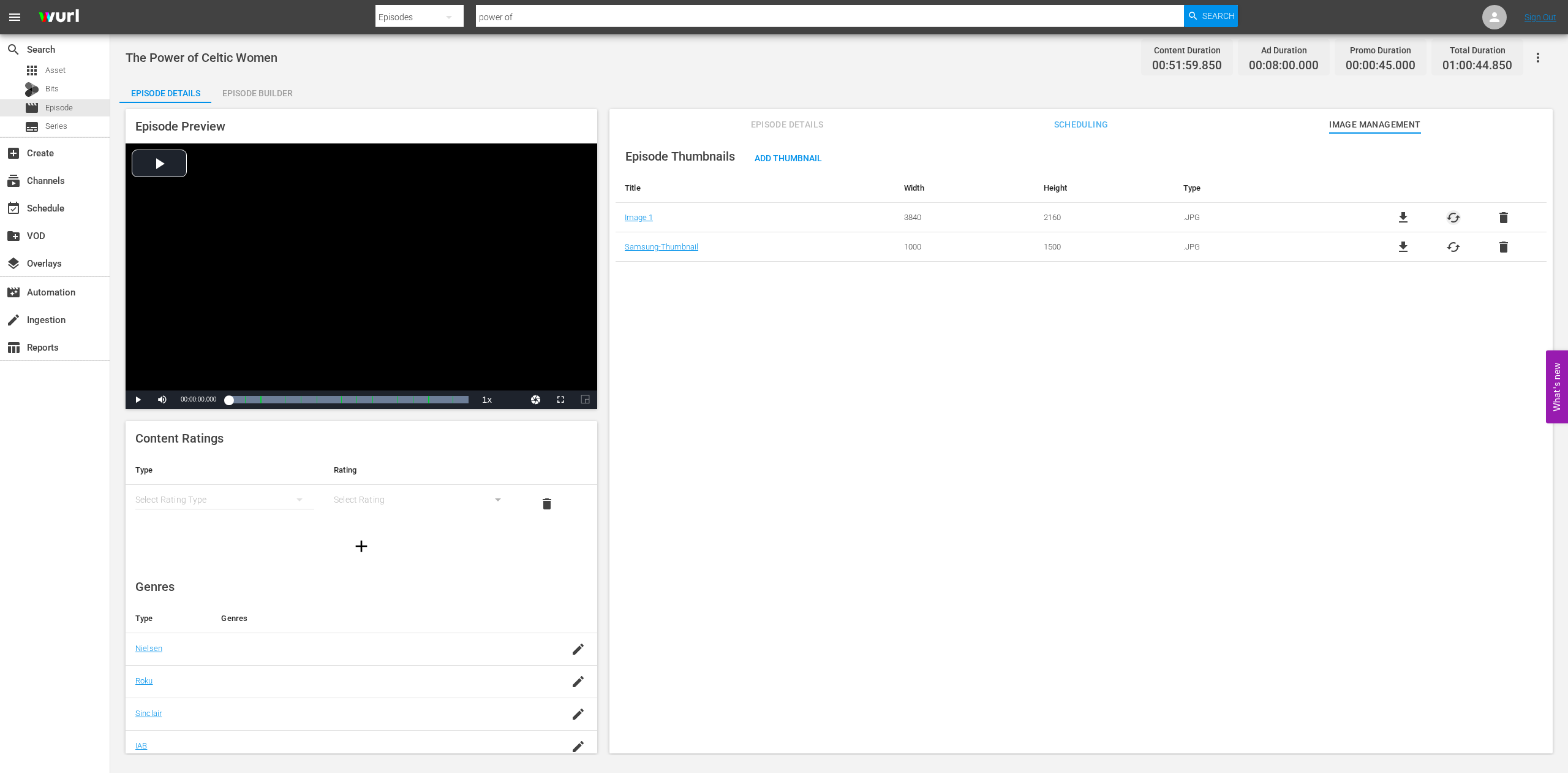
click at [1446, 216] on span "cached" at bounding box center [1453, 218] width 15 height 15
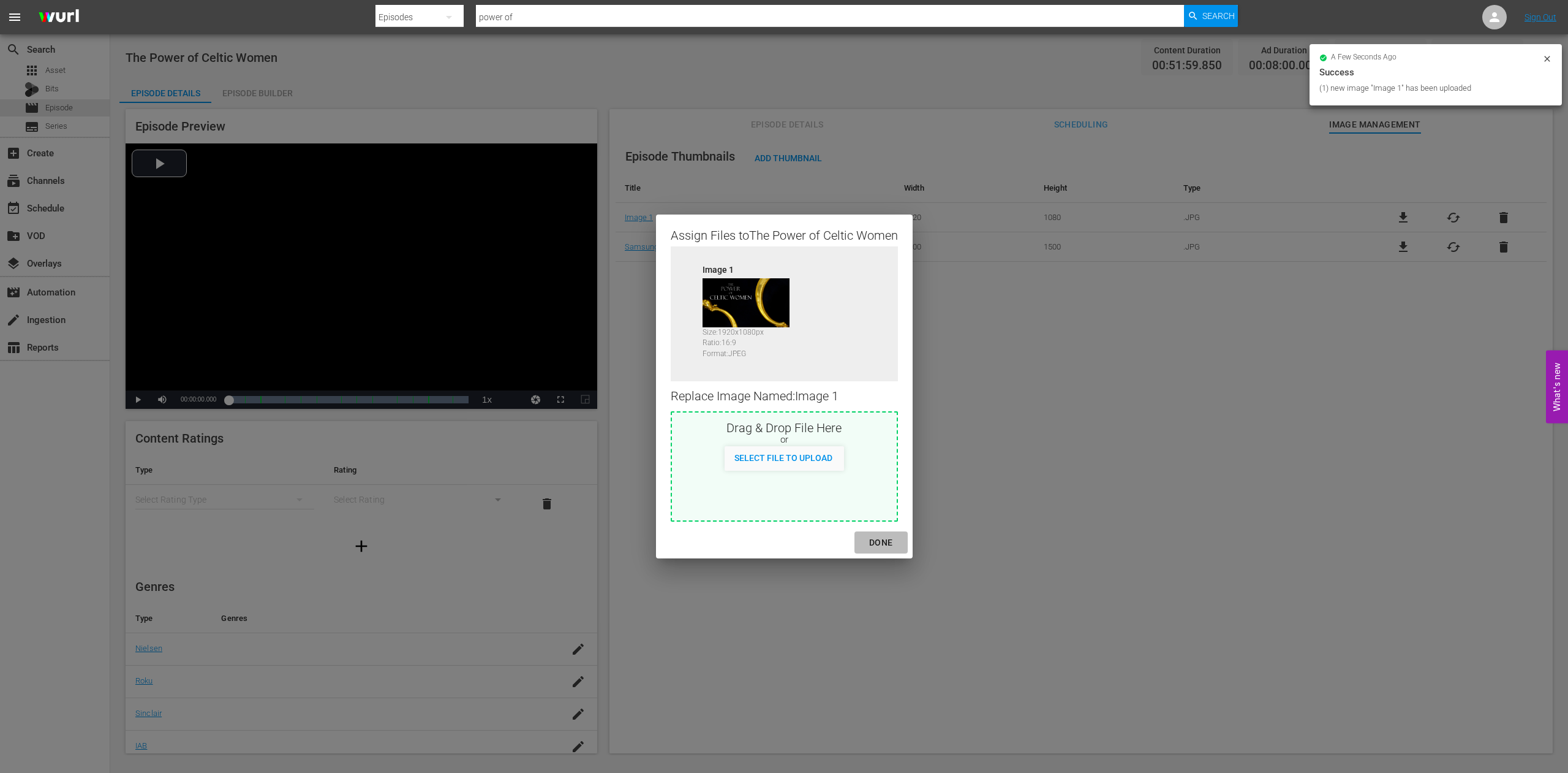
click at [876, 541] on div "DONE" at bounding box center [881, 543] width 43 height 16
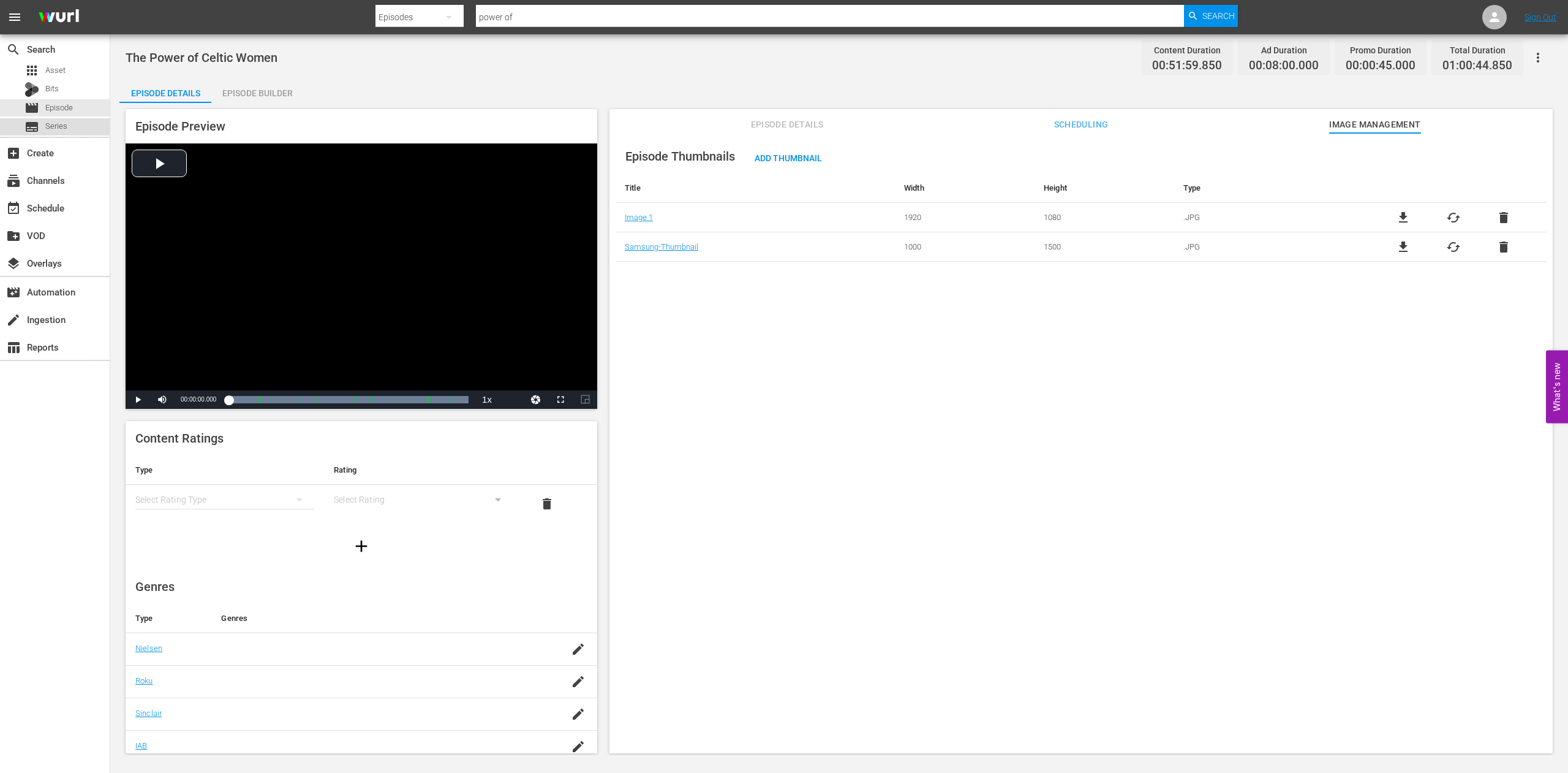
click at [53, 129] on span "Series" at bounding box center [56, 126] width 22 height 12
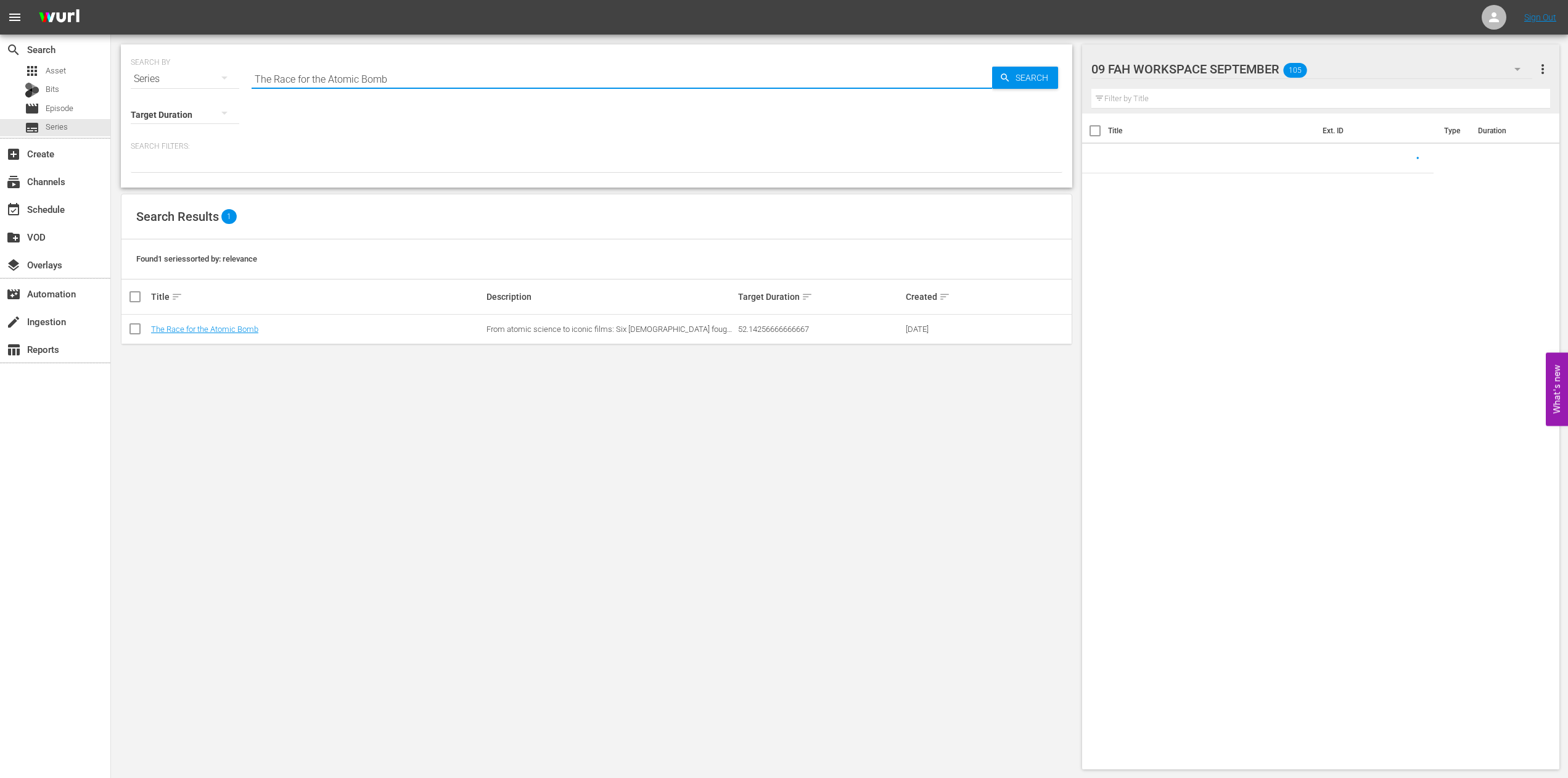
drag, startPoint x: 418, startPoint y: 78, endPoint x: 10, endPoint y: 24, distance: 411.6
click at [252, 64] on input "The Race for the Atomic Bomb" at bounding box center [622, 79] width 740 height 30
paste input "[PERSON_NAME] Displaced War Children"
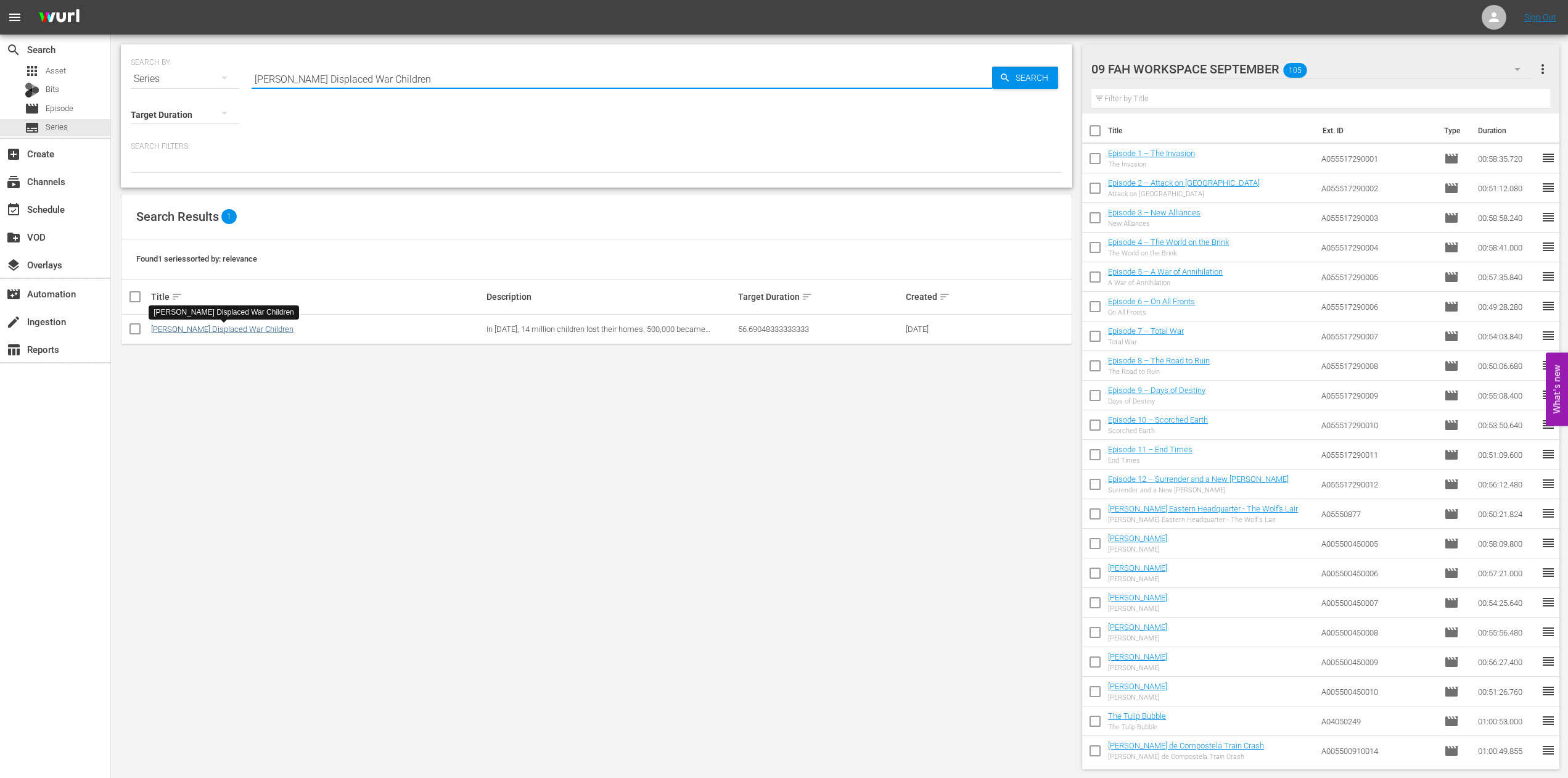
type input "[PERSON_NAME] Displaced War Children"
click at [200, 327] on link "[PERSON_NAME] Displaced War Children" at bounding box center [222, 329] width 142 height 9
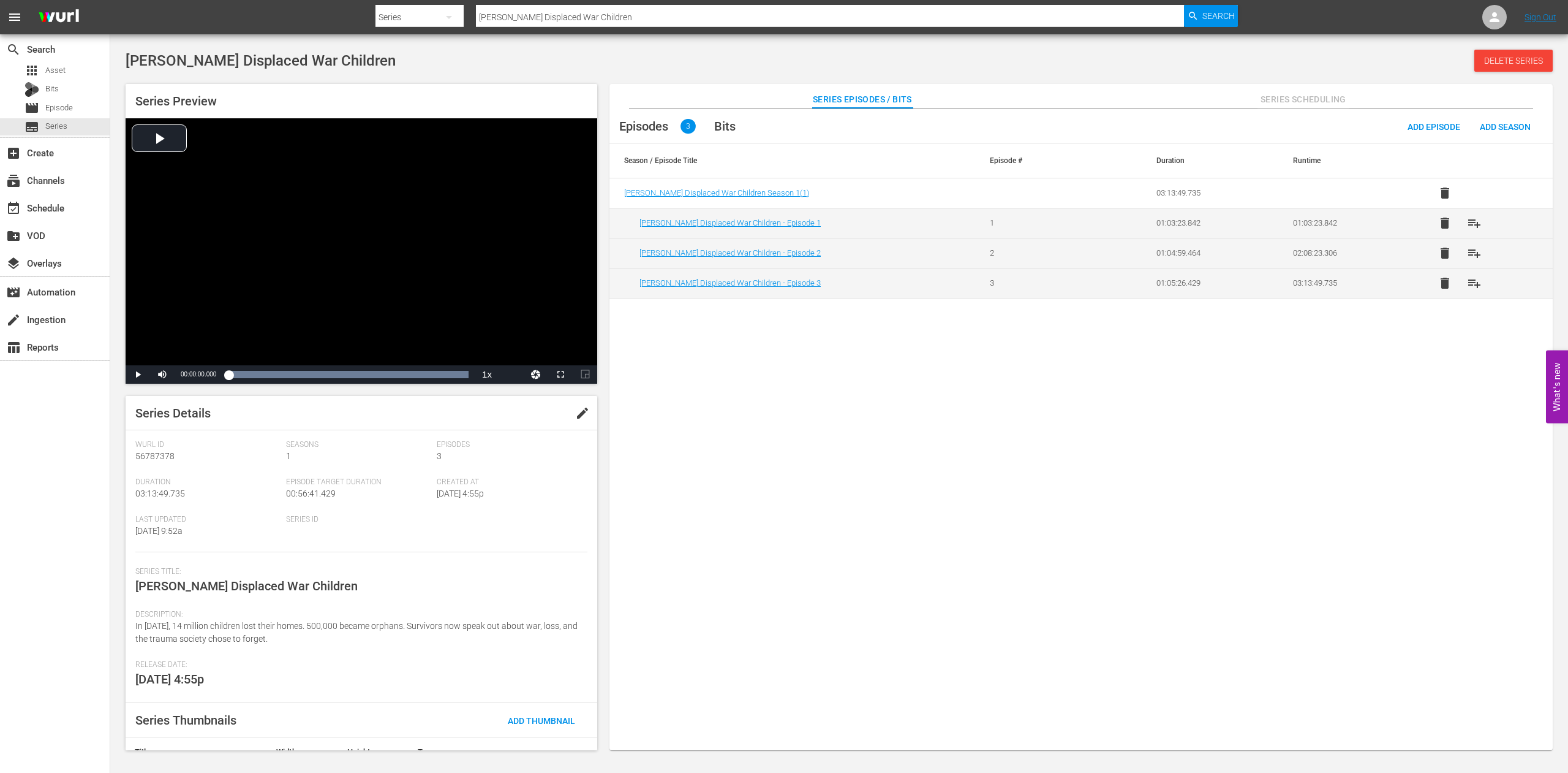
click at [575, 410] on span "edit" at bounding box center [583, 413] width 15 height 15
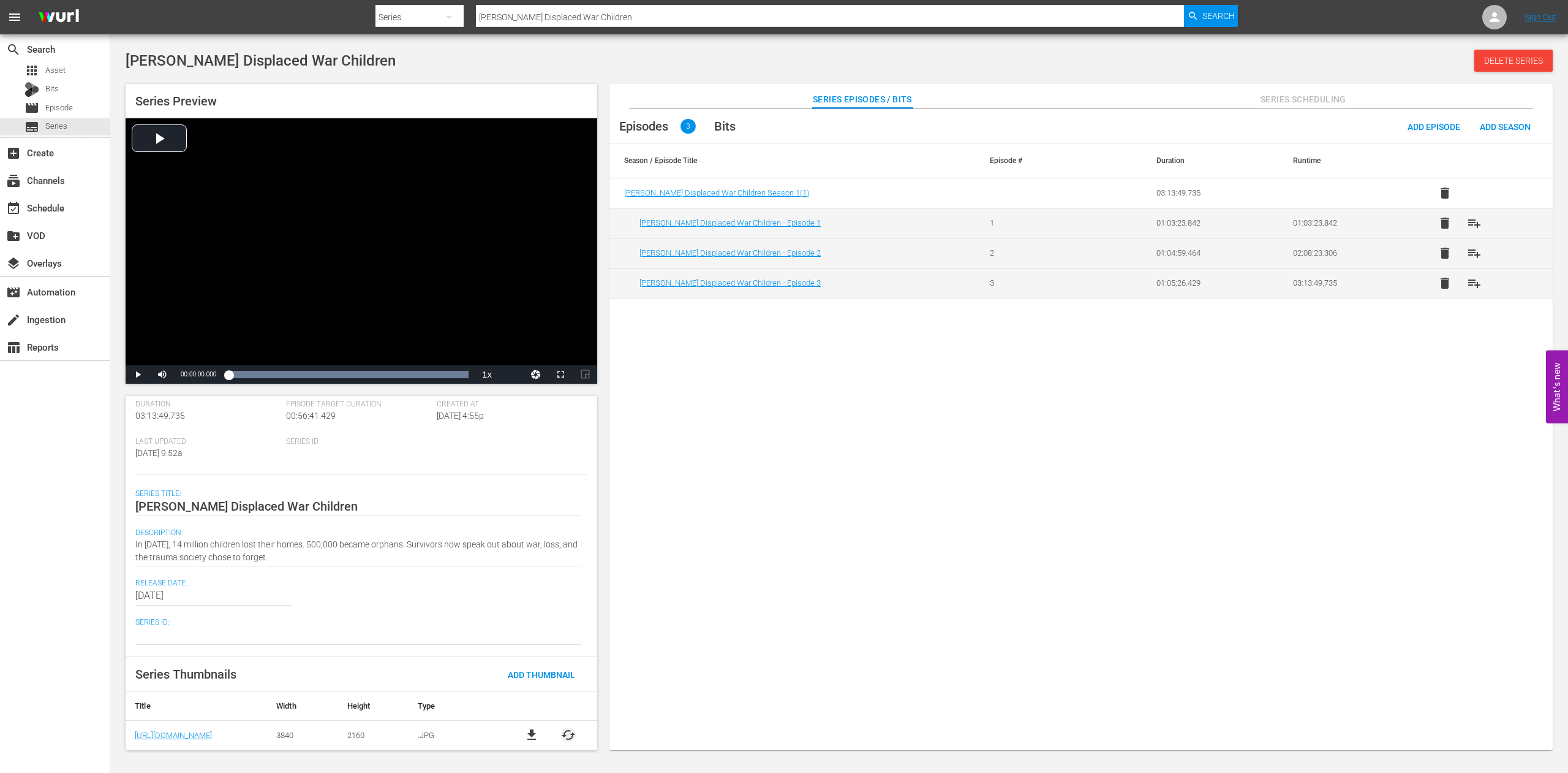
click at [561, 734] on span "cached" at bounding box center [568, 735] width 15 height 15
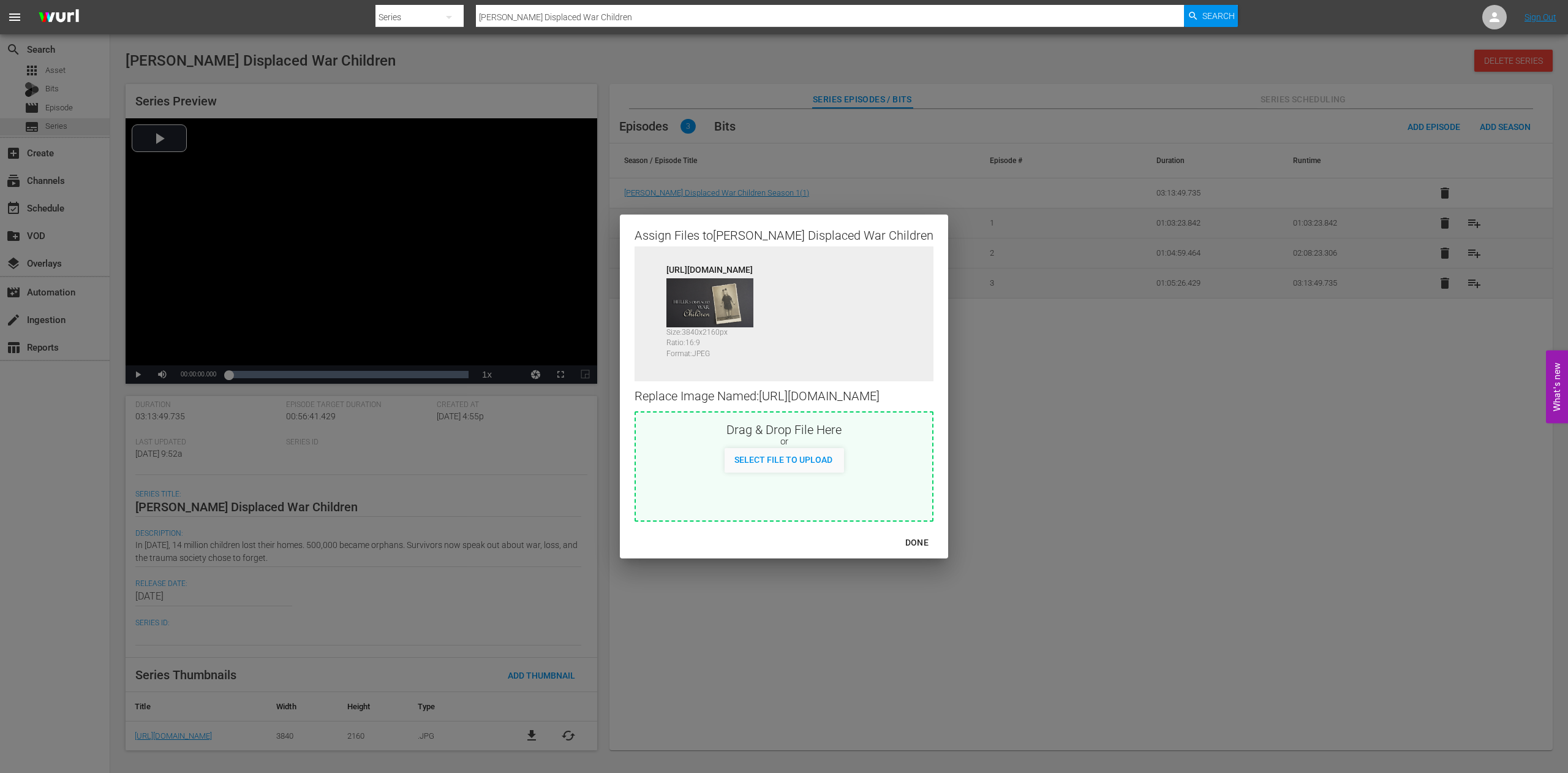
scroll to position [67, 0]
click at [957, 634] on div "Assign Files to [PERSON_NAME] Displaced War Children Source [URL][DOMAIN_NAME] …" at bounding box center [784, 386] width 1539 height 743
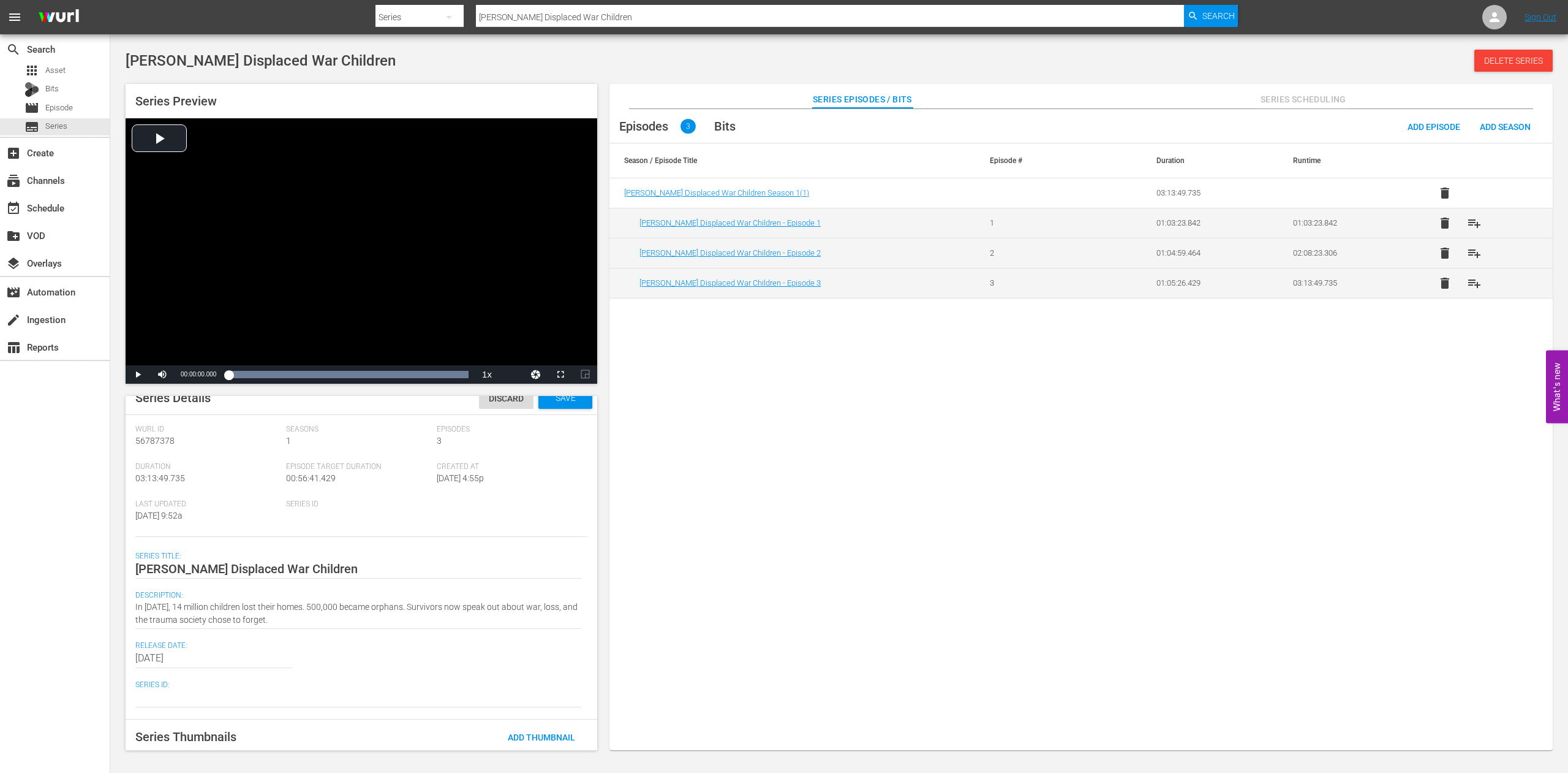
scroll to position [0, 0]
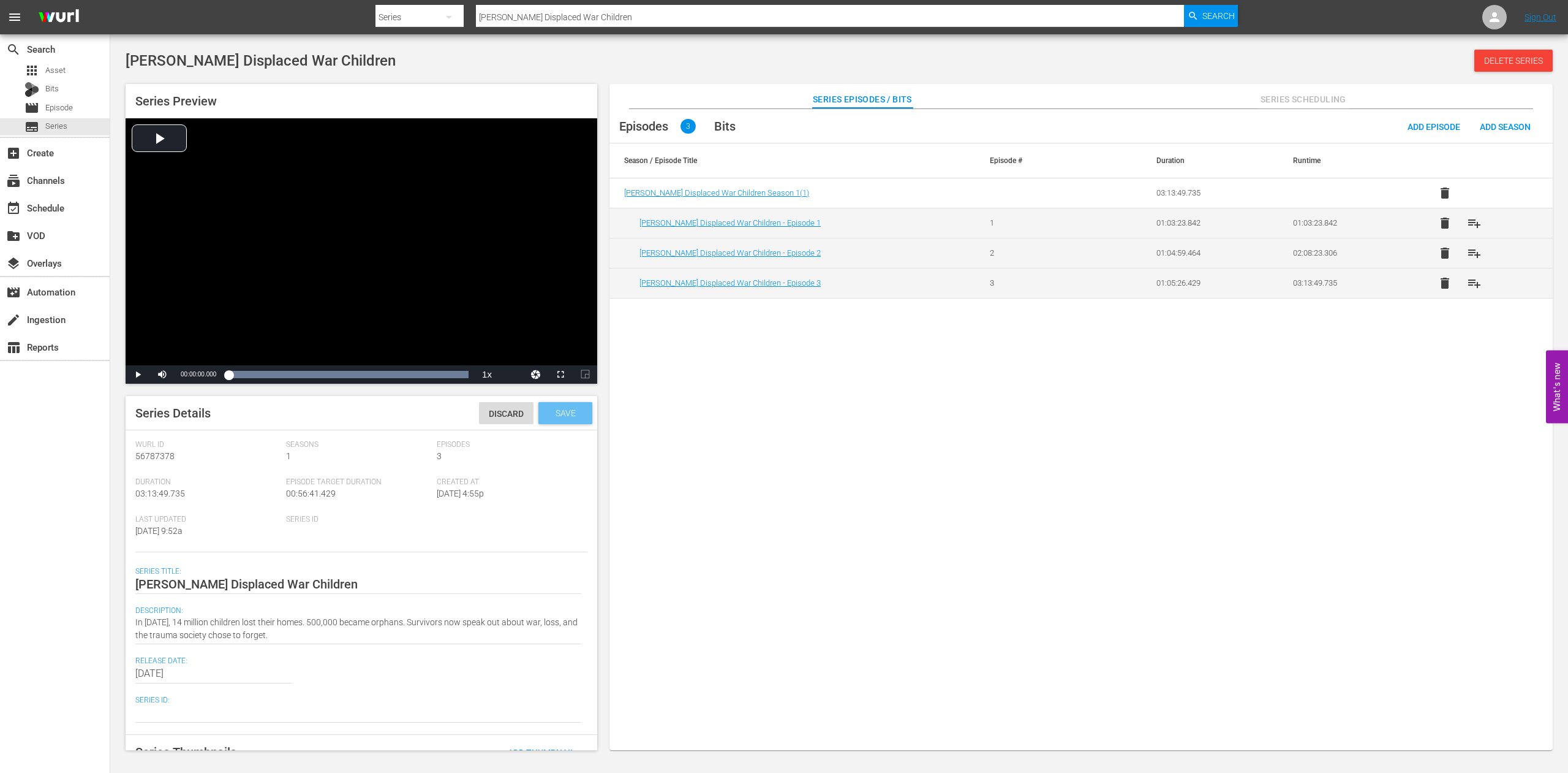
click at [553, 410] on span "Save" at bounding box center [565, 413] width 40 height 10
click at [51, 126] on span "Series" at bounding box center [56, 126] width 22 height 12
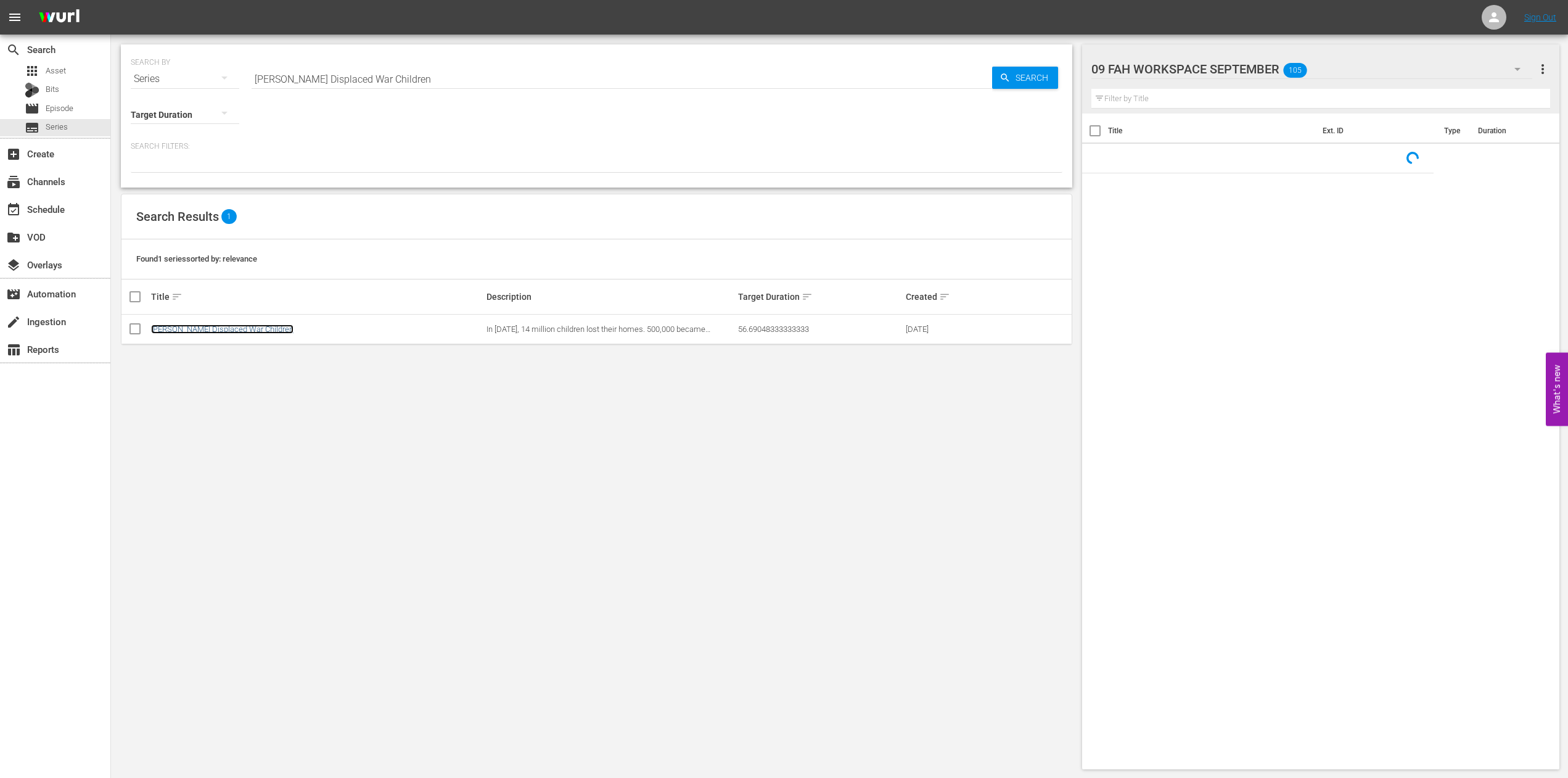
click at [212, 328] on link "[PERSON_NAME] Displaced War Children" at bounding box center [222, 329] width 142 height 9
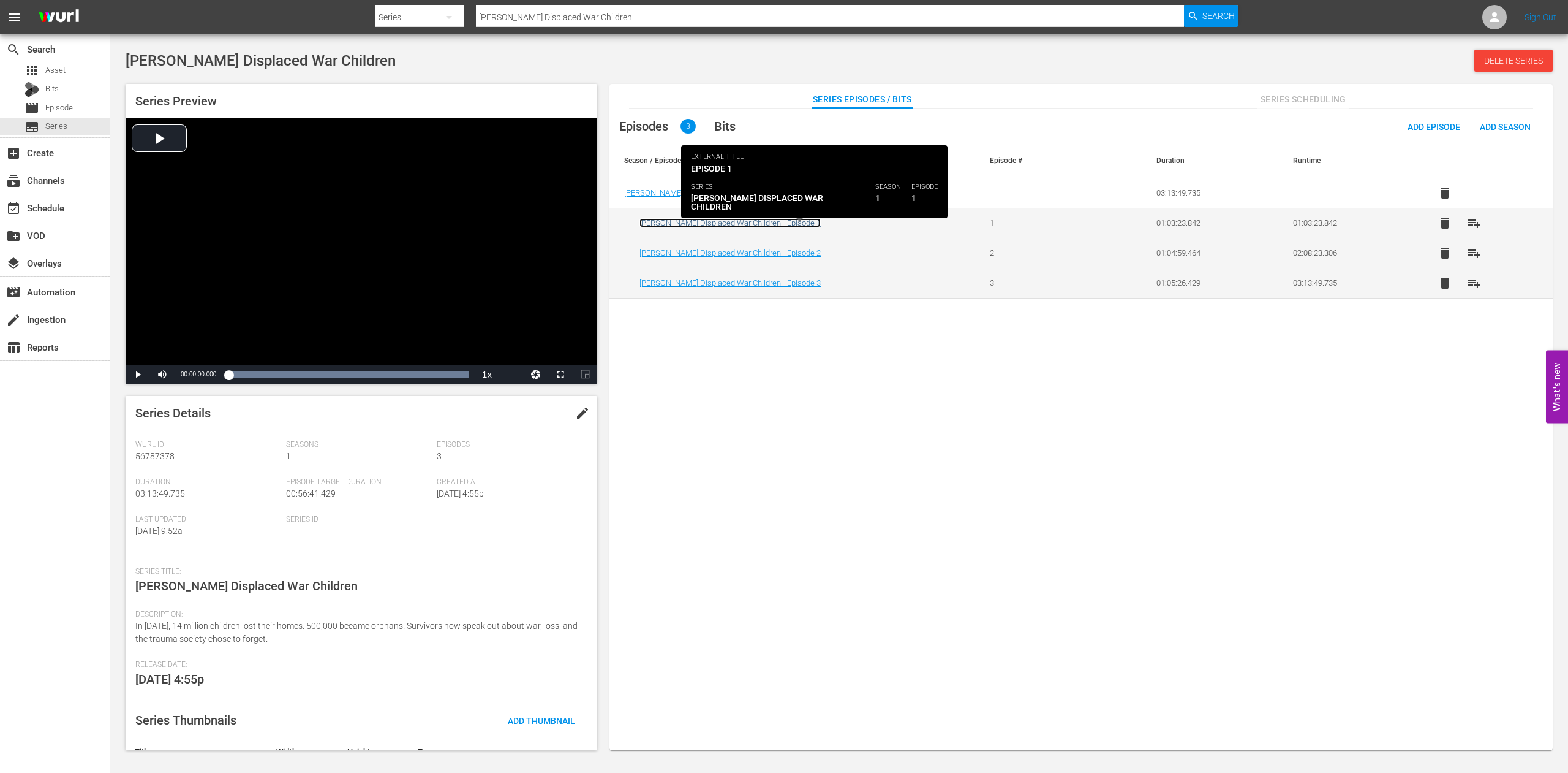
click at [721, 220] on link "[PERSON_NAME] Displaced War Children - Episode 1" at bounding box center [730, 223] width 181 height 9
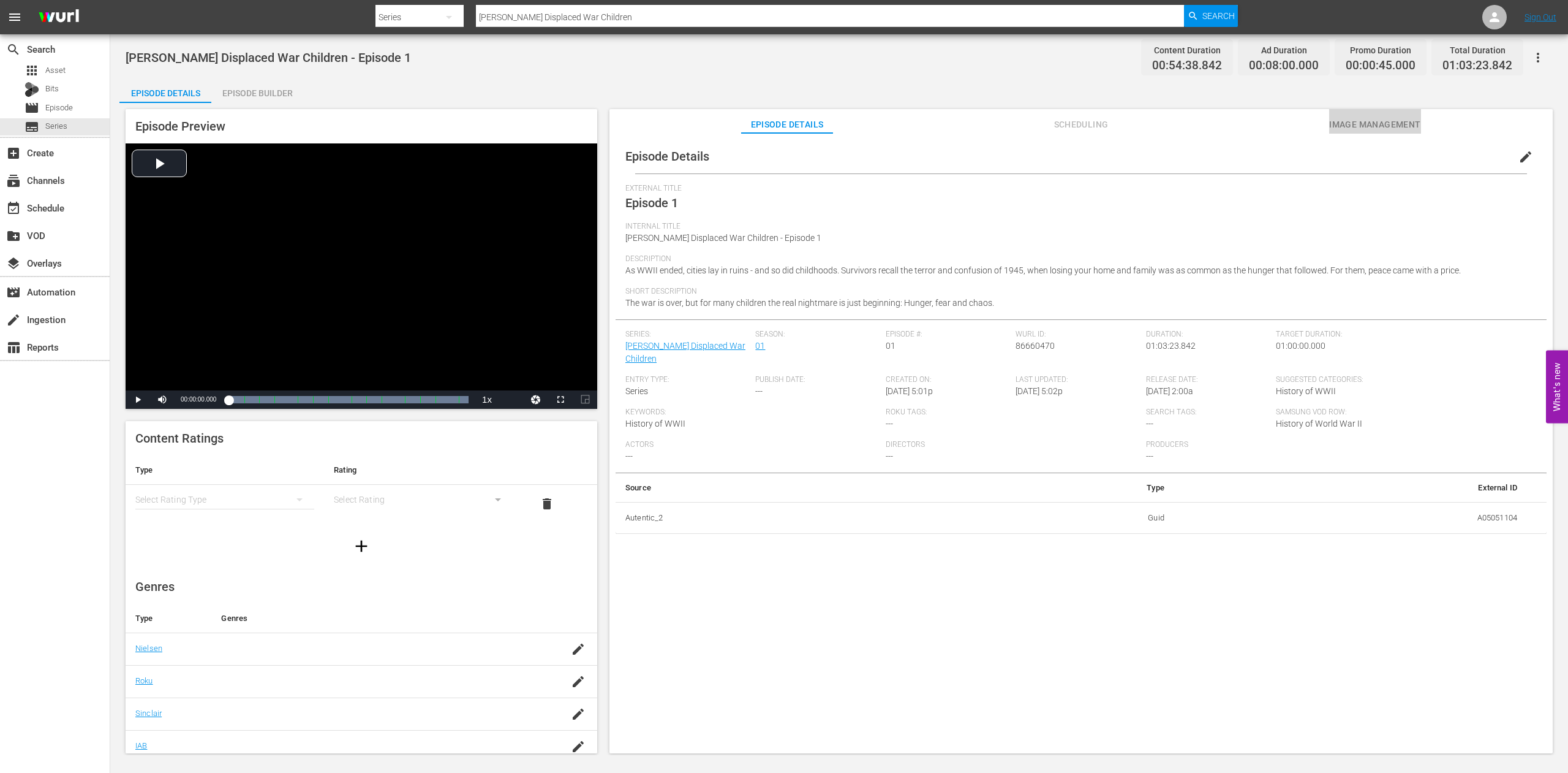
click at [1375, 125] on span "Image Management" at bounding box center [1375, 125] width 92 height 16
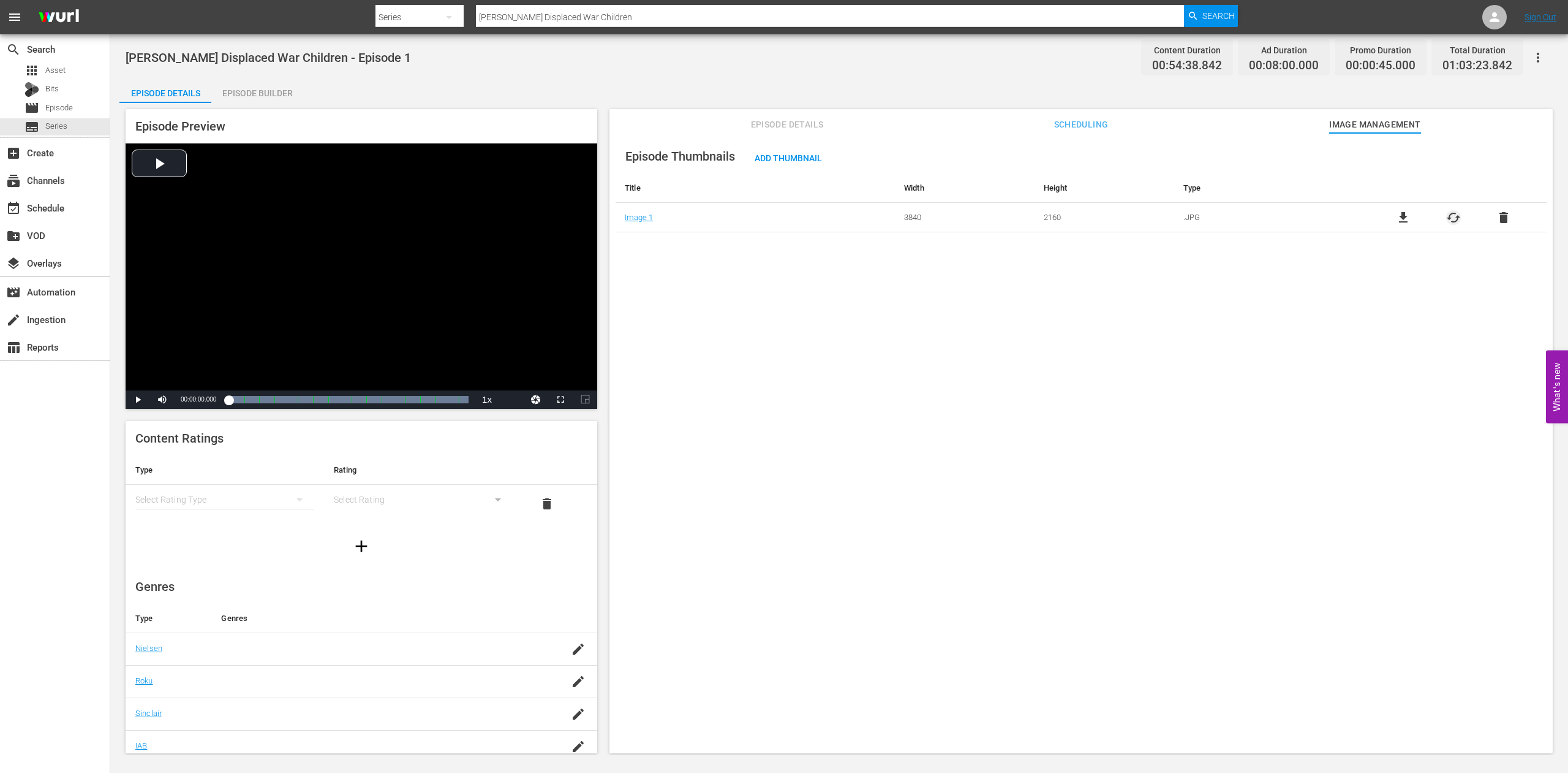
click at [1446, 218] on span "cached" at bounding box center [1453, 218] width 15 height 15
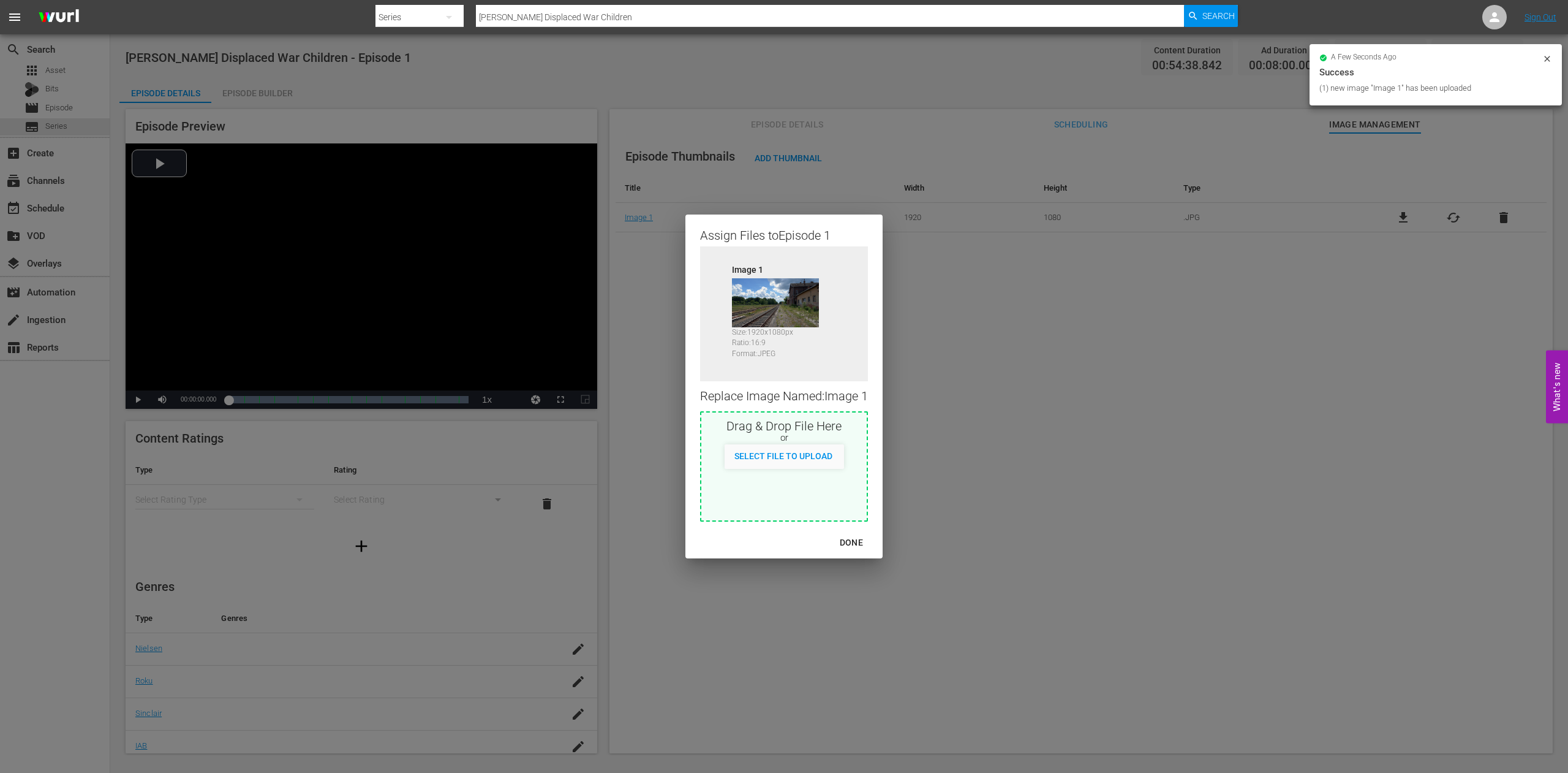
click at [855, 541] on div "DONE" at bounding box center [851, 543] width 43 height 16
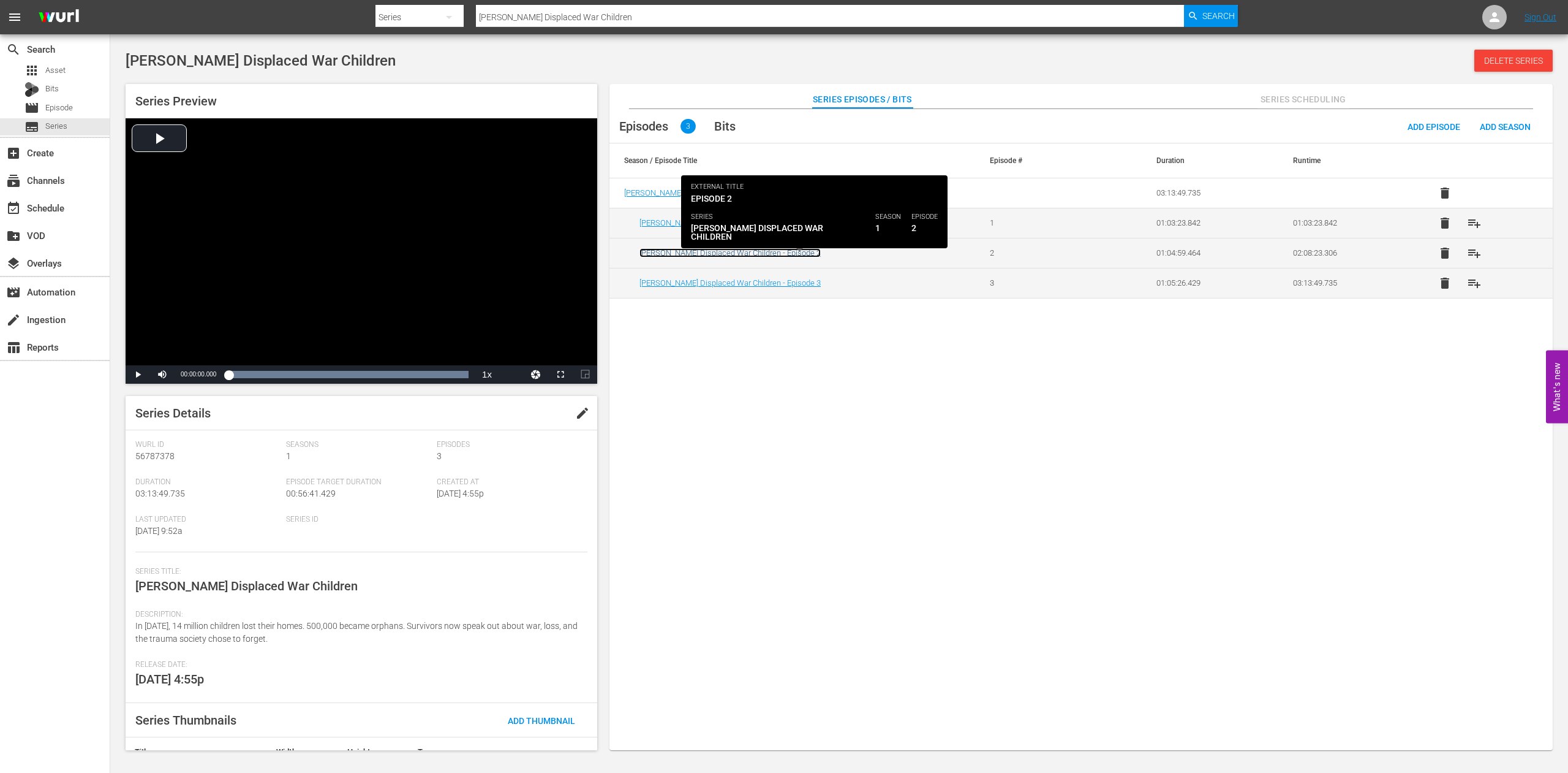
click at [700, 253] on link "[PERSON_NAME] Displaced War Children - Episode 2" at bounding box center [730, 253] width 181 height 9
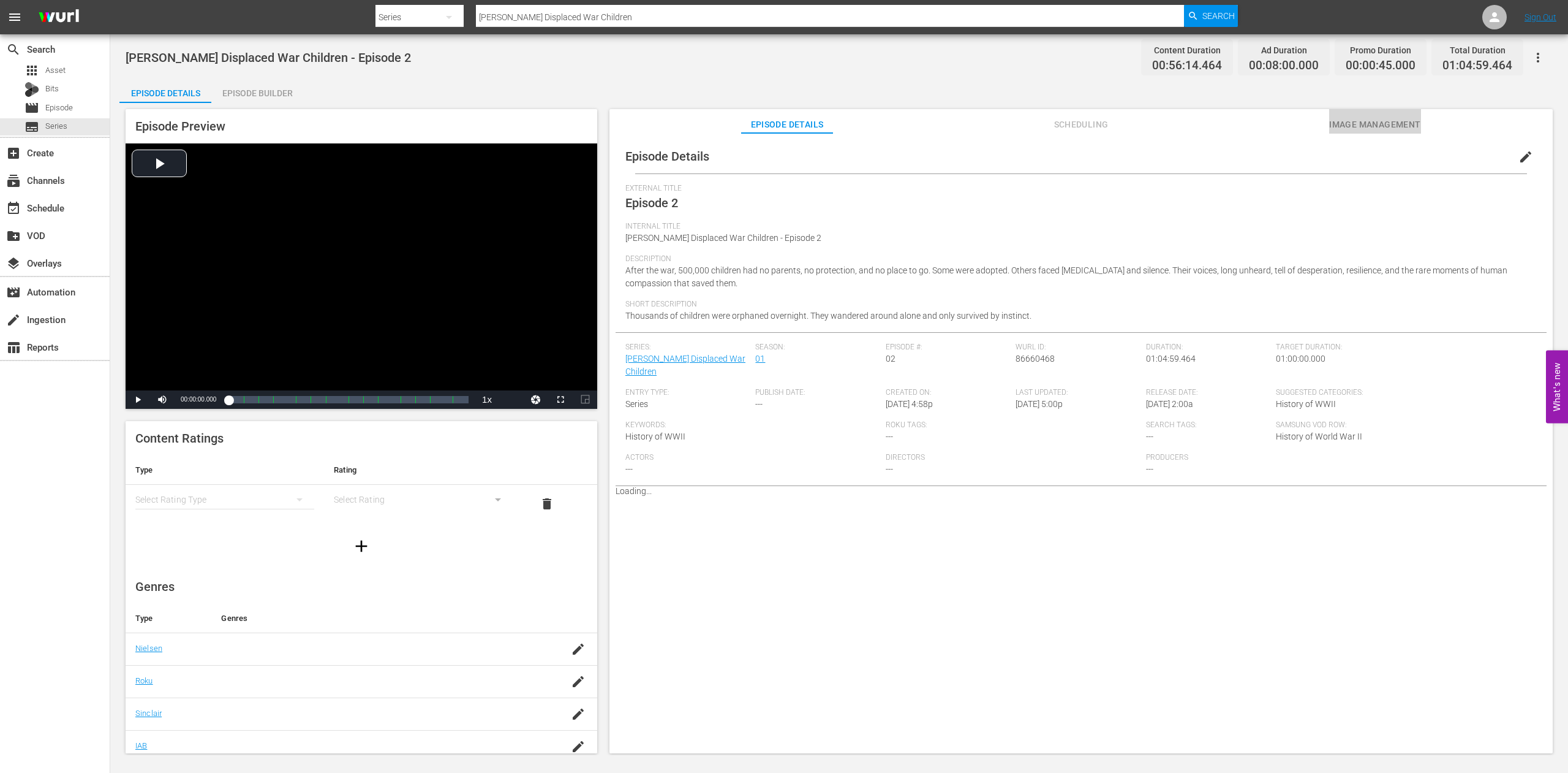
click at [1390, 125] on span "Image Management" at bounding box center [1375, 125] width 92 height 16
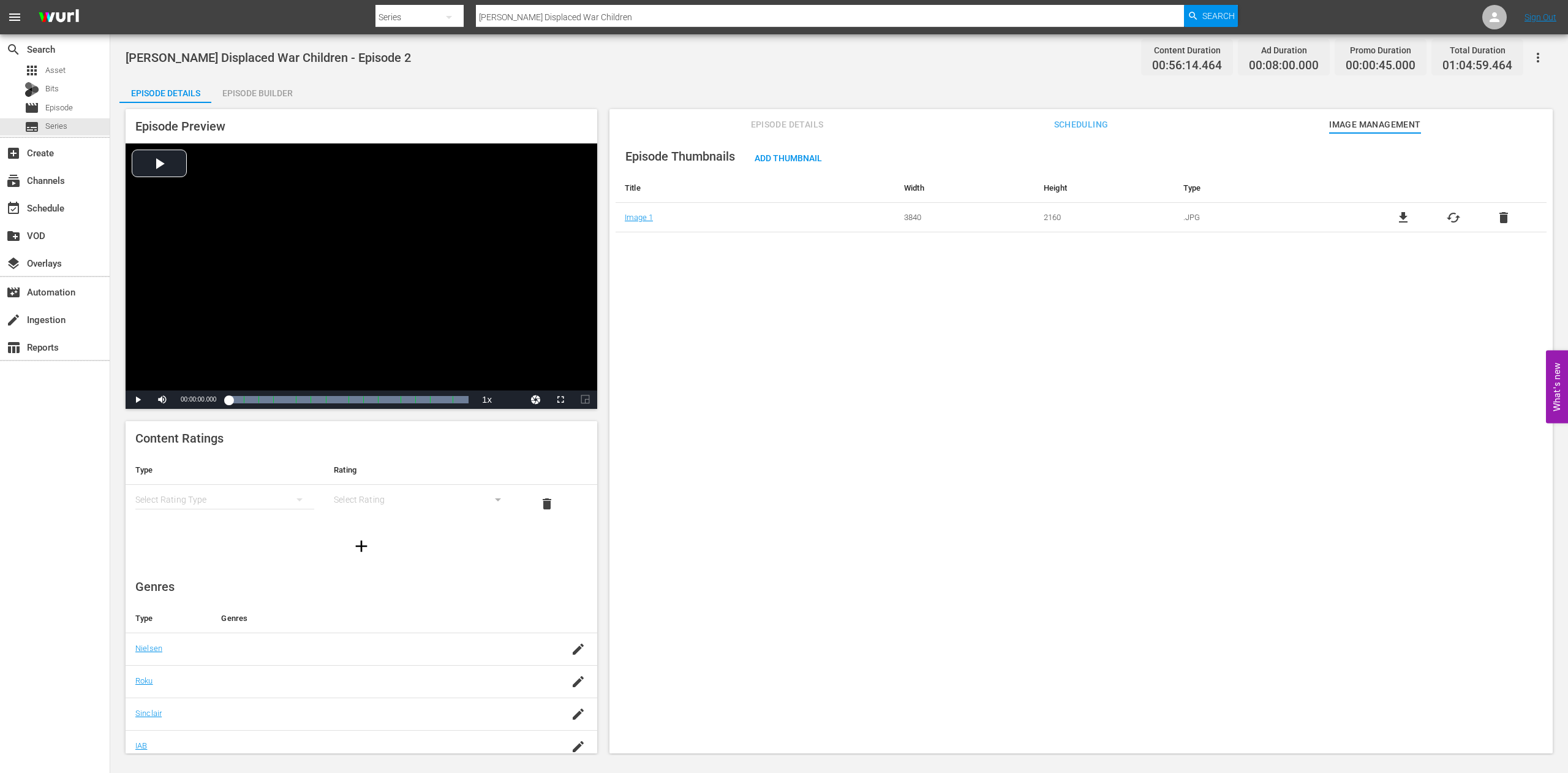
click at [1446, 216] on span "cached" at bounding box center [1453, 218] width 15 height 15
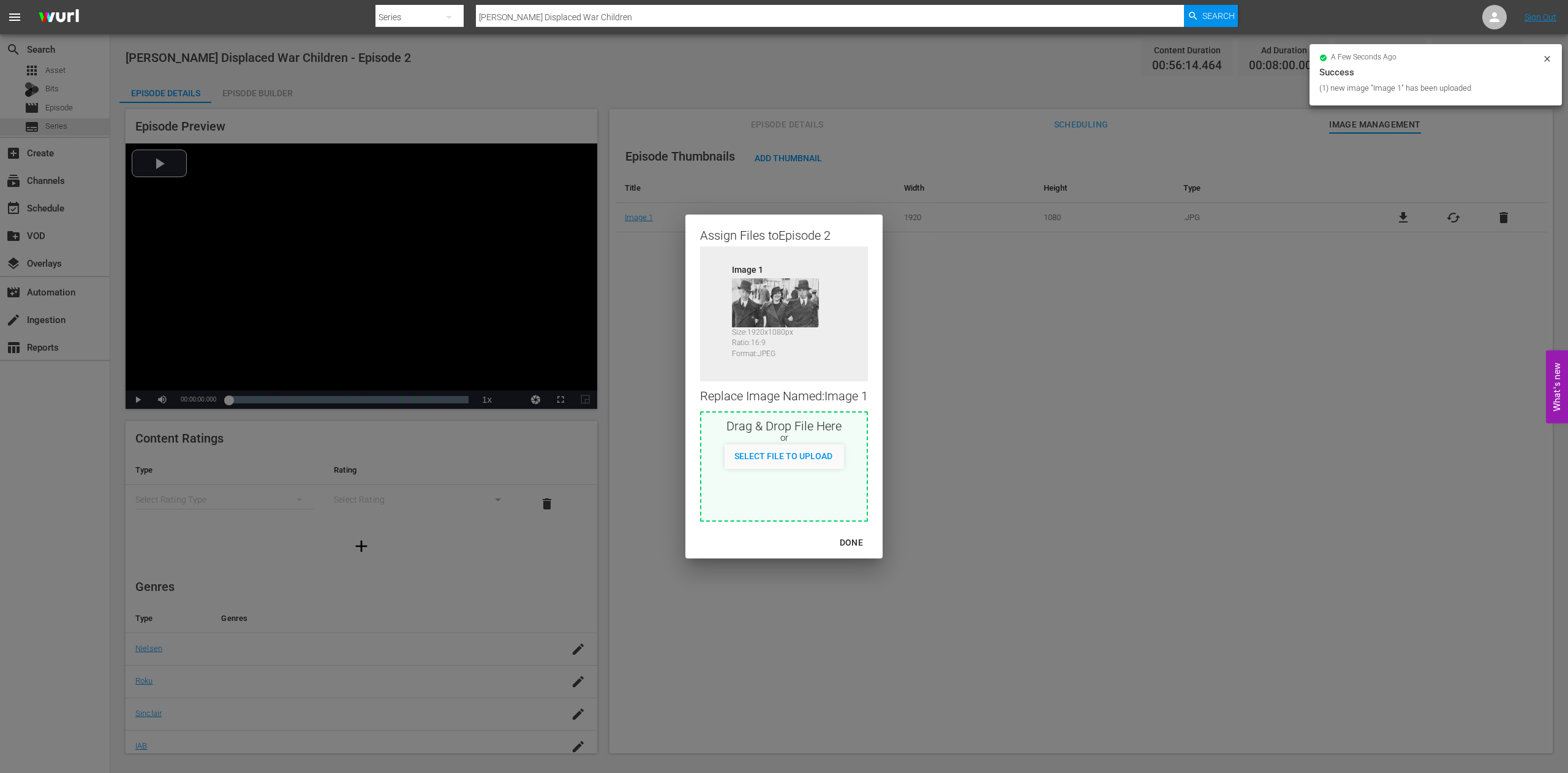
click at [849, 540] on div "DONE" at bounding box center [851, 543] width 43 height 16
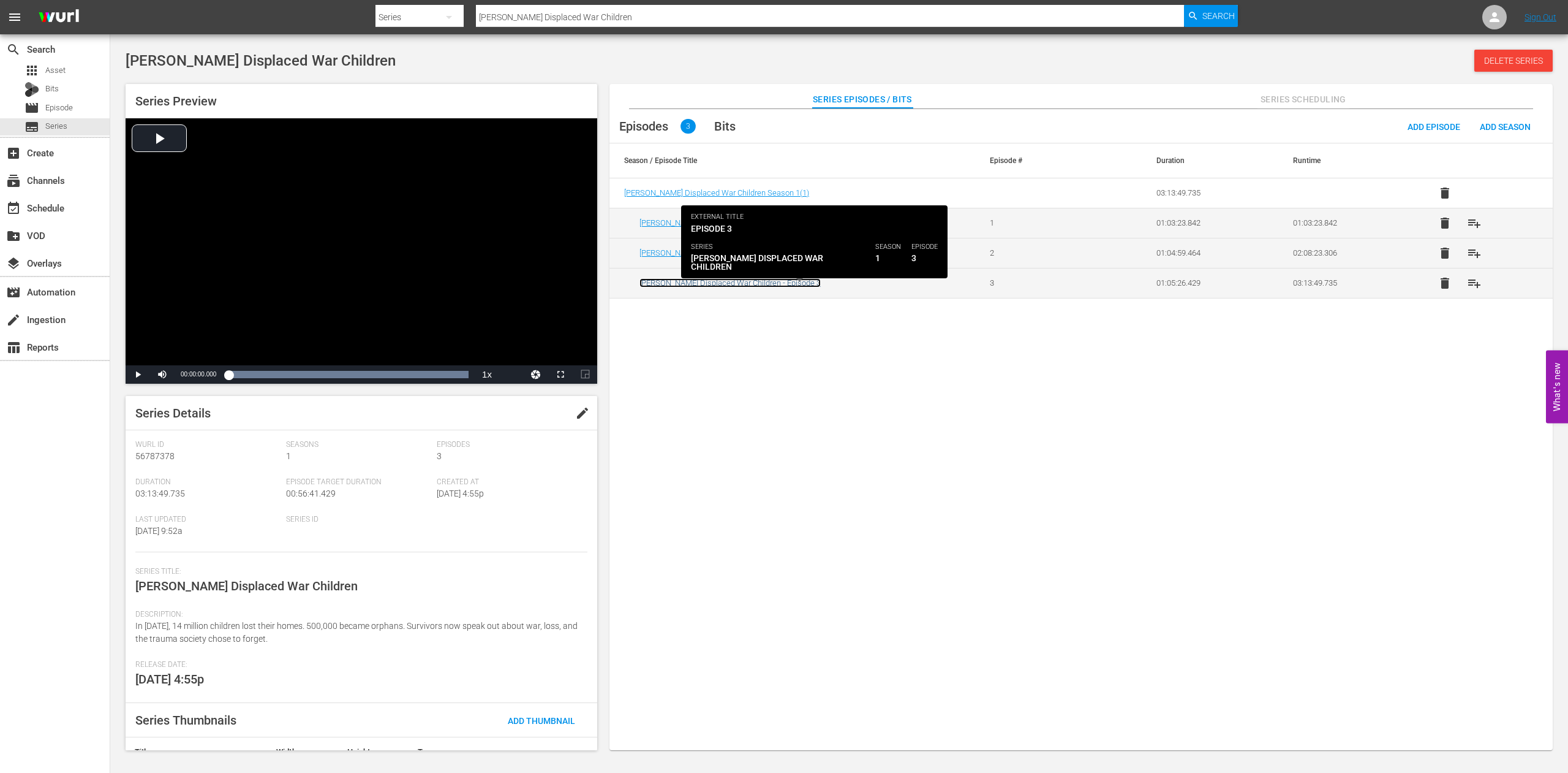
click at [692, 281] on link "[PERSON_NAME] Displaced War Children - Episode 3" at bounding box center [730, 283] width 181 height 9
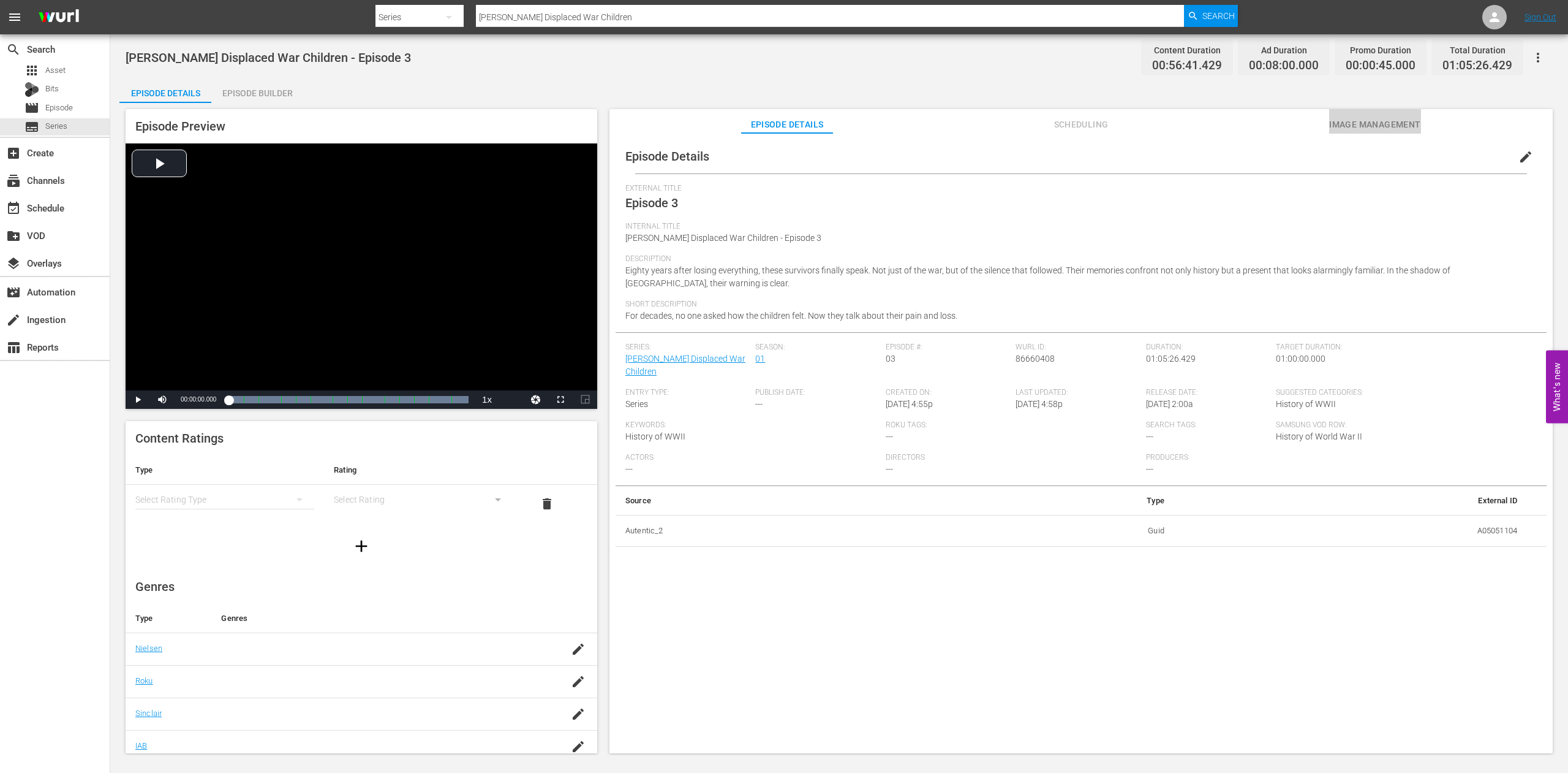
click at [1384, 127] on span "Image Management" at bounding box center [1375, 125] width 92 height 16
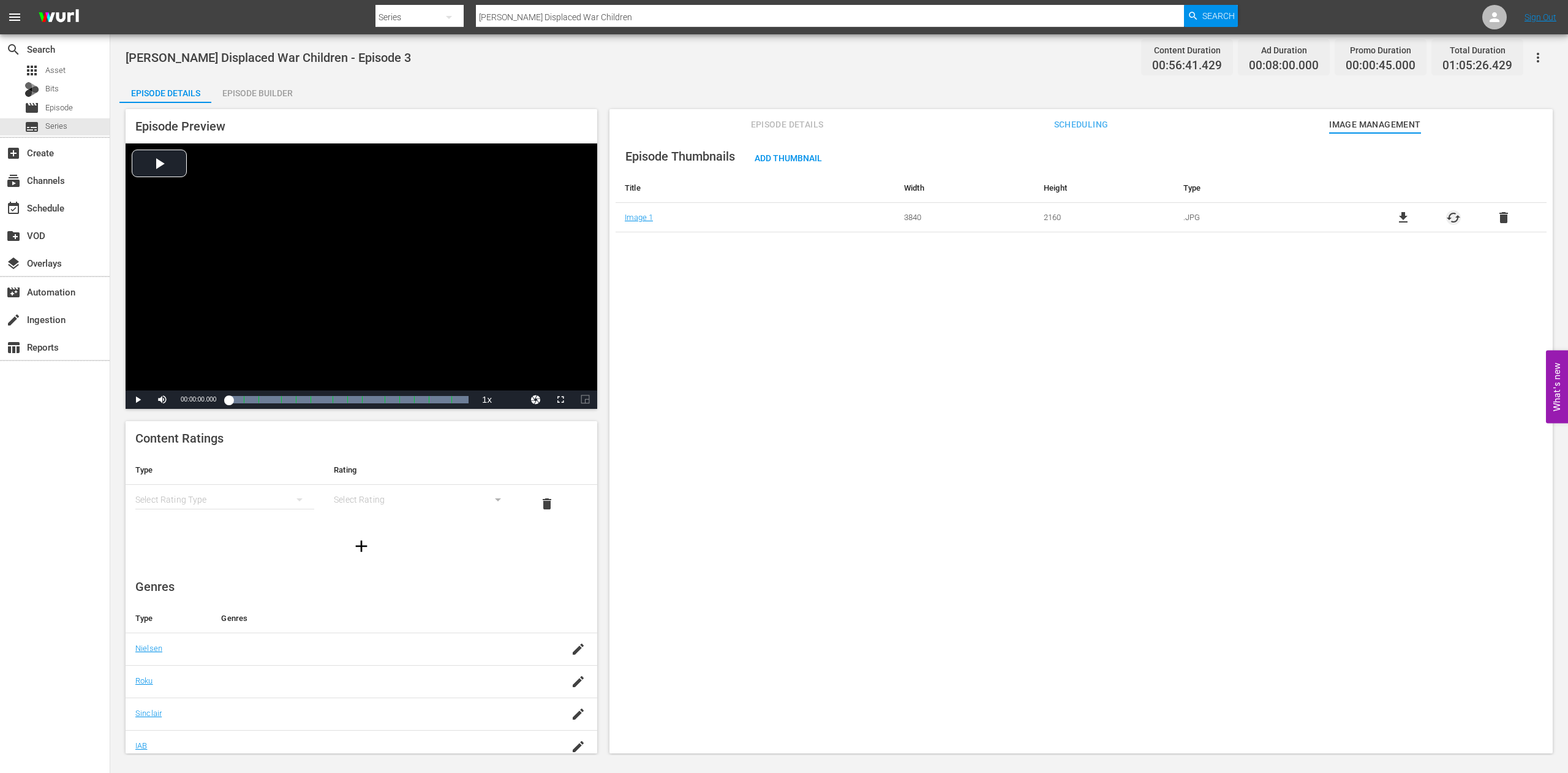
click at [1449, 220] on span "cached" at bounding box center [1453, 218] width 15 height 15
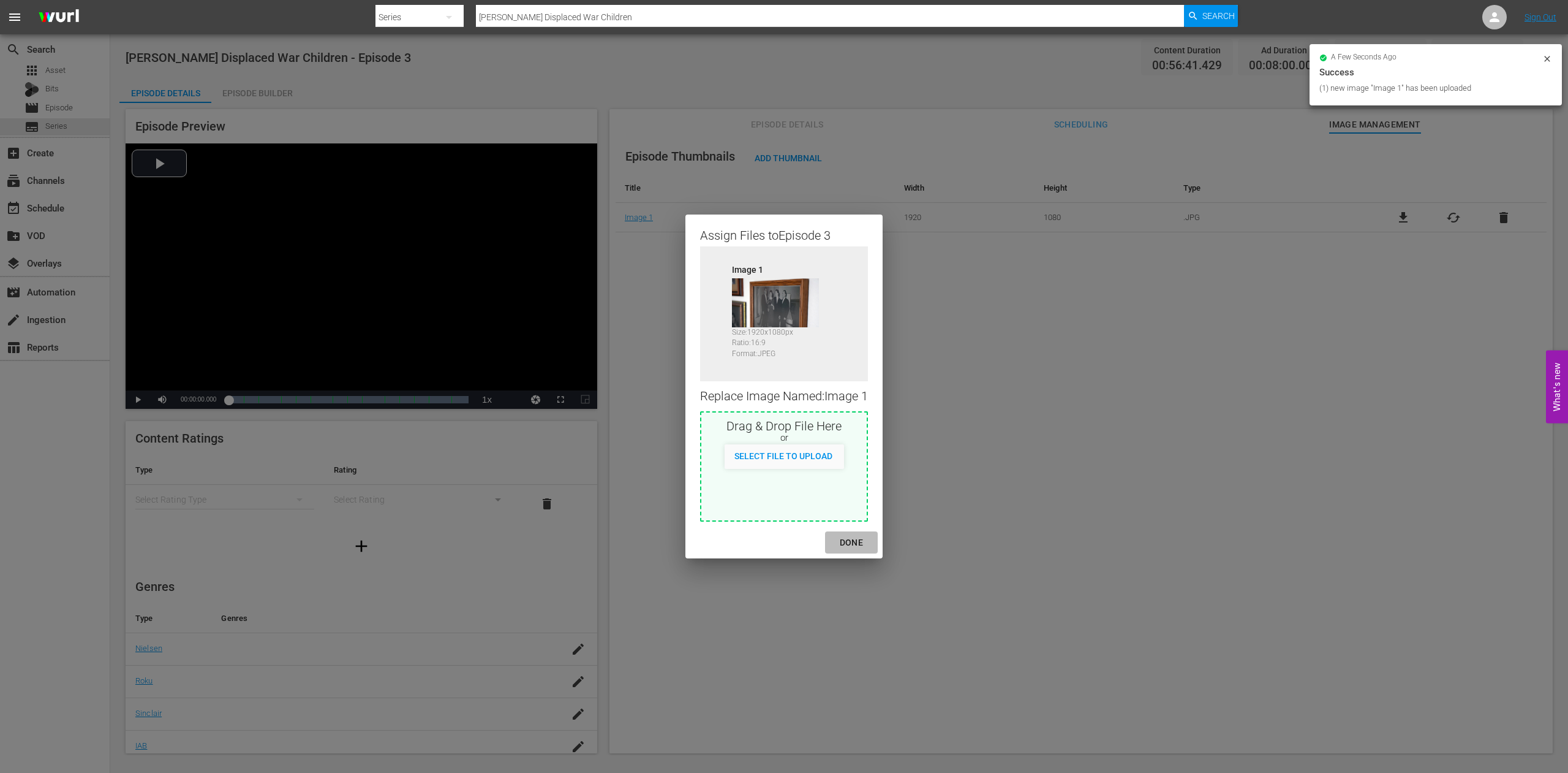
click at [853, 540] on div "DONE" at bounding box center [851, 543] width 43 height 16
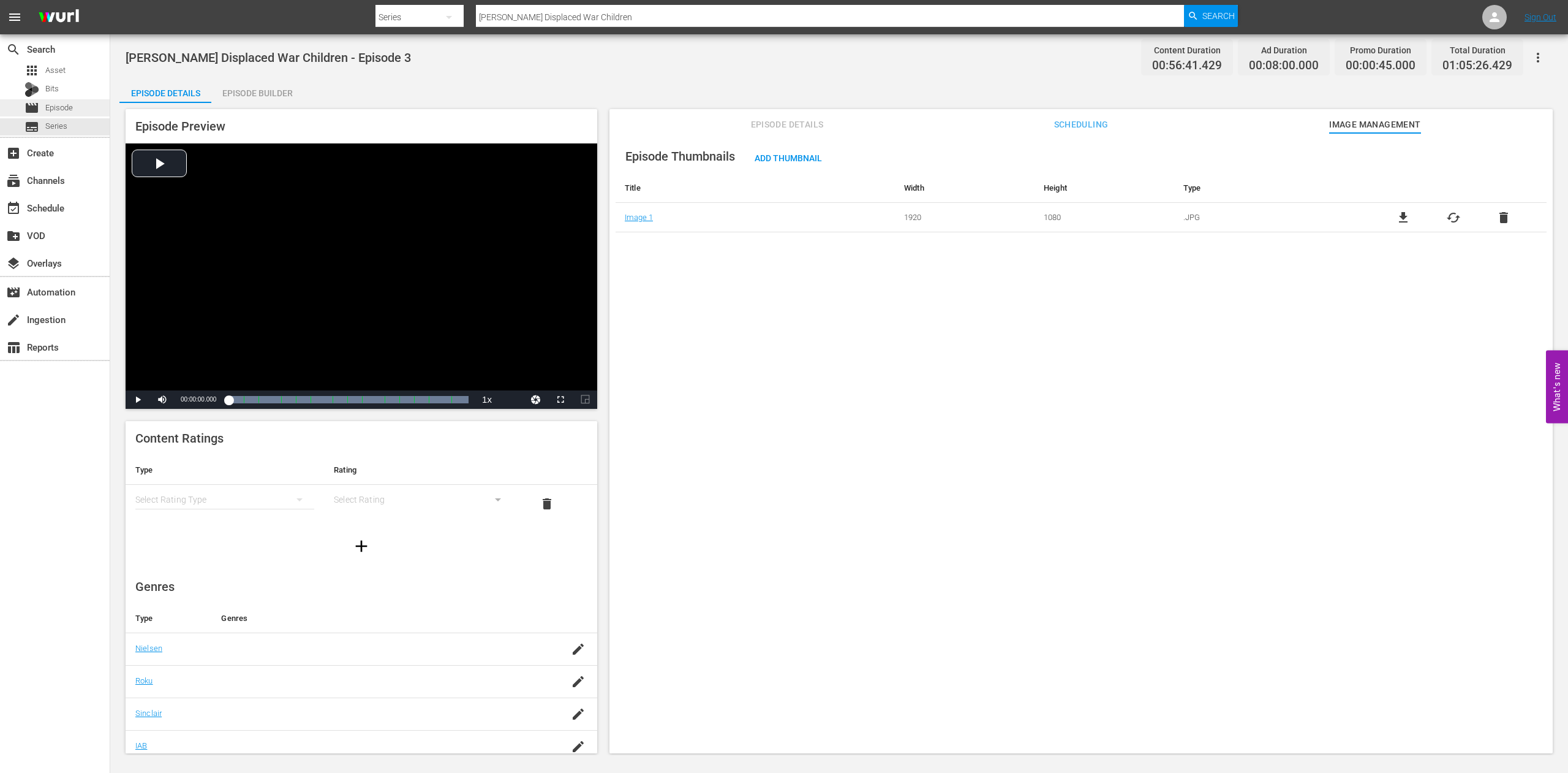
click at [64, 106] on span "Episode" at bounding box center [59, 108] width 28 height 12
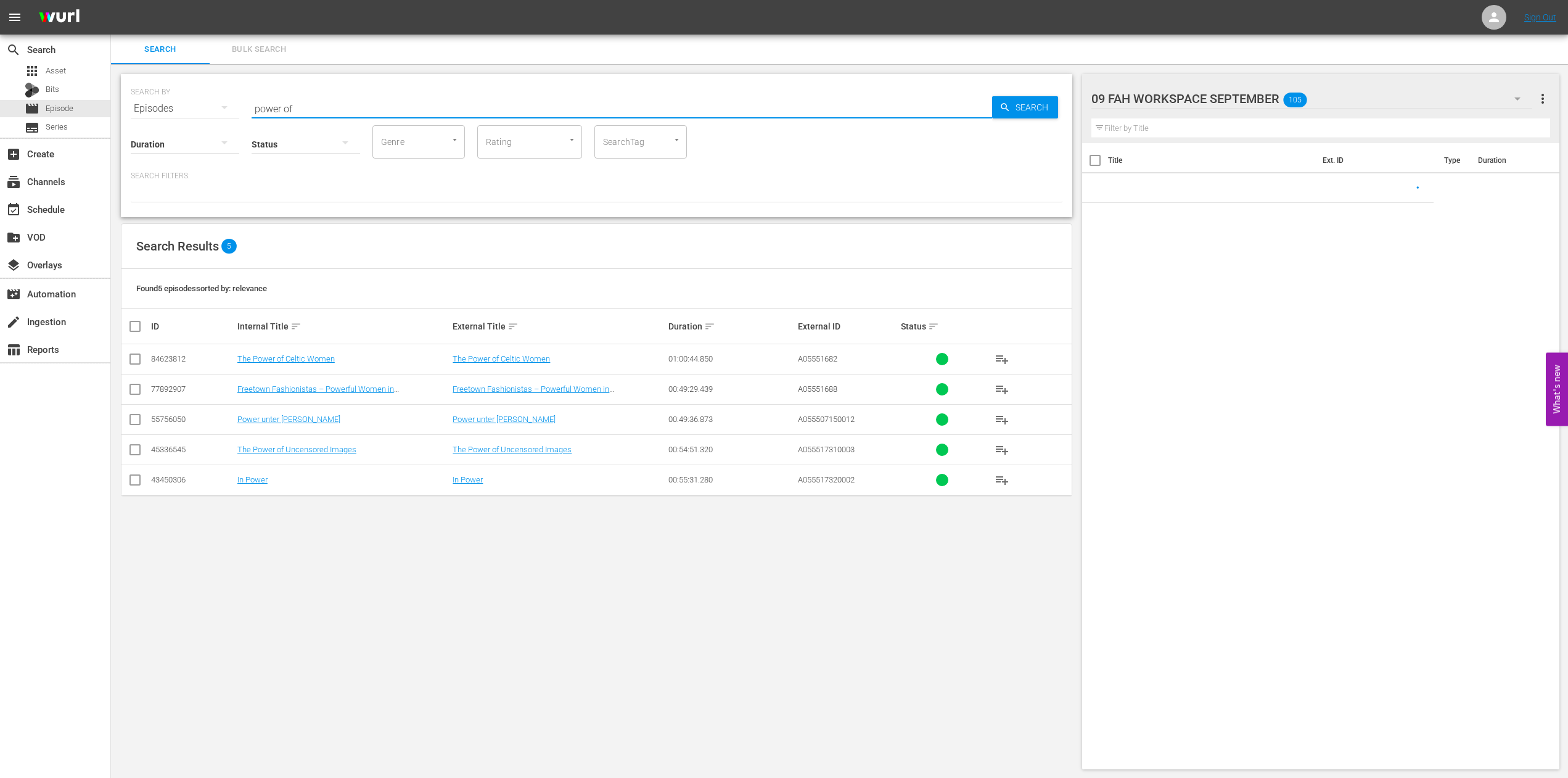
drag, startPoint x: 308, startPoint y: 109, endPoint x: 153, endPoint y: 93, distance: 155.8
click at [252, 94] on input "power of" at bounding box center [622, 109] width 740 height 30
paste input "A Priest's Diary - The Executed of Occupied [GEOGRAPHIC_DATA]"
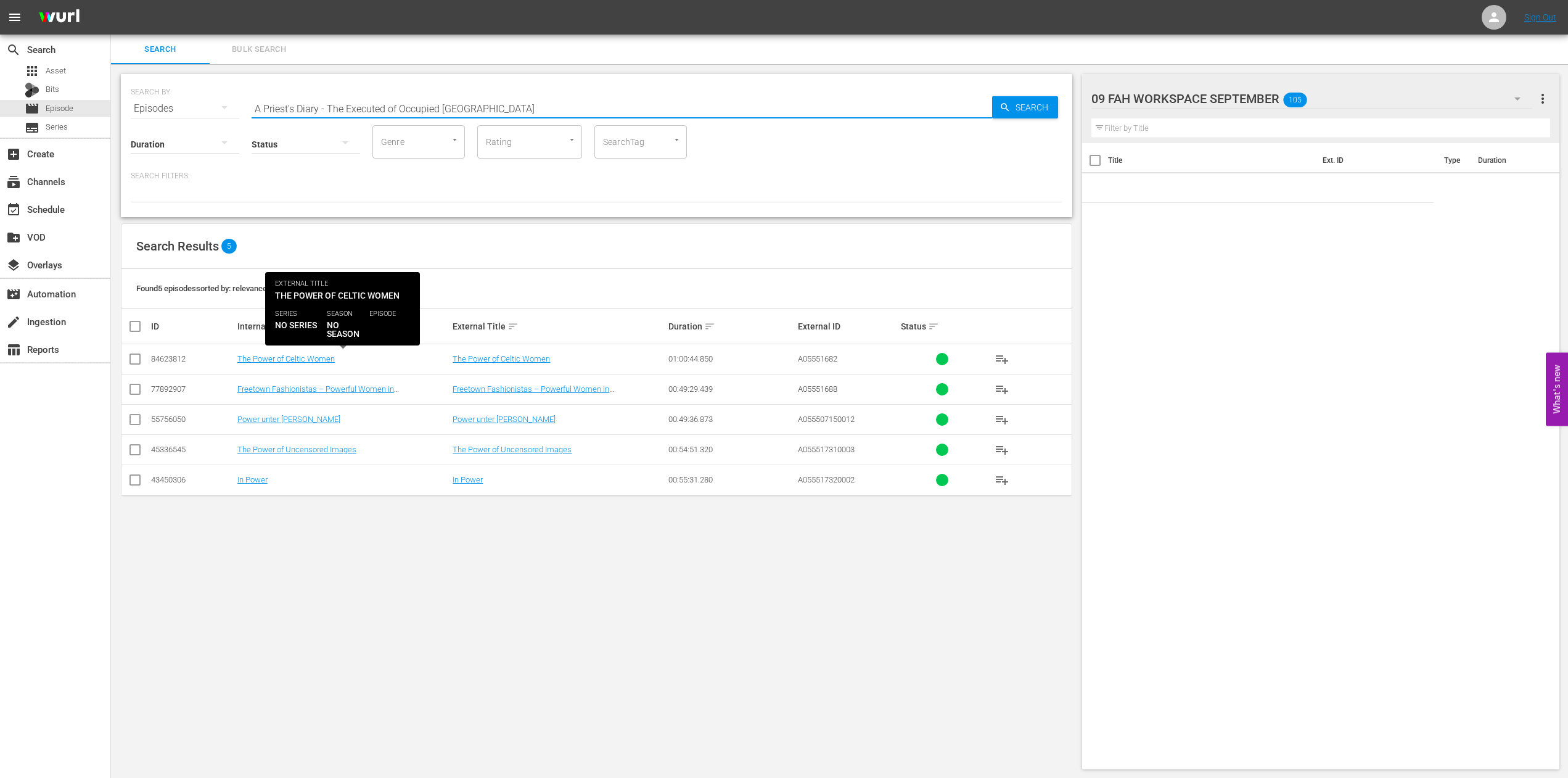
type input "A Priest's Diary - The Executed of Occupied [GEOGRAPHIC_DATA]"
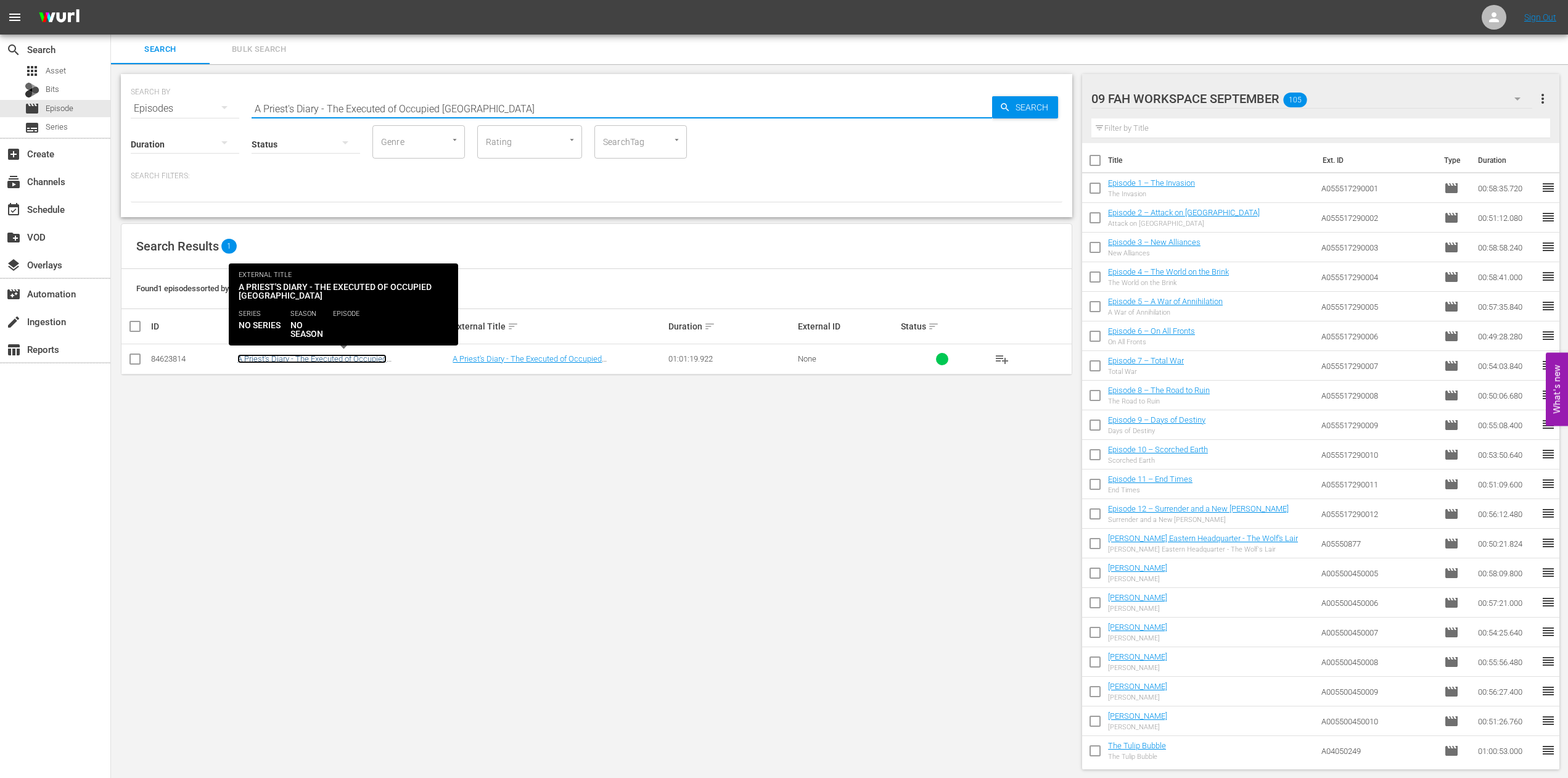
click at [376, 357] on link "A Priest's Diary - The Executed of Occupied [GEOGRAPHIC_DATA]" at bounding box center [312, 363] width 149 height 18
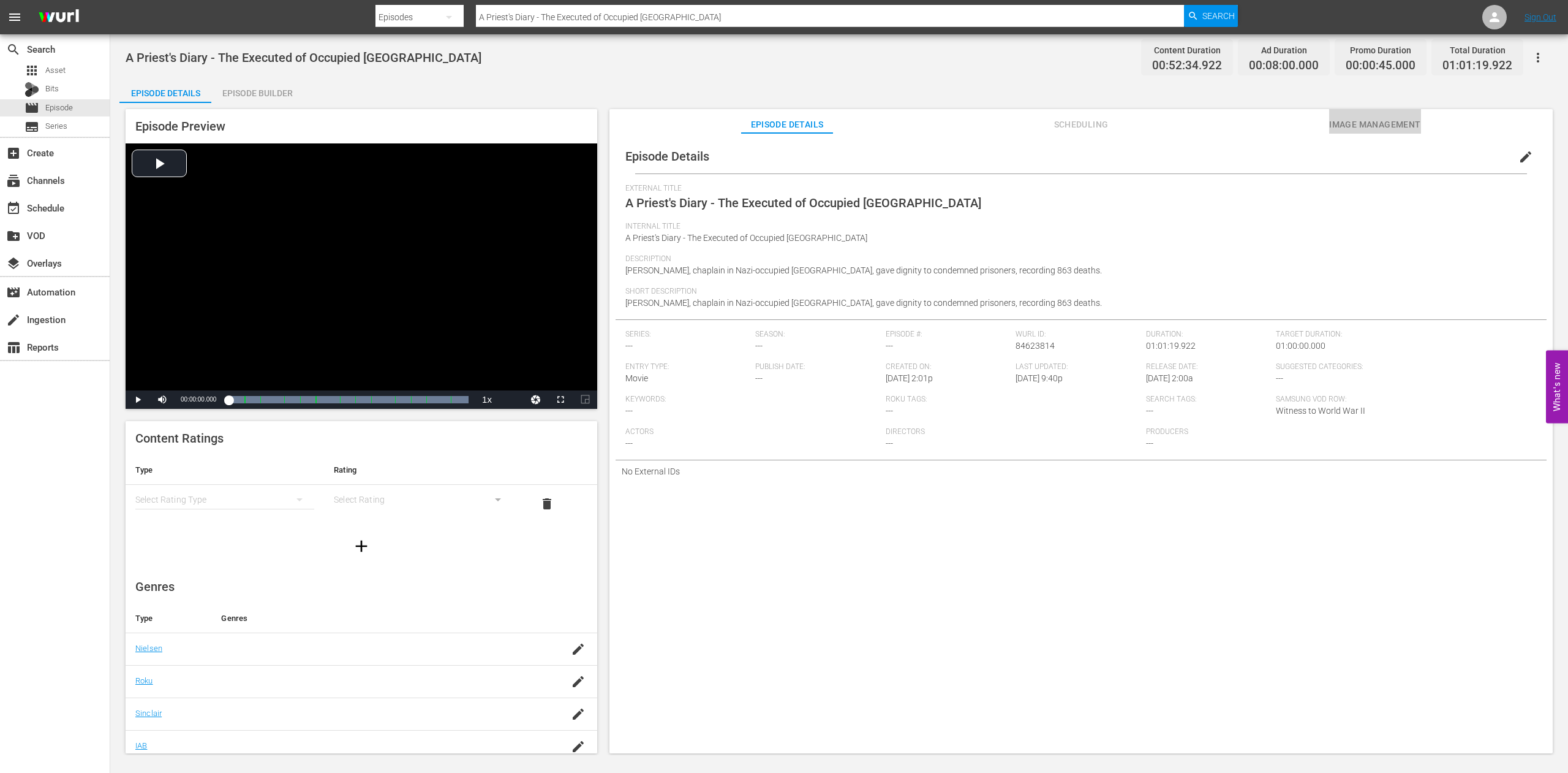
click at [1343, 125] on span "Image Management" at bounding box center [1375, 125] width 92 height 16
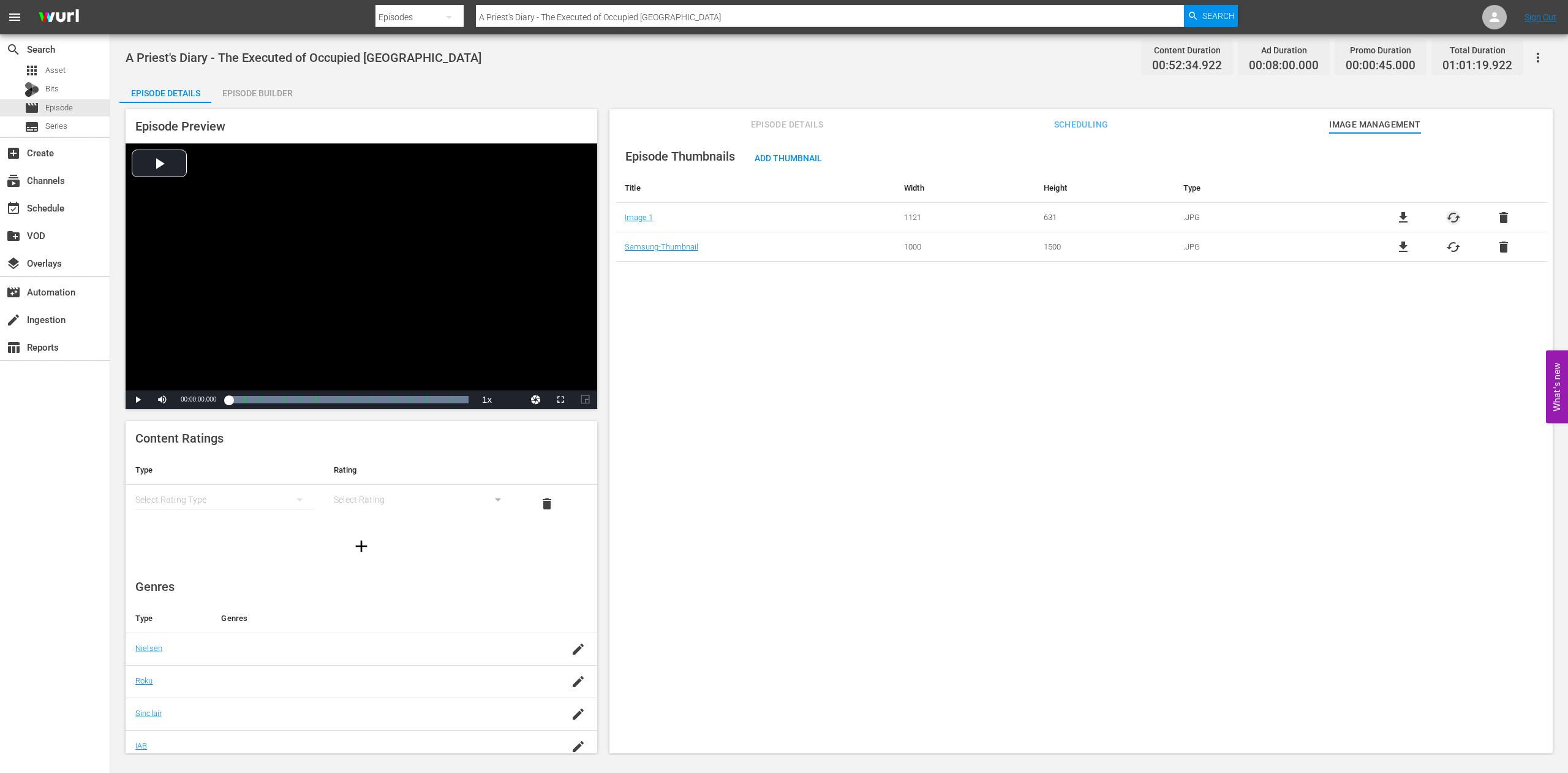
click at [1447, 216] on span "cached" at bounding box center [1453, 218] width 15 height 15
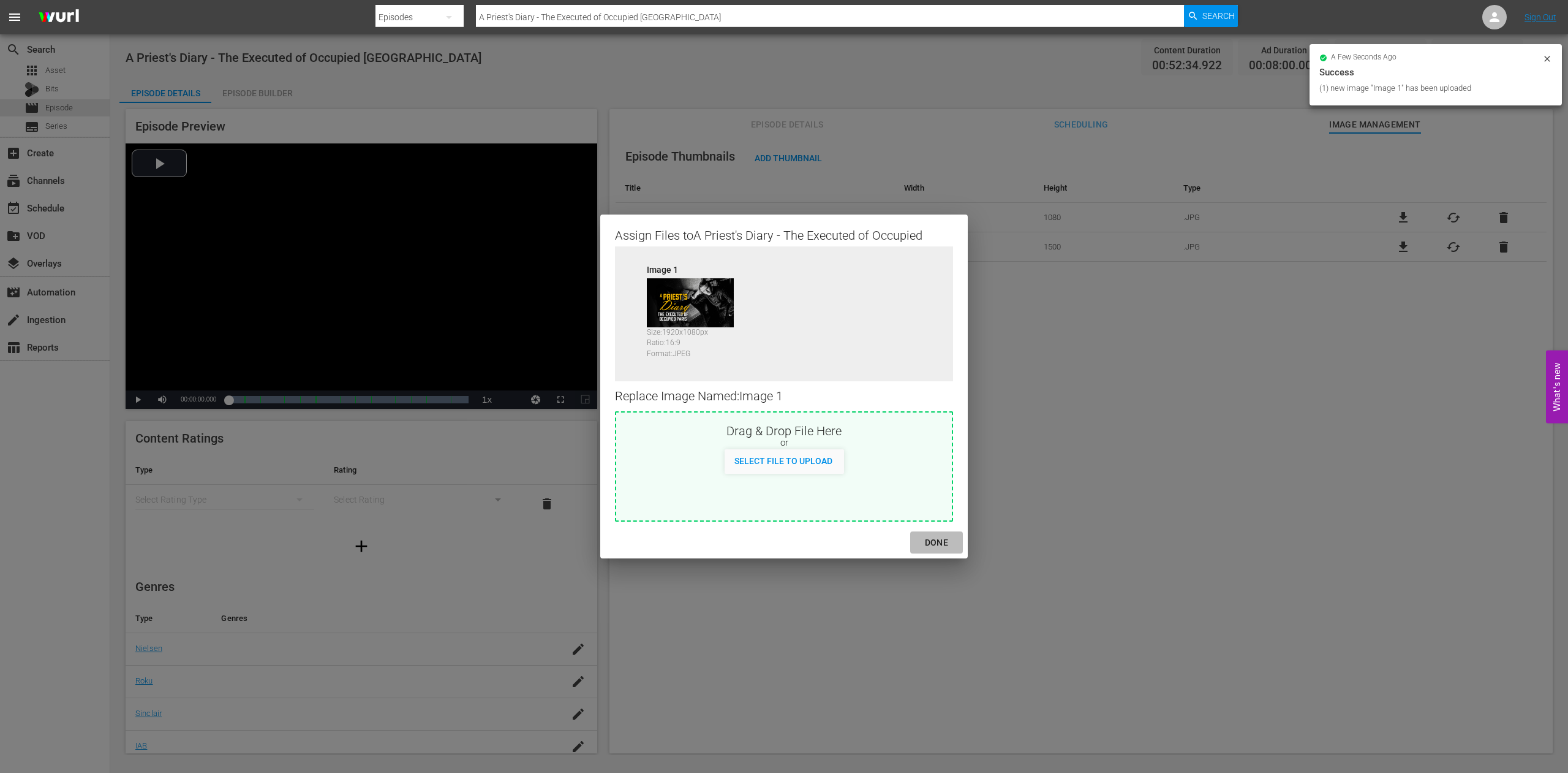
click at [934, 541] on div "DONE" at bounding box center [937, 543] width 43 height 16
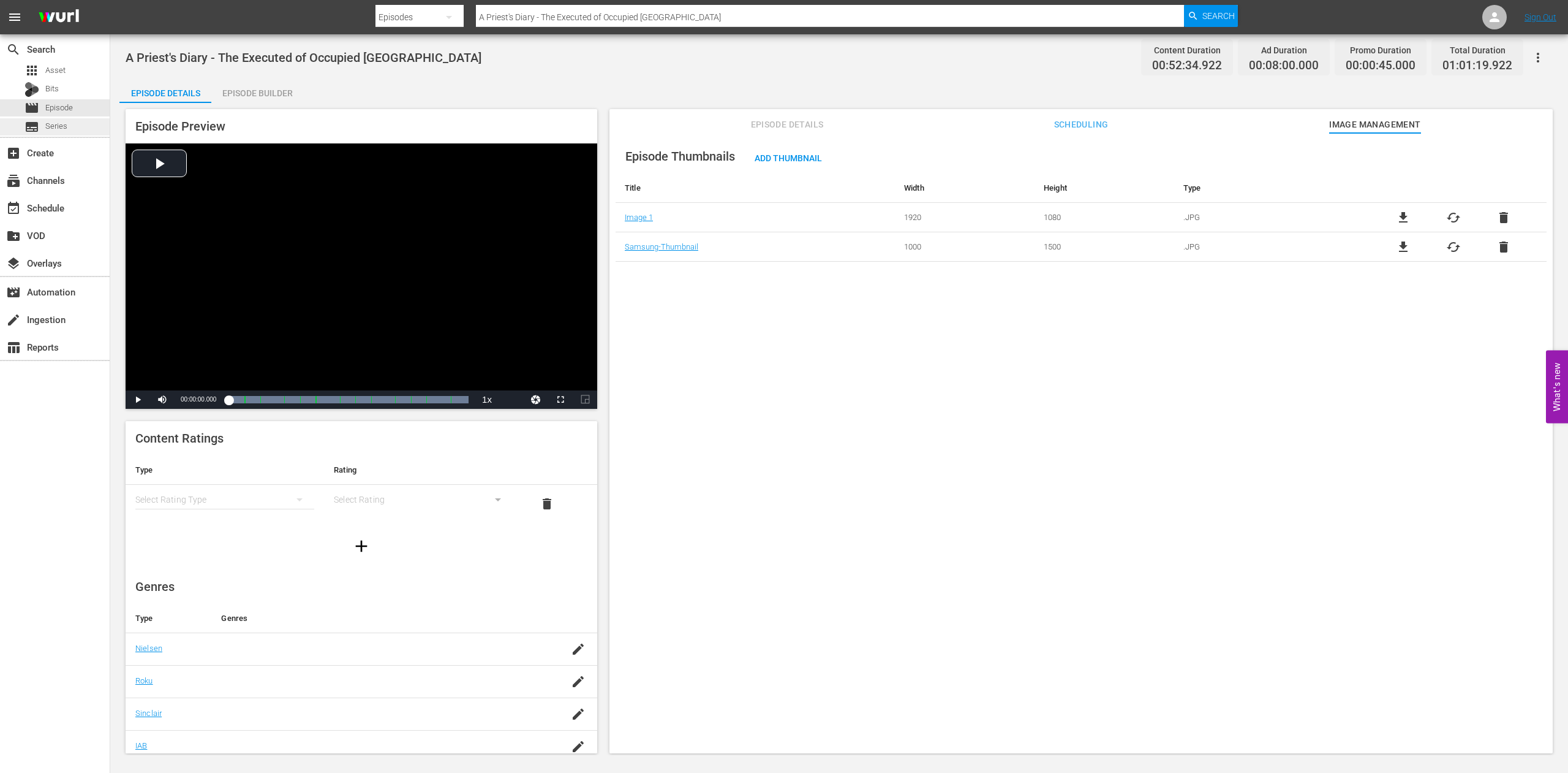
click at [51, 127] on span "Series" at bounding box center [56, 126] width 22 height 12
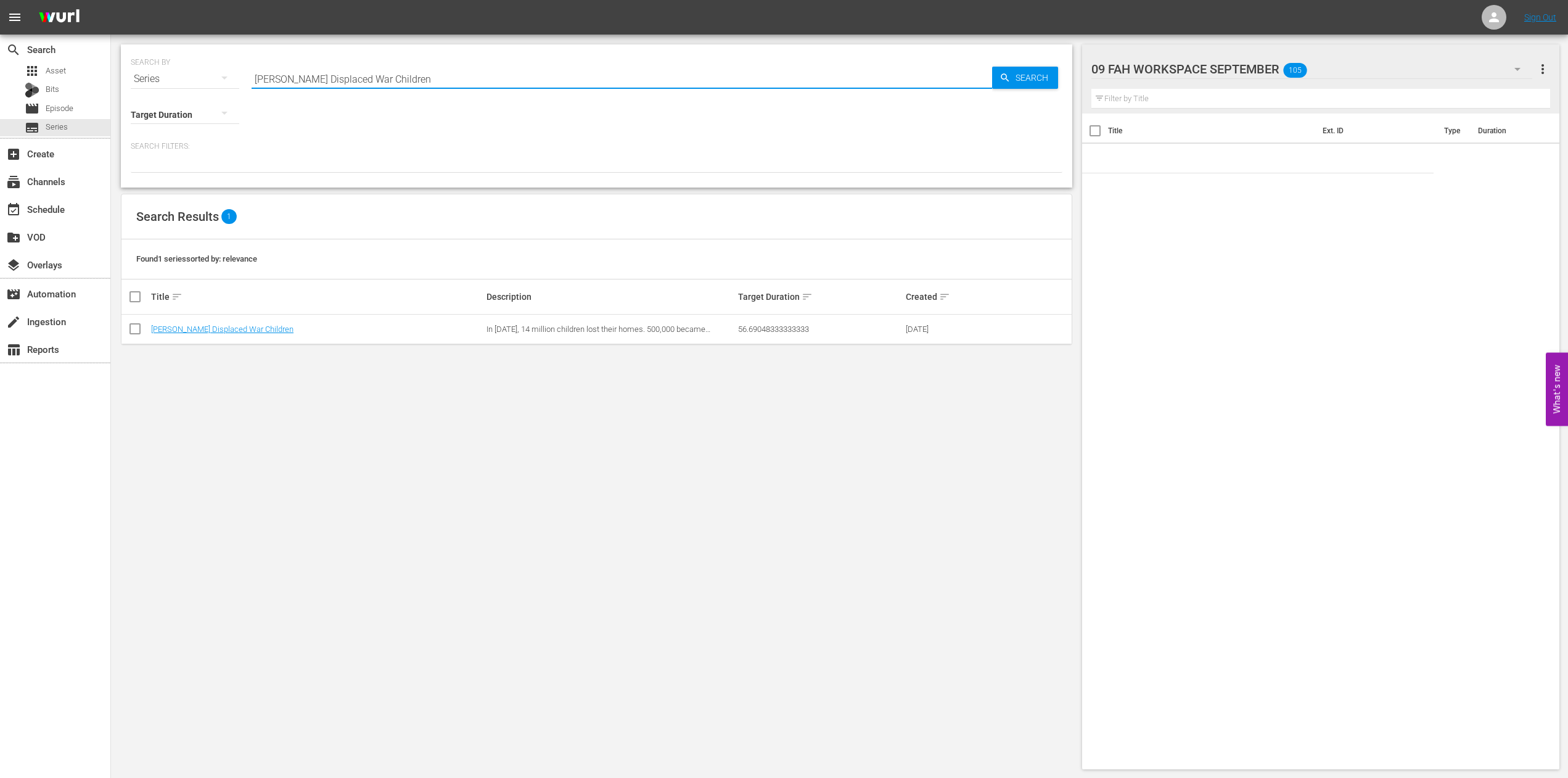
drag, startPoint x: 399, startPoint y: 81, endPoint x: 222, endPoint y: 78, distance: 177.0
click at [252, 78] on input "[PERSON_NAME] Displaced War Children" at bounding box center [622, 79] width 740 height 30
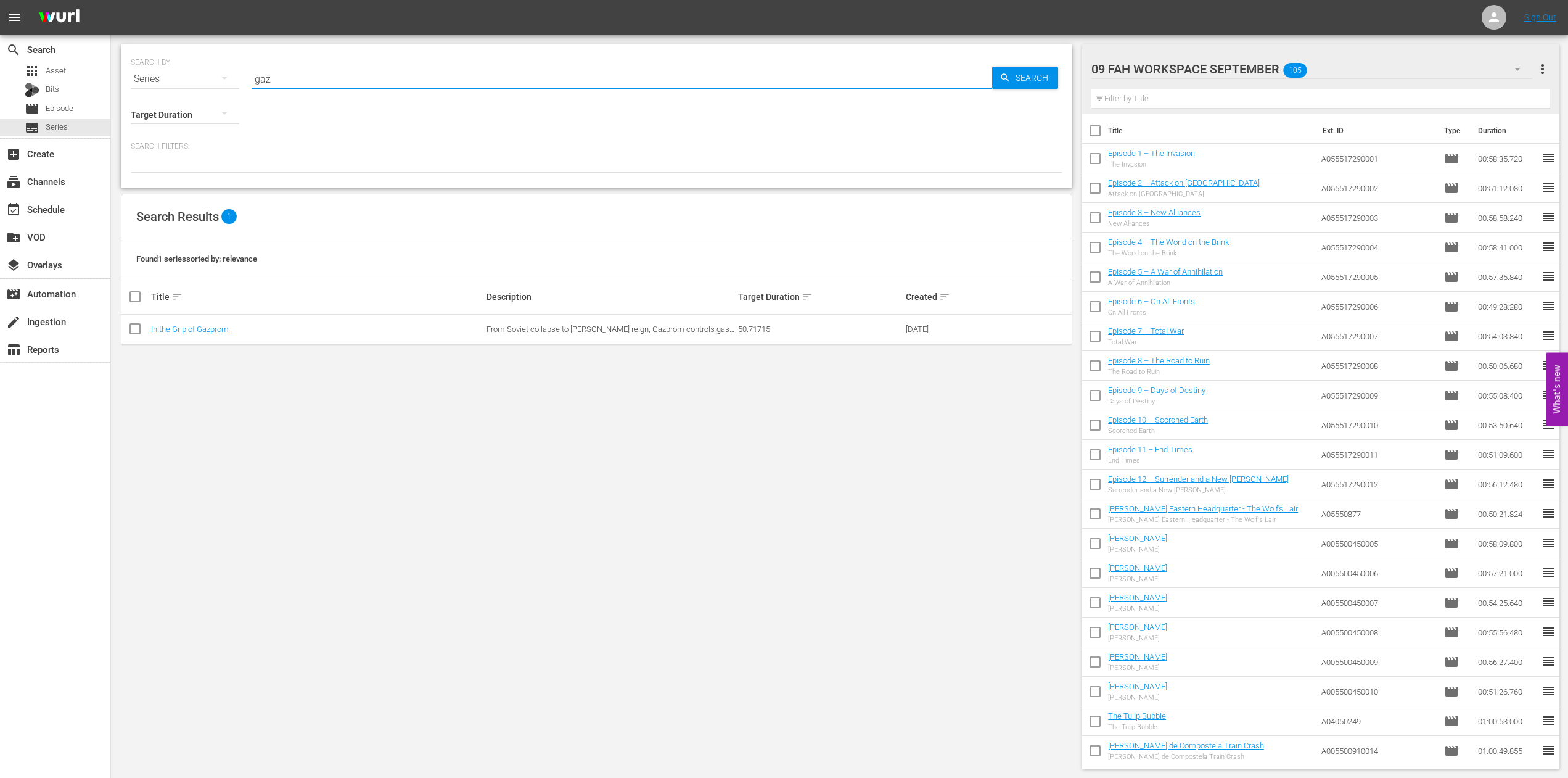
type input "gaz"
click at [198, 331] on link "In the Grip of Gazprom" at bounding box center [190, 329] width 78 height 9
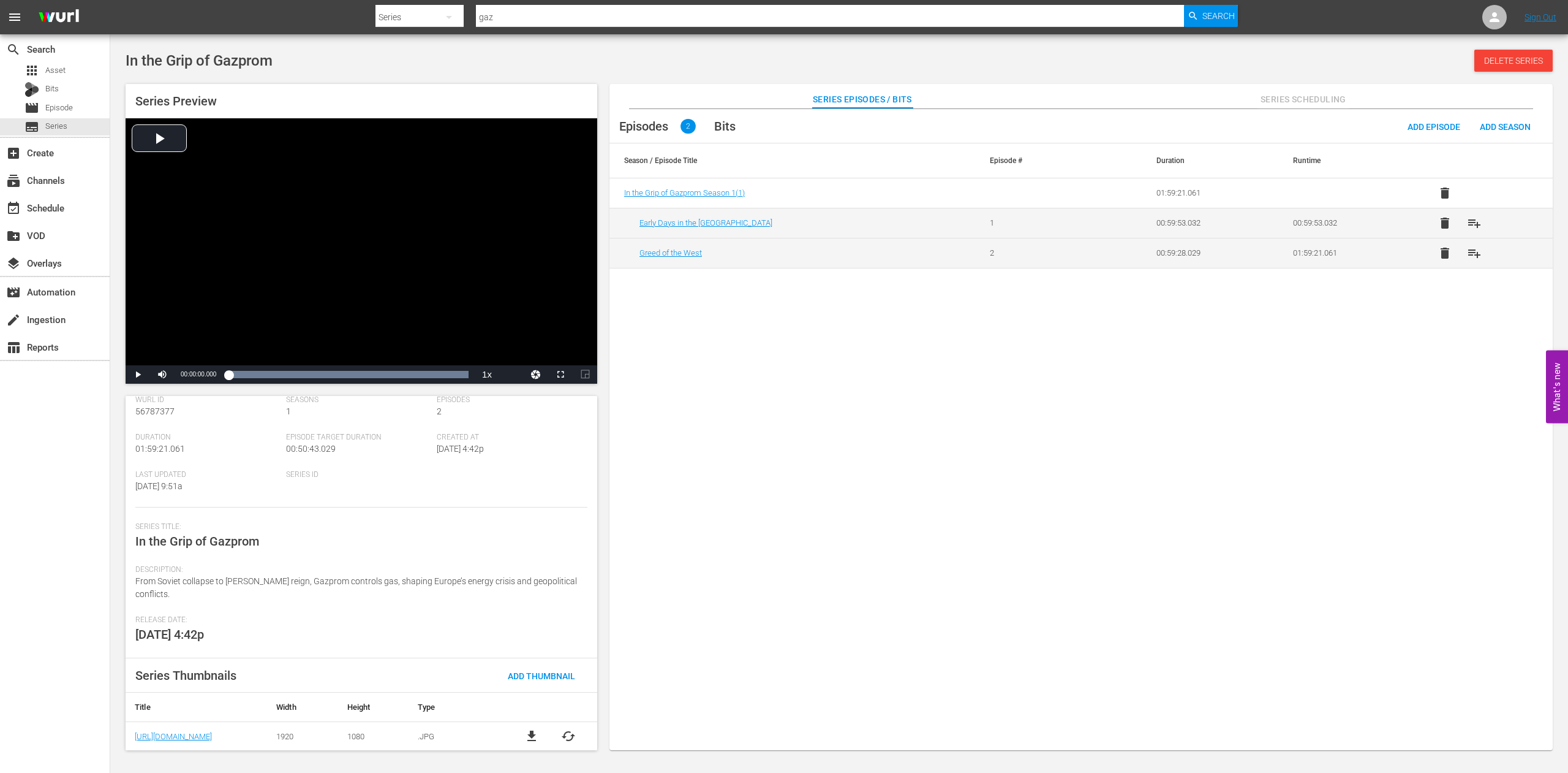
scroll to position [46, 0]
click at [56, 126] on span "Series" at bounding box center [56, 126] width 22 height 12
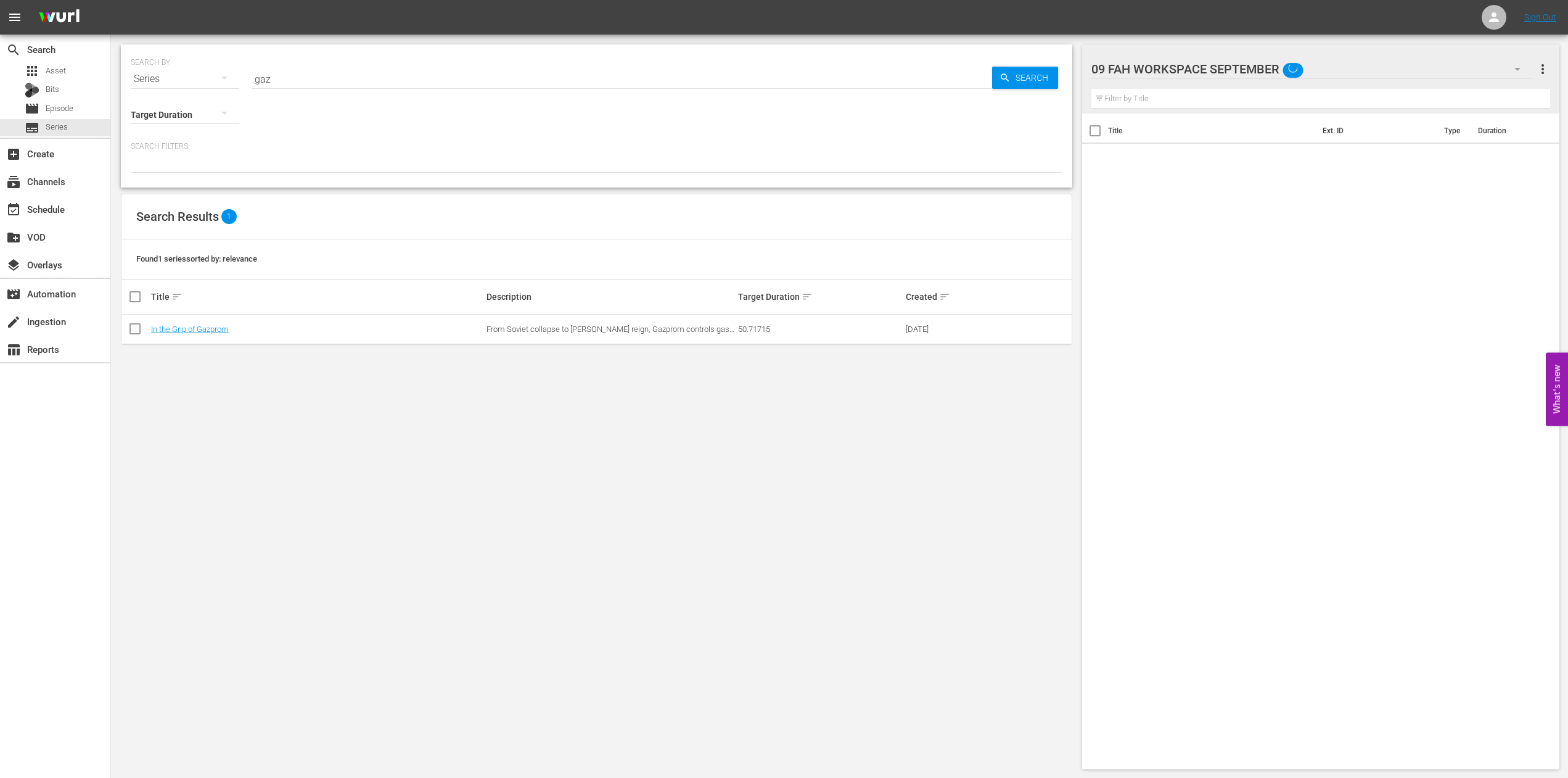
click at [190, 77] on div "Series" at bounding box center [185, 79] width 108 height 35
drag, startPoint x: 297, startPoint y: 84, endPoint x: 296, endPoint y: 77, distance: 7.1
click at [296, 80] on div "Channels Series Episodes Bits Assets" at bounding box center [784, 389] width 1568 height 778
drag, startPoint x: 295, startPoint y: 76, endPoint x: 227, endPoint y: 71, distance: 68.2
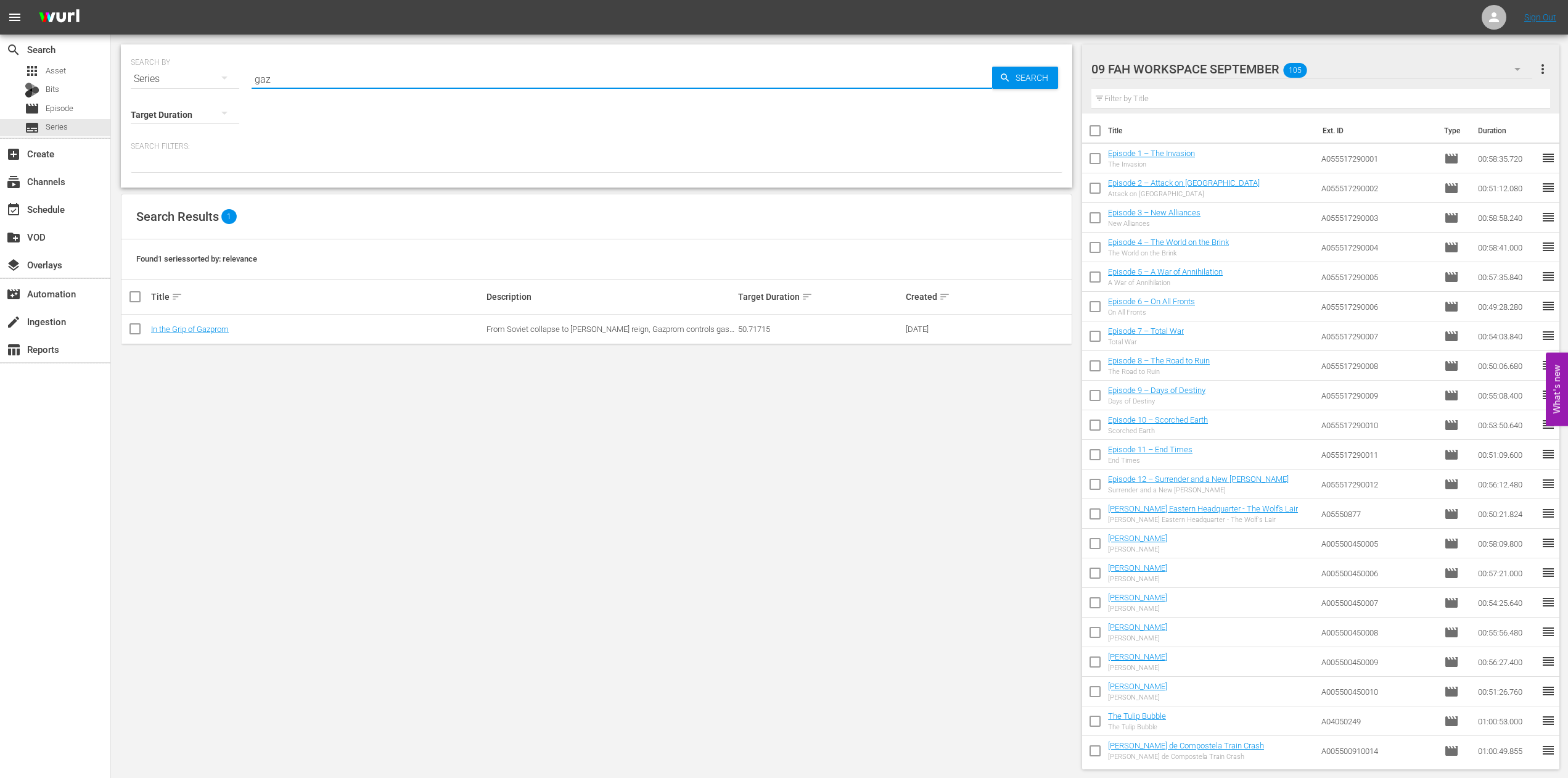
drag, startPoint x: 277, startPoint y: 92, endPoint x: 237, endPoint y: 79, distance: 42.1
click at [252, 79] on input "gaz" at bounding box center [622, 79] width 740 height 30
paste input "What Went Wron"
type input "What Went Wron"
click at [193, 331] on link "What Went Wrong" at bounding box center [183, 329] width 64 height 9
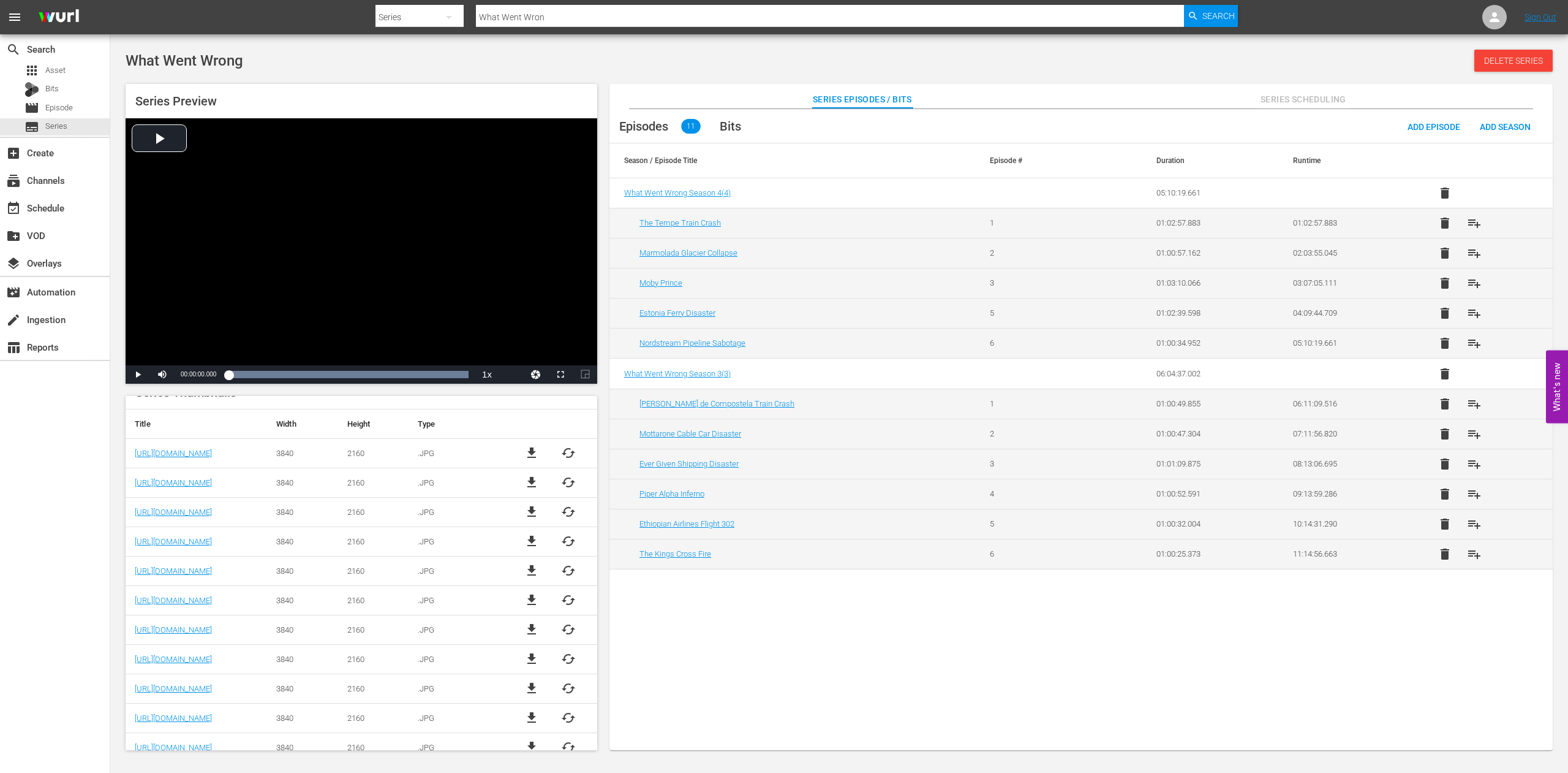
scroll to position [340, 0]
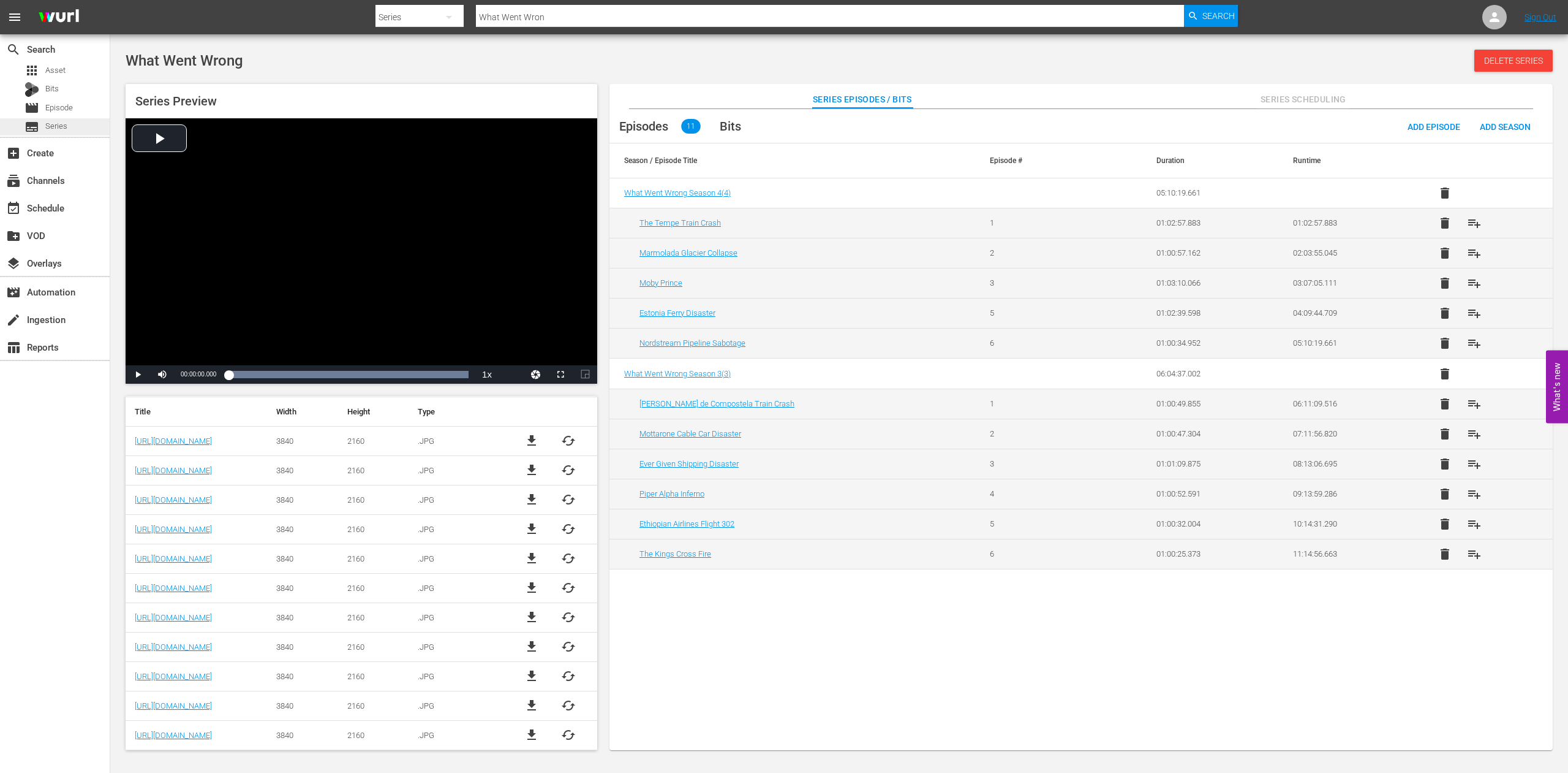
click at [65, 128] on span "Series" at bounding box center [56, 126] width 22 height 12
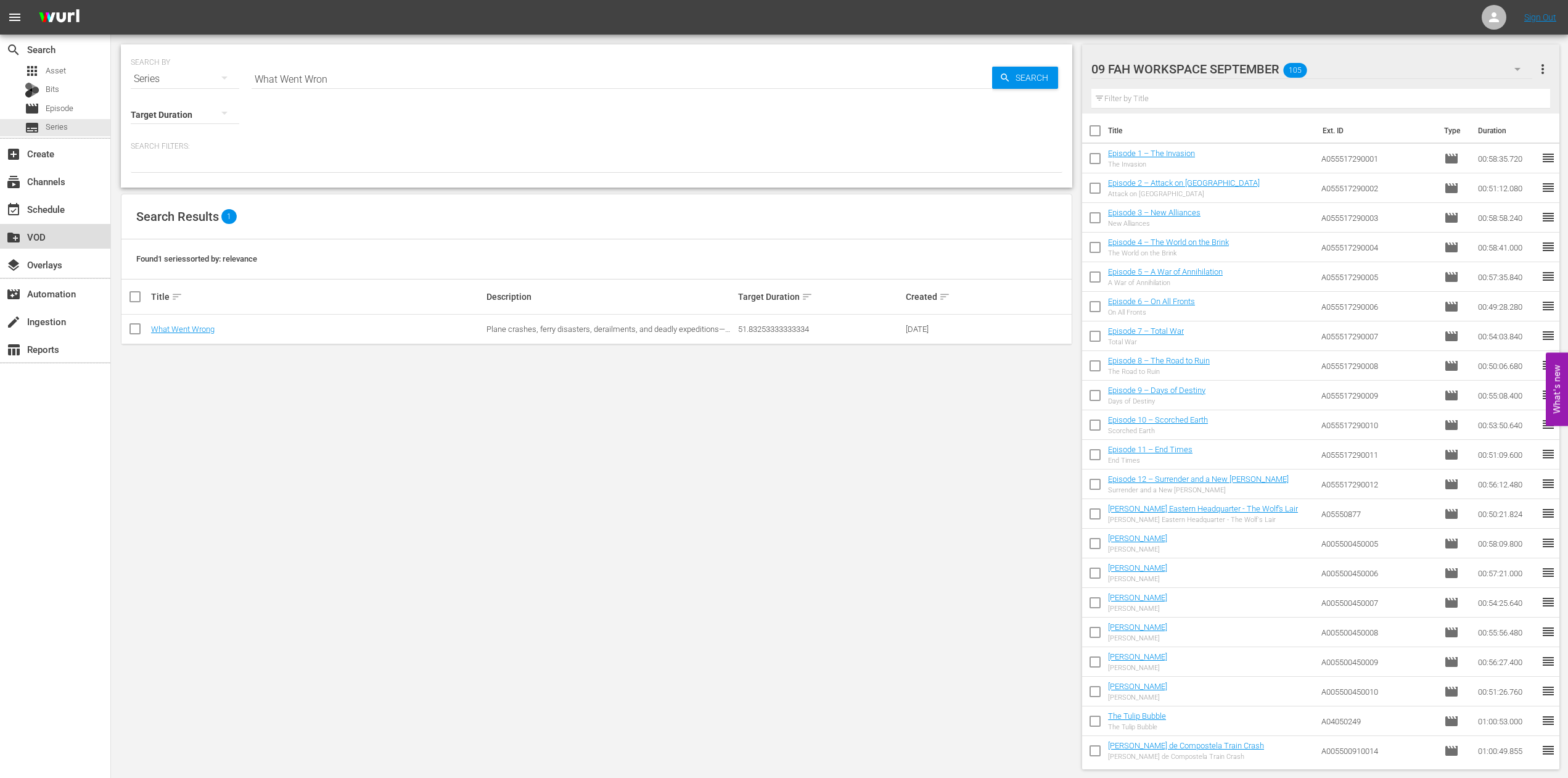
click at [39, 235] on div "create_new_folder VOD" at bounding box center [35, 235] width 69 height 11
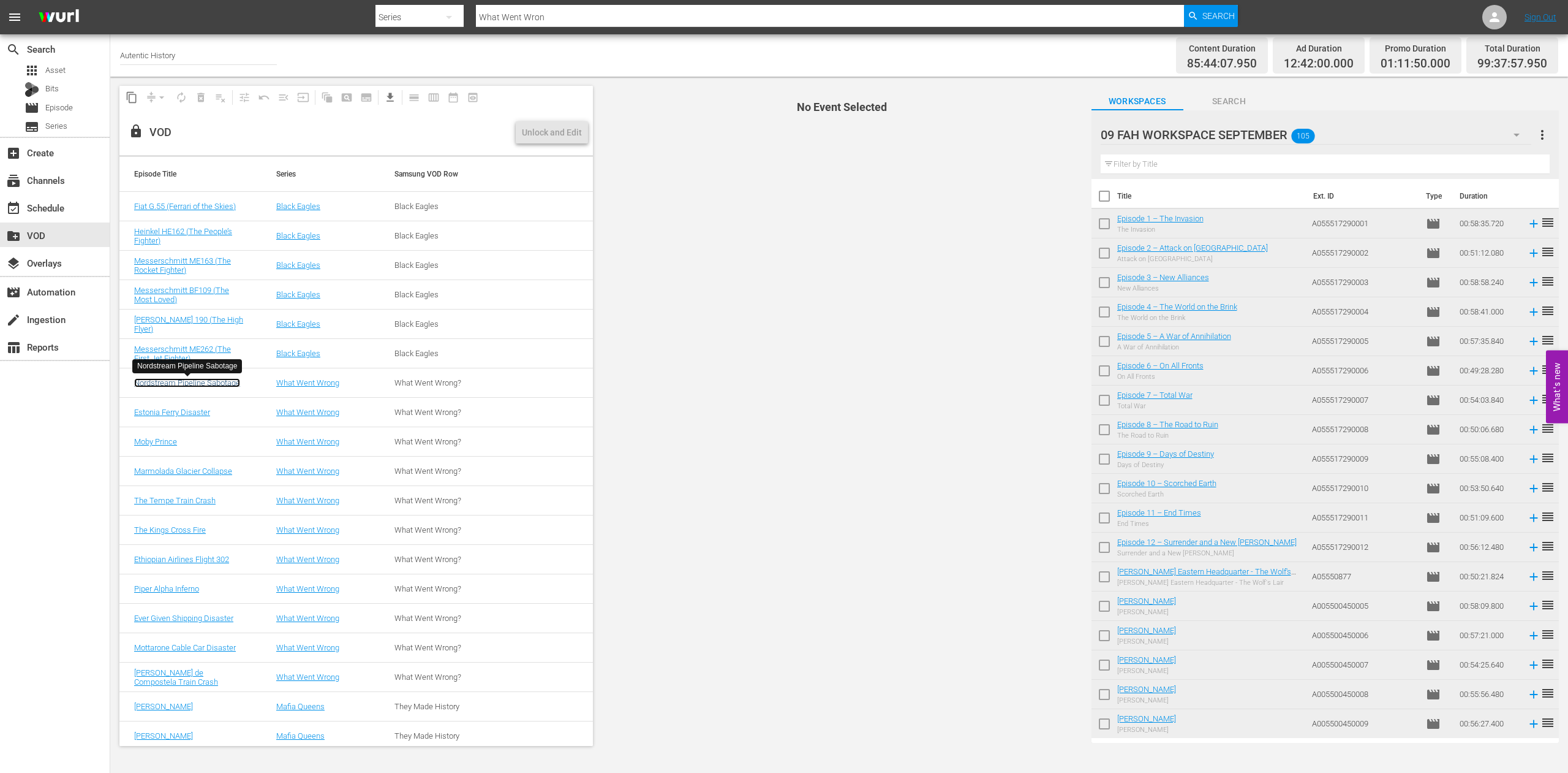
click at [193, 381] on link "Nordstream Pipeline Sabotage" at bounding box center [187, 383] width 106 height 9
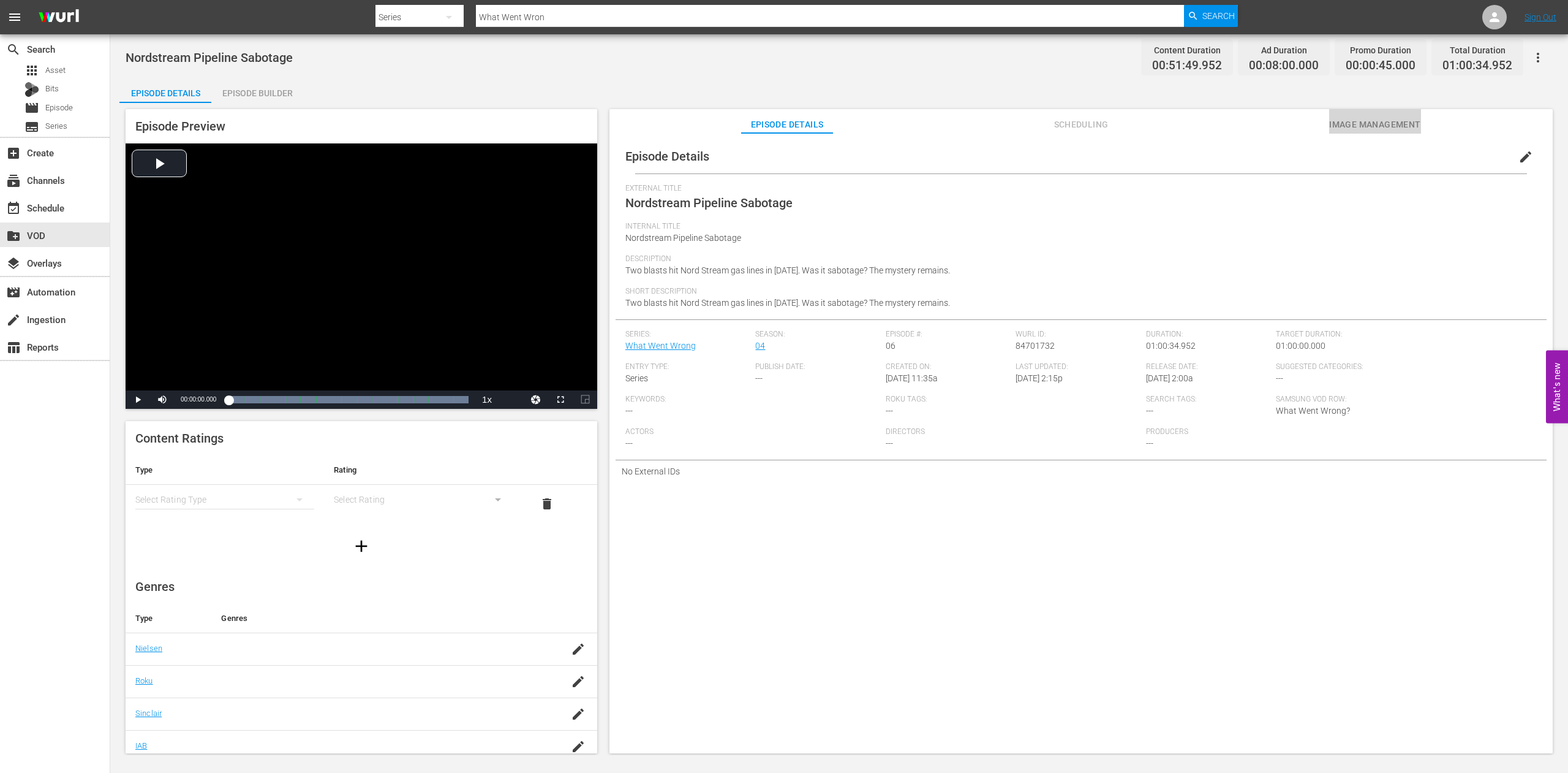
click at [1351, 123] on span "Image Management" at bounding box center [1375, 125] width 92 height 16
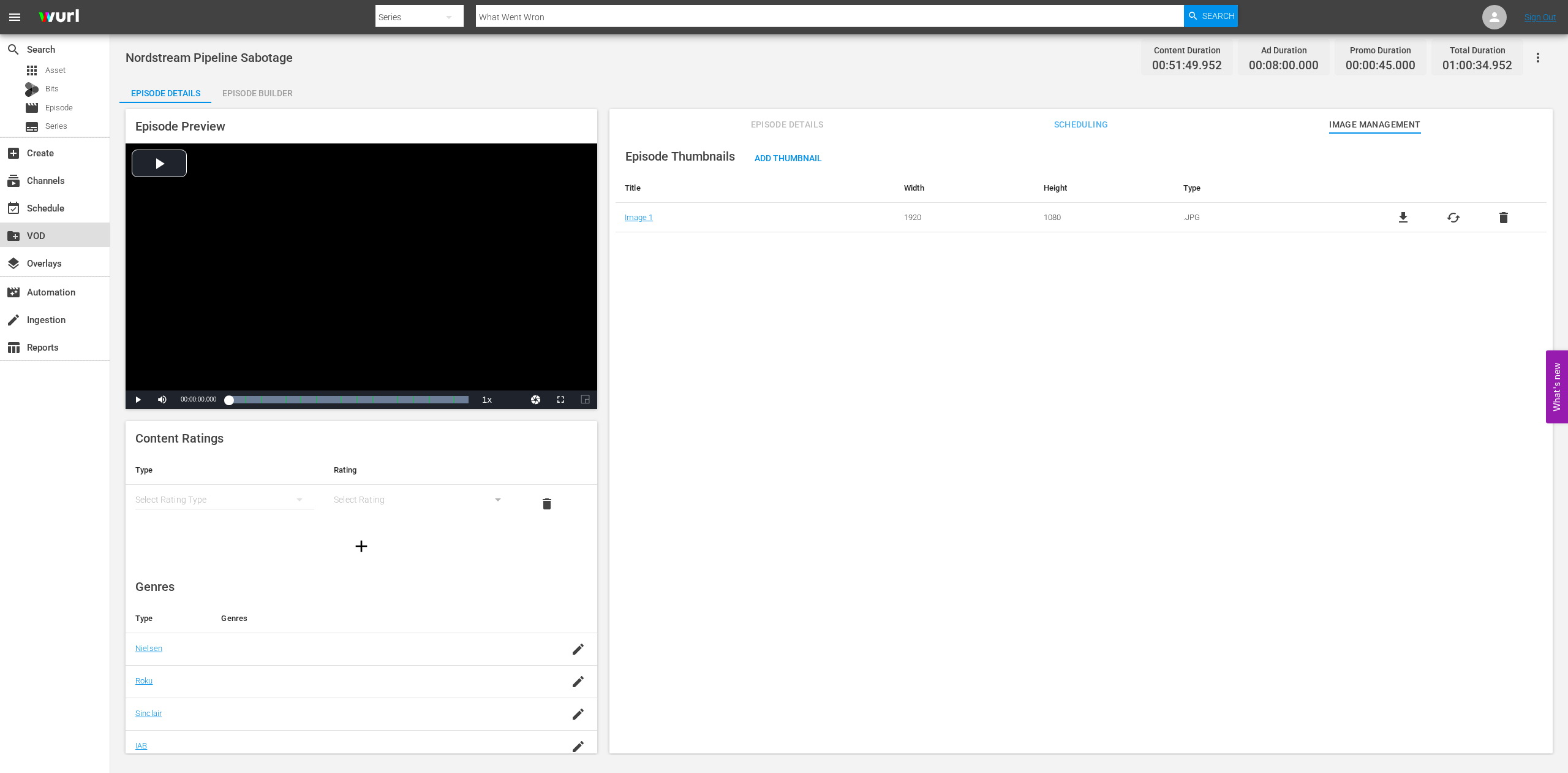
click at [40, 234] on div "create_new_folder VOD" at bounding box center [34, 233] width 69 height 11
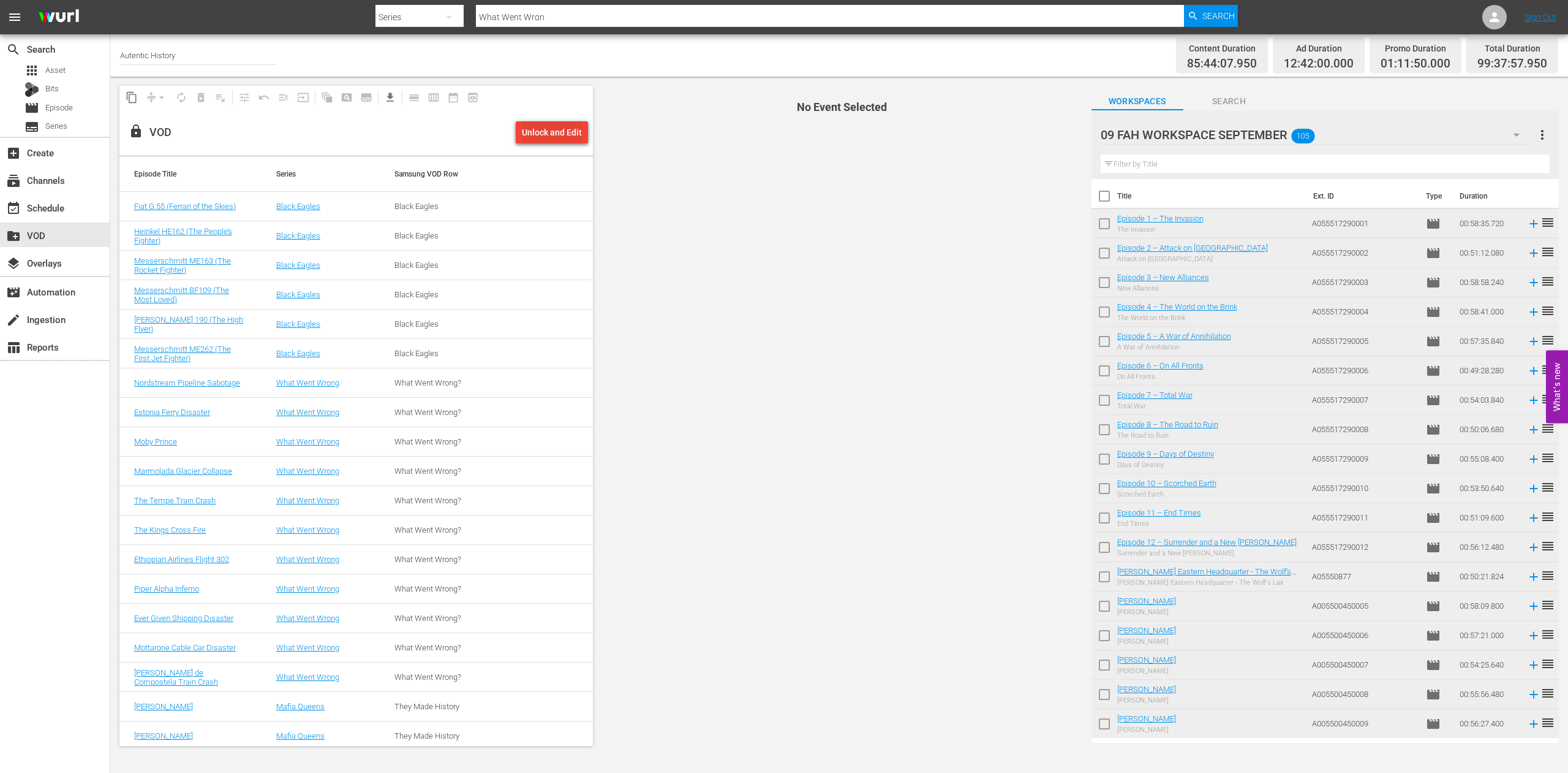
click at [542, 128] on div "Unlock and Edit" at bounding box center [552, 132] width 60 height 22
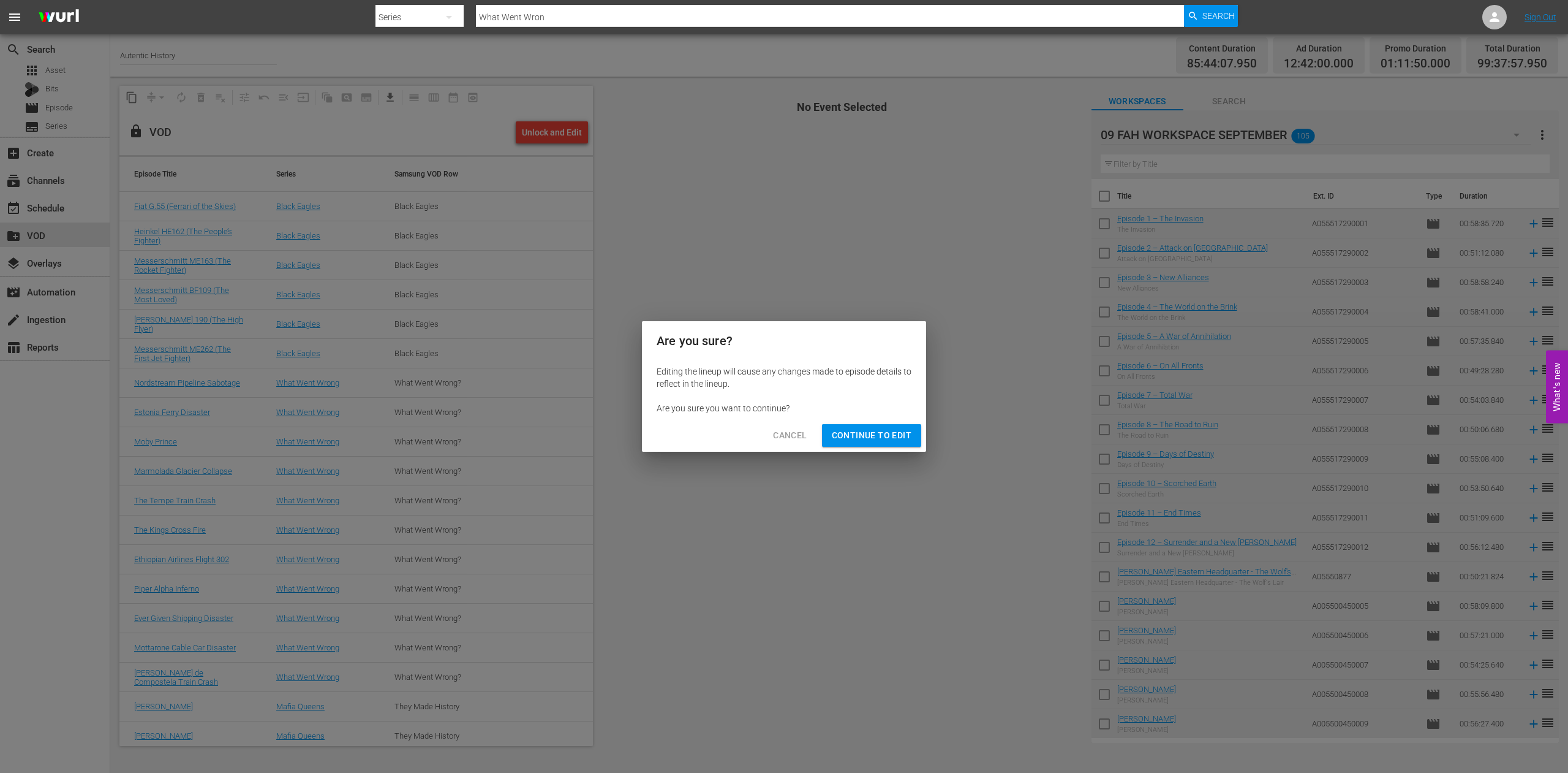
click at [861, 433] on span "Continue to Edit" at bounding box center [872, 435] width 79 height 16
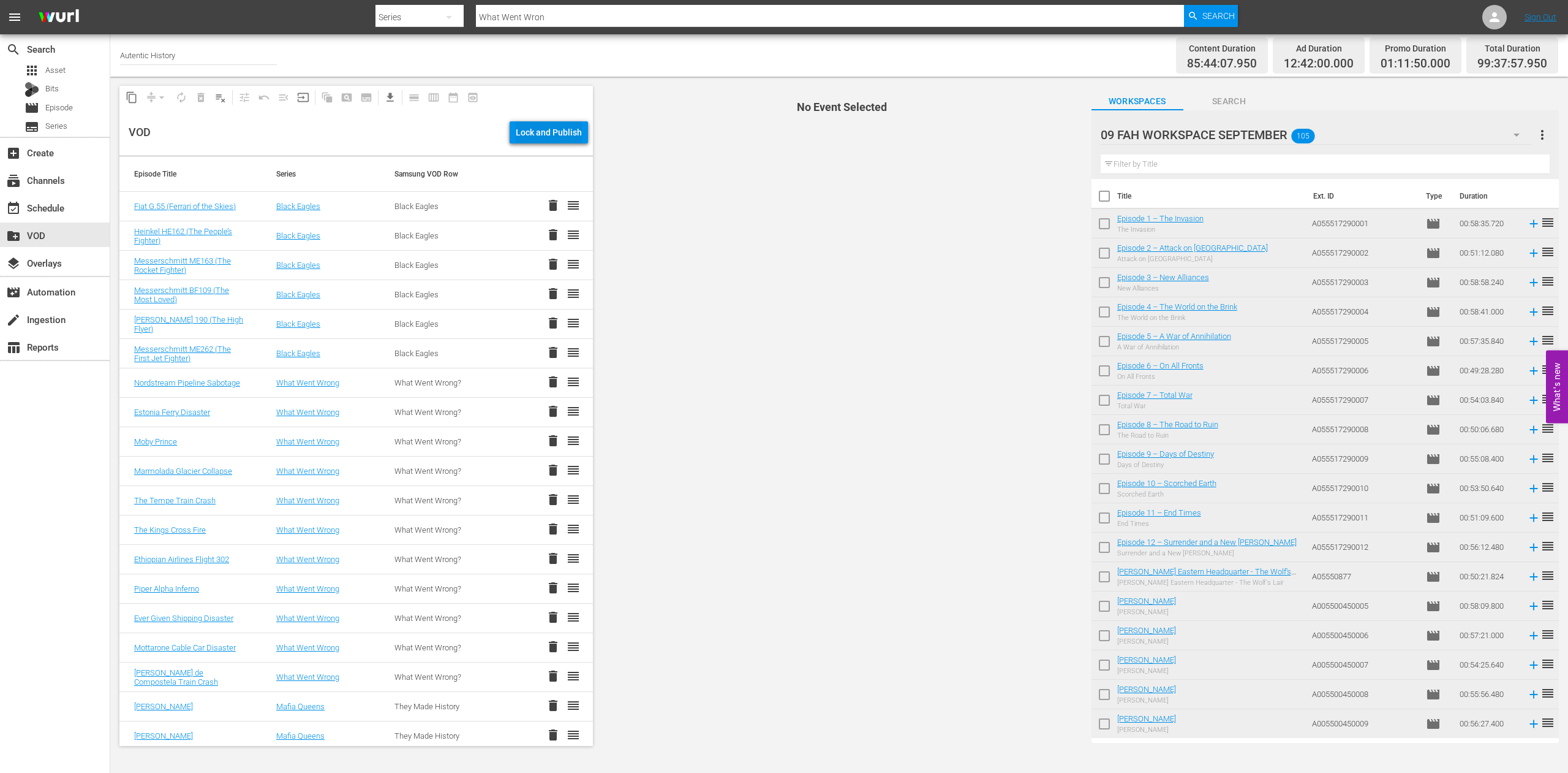
click at [537, 132] on div "Lock and Publish" at bounding box center [549, 132] width 66 height 22
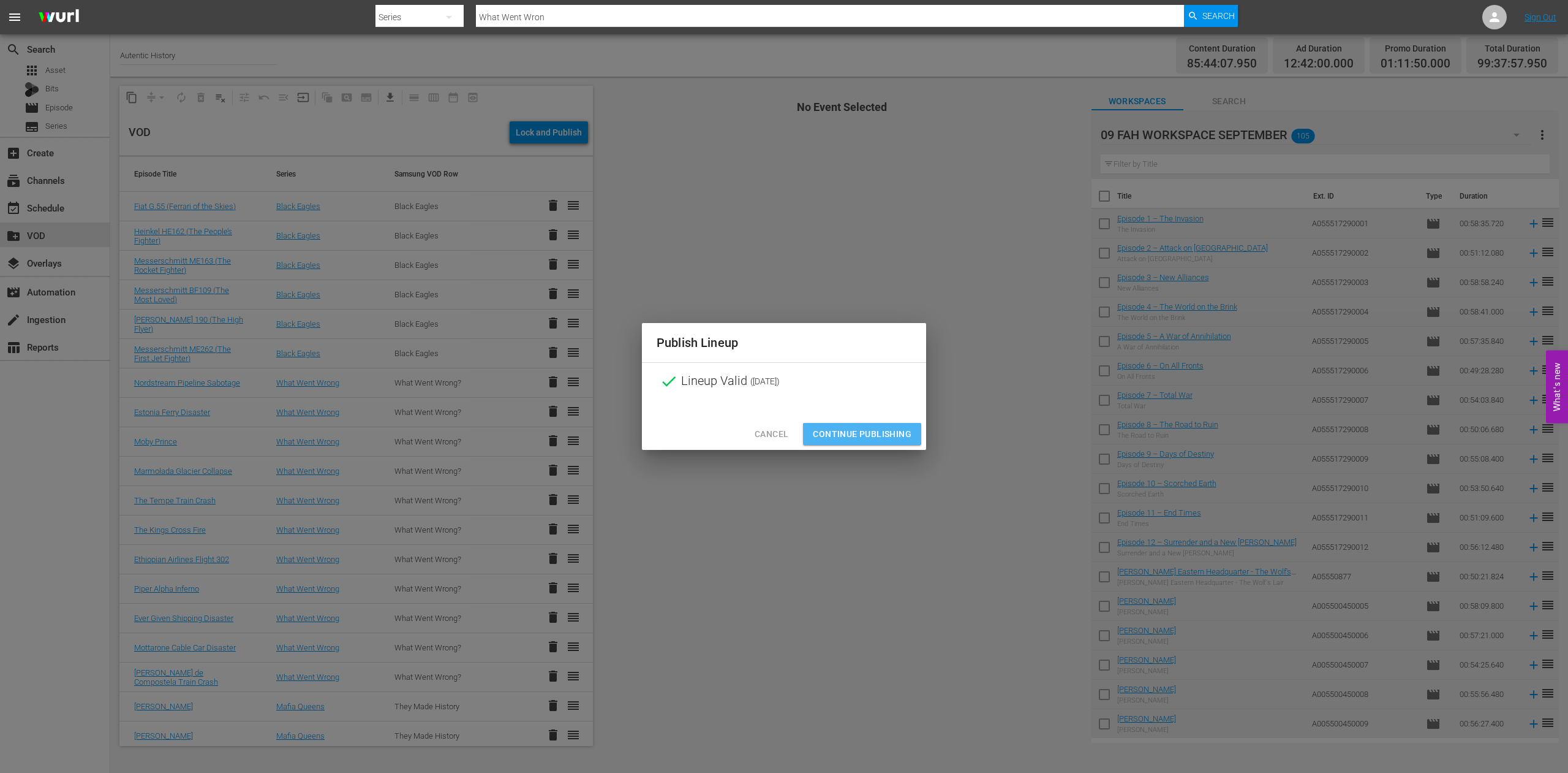
click at [851, 433] on span "Continue Publishing" at bounding box center [862, 434] width 98 height 16
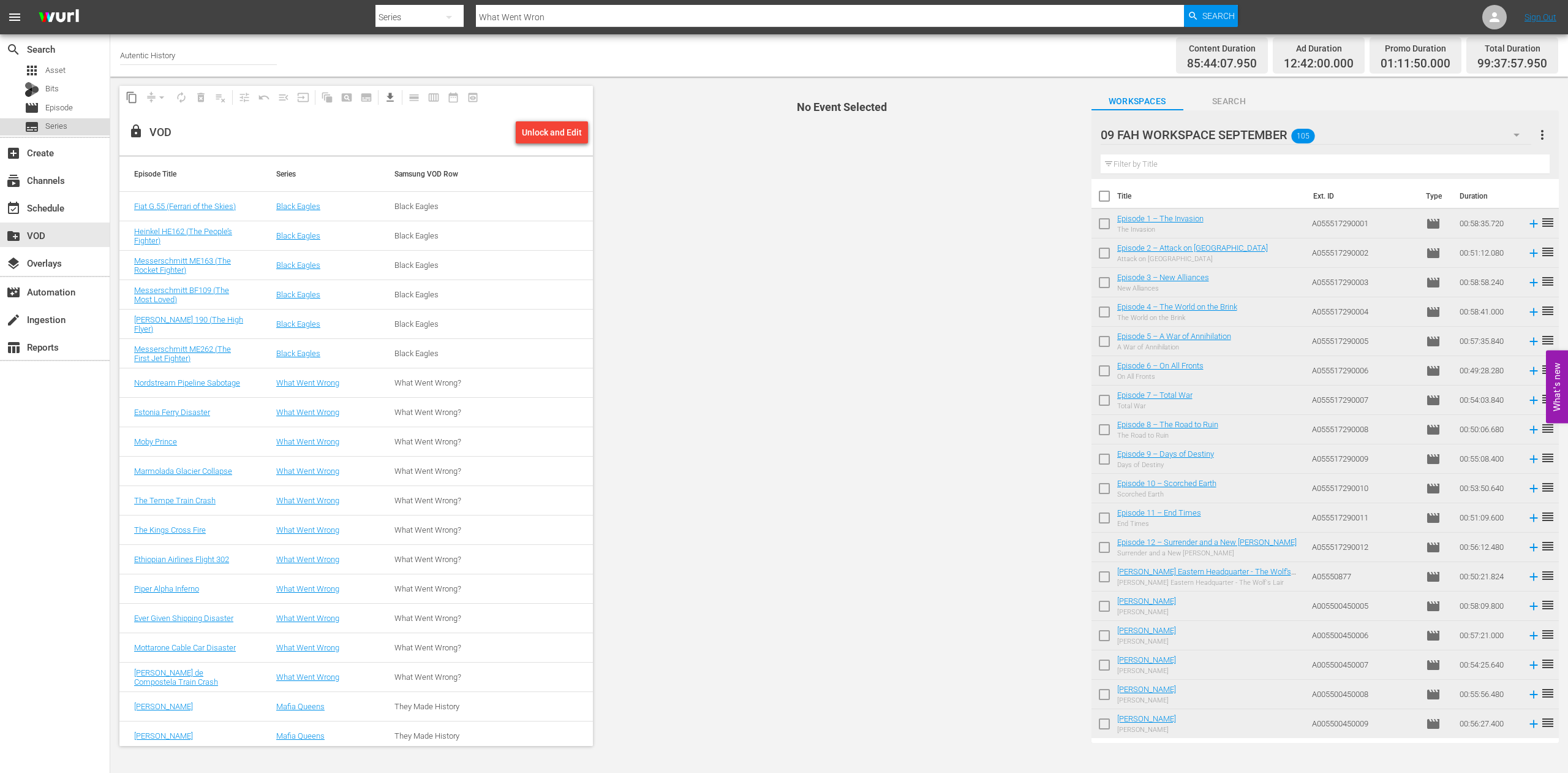
click at [56, 127] on span "Series" at bounding box center [56, 126] width 22 height 12
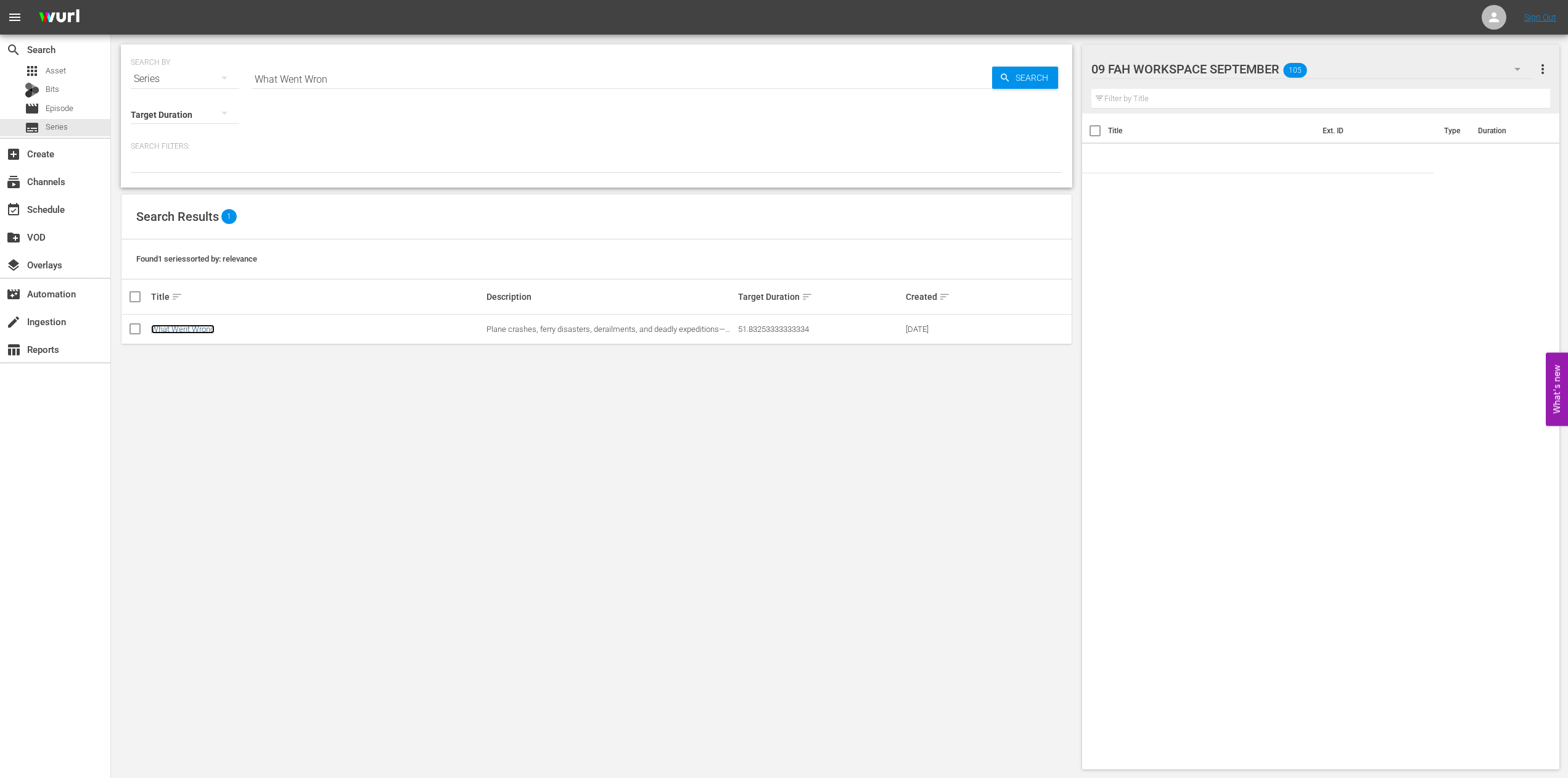
click at [199, 328] on link "What Went Wrong" at bounding box center [183, 329] width 64 height 9
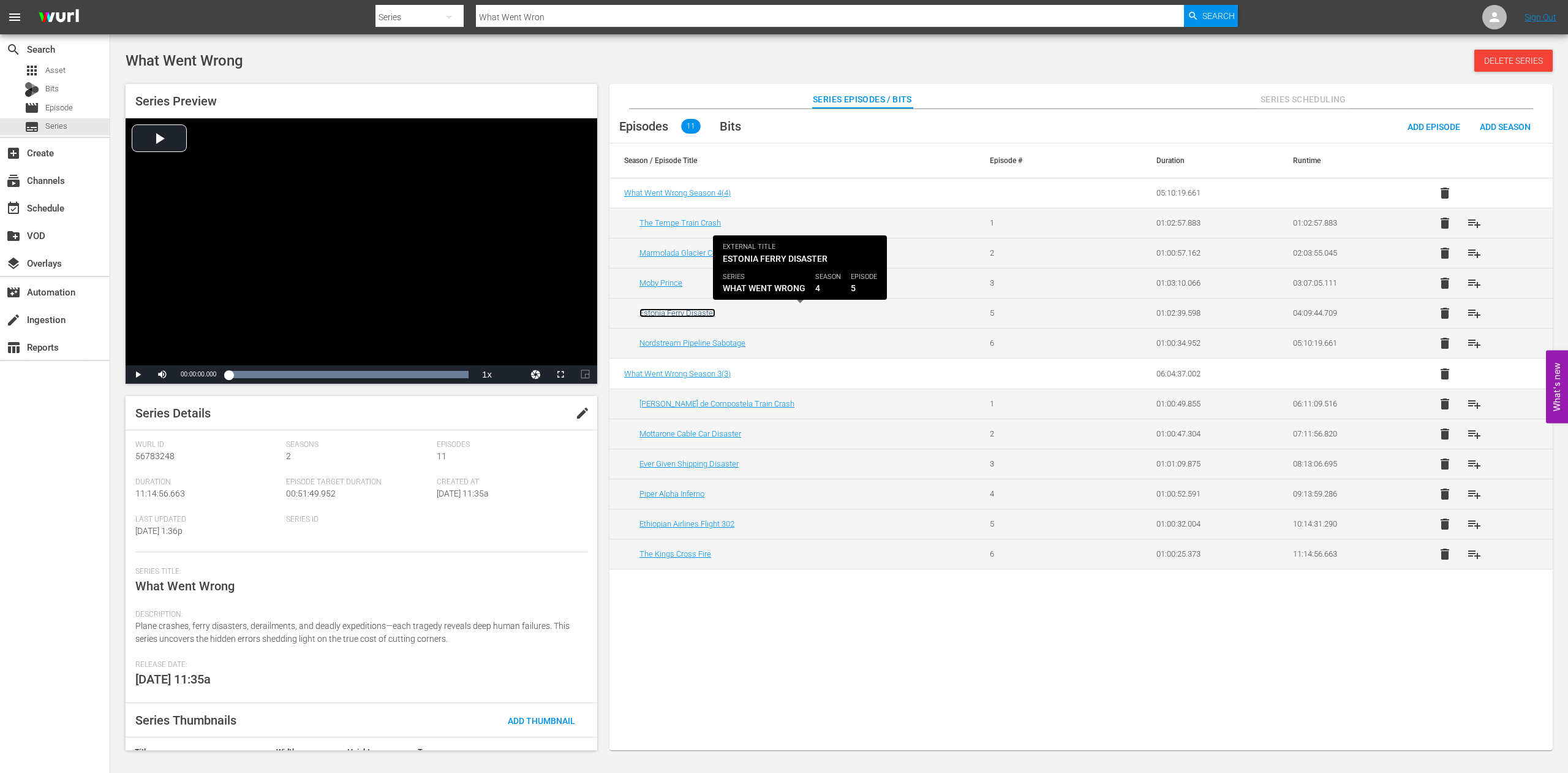
click at [678, 311] on link "Estonia Ferry Disaster" at bounding box center [678, 313] width 76 height 9
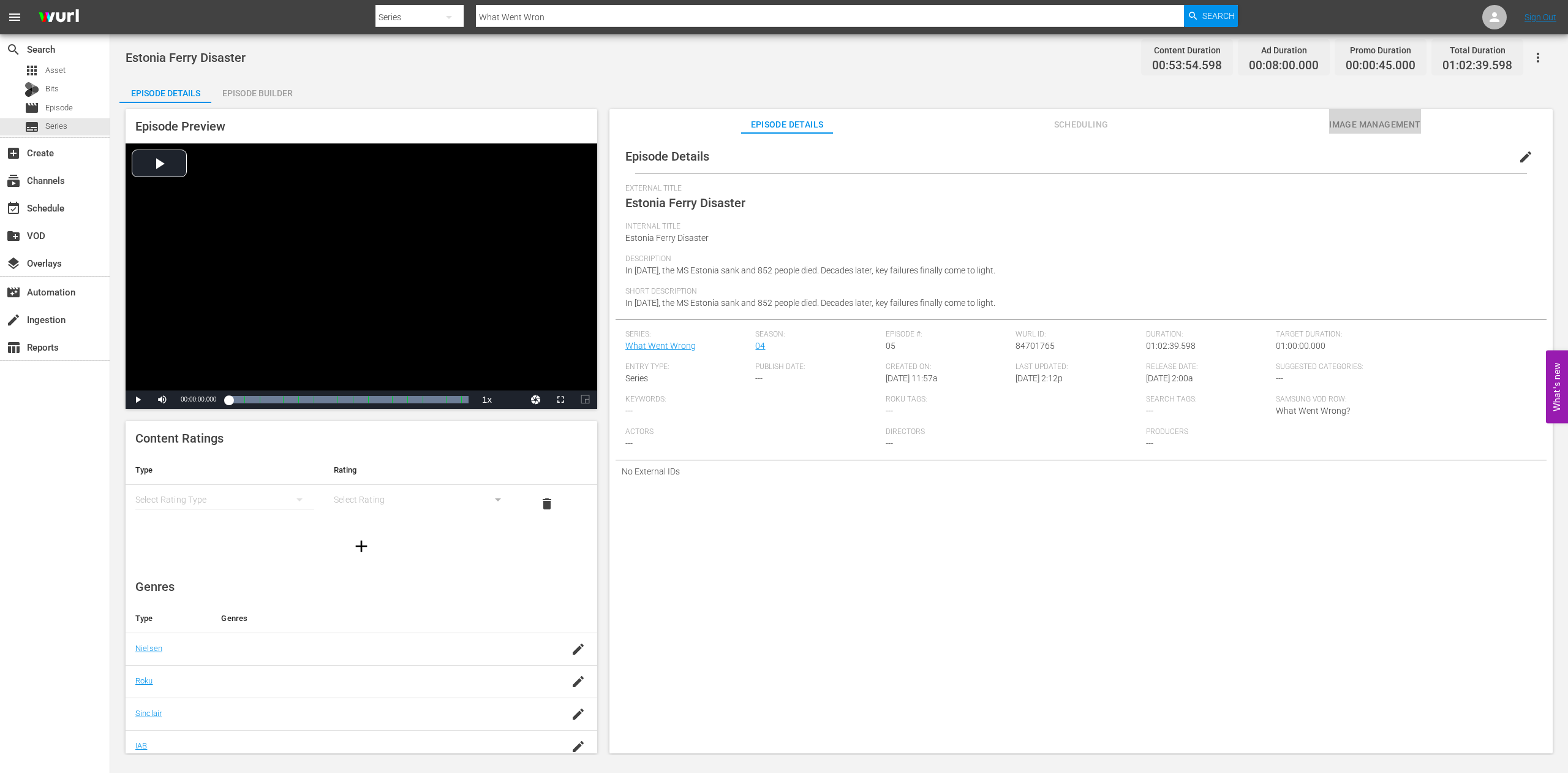
click at [1377, 126] on span "Image Management" at bounding box center [1375, 125] width 92 height 16
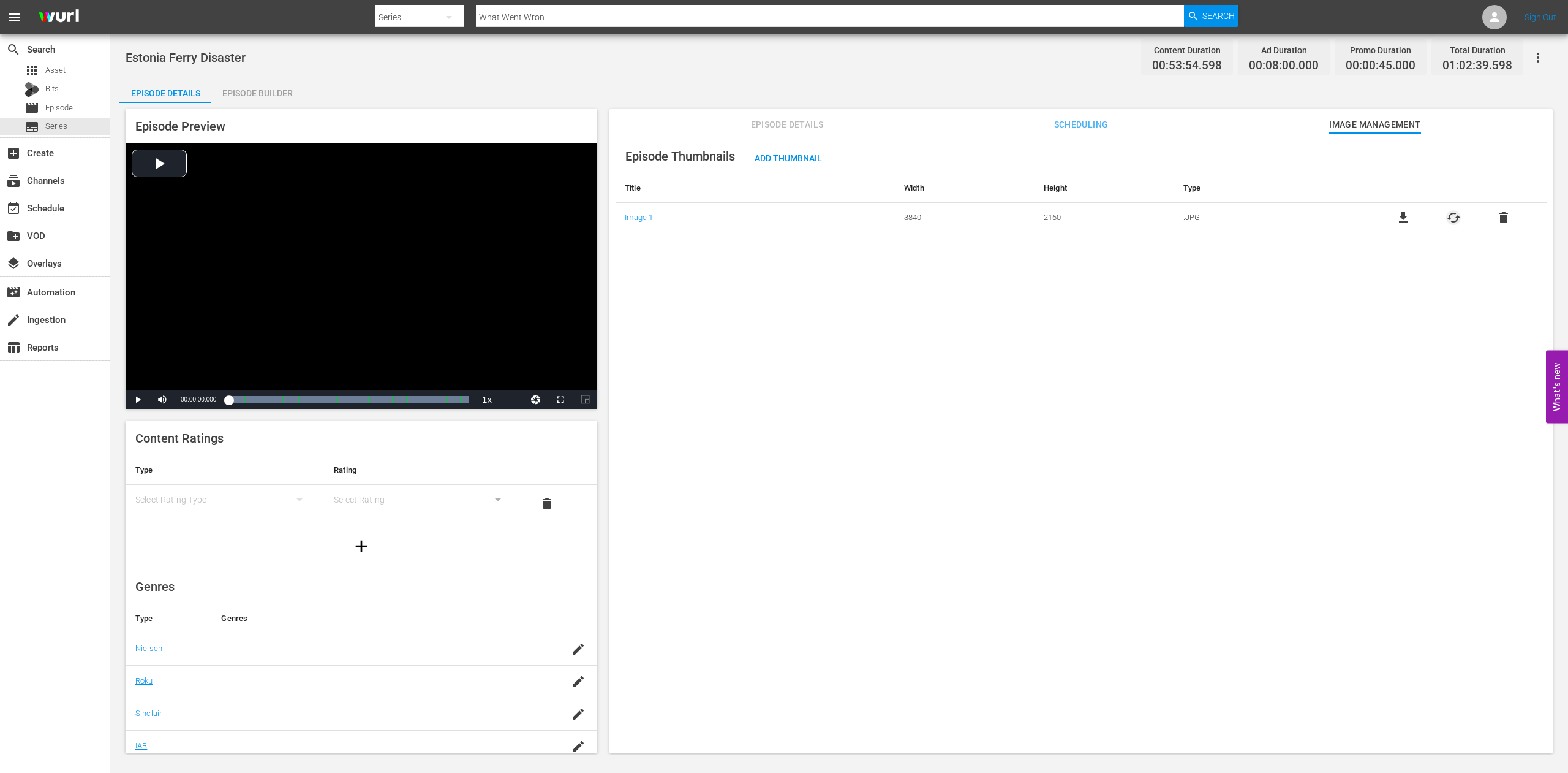
click at [1446, 224] on span "cached" at bounding box center [1453, 218] width 15 height 15
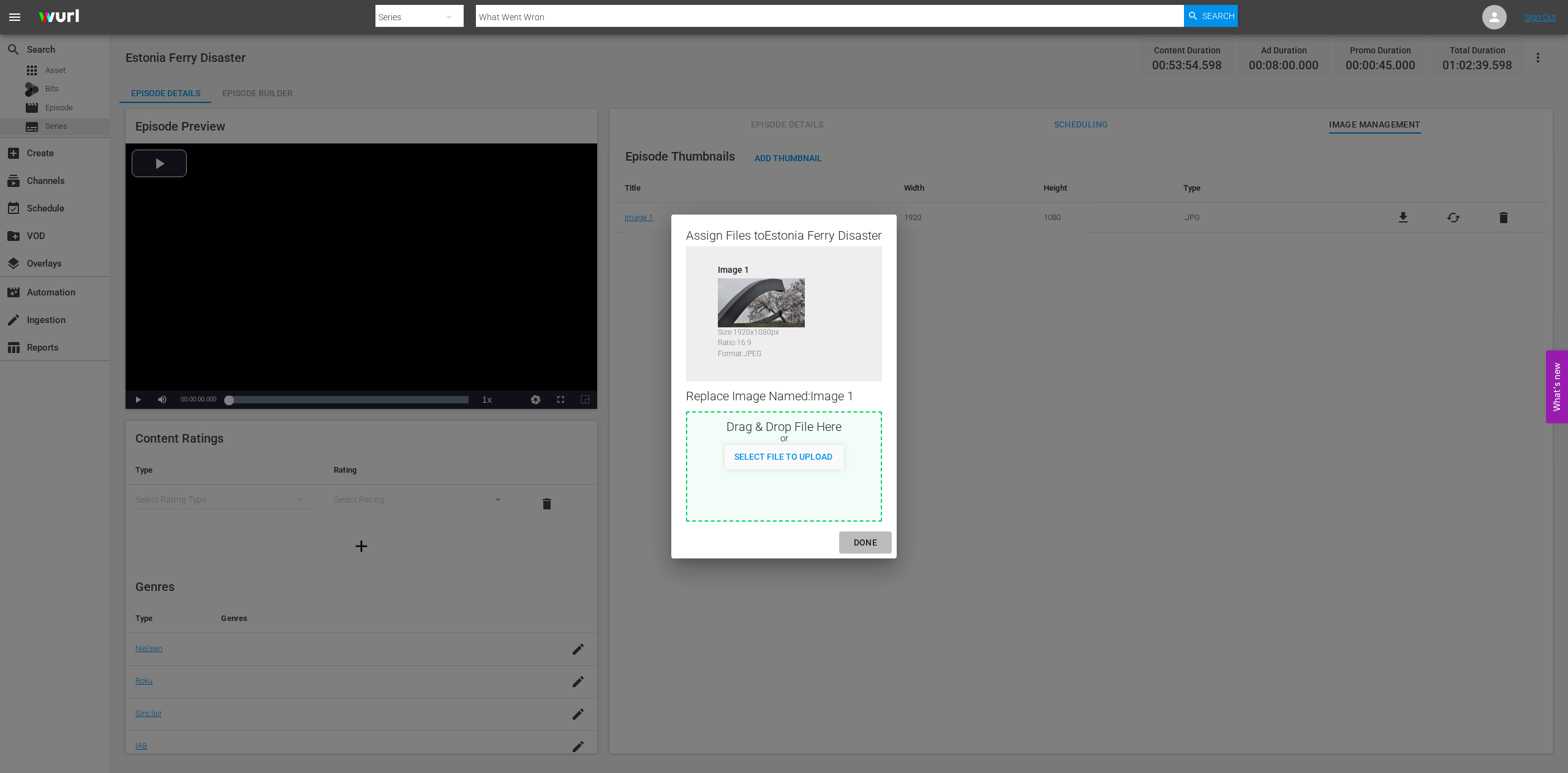
click at [868, 539] on div "DONE" at bounding box center [865, 543] width 43 height 16
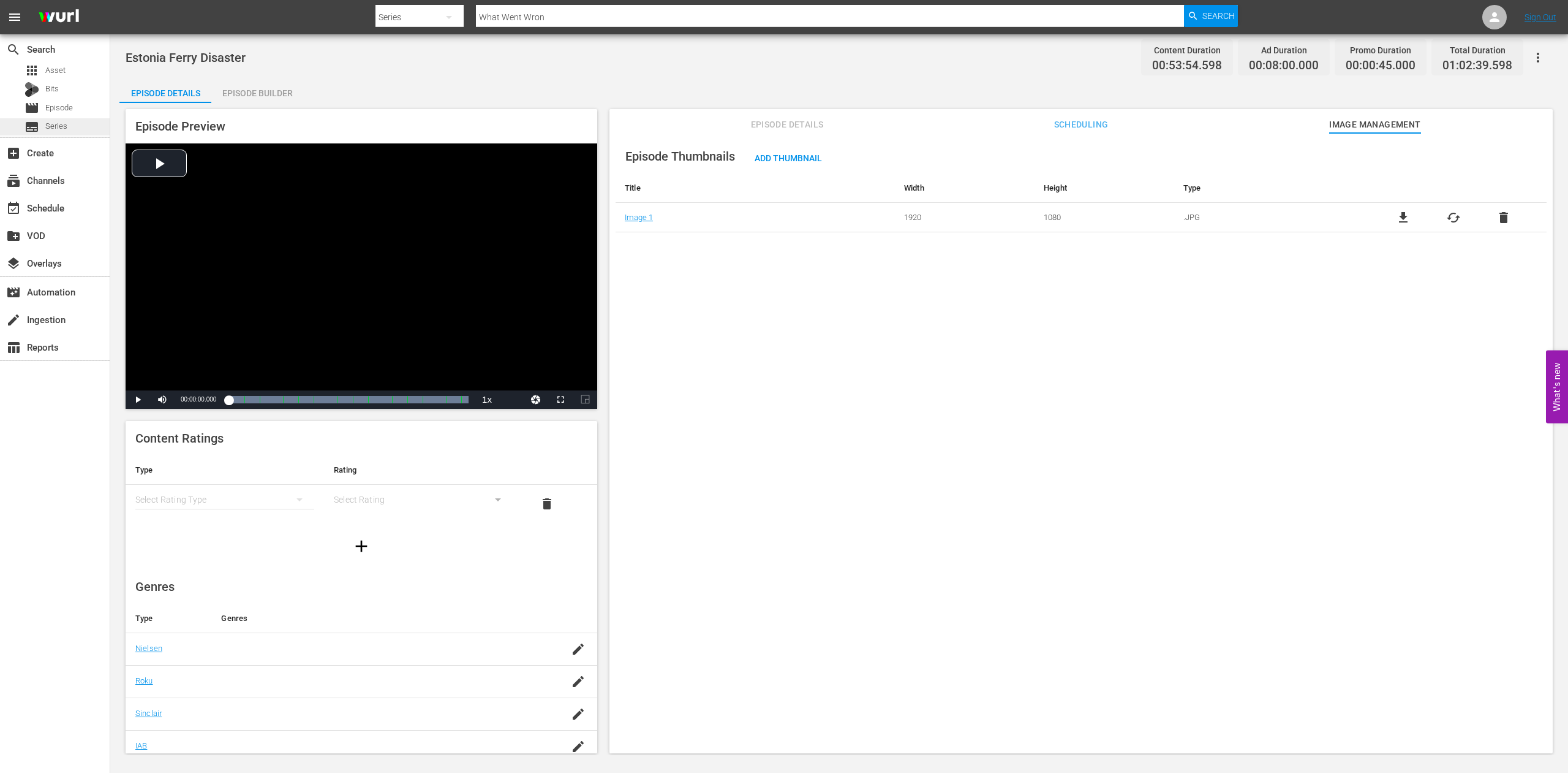
click at [54, 127] on span "Series" at bounding box center [56, 126] width 22 height 12
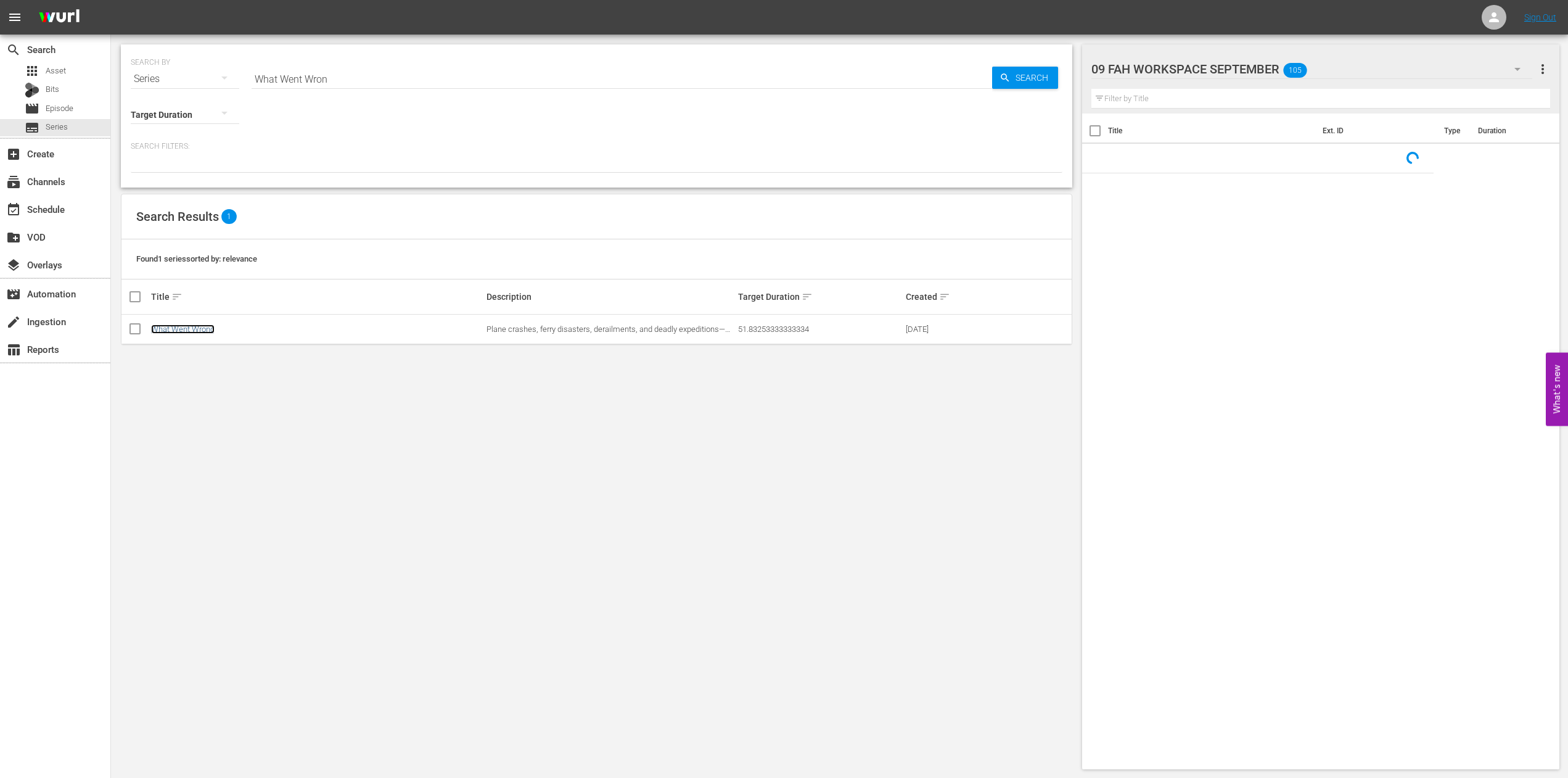
click at [187, 328] on link "What Went Wrong" at bounding box center [183, 329] width 64 height 9
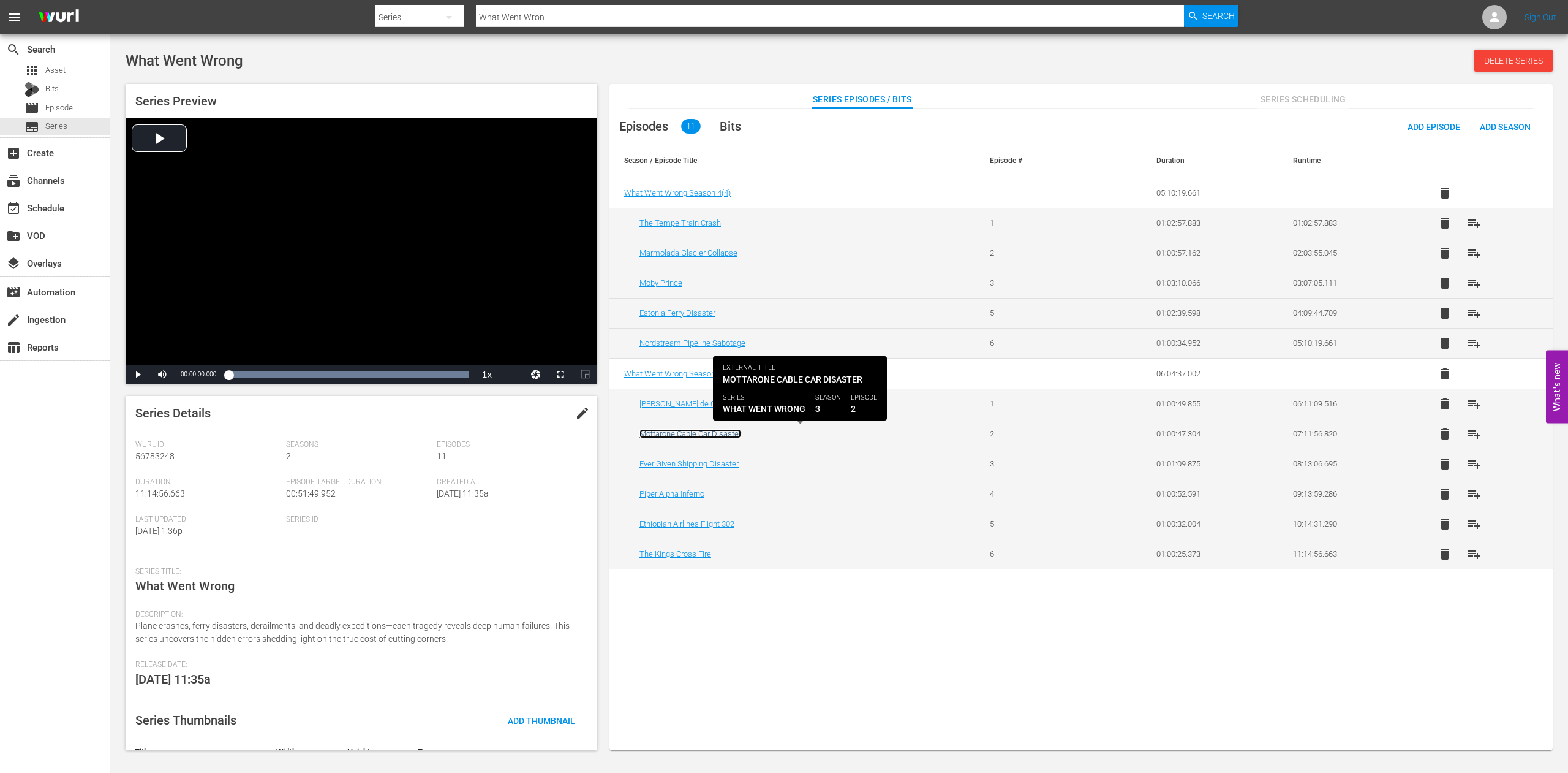
click at [677, 434] on link "Mottarone Cable Car Disaster" at bounding box center [690, 434] width 102 height 9
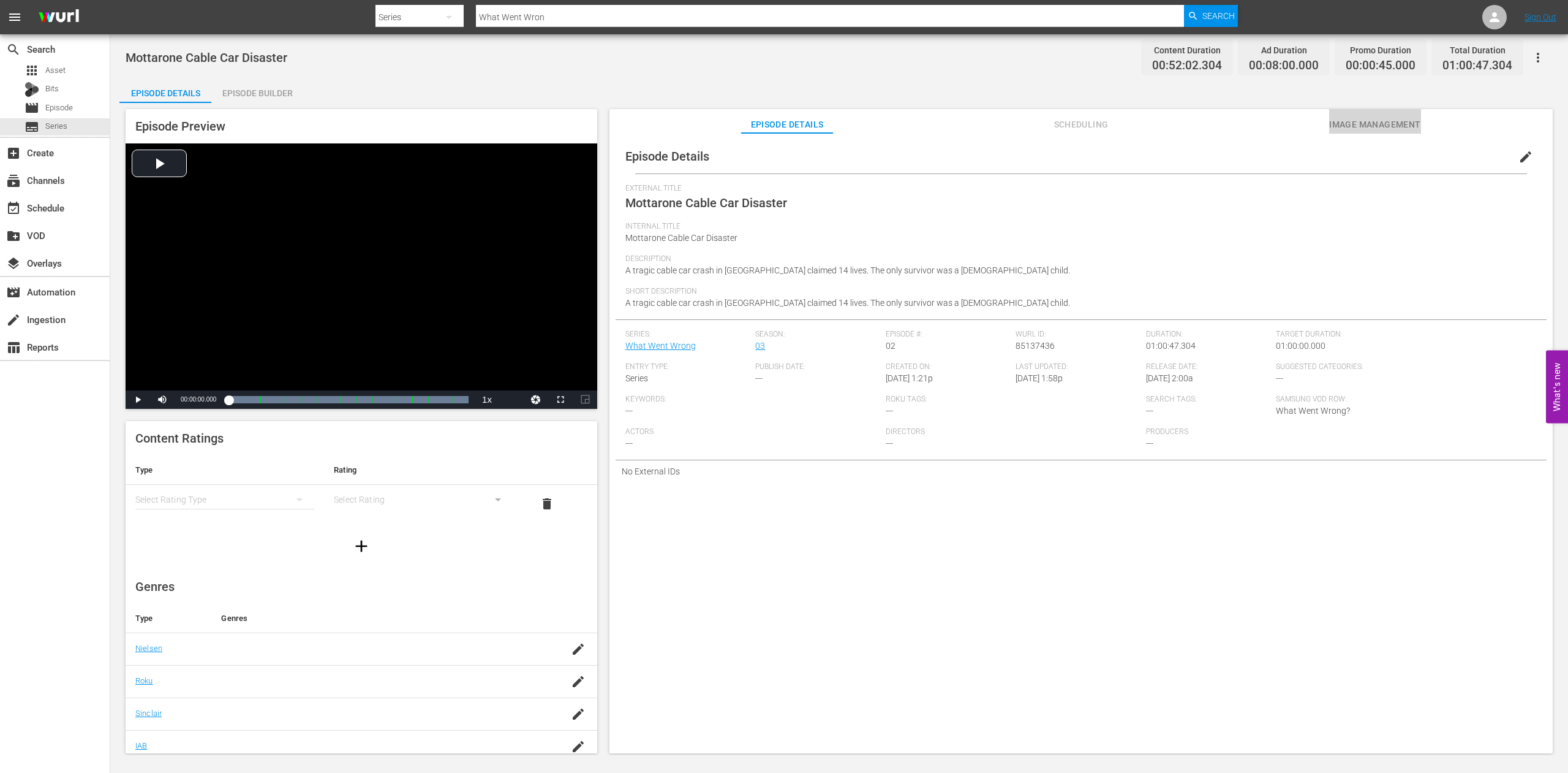
click at [1365, 124] on span "Image Management" at bounding box center [1375, 125] width 92 height 16
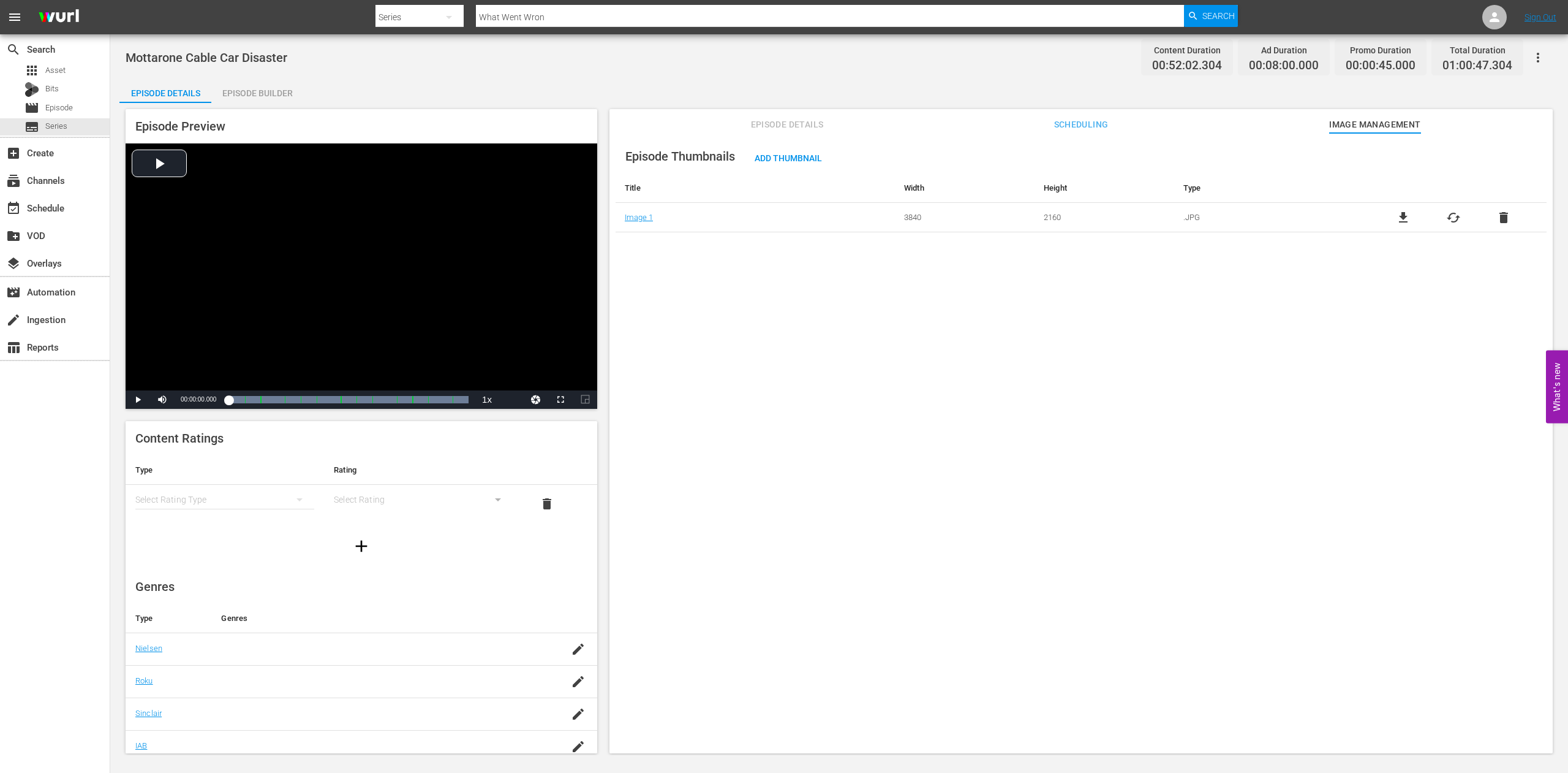
click at [1446, 216] on span "cached" at bounding box center [1453, 218] width 15 height 15
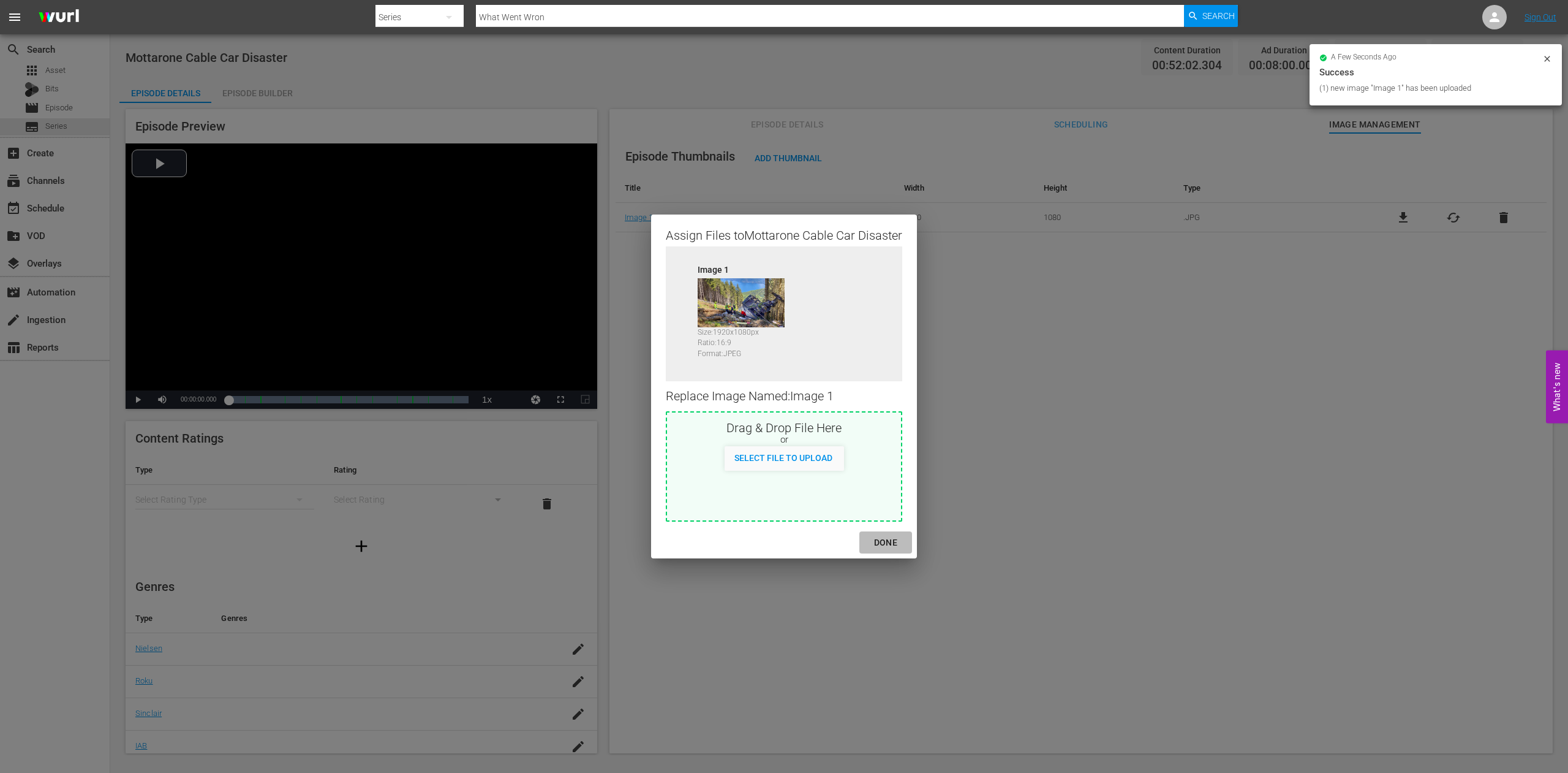
click at [891, 541] on div "DONE" at bounding box center [886, 543] width 43 height 16
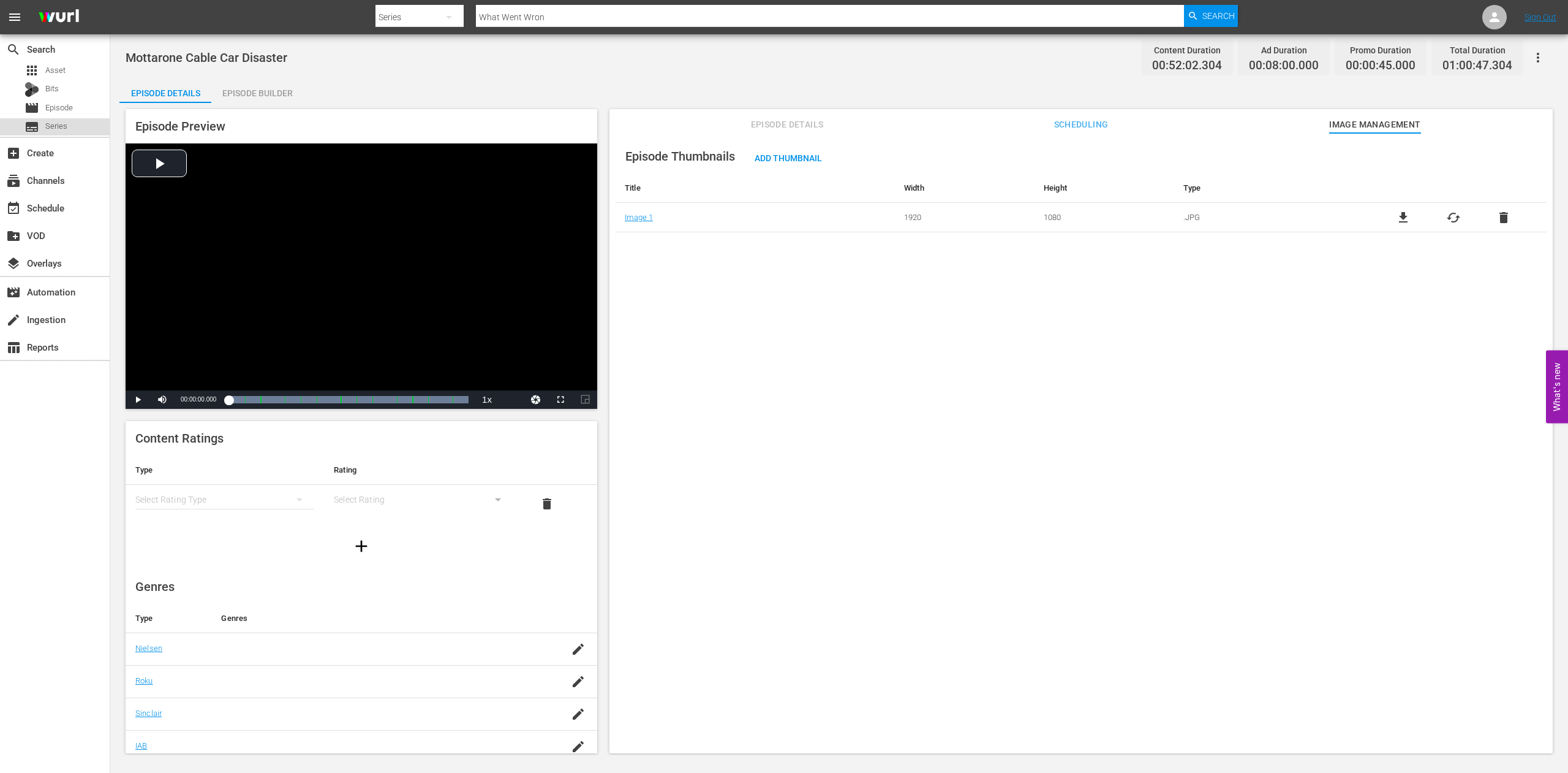
click at [57, 130] on span "Series" at bounding box center [56, 126] width 22 height 12
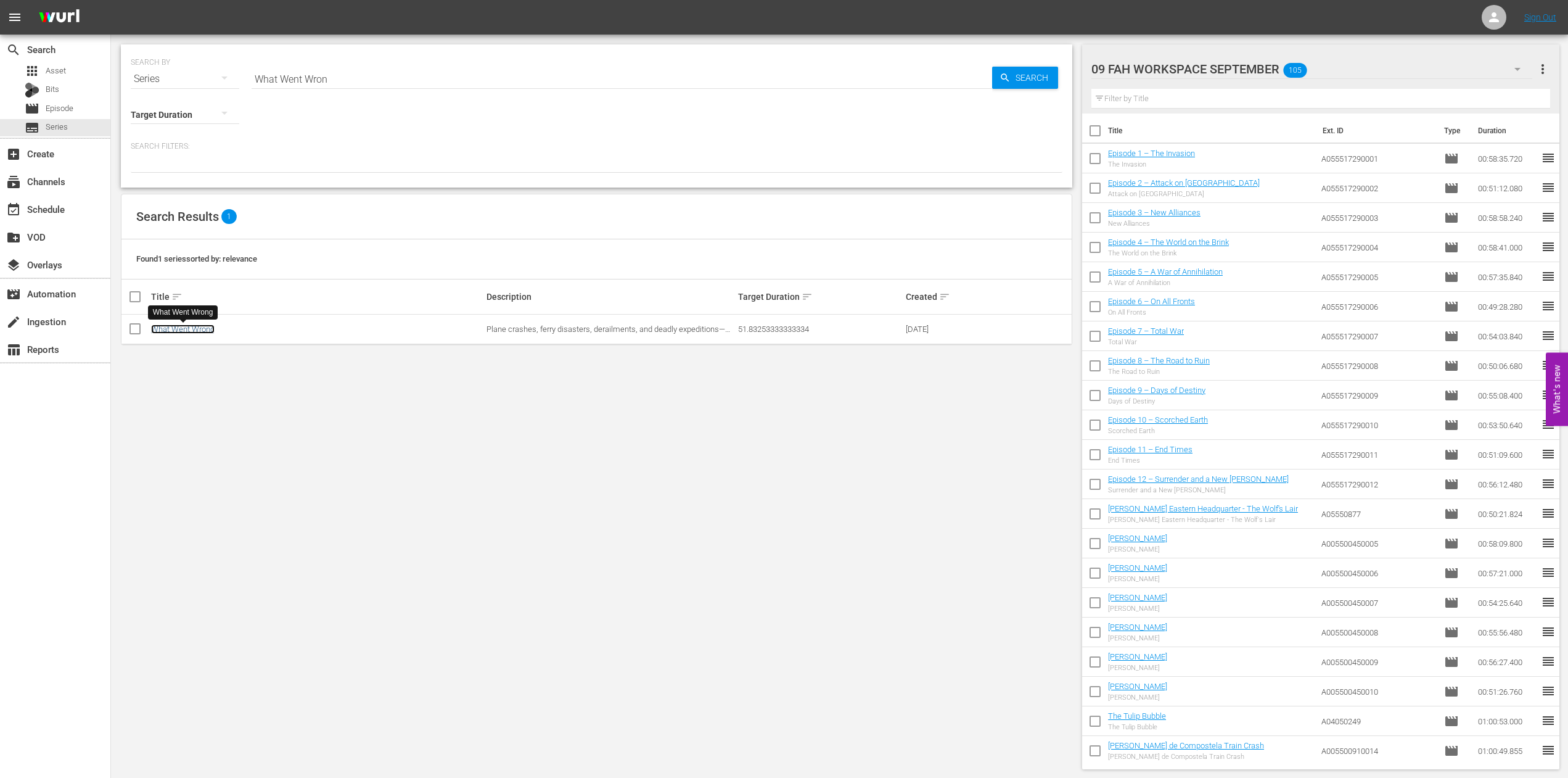
click at [172, 329] on link "What Went Wrong" at bounding box center [183, 329] width 64 height 9
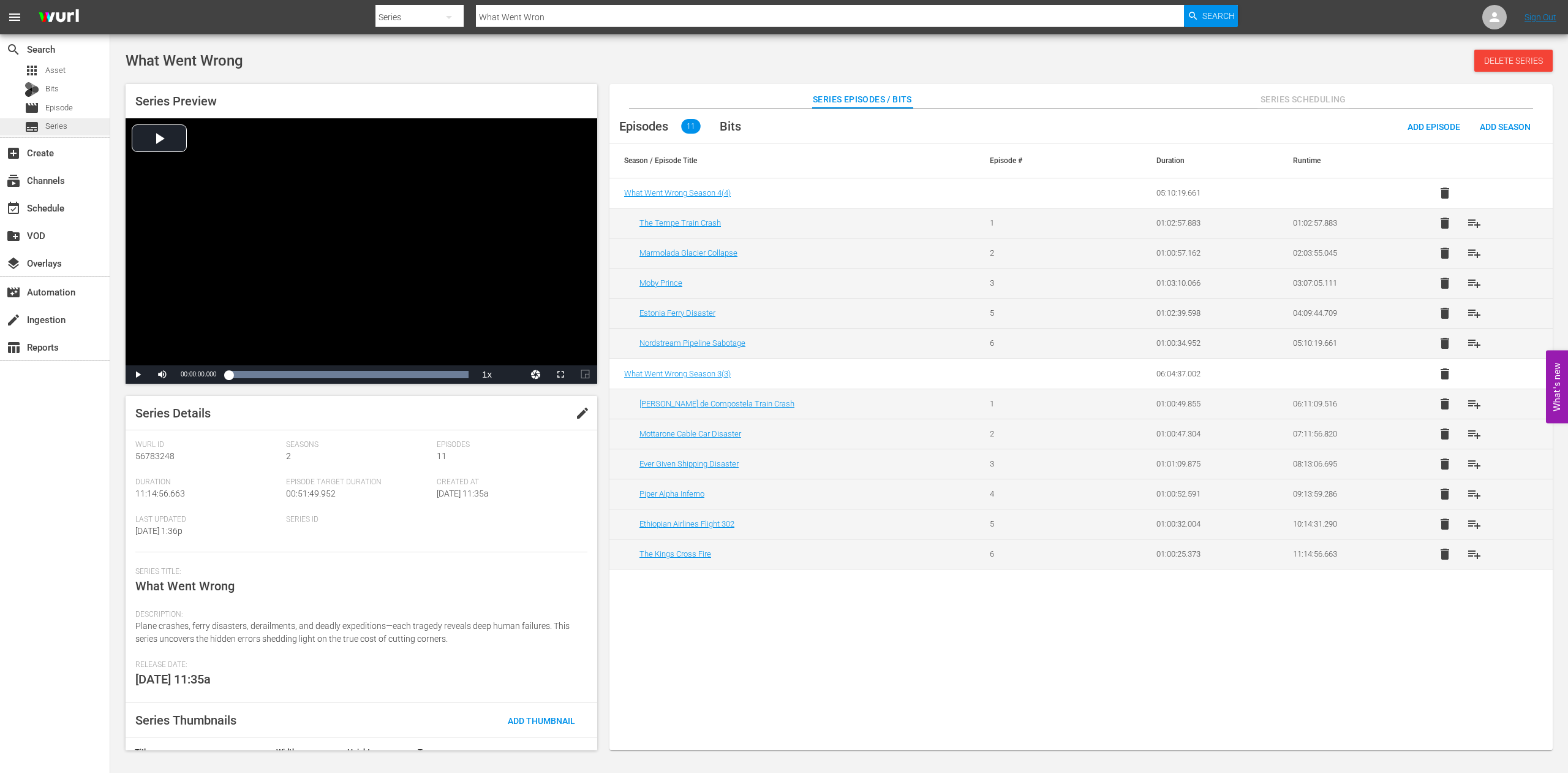
click at [63, 126] on span "Series" at bounding box center [56, 126] width 22 height 12
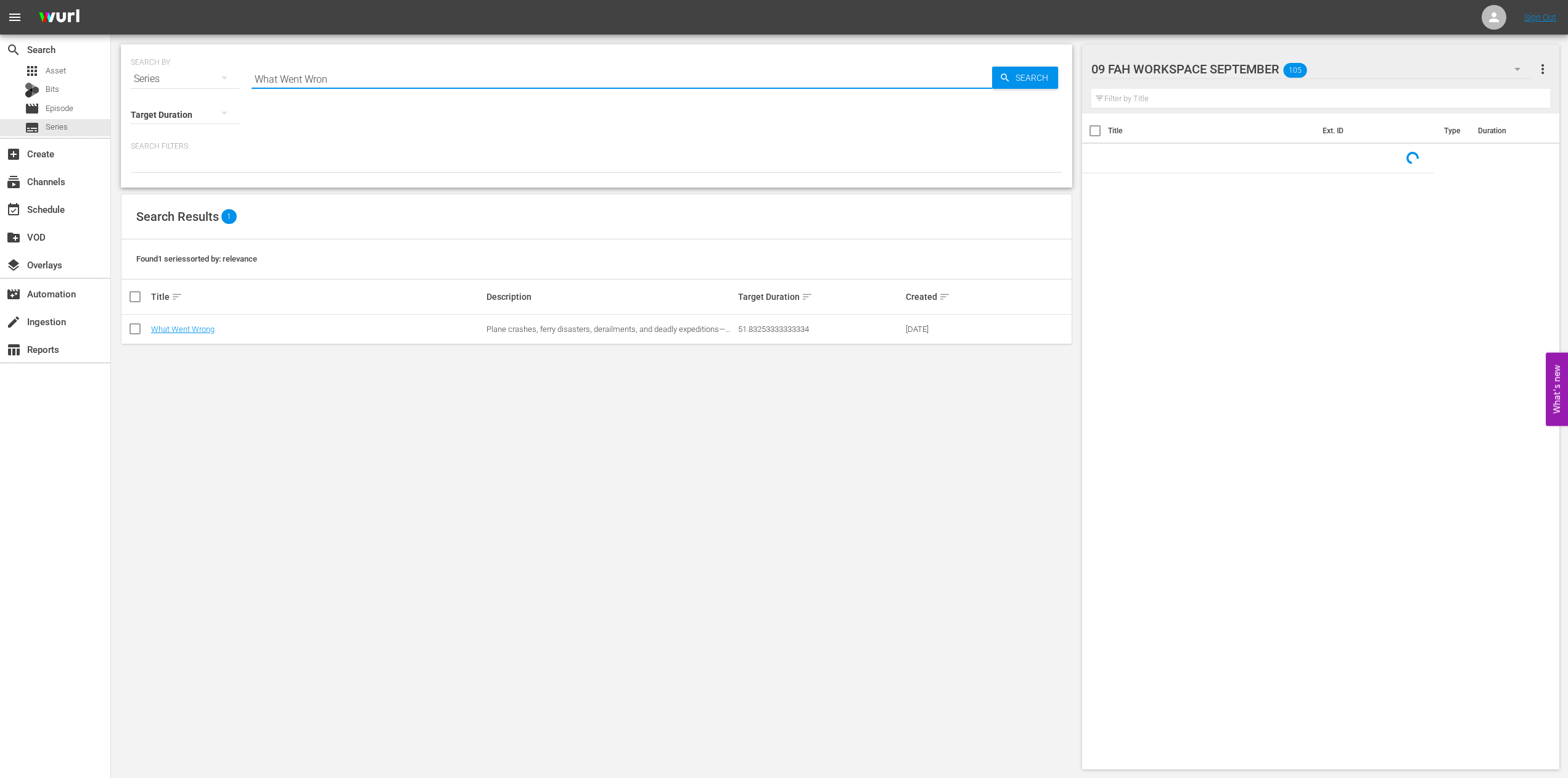
click at [365, 81] on input "What Went Wron" at bounding box center [622, 79] width 740 height 30
drag, startPoint x: 363, startPoint y: 81, endPoint x: 116, endPoint y: 77, distance: 247.0
click at [252, 77] on input "What Went Wron" at bounding box center [622, 79] width 740 height 30
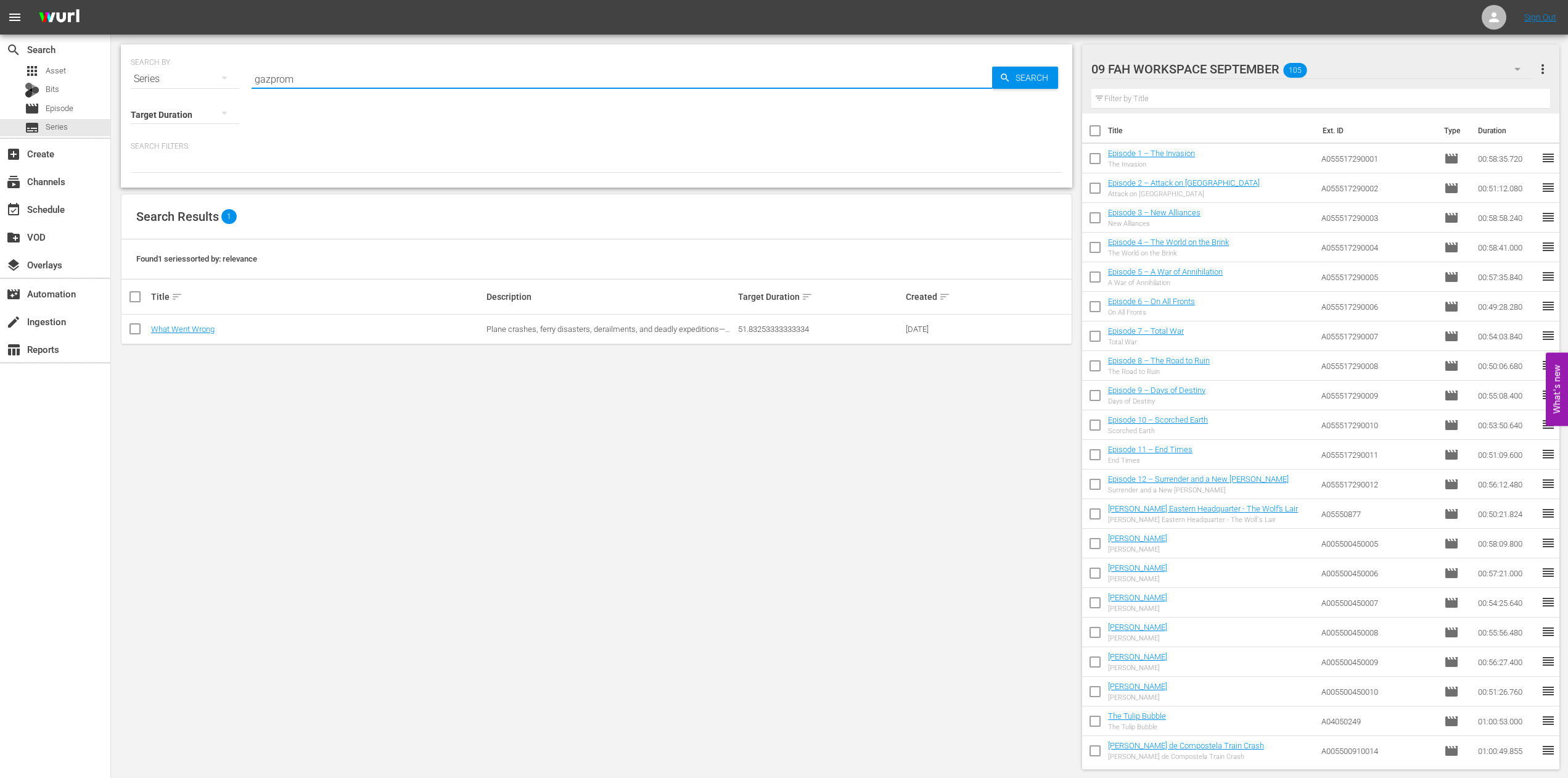
type input "gazprom"
click at [64, 128] on span "Series" at bounding box center [56, 127] width 22 height 12
click at [212, 328] on link "In the Grip of Gazprom" at bounding box center [190, 329] width 78 height 9
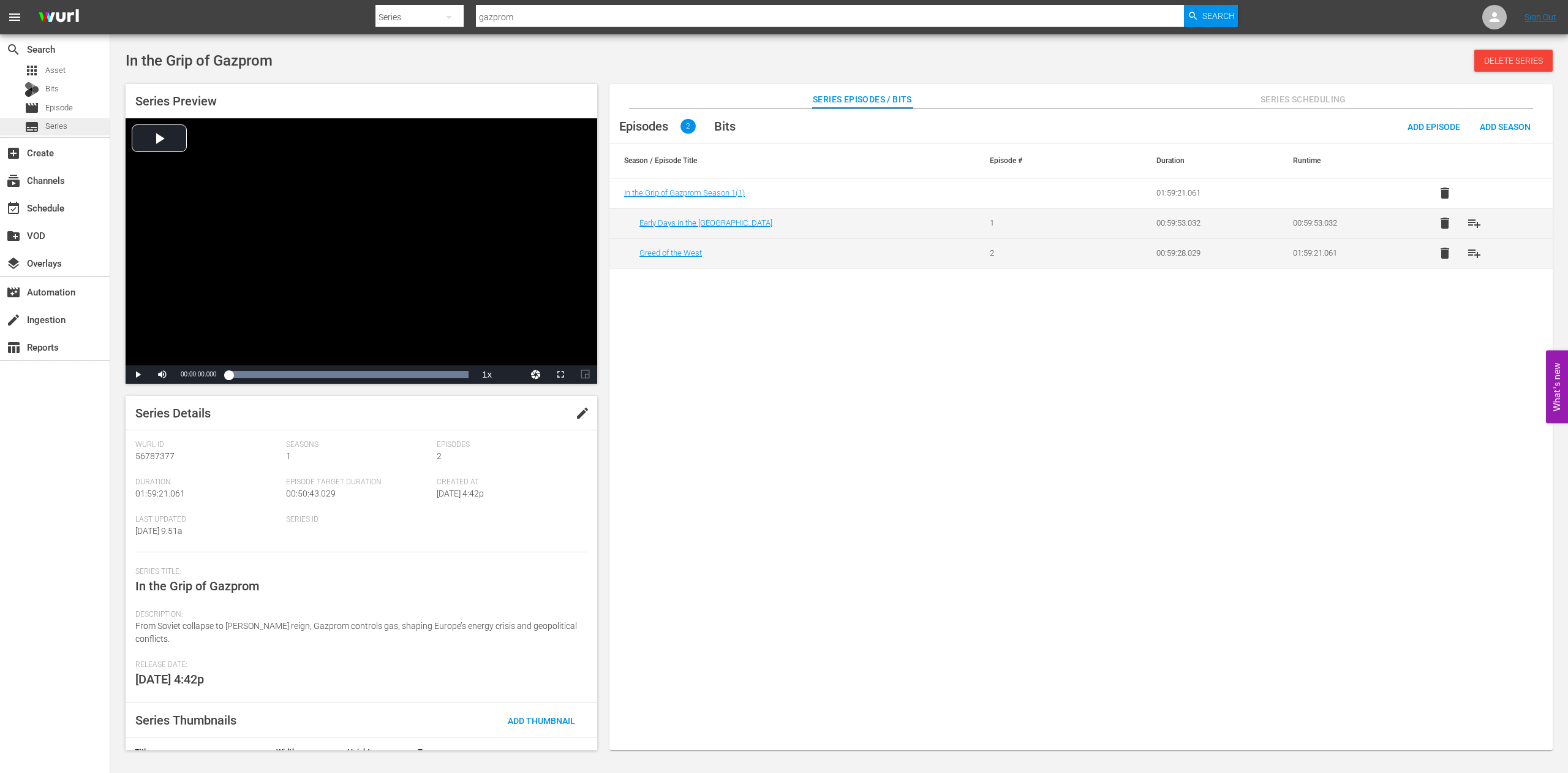
click at [57, 125] on span "Series" at bounding box center [56, 126] width 22 height 12
